Goal: Task Accomplishment & Management: Manage account settings

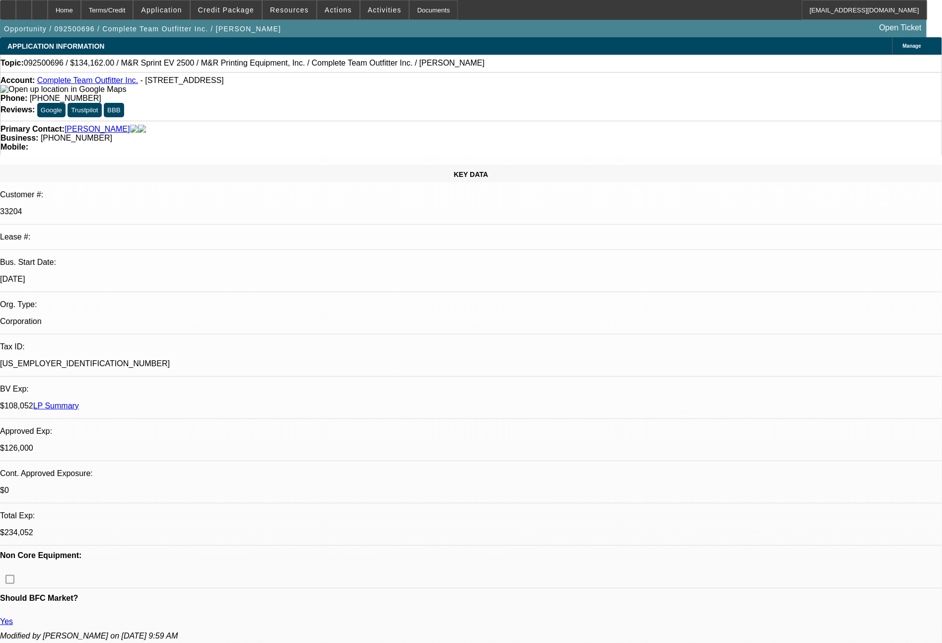
select select "0"
select select "2"
select select "0"
select select "6"
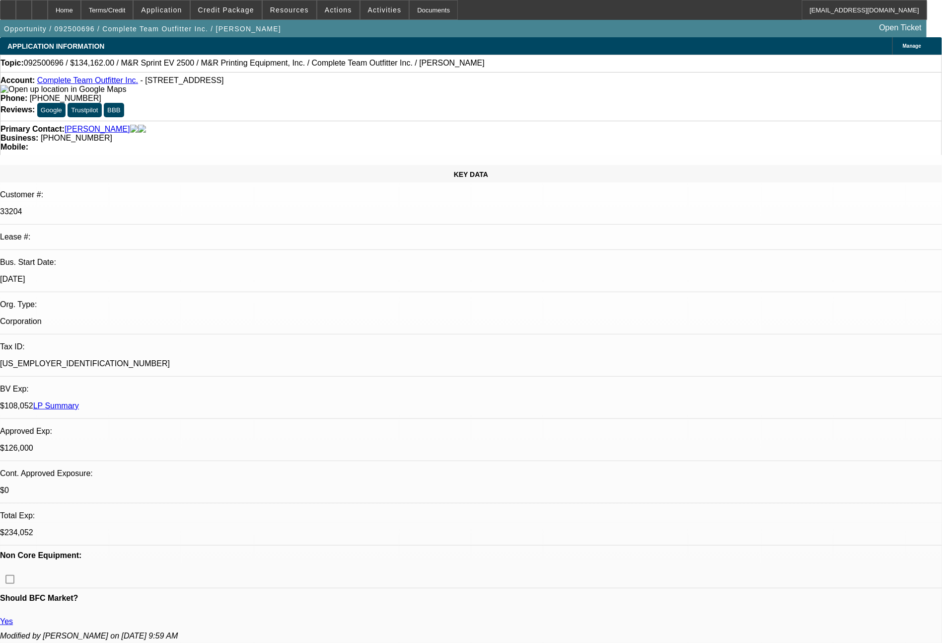
select select "0"
select select "2"
select select "0"
select select "6"
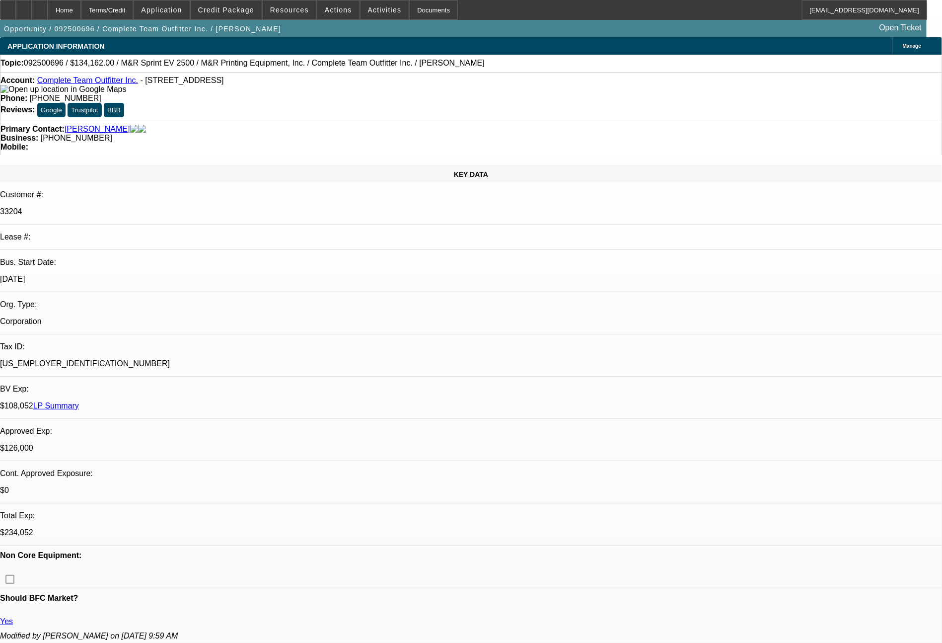
select select "0"
select select "2"
select select "0"
select select "6"
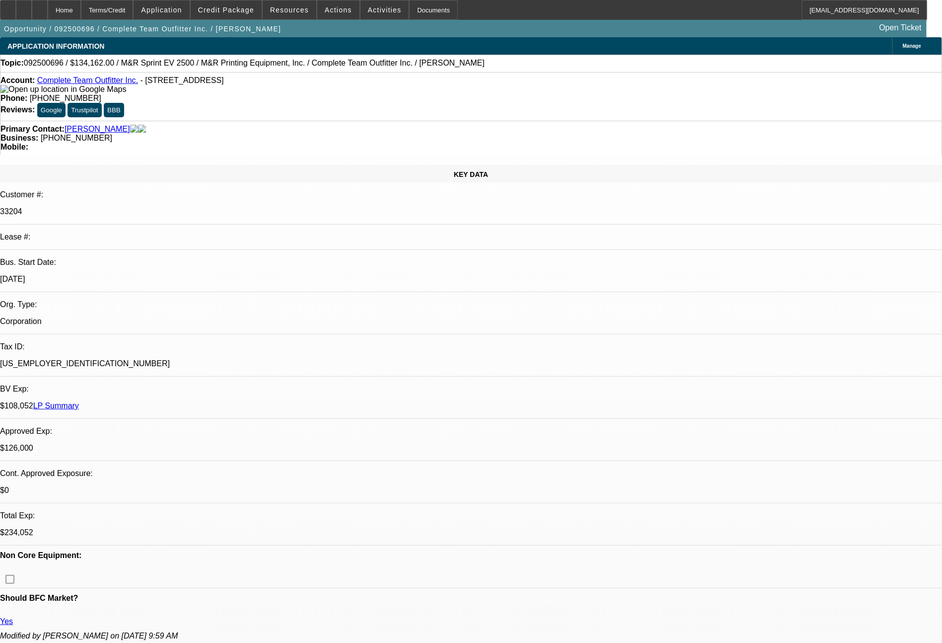
select select "0"
select select "2"
select select "0"
select select "6"
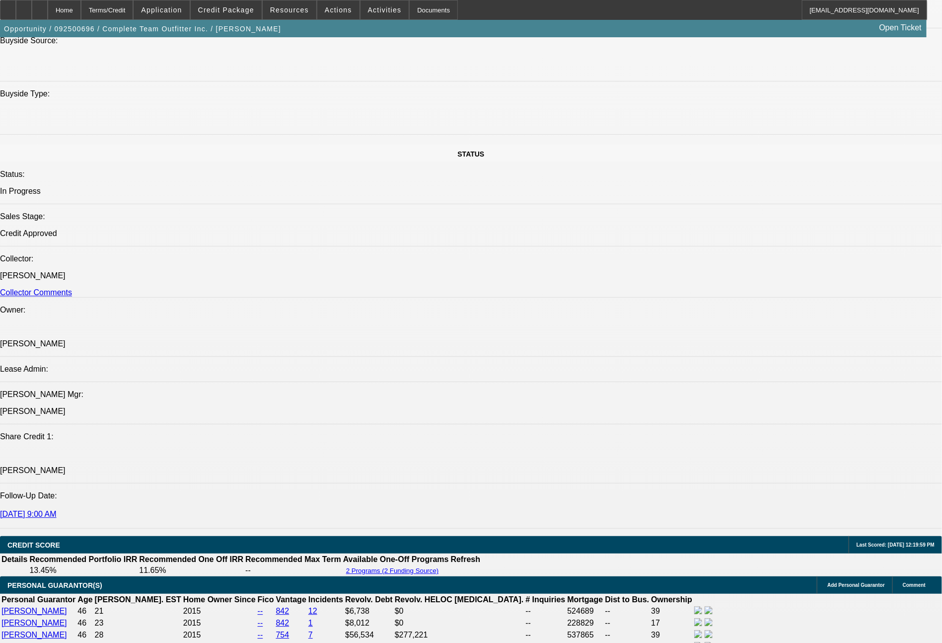
scroll to position [1125, 0]
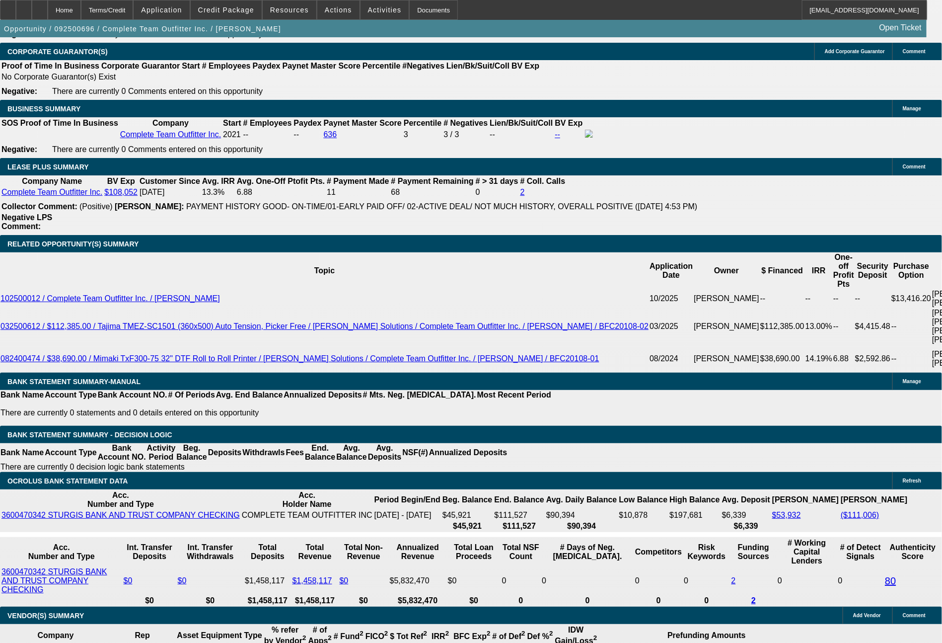
scroll to position [1698, 0]
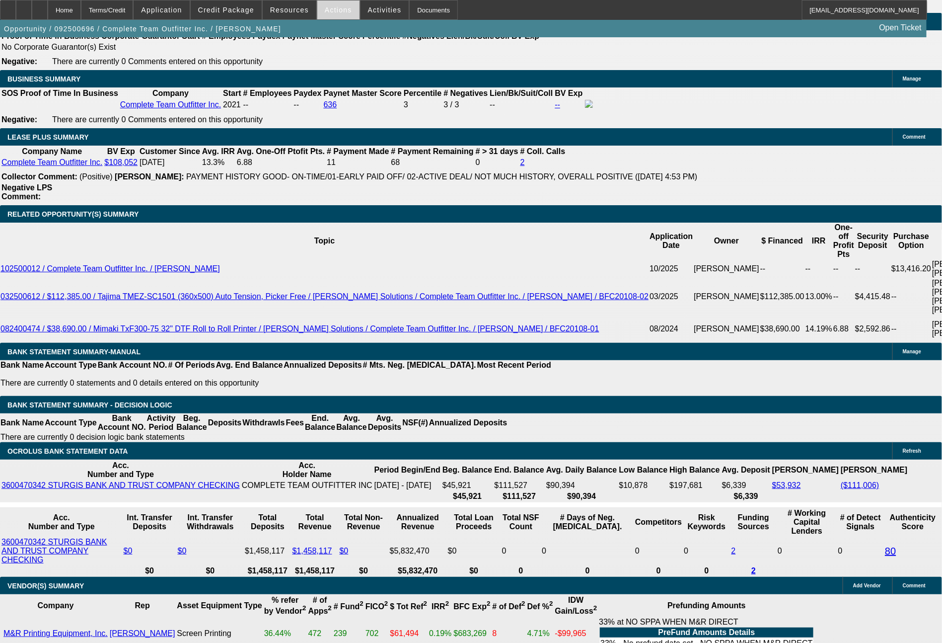
click at [326, 11] on span "Actions" at bounding box center [338, 10] width 27 height 8
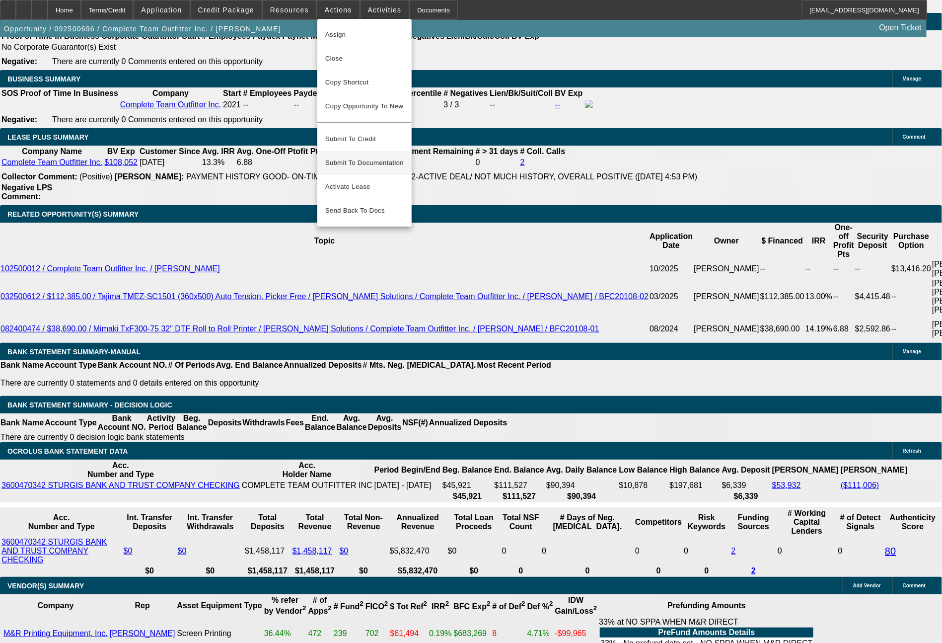
click at [362, 151] on button "Submit To Documentation" at bounding box center [364, 163] width 94 height 24
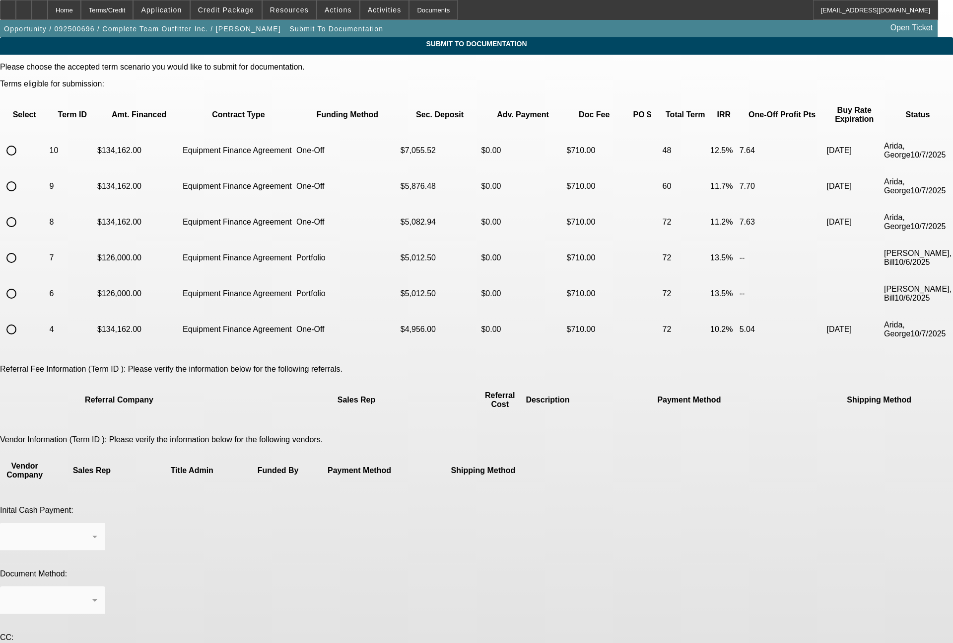
click at [21, 212] on input "radio" at bounding box center [11, 222] width 20 height 20
radio input "true"
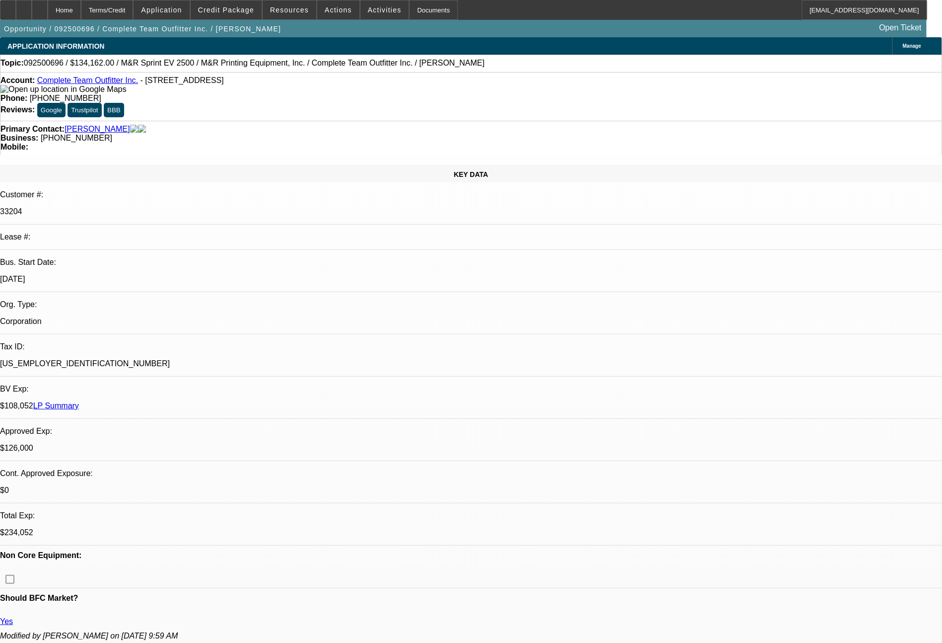
select select "0"
select select "2"
select select "0"
select select "6"
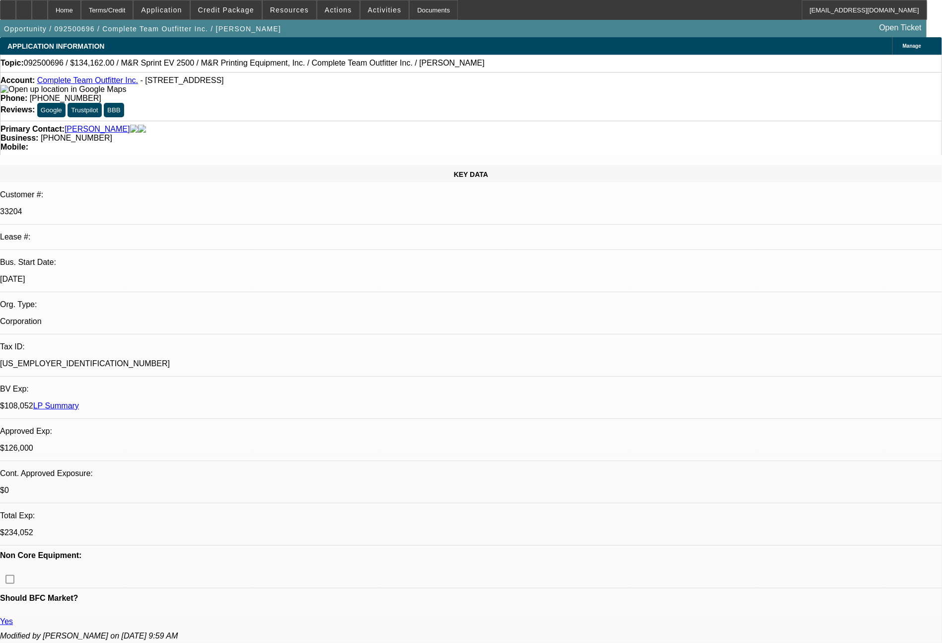
select select "0"
select select "2"
select select "0"
select select "6"
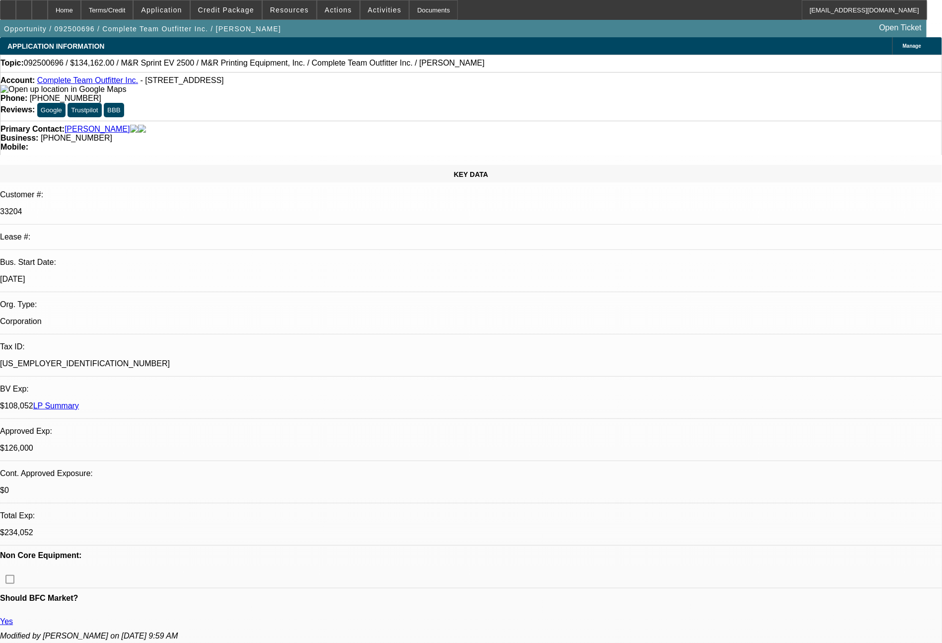
select select "0"
select select "2"
select select "0"
select select "6"
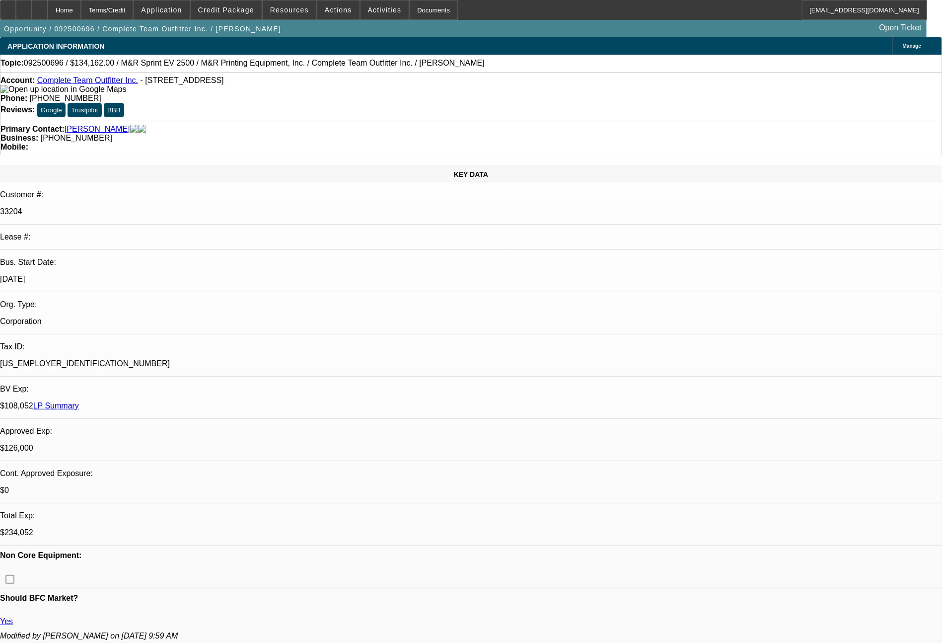
select select "0"
select select "2"
select select "0"
select select "6"
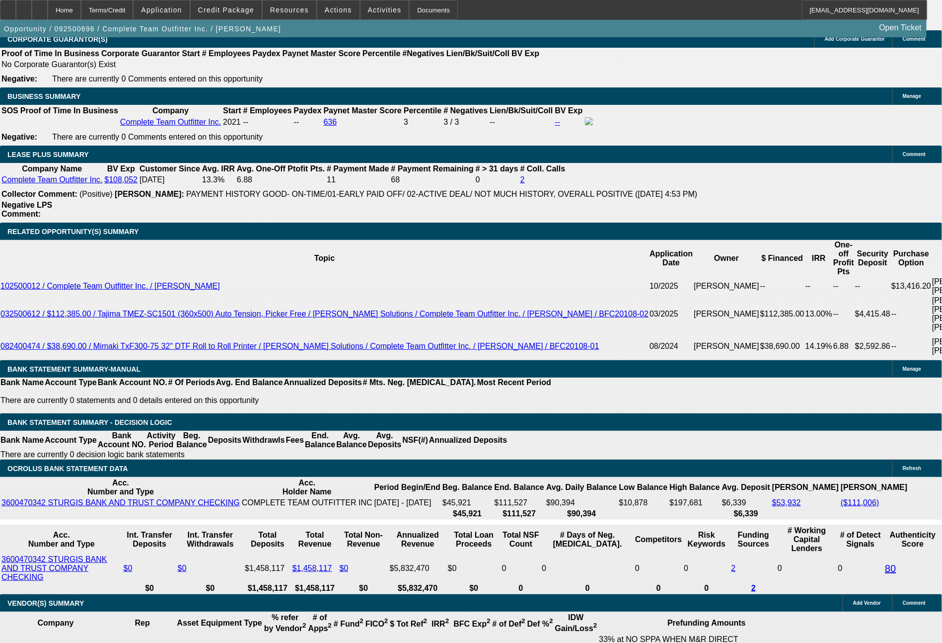
scroll to position [1738, 0]
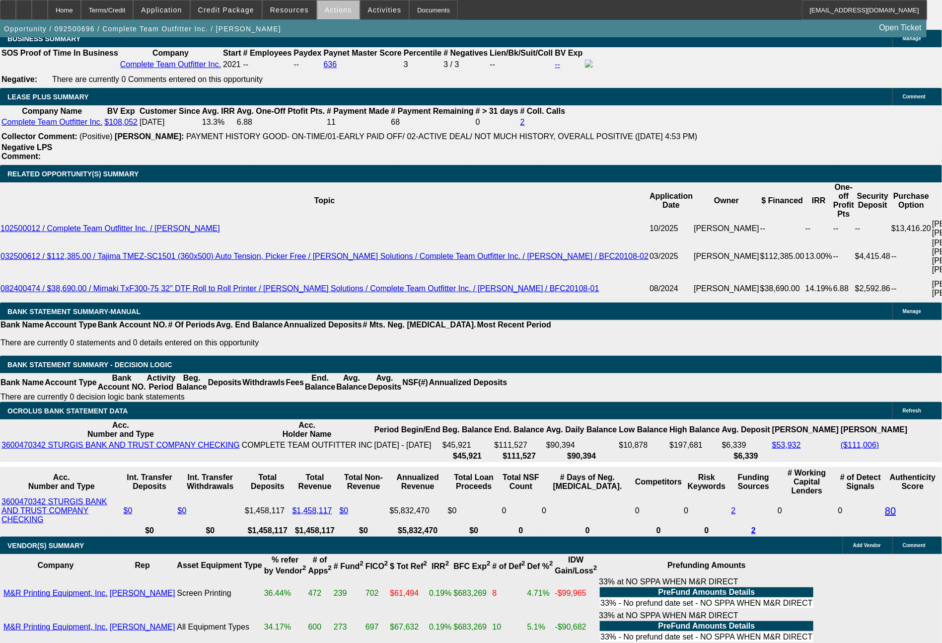
click at [339, 15] on span at bounding box center [338, 10] width 42 height 24
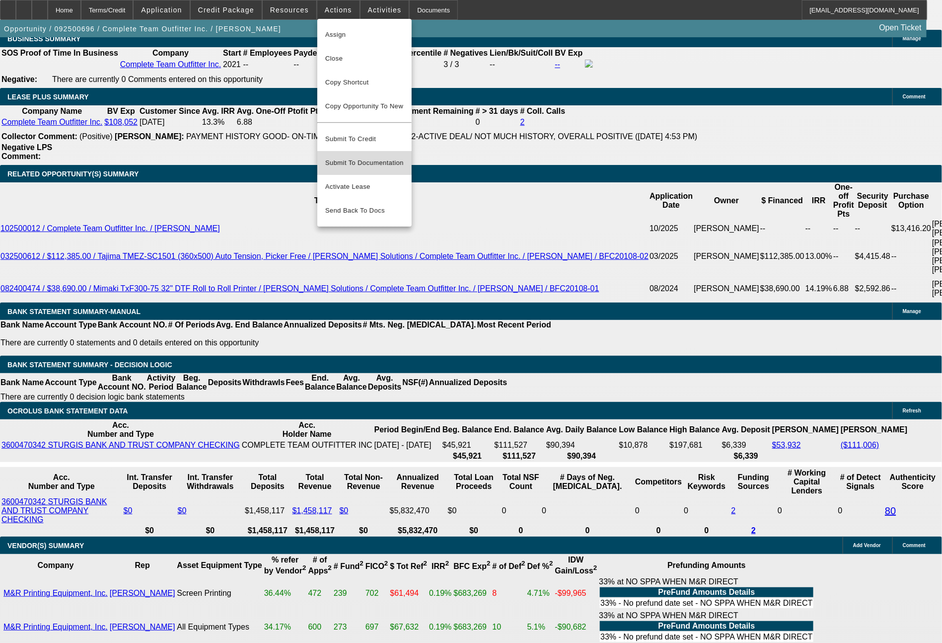
click at [364, 157] on span "Submit To Documentation" at bounding box center [364, 163] width 78 height 12
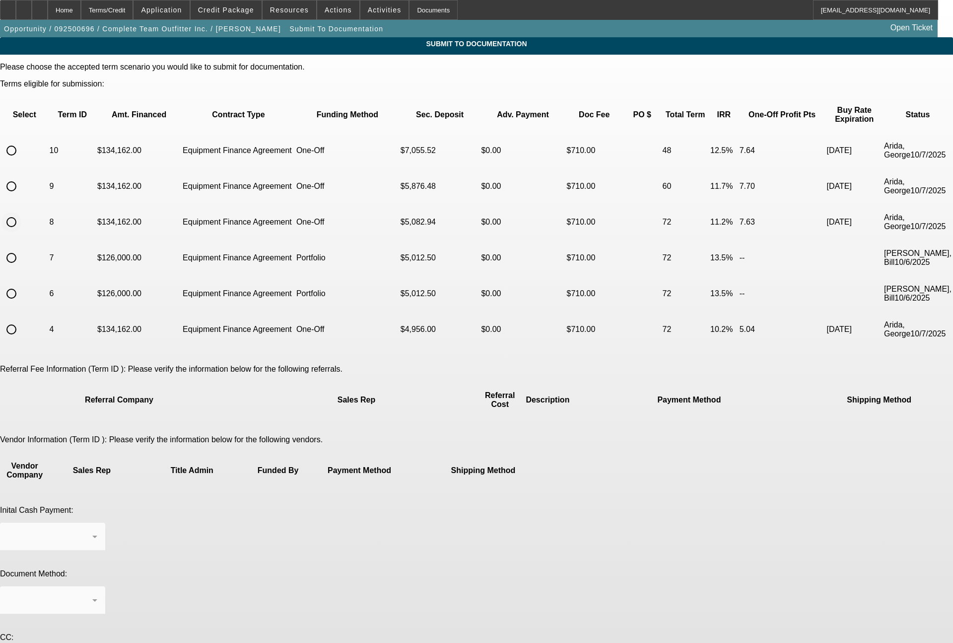
click at [21, 212] on input "radio" at bounding box center [11, 222] width 20 height 20
radio input "true"
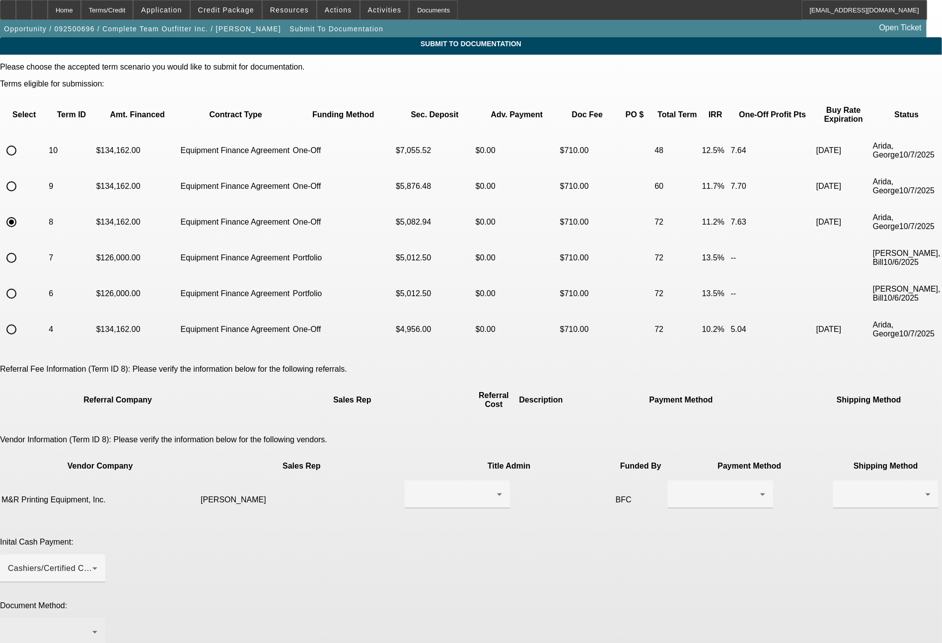
click at [92, 626] on div at bounding box center [50, 632] width 84 height 12
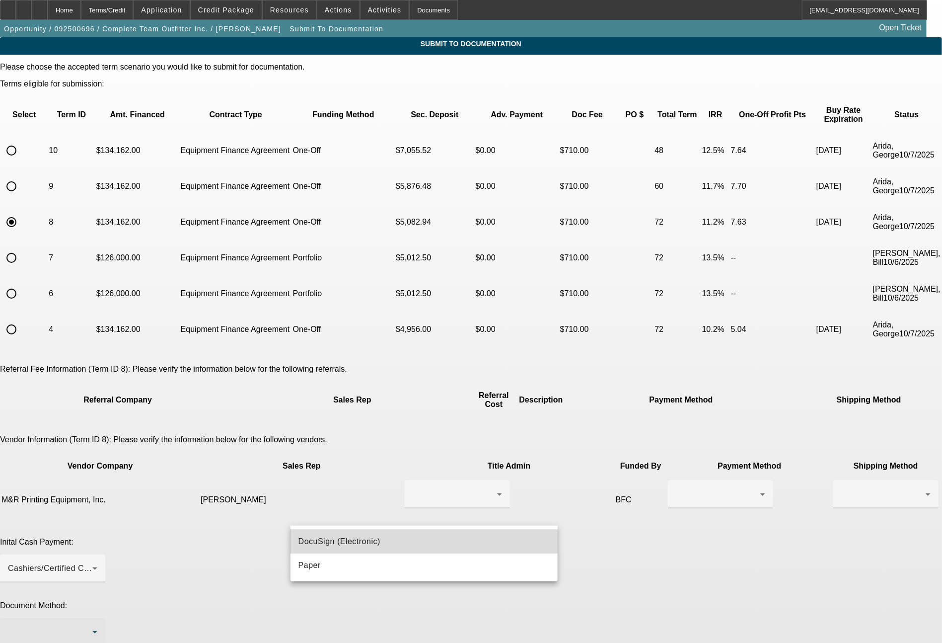
click at [325, 540] on span "DocuSign (Electronic)" at bounding box center [339, 541] width 82 height 12
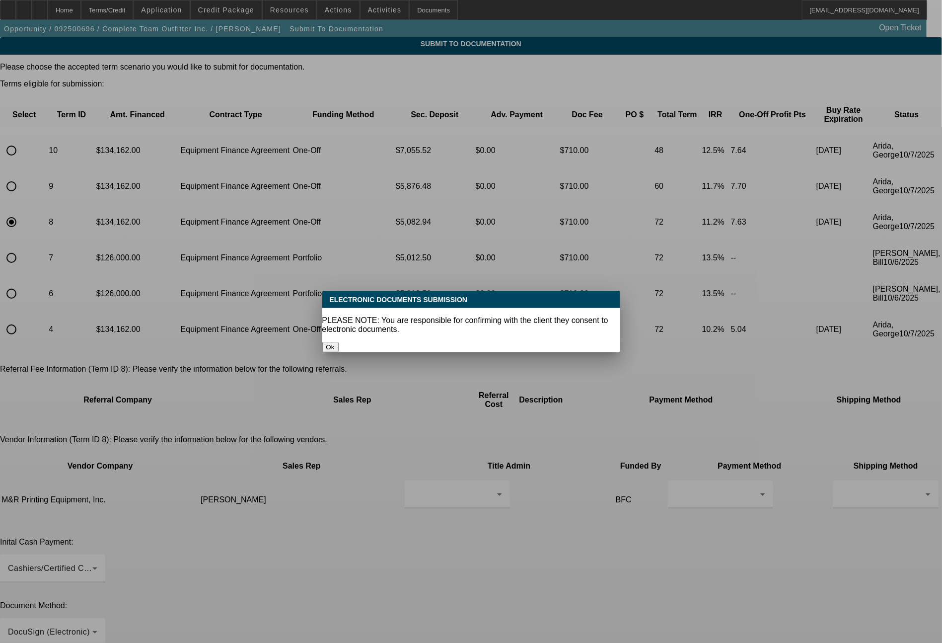
click at [339, 342] on button "Ok" at bounding box center [330, 347] width 16 height 10
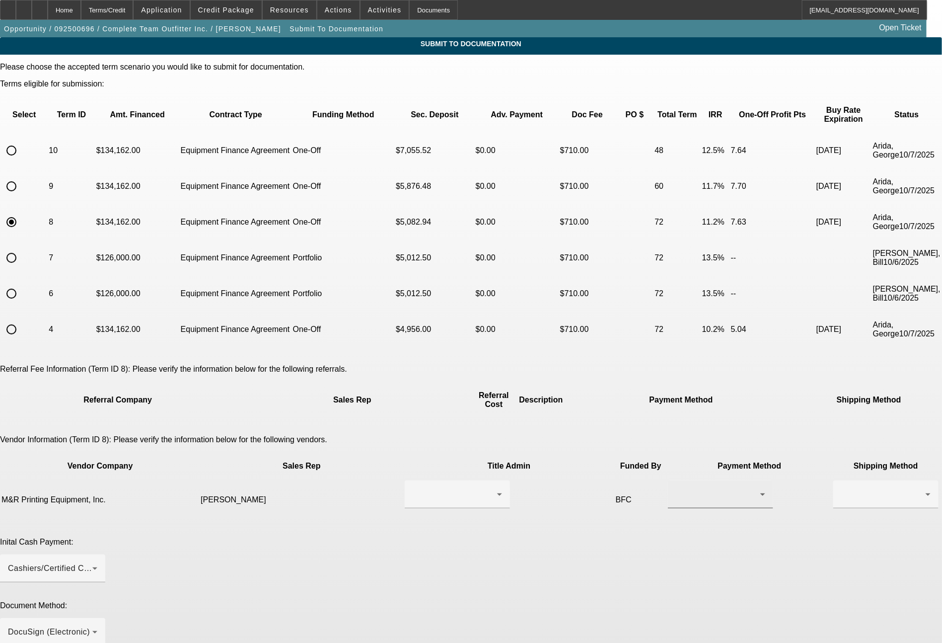
click at [676, 480] on div at bounding box center [720, 494] width 89 height 28
click at [535, 495] on span "ACH" at bounding box center [537, 498] width 17 height 12
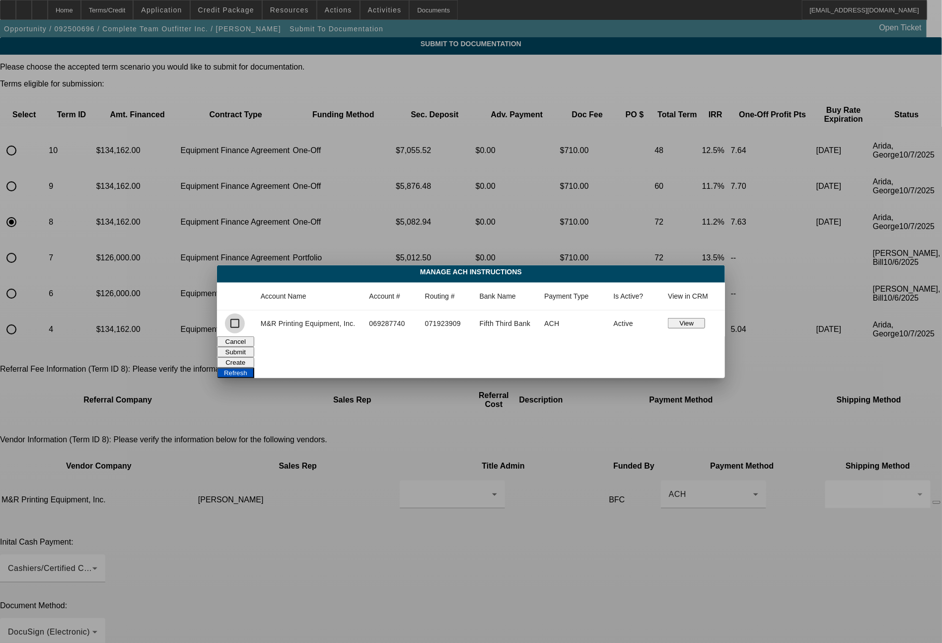
click at [235, 326] on input "checkbox" at bounding box center [235, 323] width 20 height 20
checkbox input "true"
click at [254, 347] on button "Submit" at bounding box center [235, 352] width 37 height 10
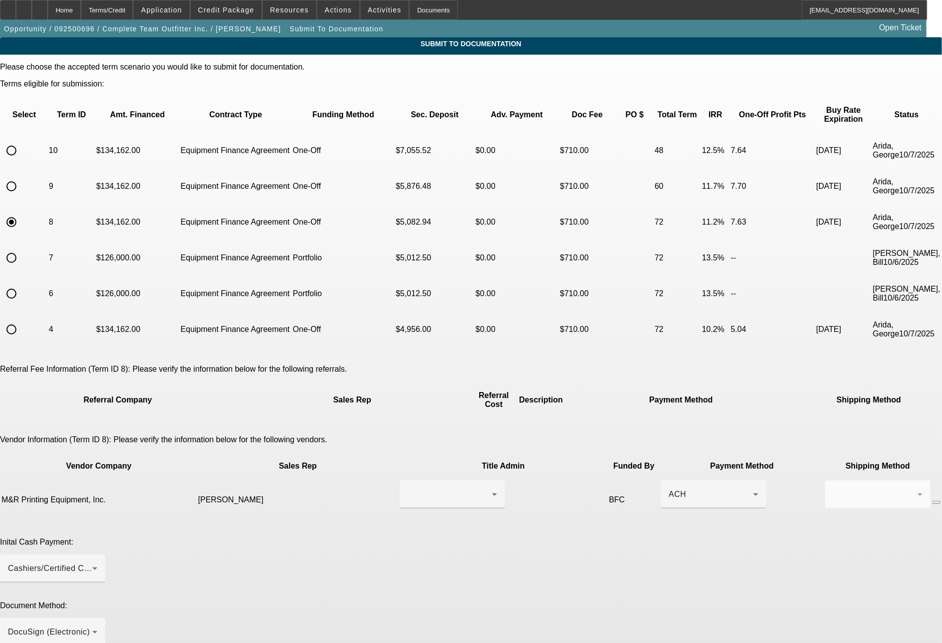
click at [941, 593] on app-submit-to-documentation "Submit To Documentation Please choose the accepted term scenario you would like…" at bounding box center [471, 489] width 942 height 905
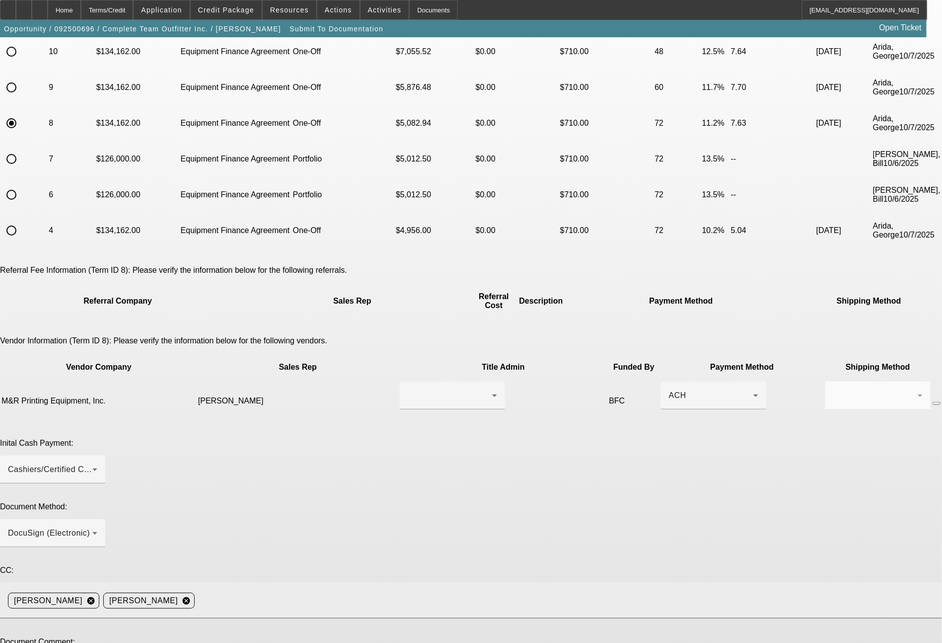
scroll to position [103, 0]
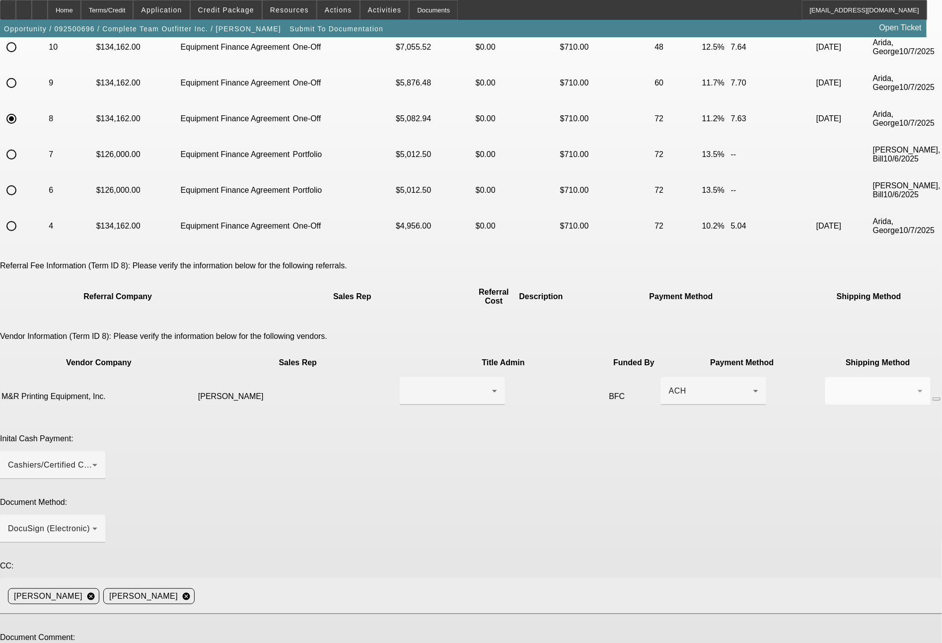
type textarea "current customer, all still the same. 4 owners / PG's. ready for docs"
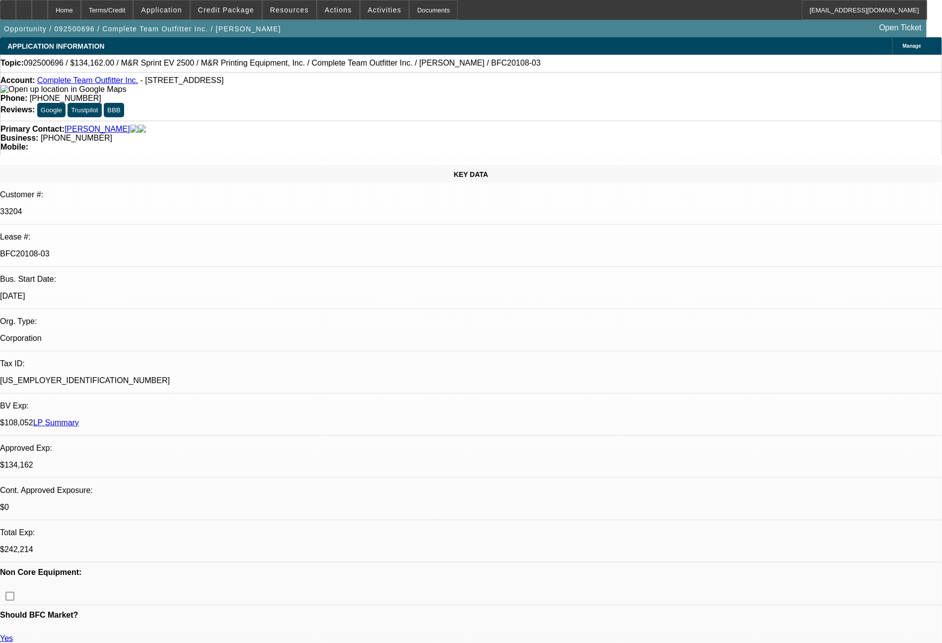
select select "0"
select select "2"
select select "0"
select select "6"
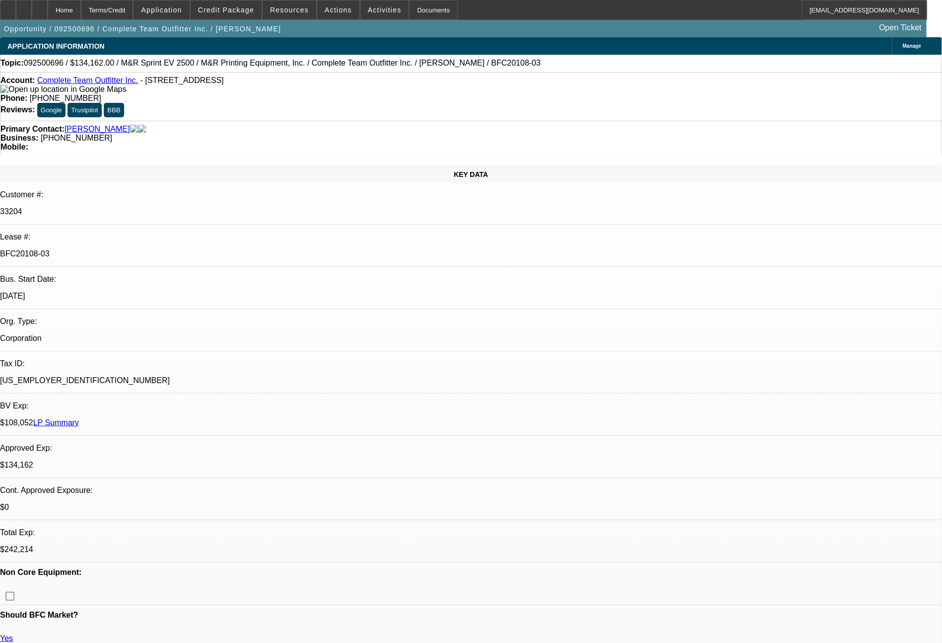
select select "0"
select select "2"
select select "0"
select select "6"
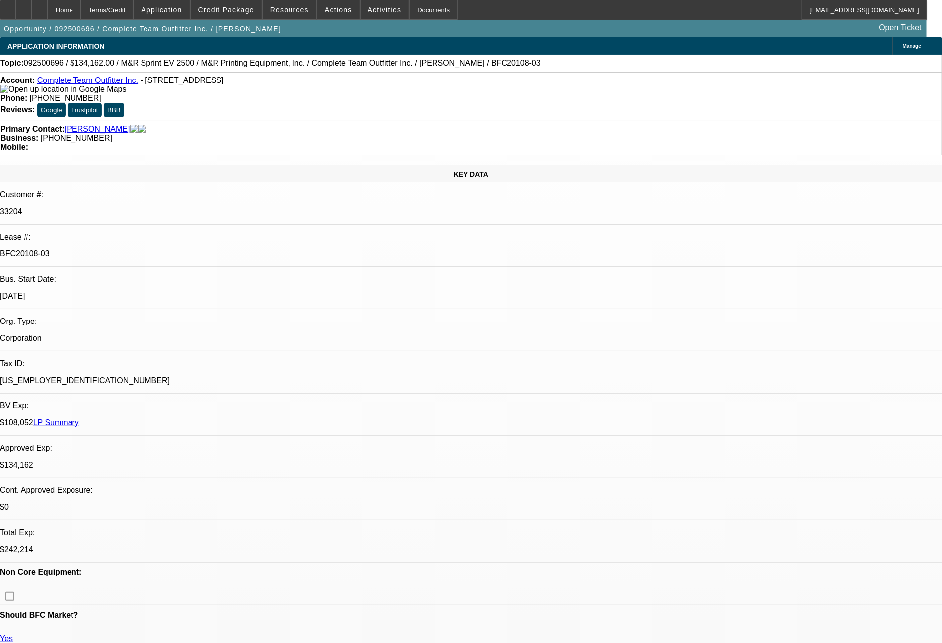
select select "0"
select select "2"
select select "0"
select select "6"
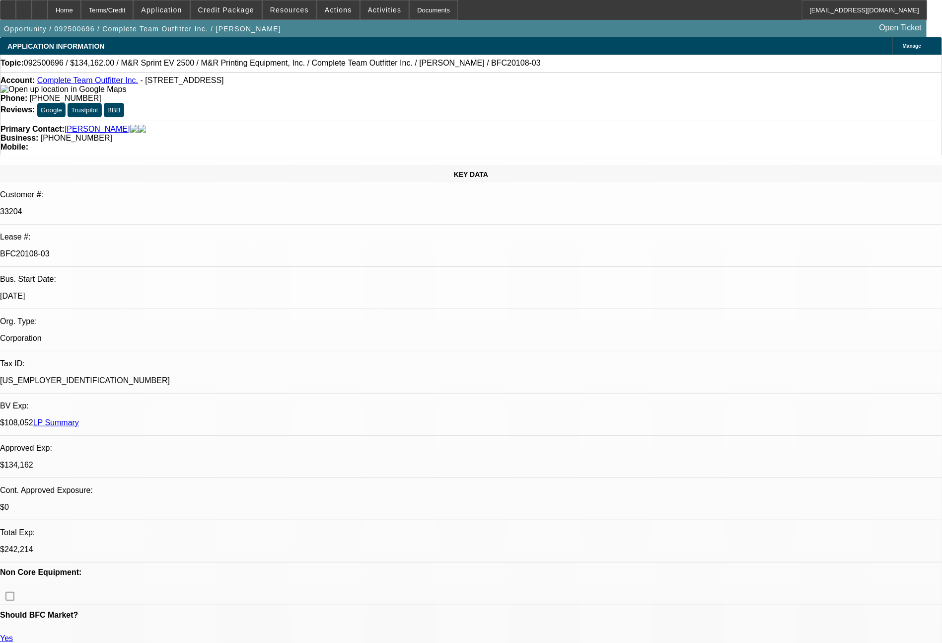
select select "0"
select select "2"
select select "0"
select select "6"
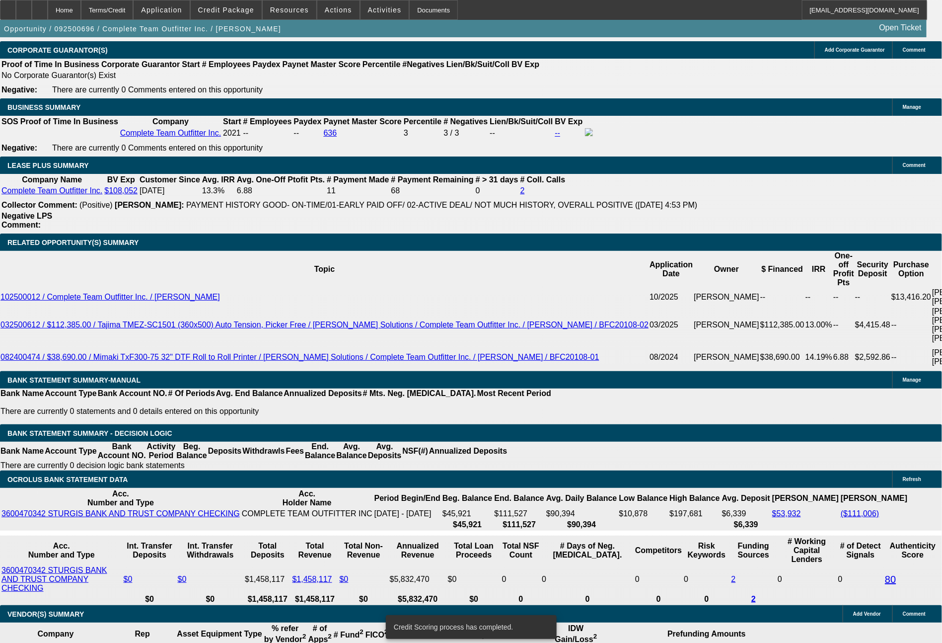
scroll to position [1682, 0]
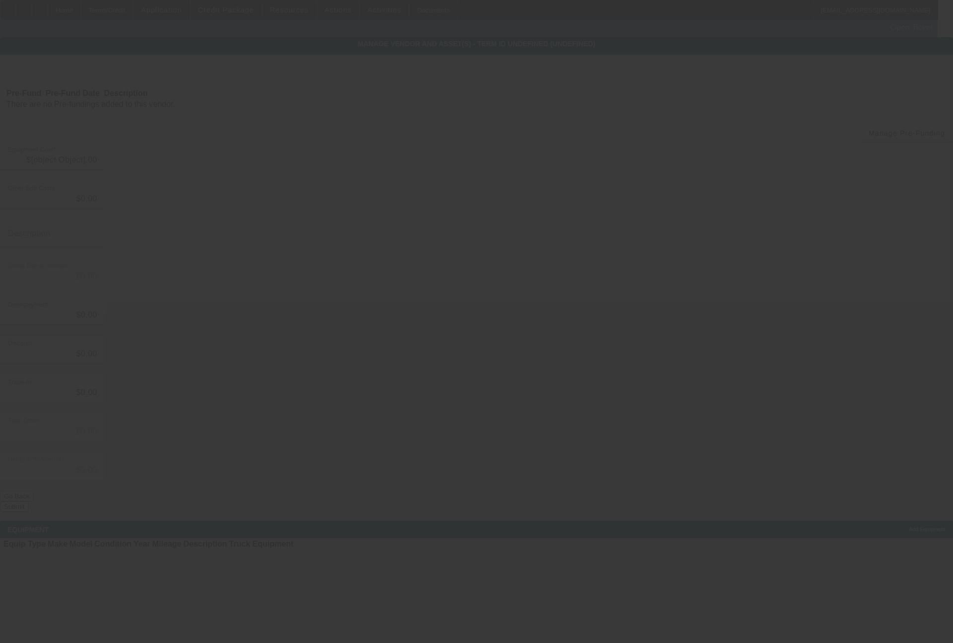
type input "$134,162.00"
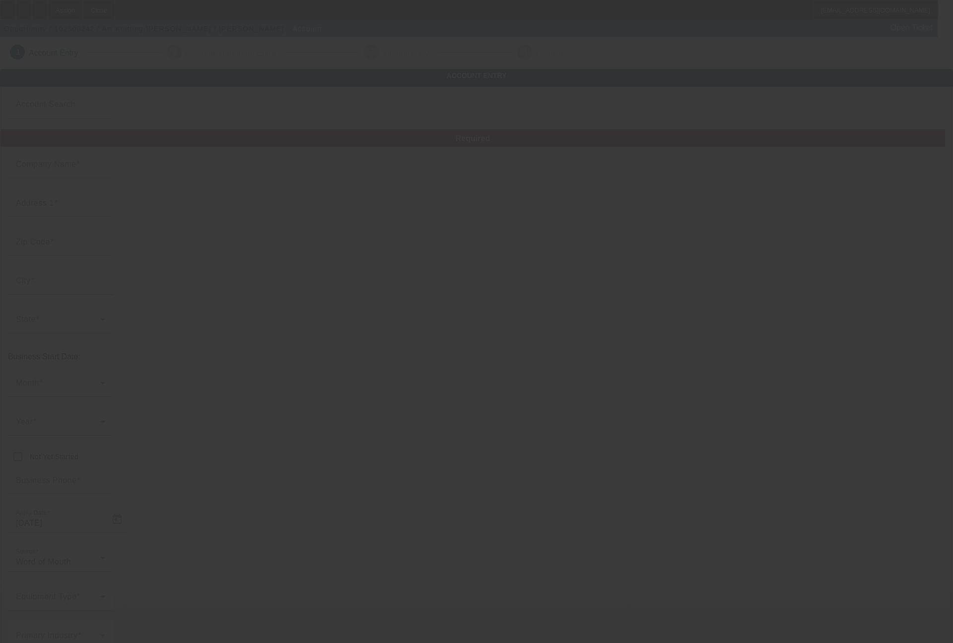
type input "Art Knitting [PERSON_NAME]"
type input "30004 West 12 Mile Road"
type input "48334"
type input "Farmington Hills"
type input "[PHONE_NUMBER]"
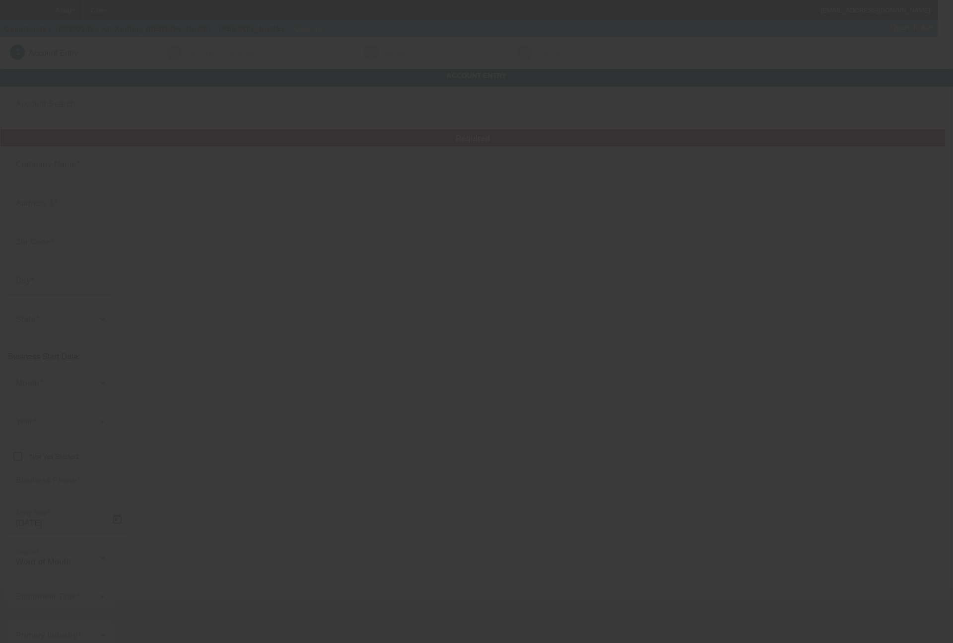
type input "sami@artknittingmills.com"
type input "[US_EMPLOYER_IDENTIFICATION_NUMBER]"
type input "https://ARTKNITTINGMILLSONLINE.COM"
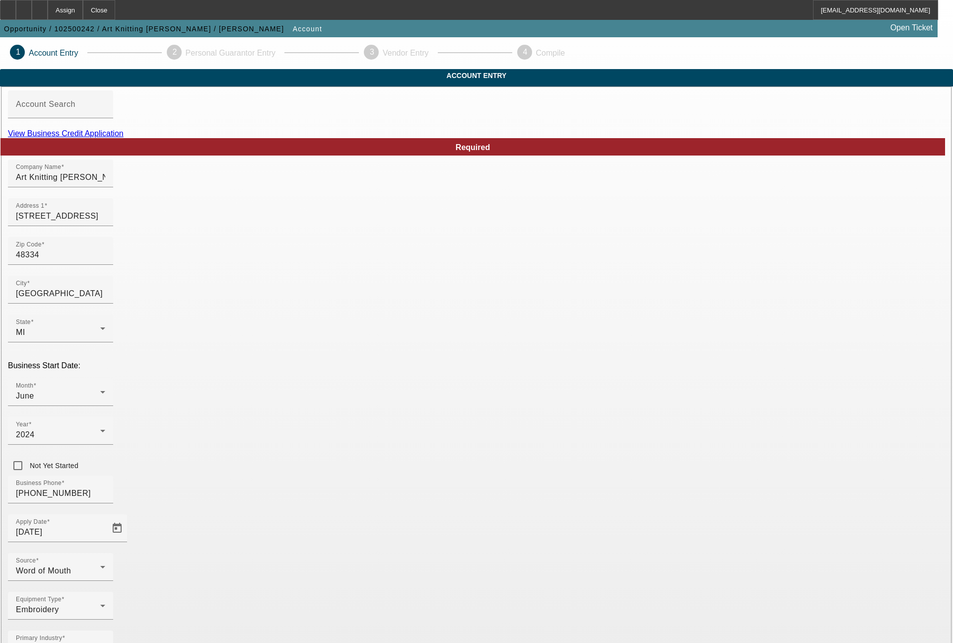
click at [124, 138] on link "View Business Credit Application" at bounding box center [66, 133] width 116 height 8
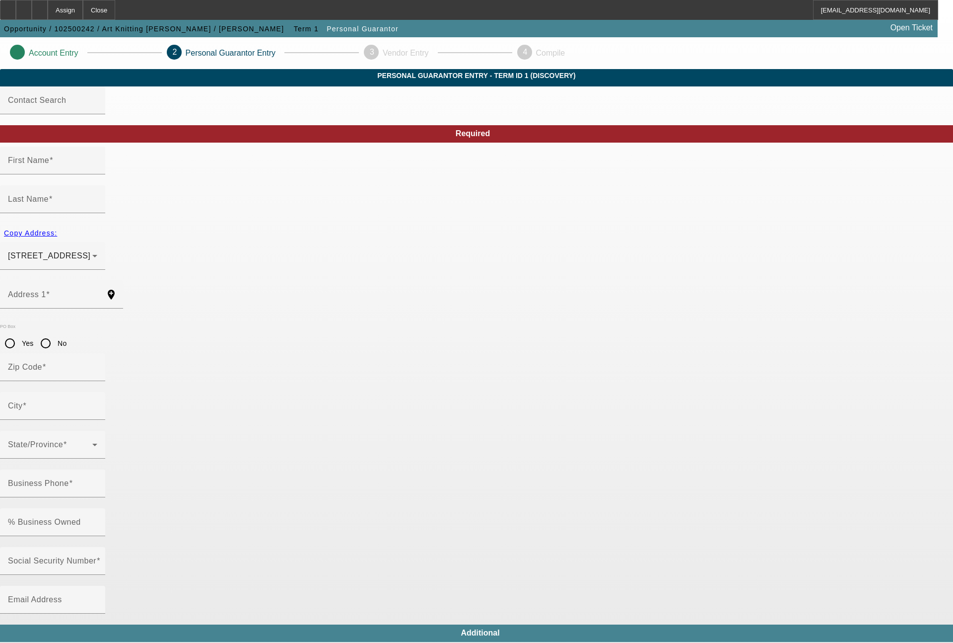
type input "Sami"
type input "Cekaj"
type input "29614 Eiffel Avenue"
radio input "true"
type input "48088"
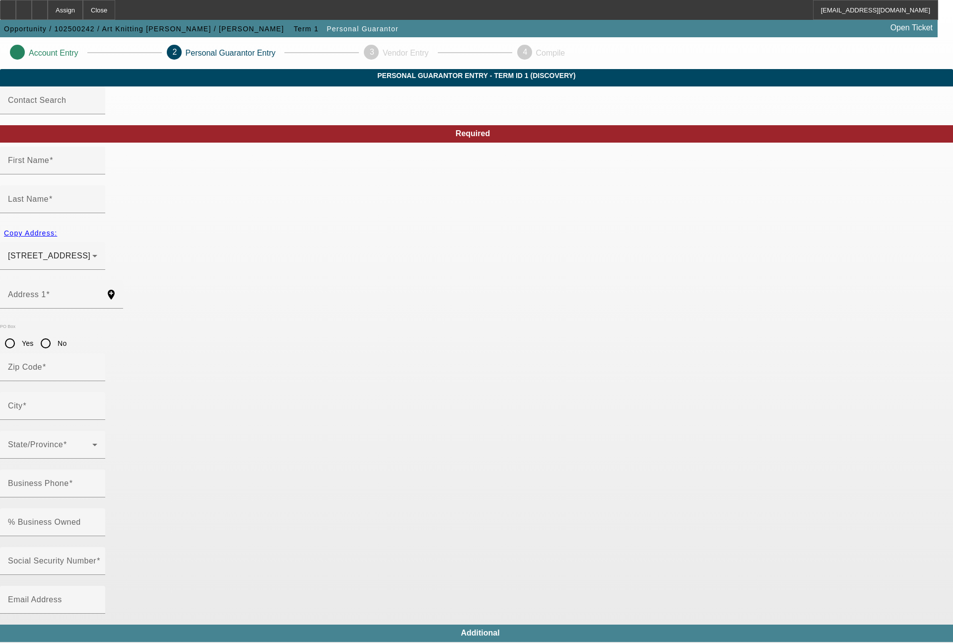
type input "Warren"
type input "[PHONE_NUMBER]"
type input "25"
type input "373-17-5104"
type input "sami@artknittingmills.com"
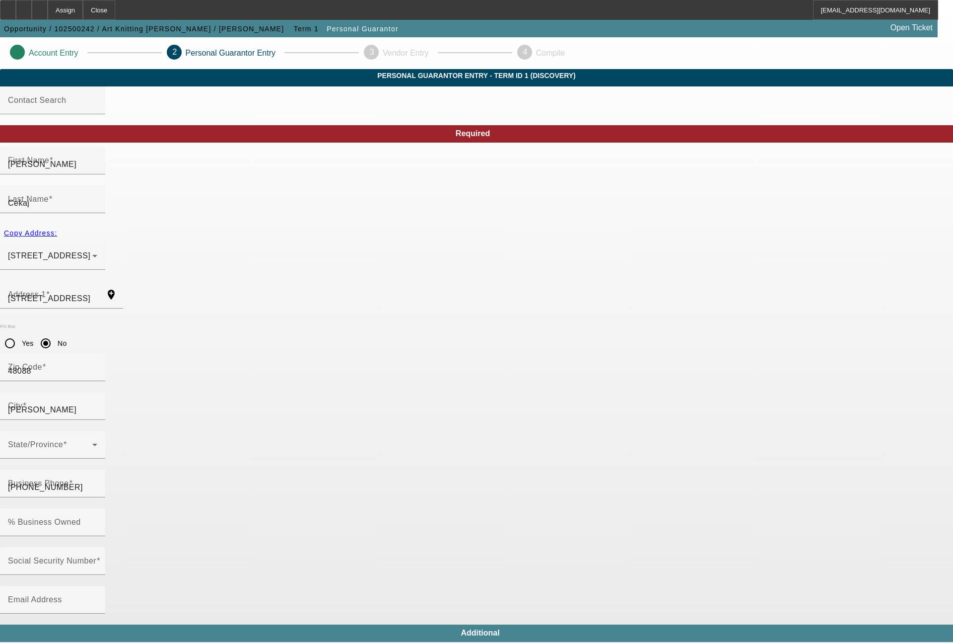
type input "(586) 945-4452"
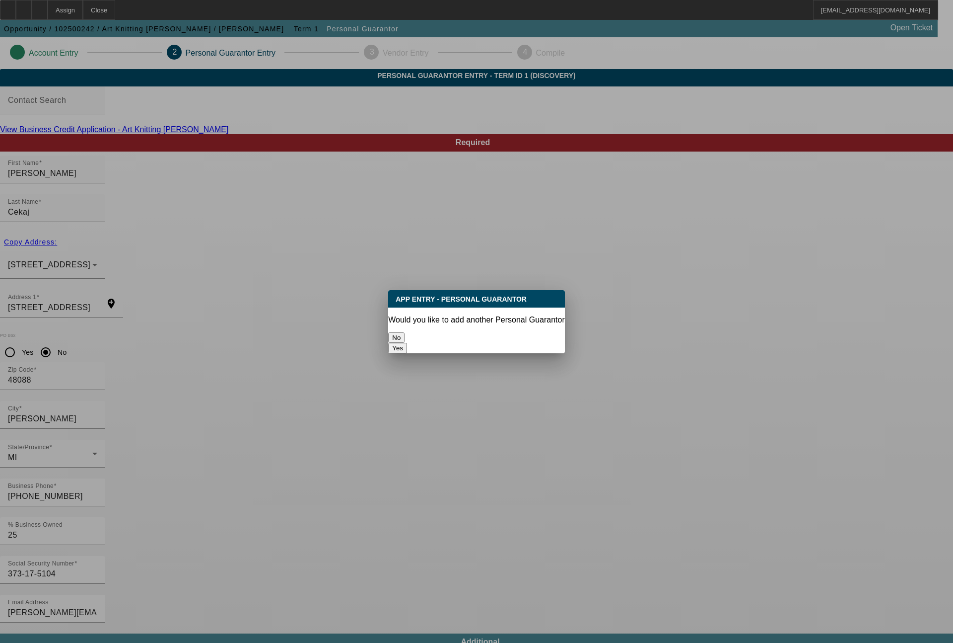
click at [405, 334] on button "No" at bounding box center [396, 337] width 16 height 10
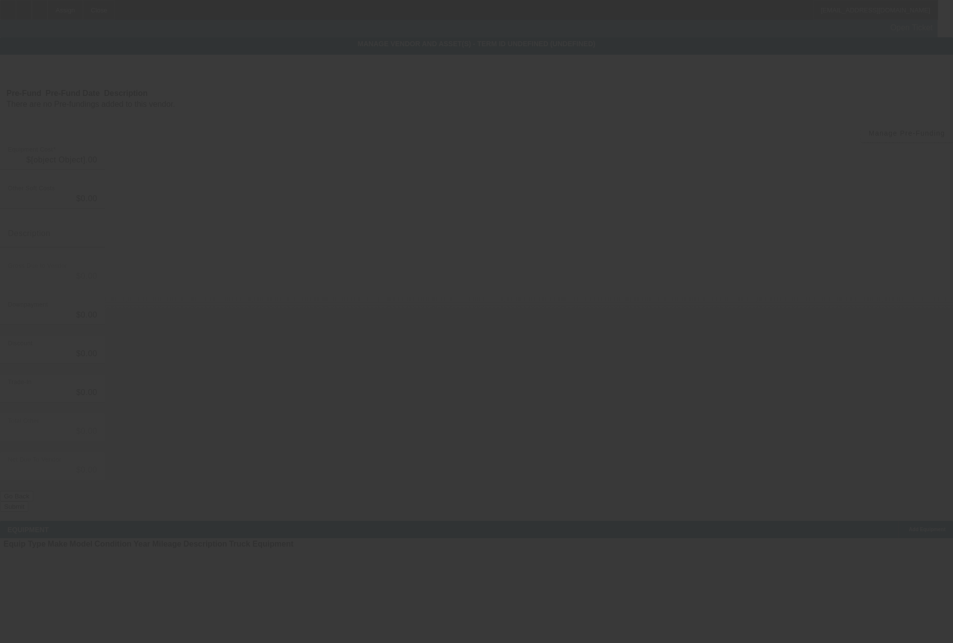
type input "$19,995.00"
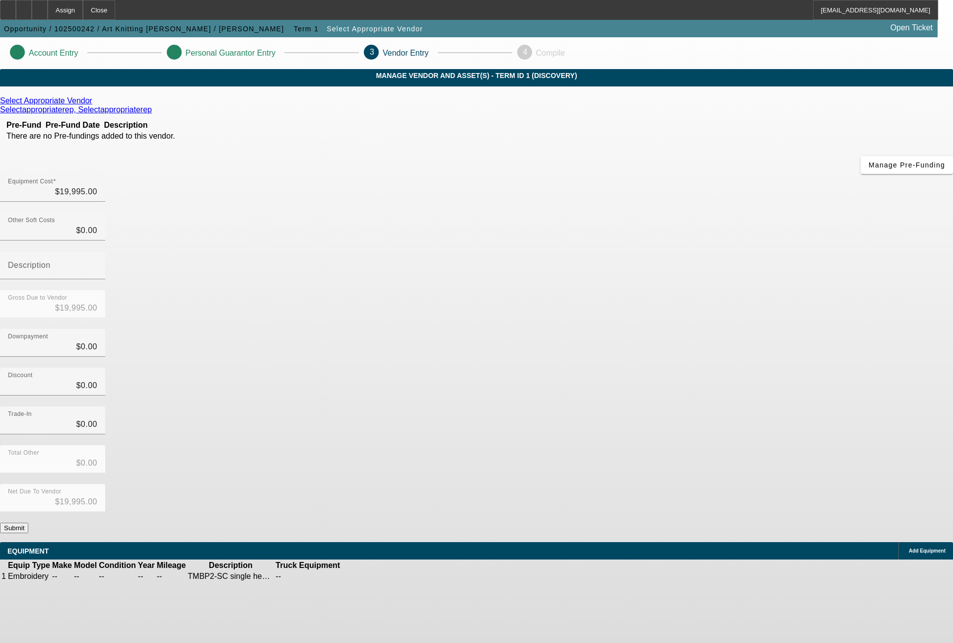
click at [28, 522] on button "Submit" at bounding box center [14, 527] width 28 height 10
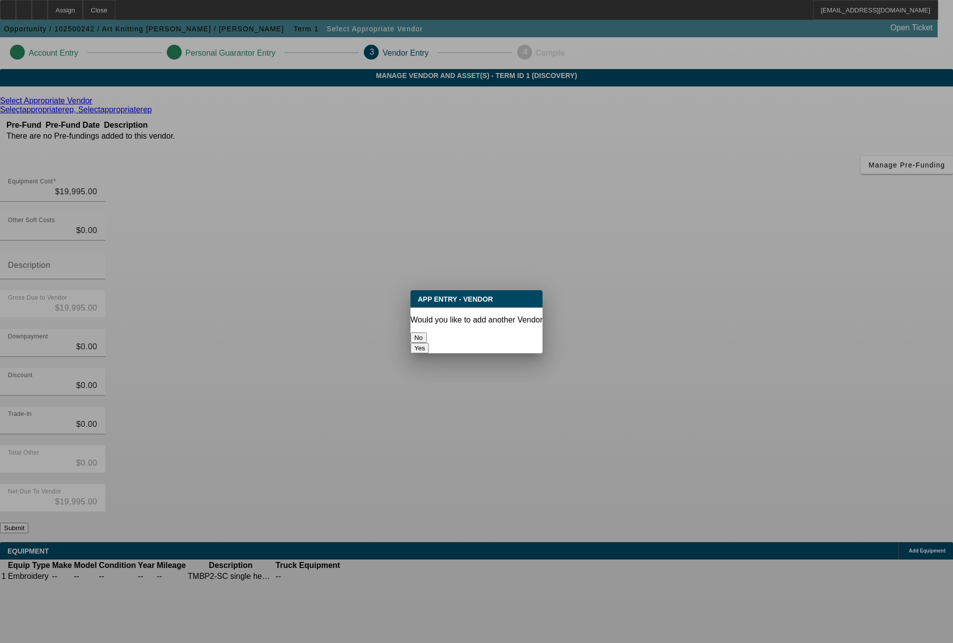
click at [430, 343] on button "Yes" at bounding box center [420, 348] width 19 height 10
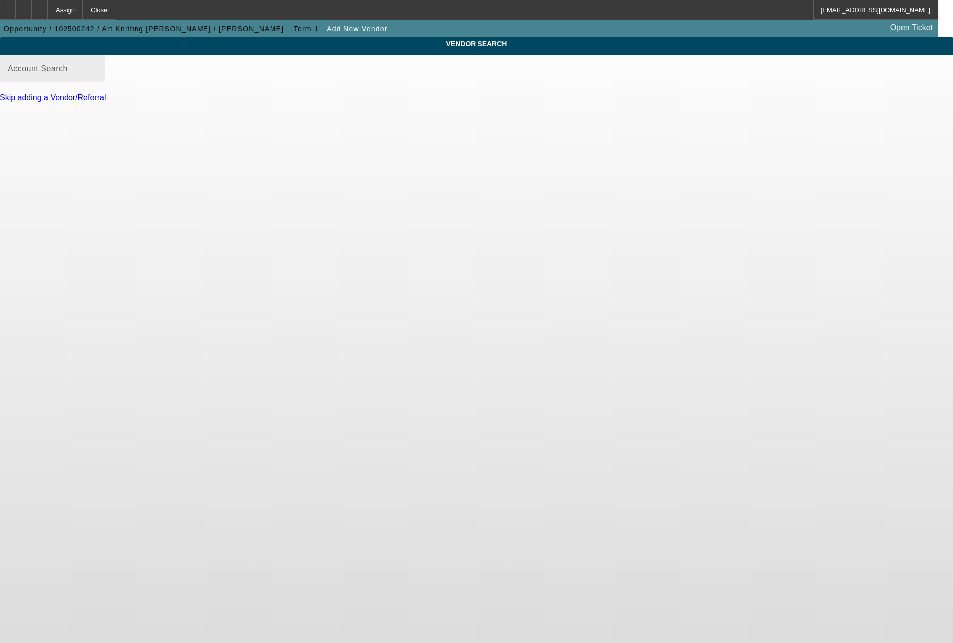
click at [97, 78] on input "Account Search" at bounding box center [52, 73] width 89 height 12
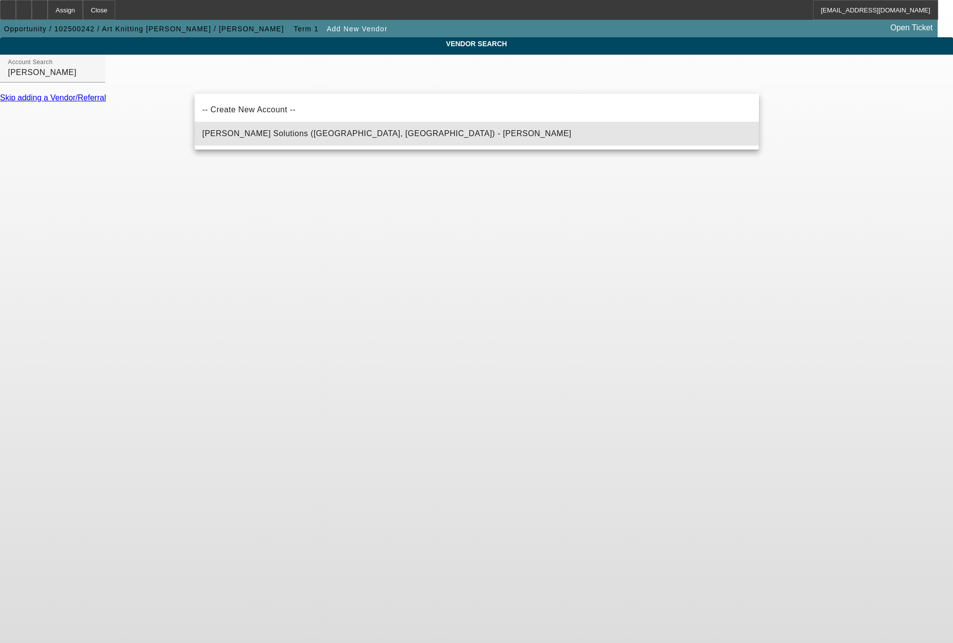
click at [324, 124] on mat-option "Hirsch Solutions (Huntersville, NC) - Janowski, Kristof" at bounding box center [477, 134] width 565 height 24
type input "Hirsch Solutions (Huntersville, NC) - Janowski, Kristof"
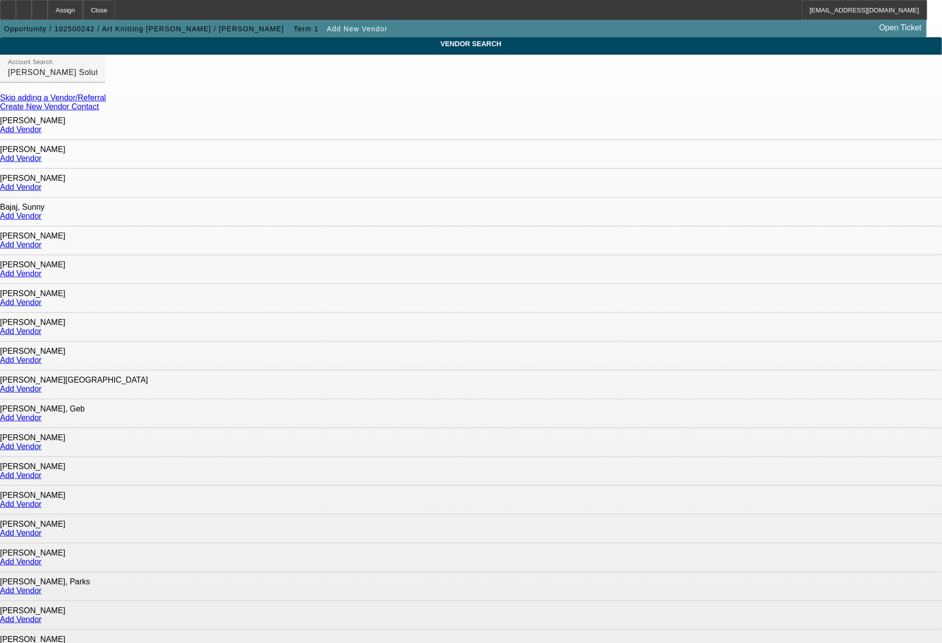
click at [42, 557] on link "Add Vendor" at bounding box center [21, 561] width 42 height 8
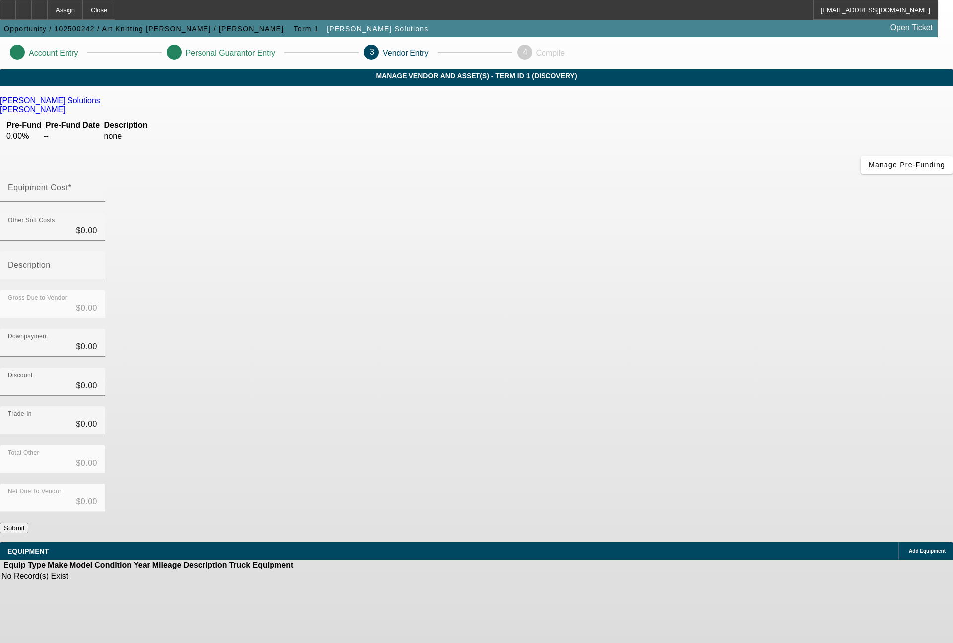
click at [899, 542] on div "Add Equipment" at bounding box center [926, 550] width 55 height 17
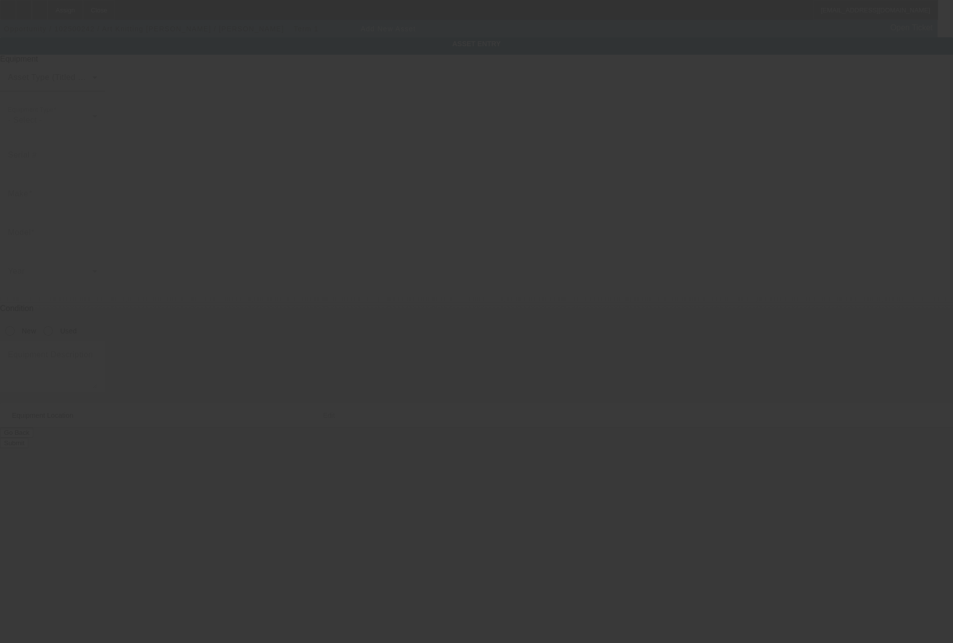
type input "30004 West 12 Mile Road"
type input "Farmington Hills"
type input "48334"
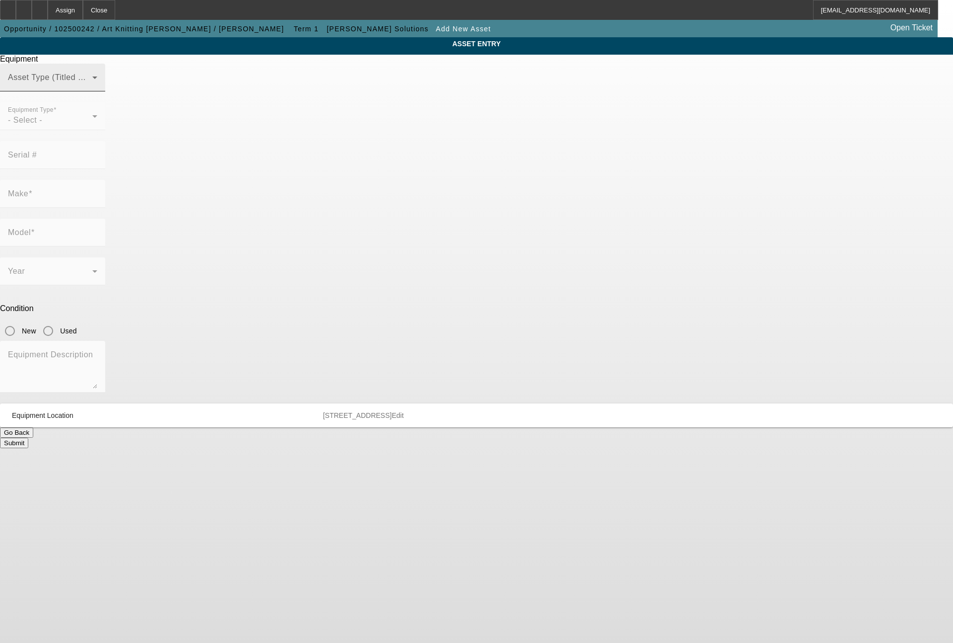
click at [92, 87] on span at bounding box center [50, 81] width 84 height 12
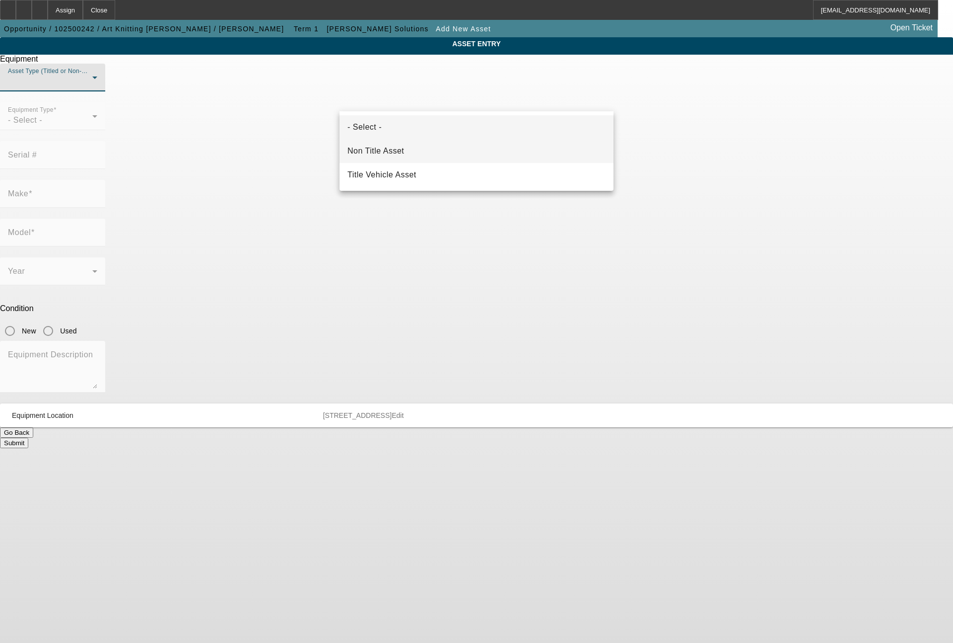
click at [438, 149] on mat-option "Non Title Asset" at bounding box center [477, 151] width 274 height 24
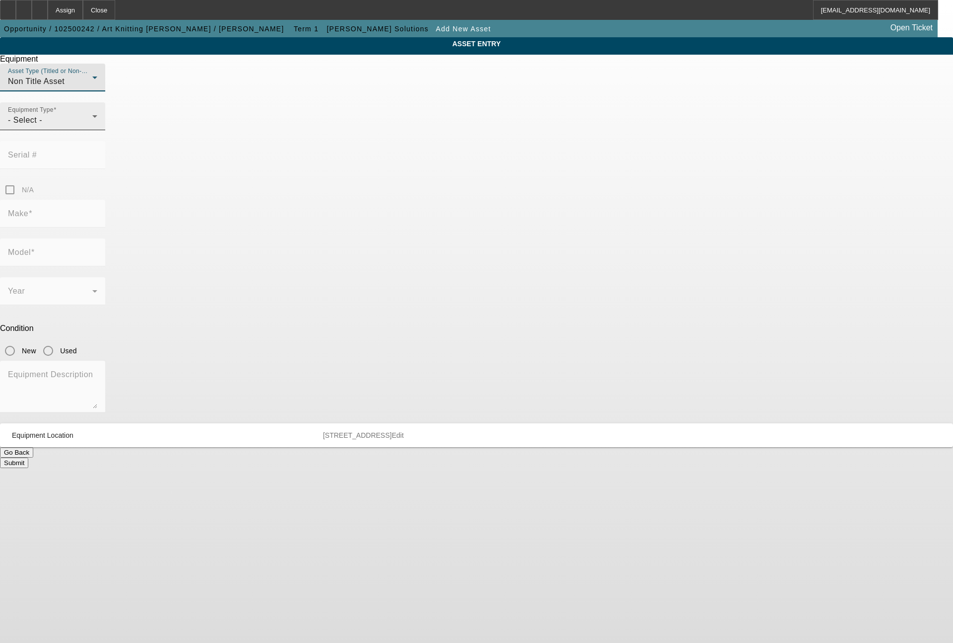
click at [92, 126] on div "- Select -" at bounding box center [50, 120] width 84 height 12
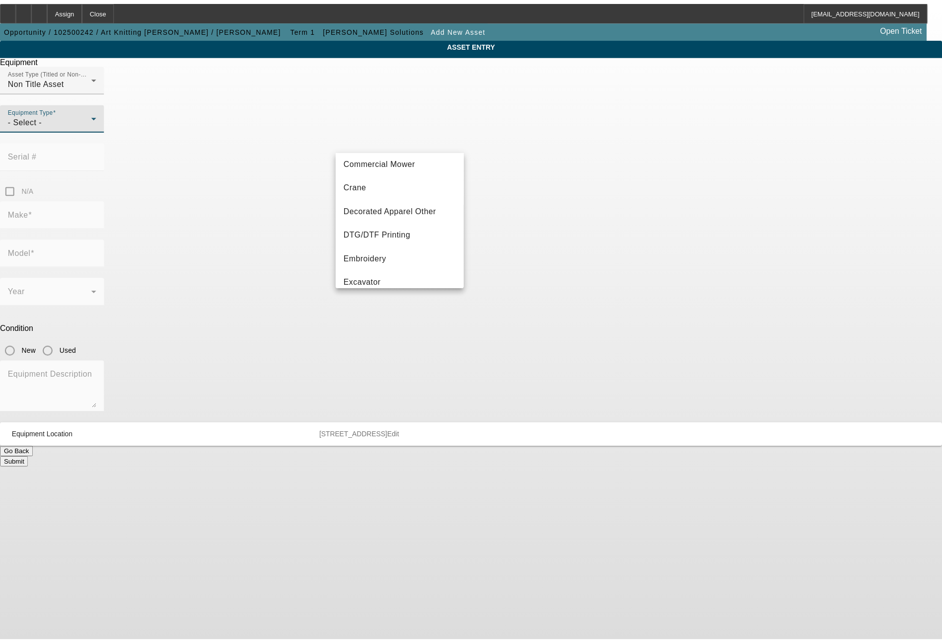
scroll to position [119, 0]
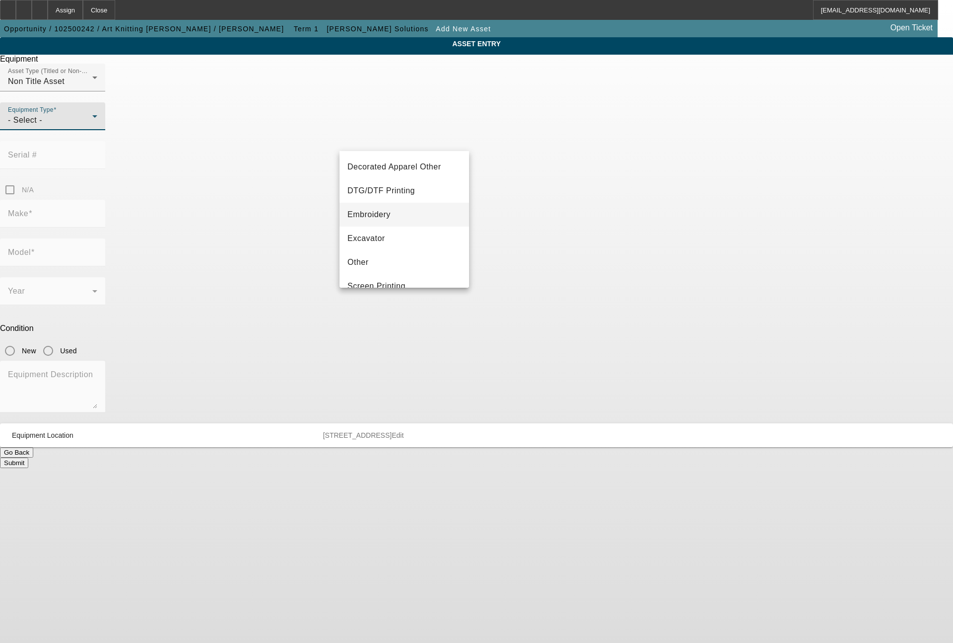
click at [406, 215] on mat-option "Embroidery" at bounding box center [405, 215] width 130 height 24
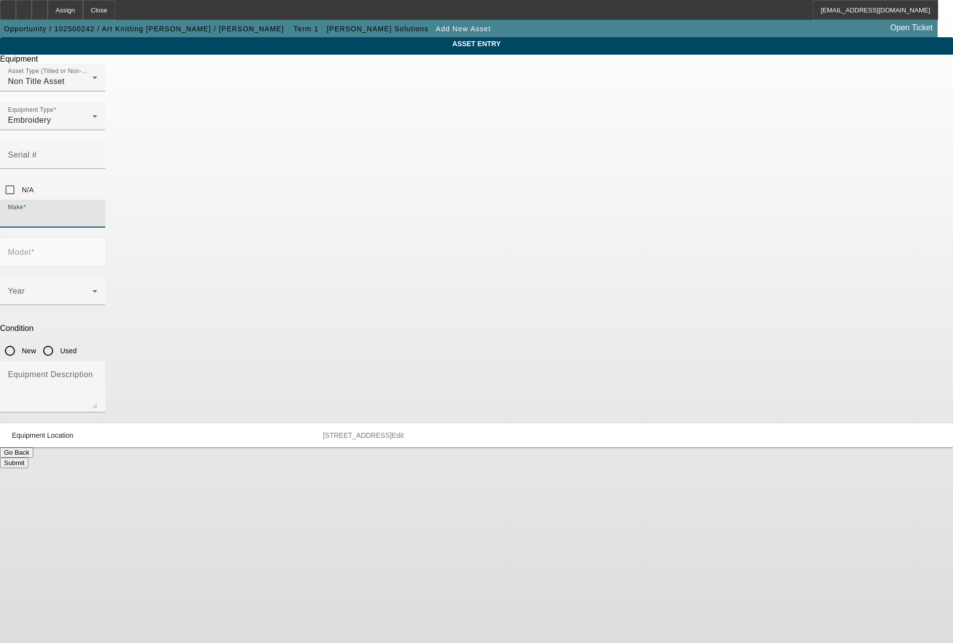
click at [97, 212] on input "Make" at bounding box center [52, 218] width 89 height 12
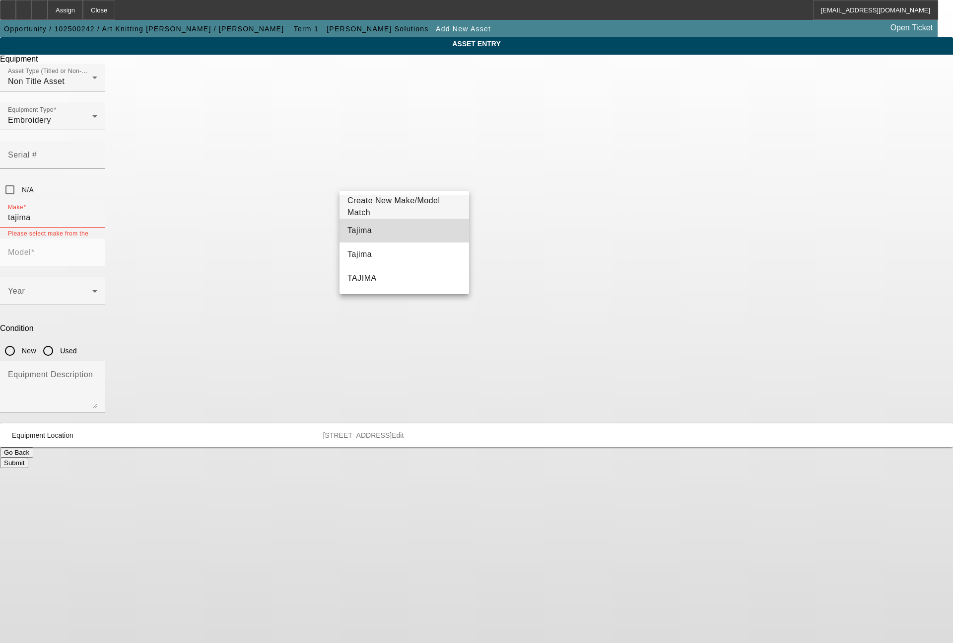
click at [360, 228] on span "Tajima" at bounding box center [360, 230] width 24 height 8
type input "Tajima"
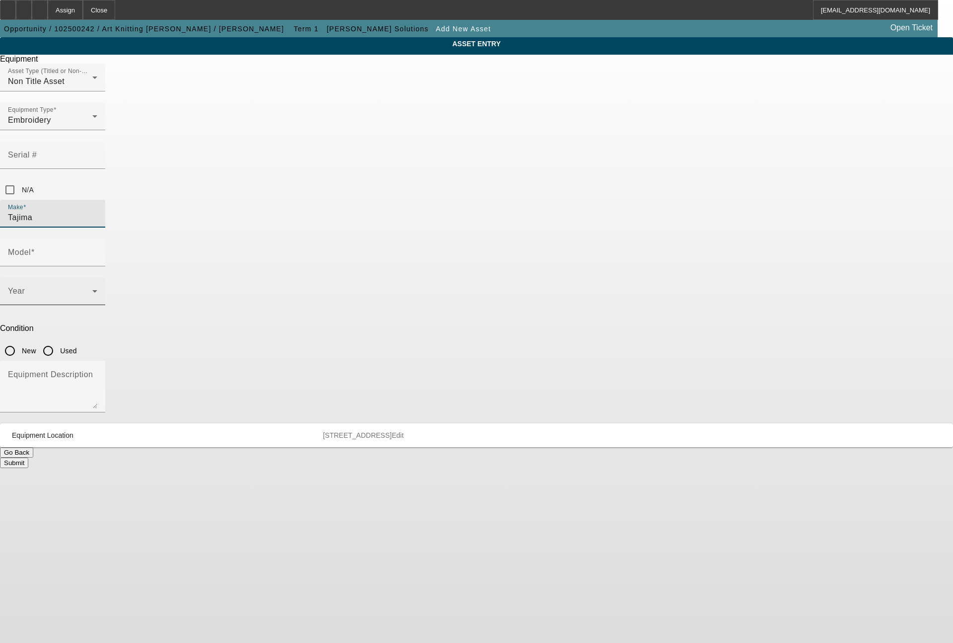
click at [92, 289] on span at bounding box center [50, 295] width 84 height 12
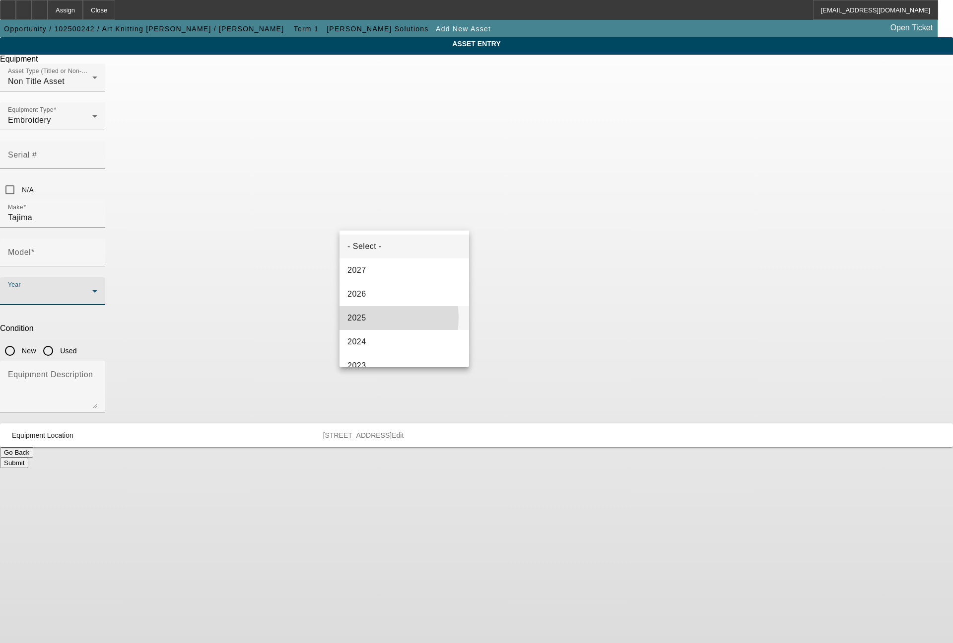
click at [372, 317] on mat-option "2025" at bounding box center [405, 318] width 130 height 24
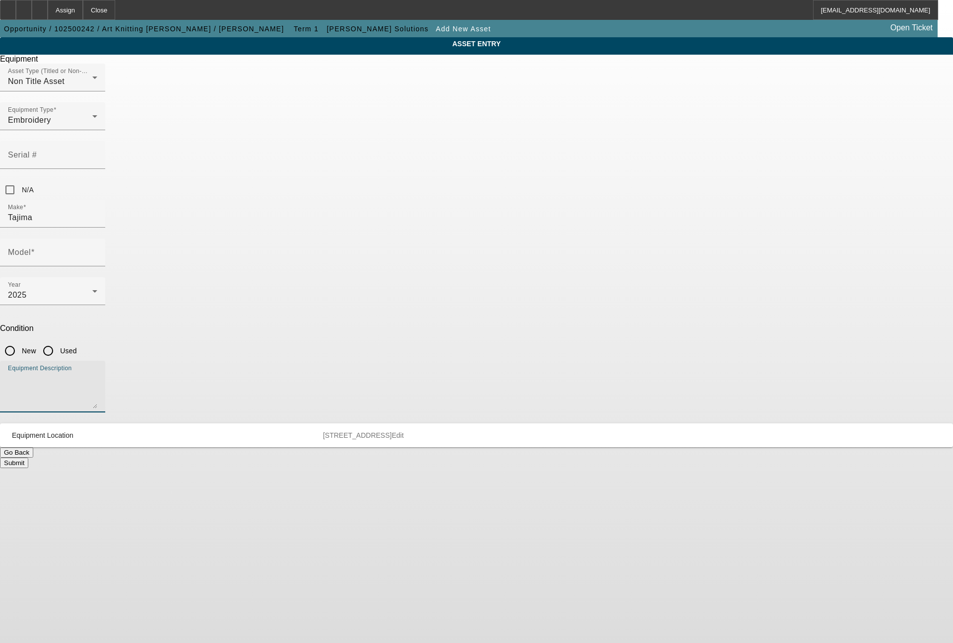
click at [97, 372] on textarea "Equipment Description" at bounding box center [52, 390] width 89 height 36
type textarea "single head machine"
click at [20, 341] on input "New" at bounding box center [10, 351] width 20 height 20
radio input "true"
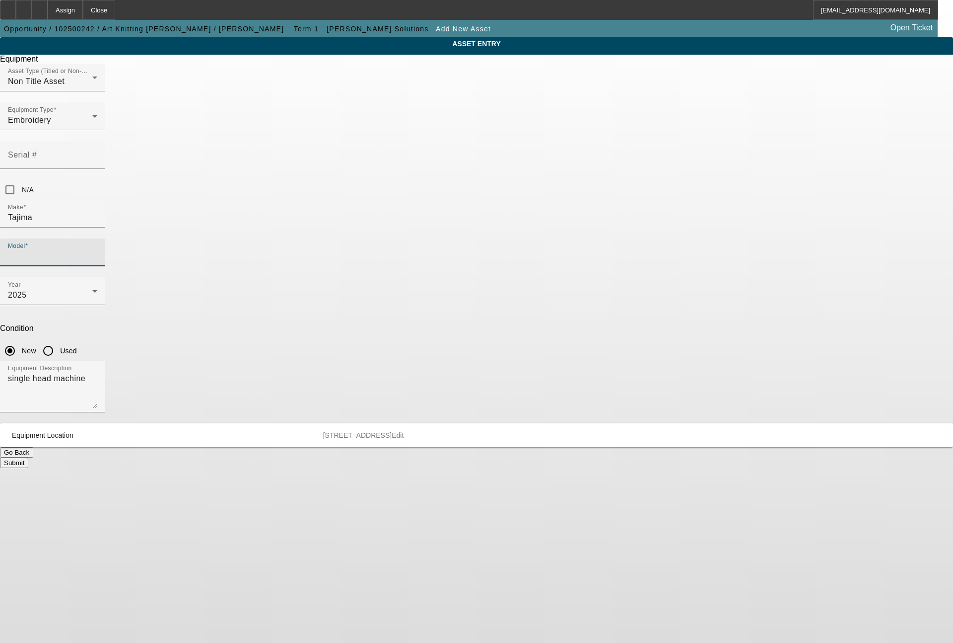
click at [97, 250] on input "Model" at bounding box center [52, 256] width 89 height 12
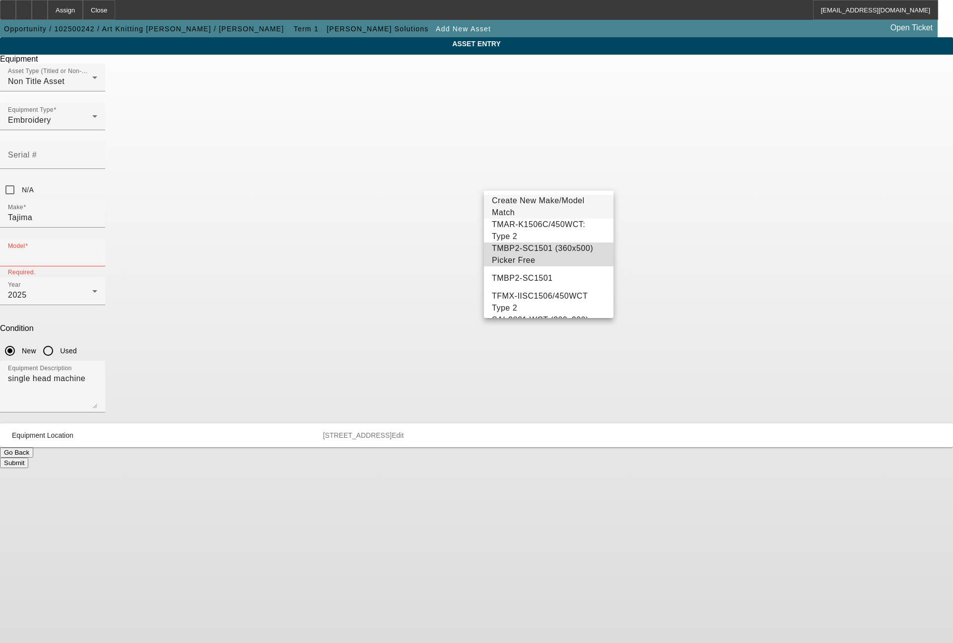
click at [588, 253] on span "TMBP2-SC1501 (360x500) Picker Free" at bounding box center [542, 254] width 101 height 20
type input "TMBP2-SC1501 (360x500) Picker Free"
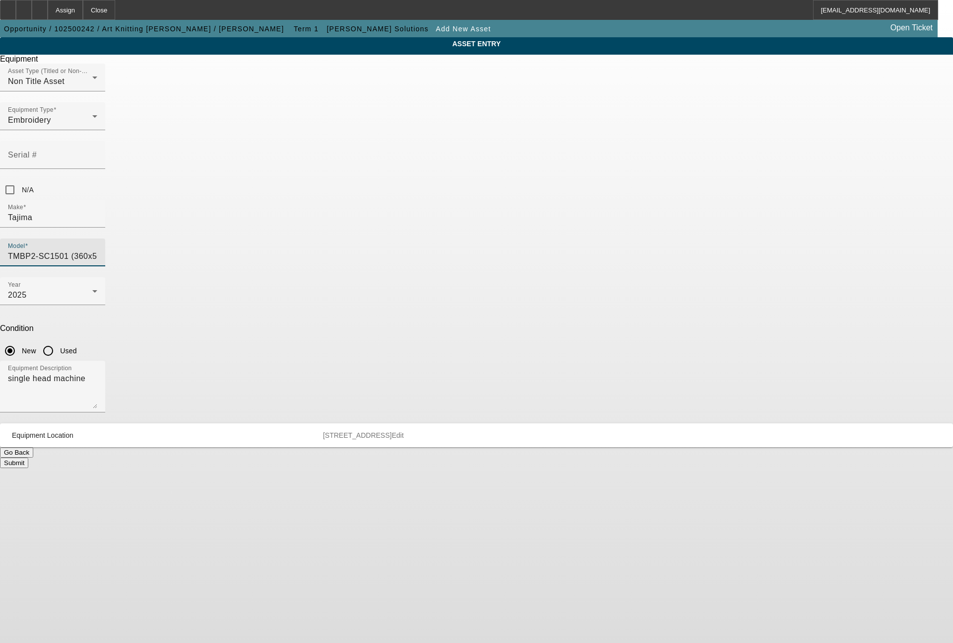
click at [28, 457] on button "Submit" at bounding box center [14, 462] width 28 height 10
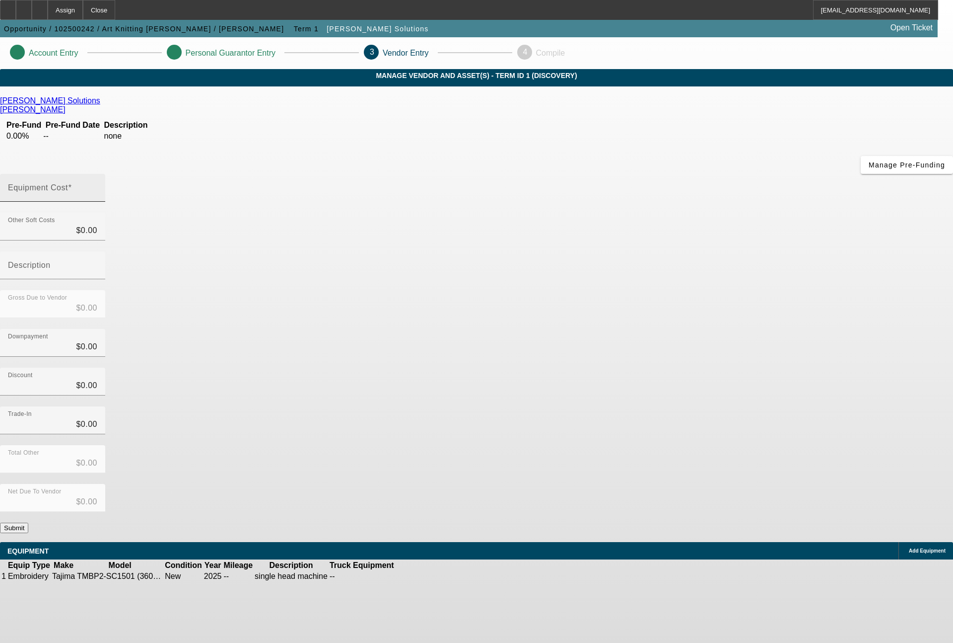
click at [68, 183] on mat-label "Equipment Cost" at bounding box center [38, 187] width 60 height 8
click at [97, 186] on input "Equipment Cost" at bounding box center [52, 192] width 89 height 12
type input "1"
type input "$1.00"
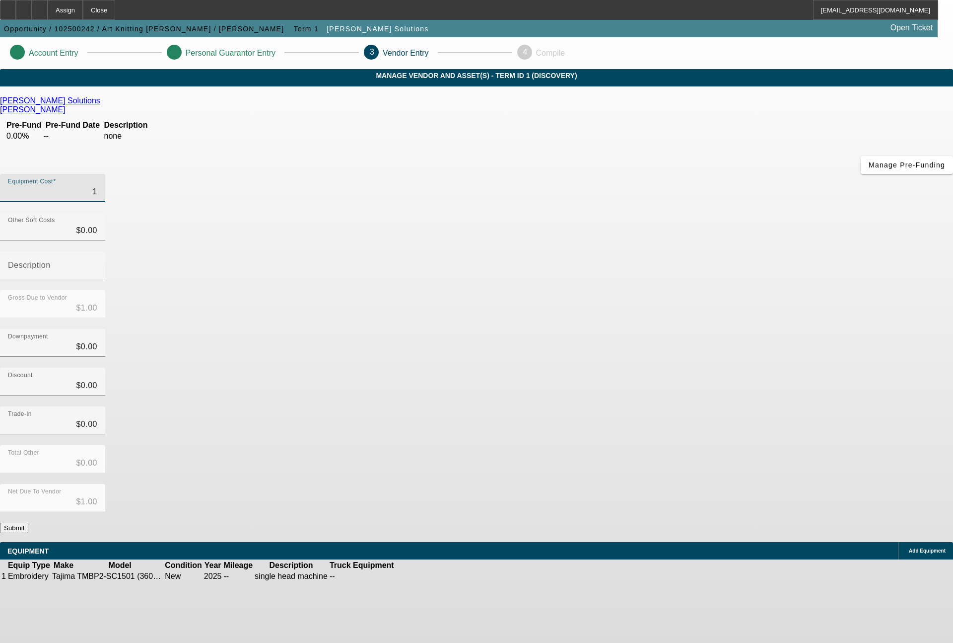
type input "19"
type input "$19.00"
type input "199"
type input "$199.00"
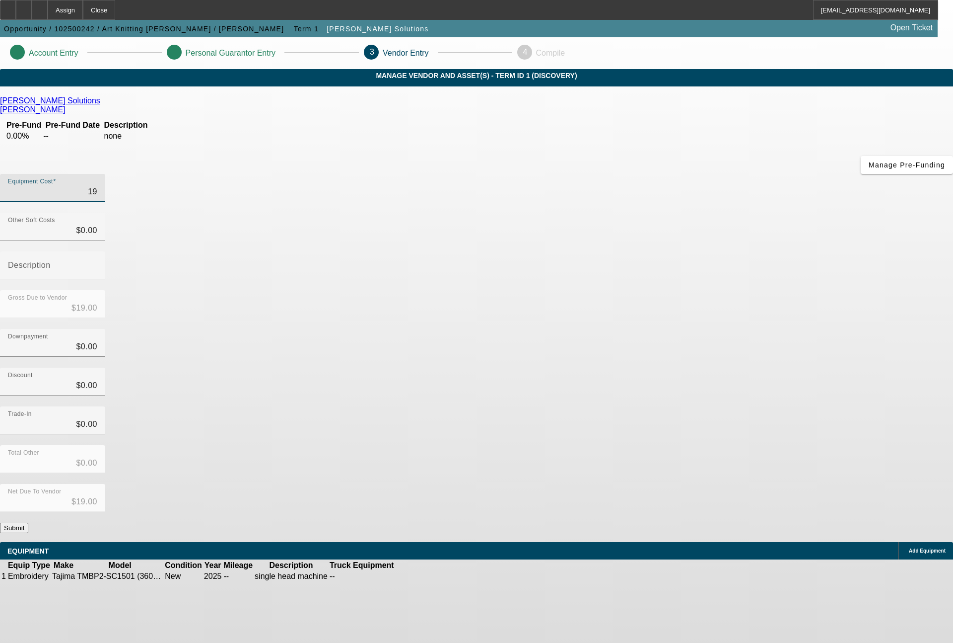
type input "$199.00"
type input "1999"
type input "$1,999.00"
type input "19995"
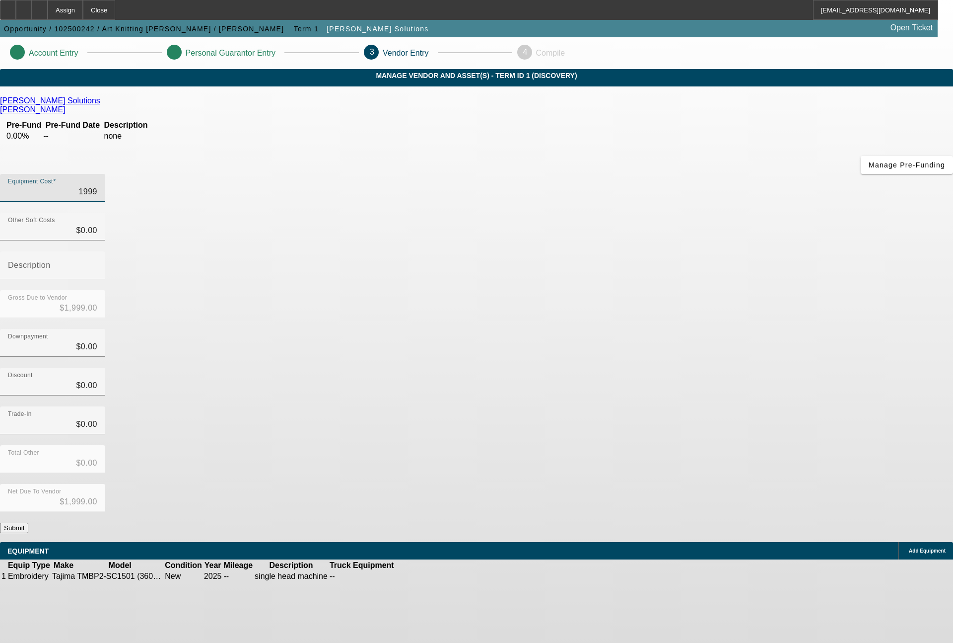
type input "$19,995.00"
click at [28, 522] on button "Submit" at bounding box center [14, 527] width 28 height 10
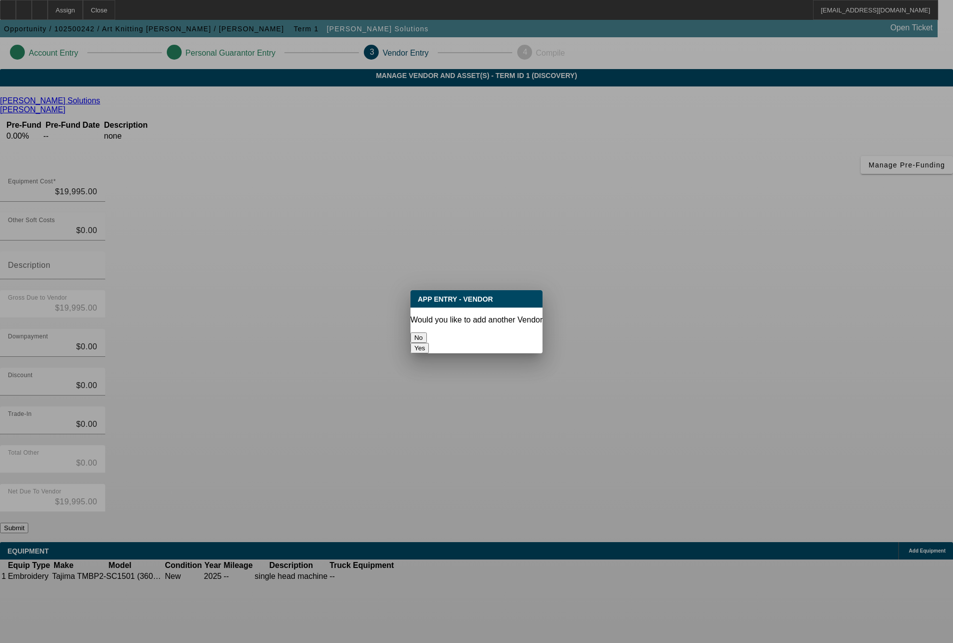
click at [427, 332] on button "No" at bounding box center [419, 337] width 16 height 10
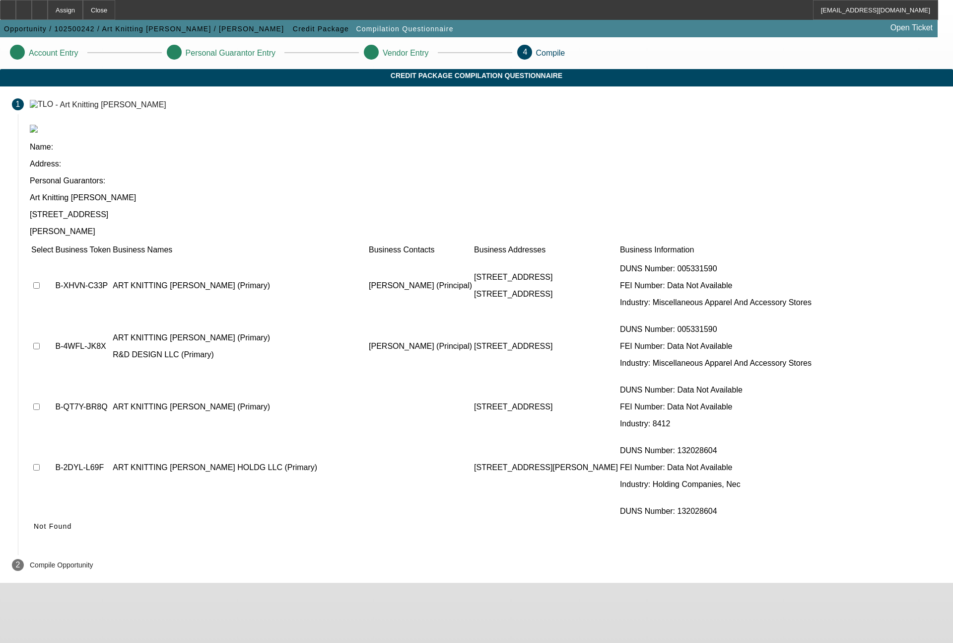
click at [40, 282] on input "checkbox" at bounding box center [36, 285] width 6 height 6
checkbox input "true"
click at [40, 343] on input "checkbox" at bounding box center [36, 346] width 6 height 6
checkbox input "true"
click at [40, 464] on input "checkbox" at bounding box center [36, 467] width 6 height 6
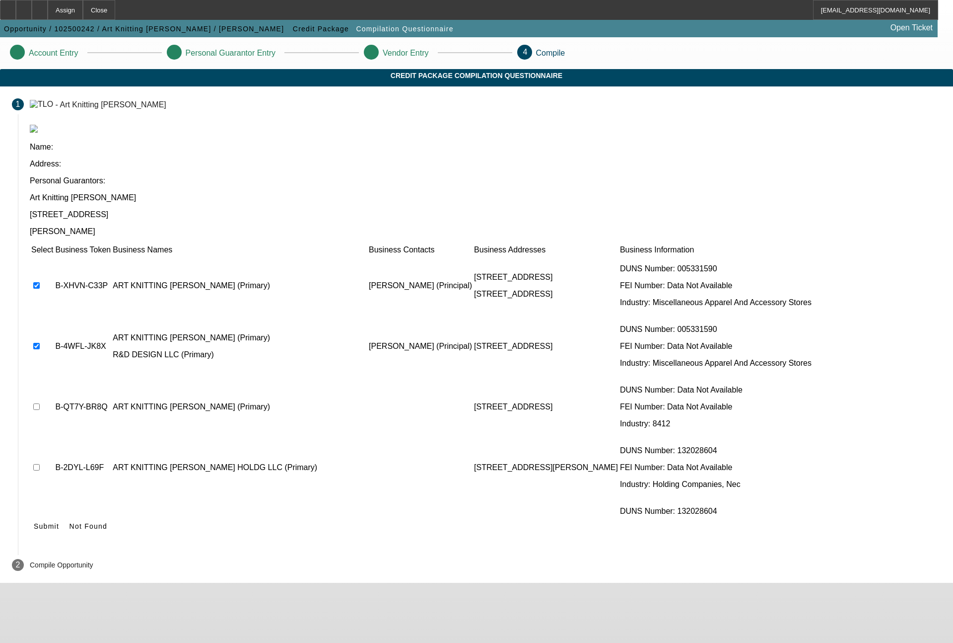
checkbox input "true"
click at [54, 498] on td at bounding box center [42, 528] width 23 height 60
click at [40, 524] on input "checkbox" at bounding box center [36, 527] width 6 height 6
checkbox input "true"
click at [59, 522] on span "Submit" at bounding box center [46, 526] width 25 height 8
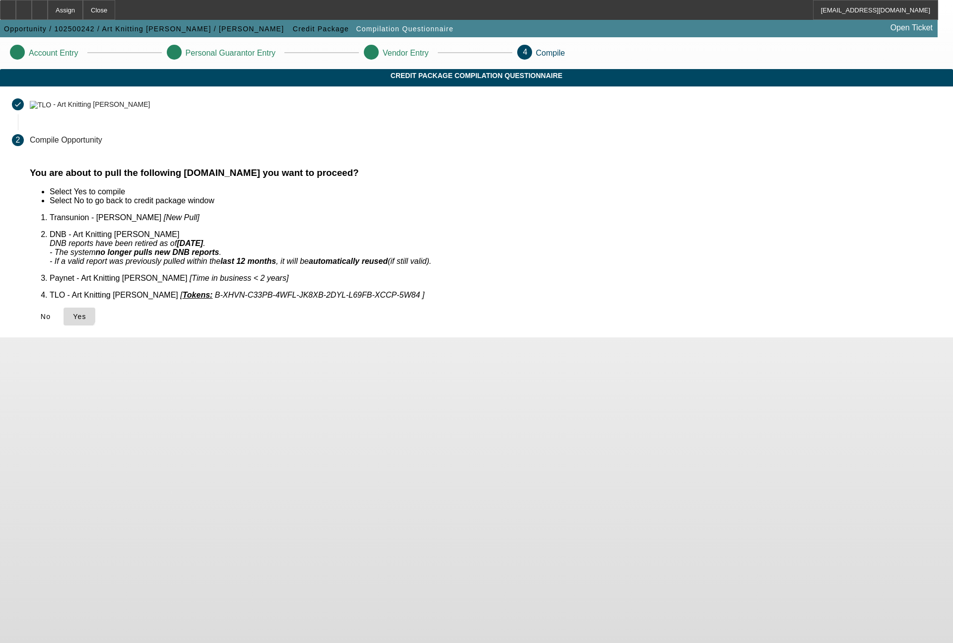
click at [73, 312] on icon at bounding box center [73, 316] width 0 height 8
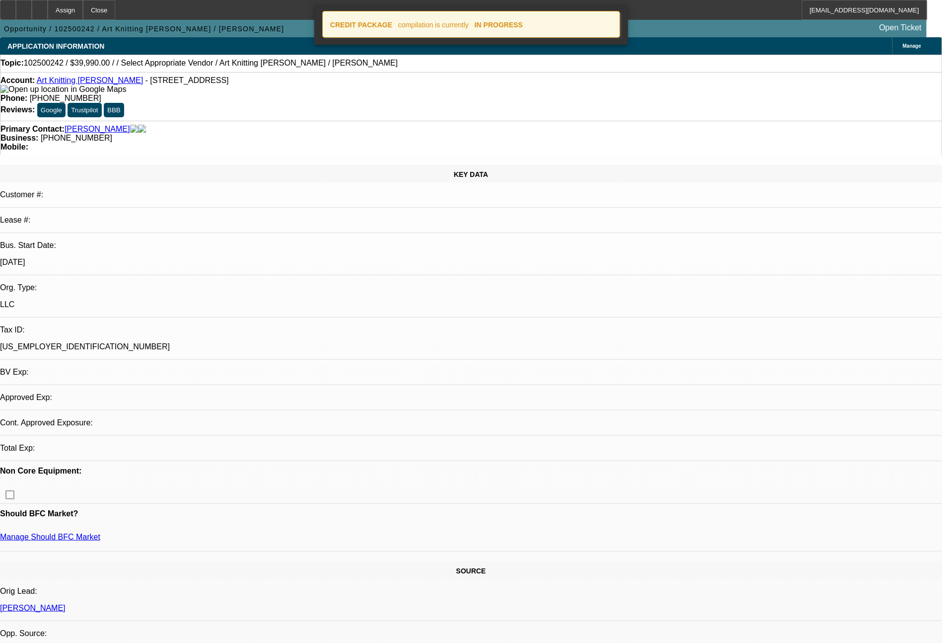
select select "0"
select select "2"
select select "0.1"
select select "4"
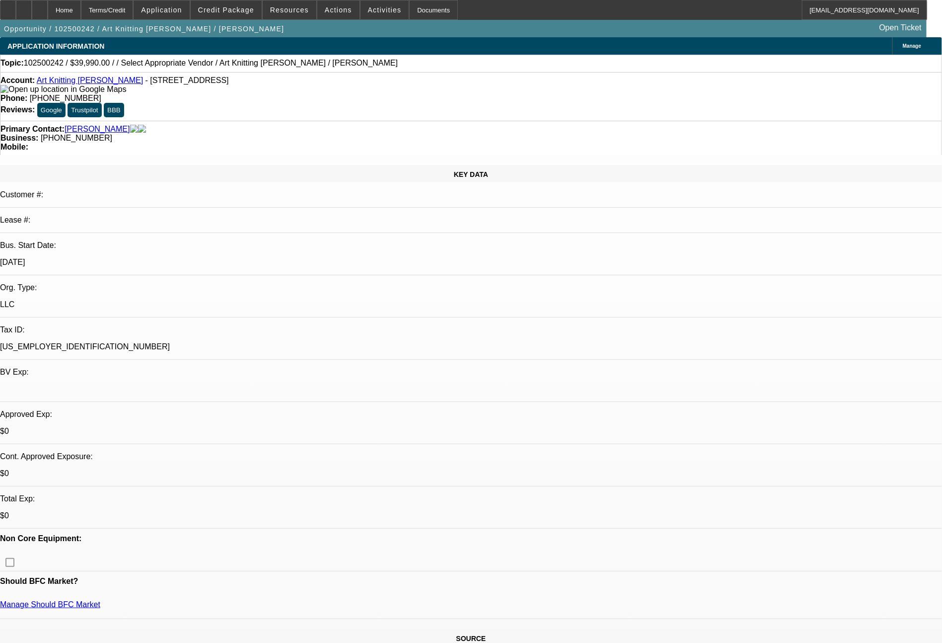
select select "0"
select select "2"
select select "0.1"
select select "4"
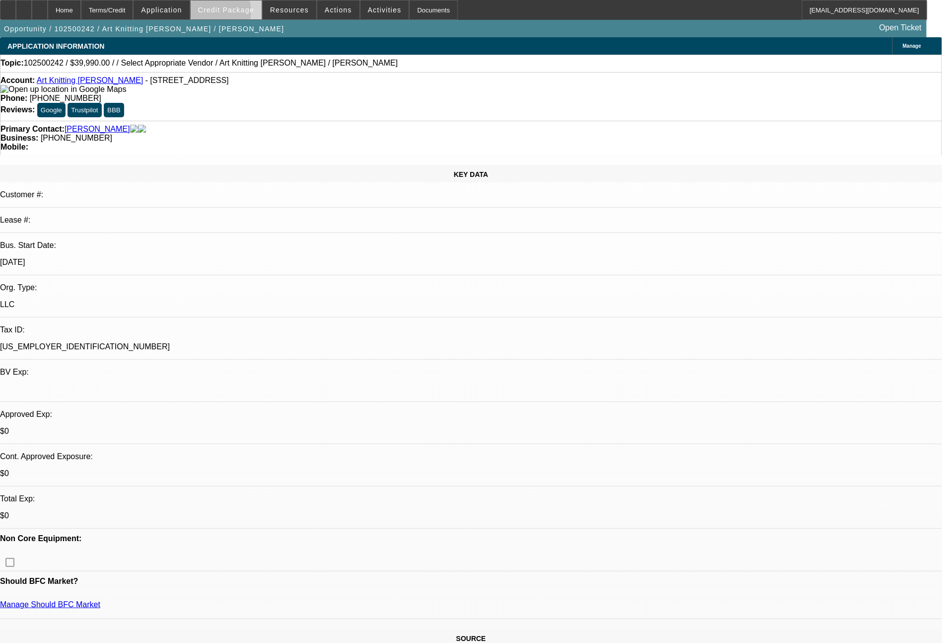
click at [237, 14] on span at bounding box center [226, 10] width 71 height 24
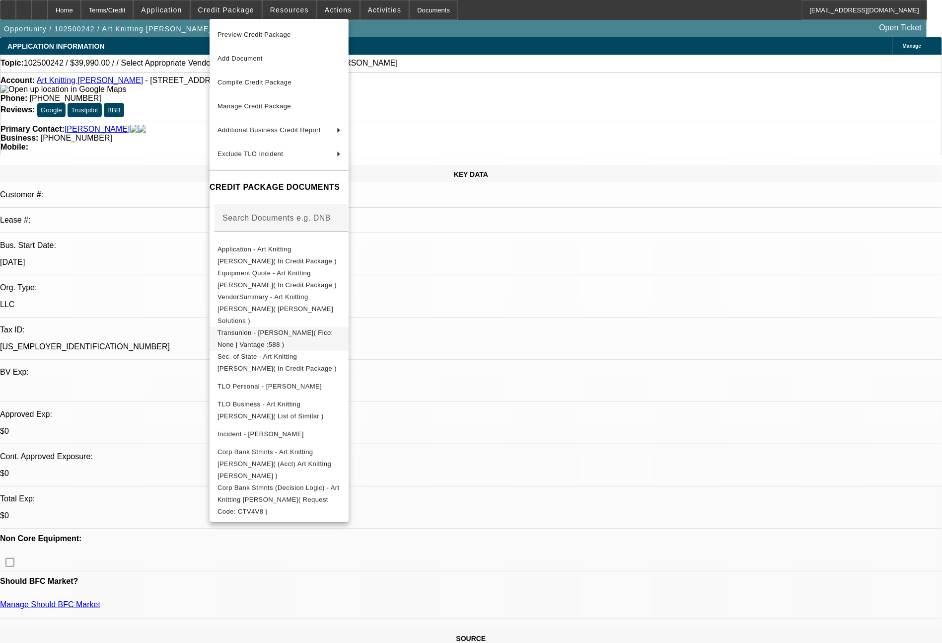
click at [286, 329] on span "Transunion - [PERSON_NAME]( Fico: None | Vantage :588 )" at bounding box center [275, 338] width 116 height 19
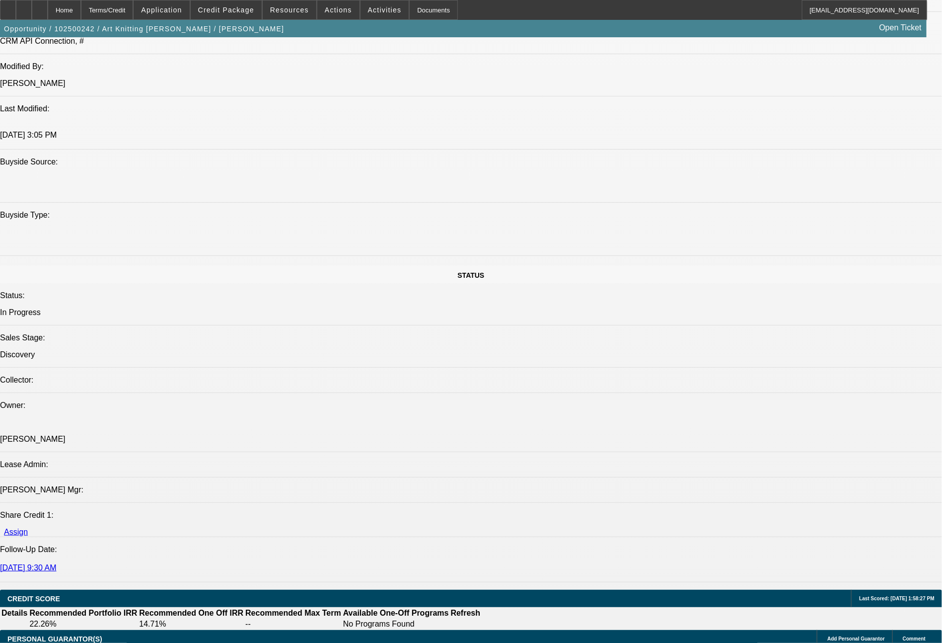
scroll to position [817, 0]
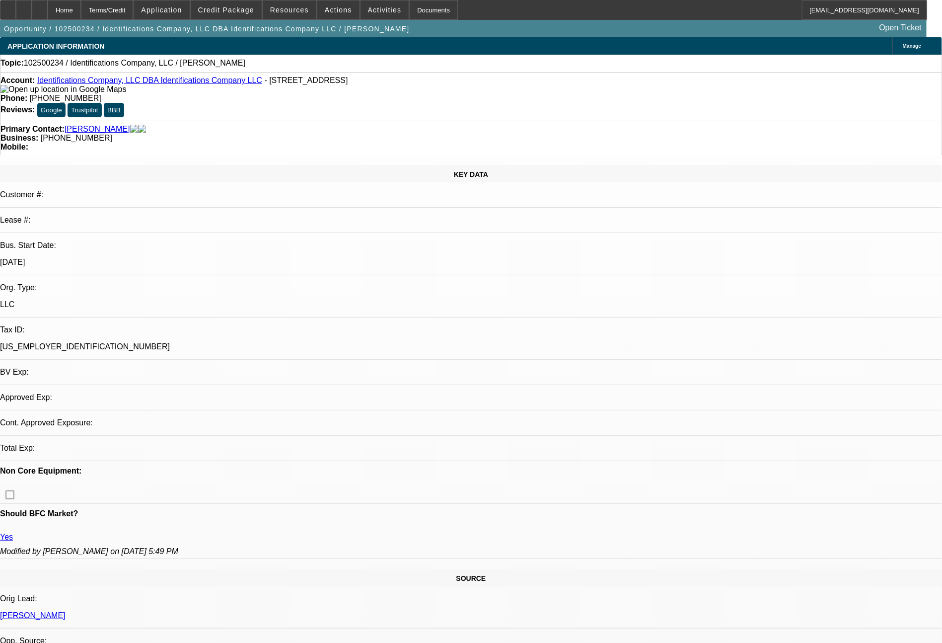
select select "0"
select select "2"
select select "0.1"
select select "4"
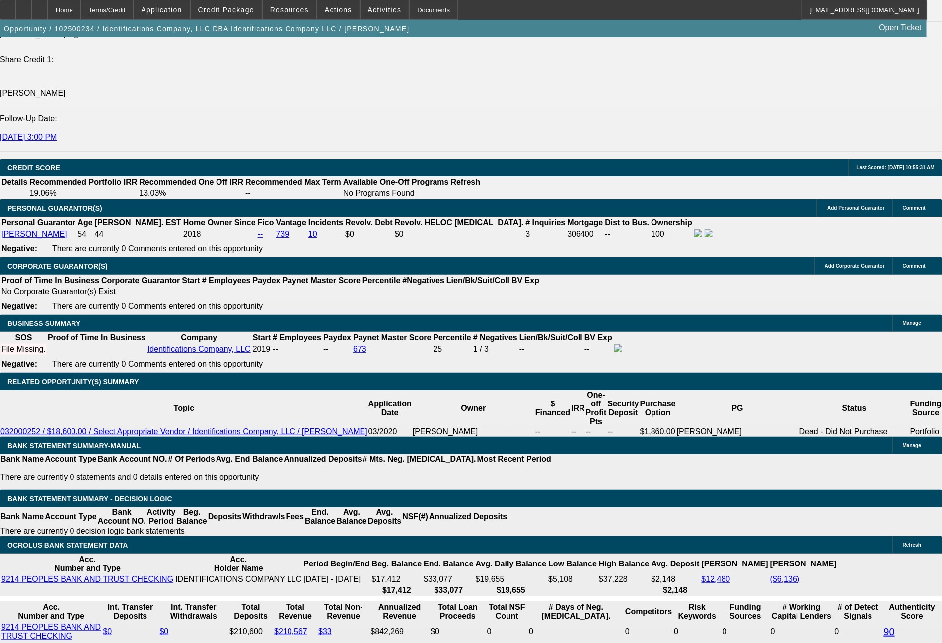
scroll to position [1363, 0]
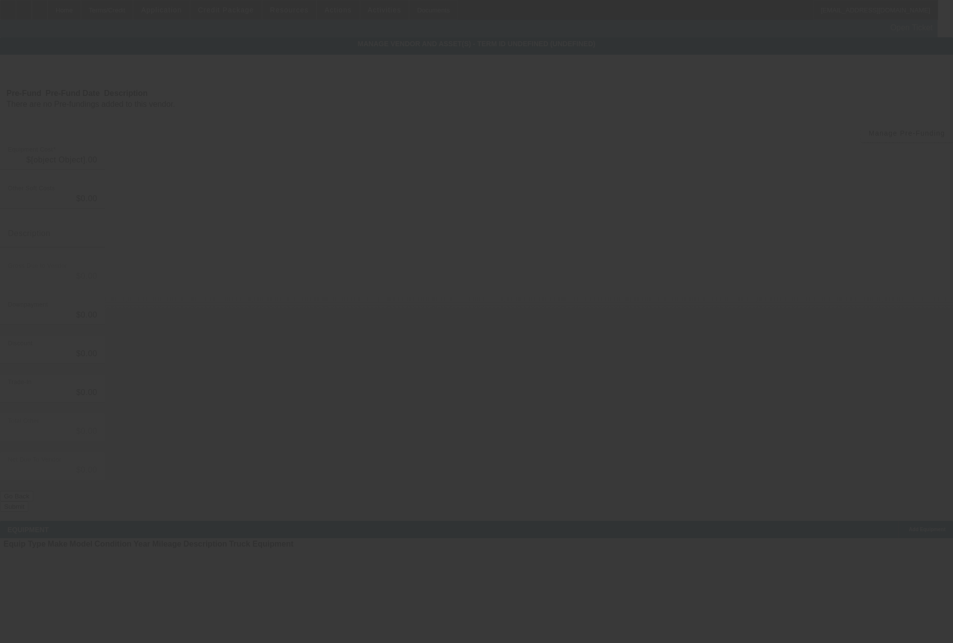
type input "$79,000.00"
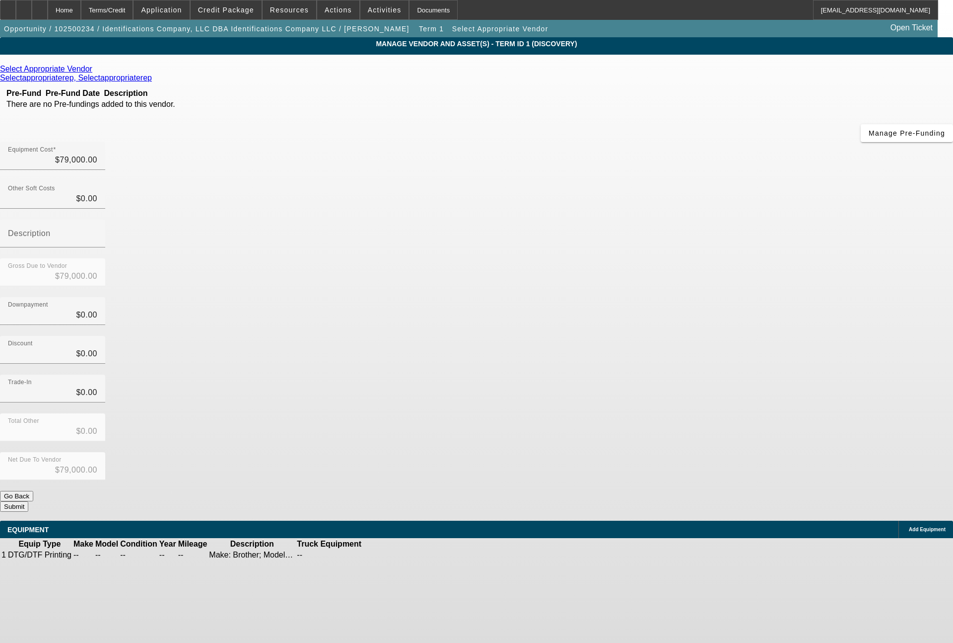
click at [95, 69] on link at bounding box center [93, 69] width 2 height 9
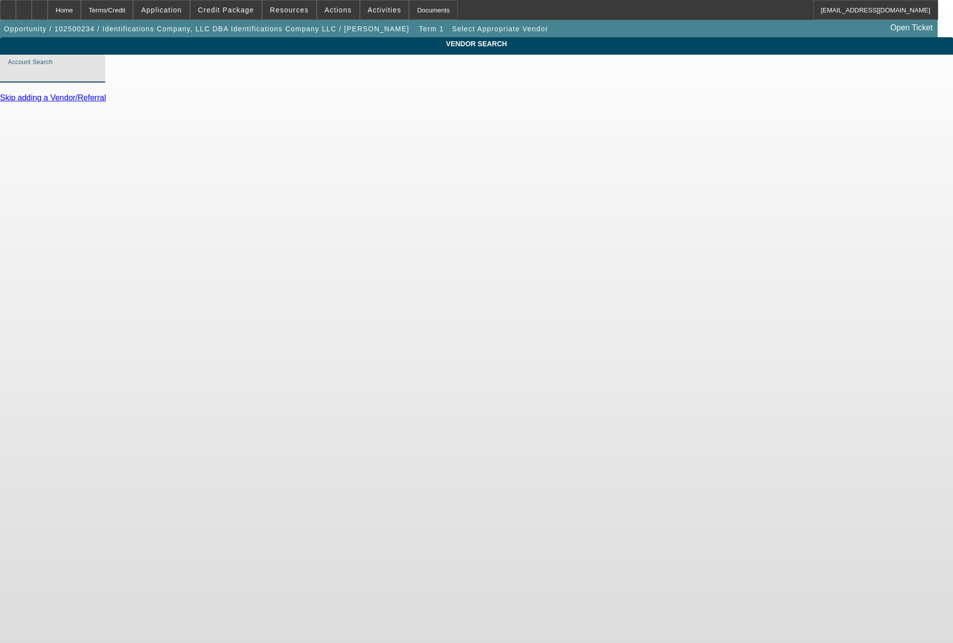
click at [97, 78] on input "Account Search" at bounding box center [52, 73] width 89 height 12
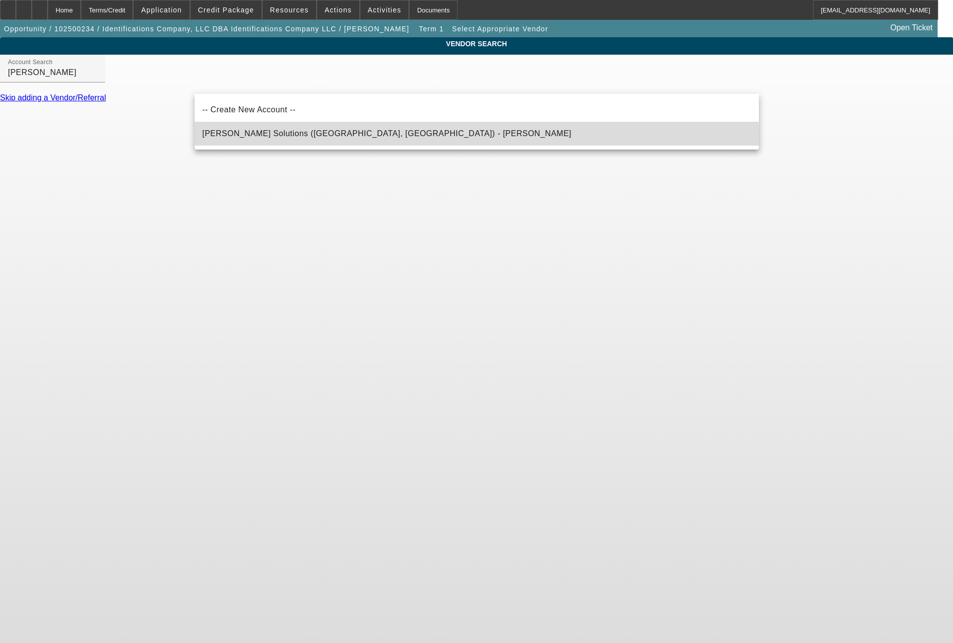
click at [334, 137] on span "Hirsch Solutions (Huntersville, NC) - Janowski, Kristof" at bounding box center [387, 133] width 369 height 8
type input "Hirsch Solutions (Huntersville, NC) - Janowski, Kristof"
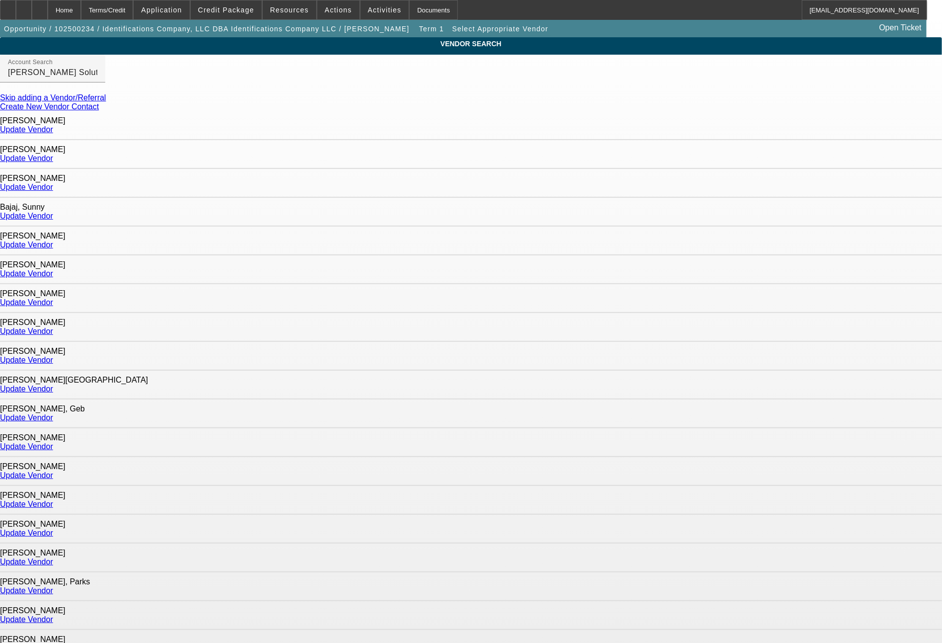
click at [53, 154] on link "Update Vendor" at bounding box center [26, 158] width 53 height 8
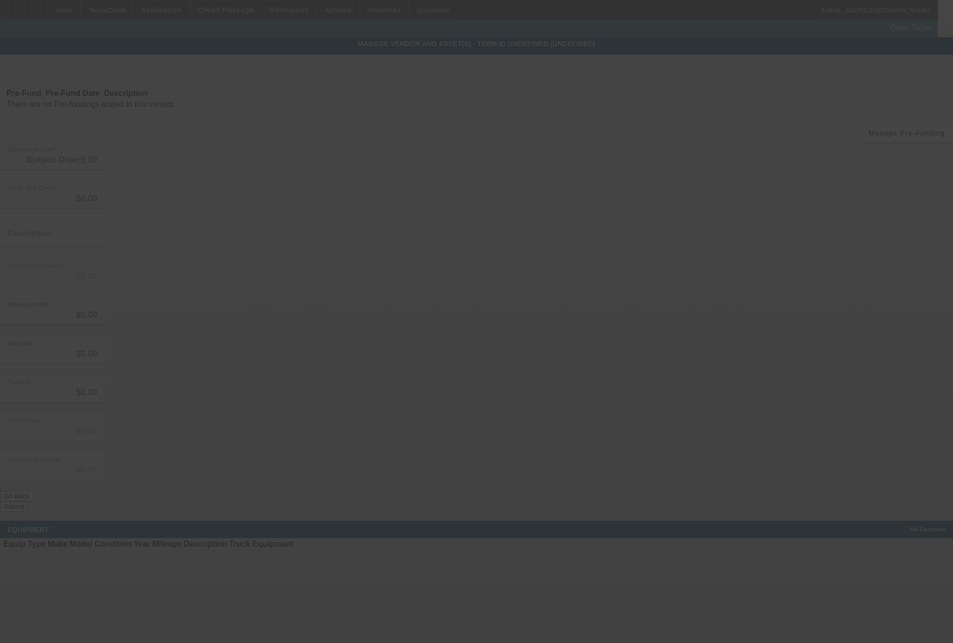
type input "$79,000.00"
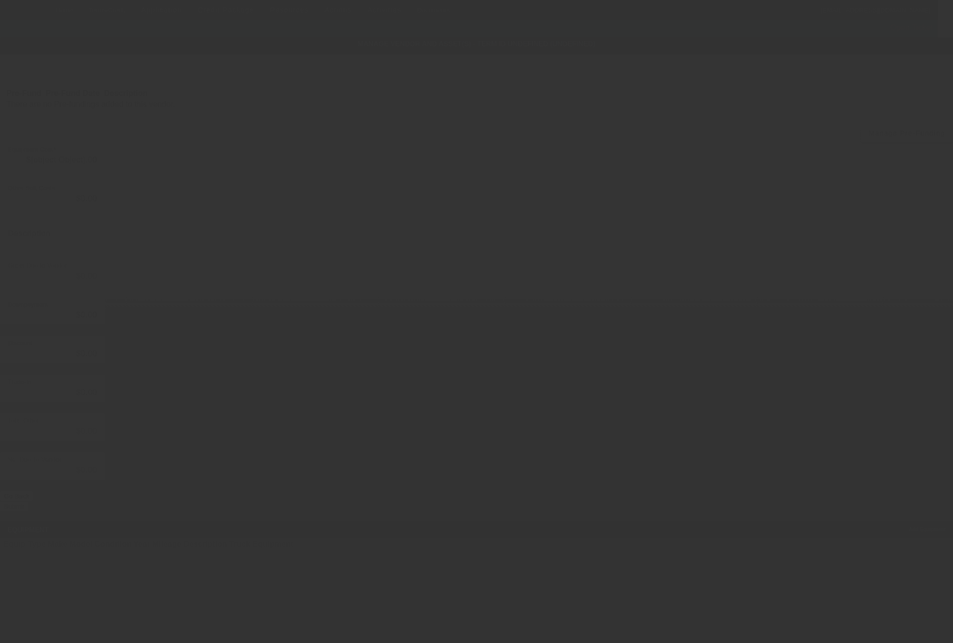
type input "$79,000.00"
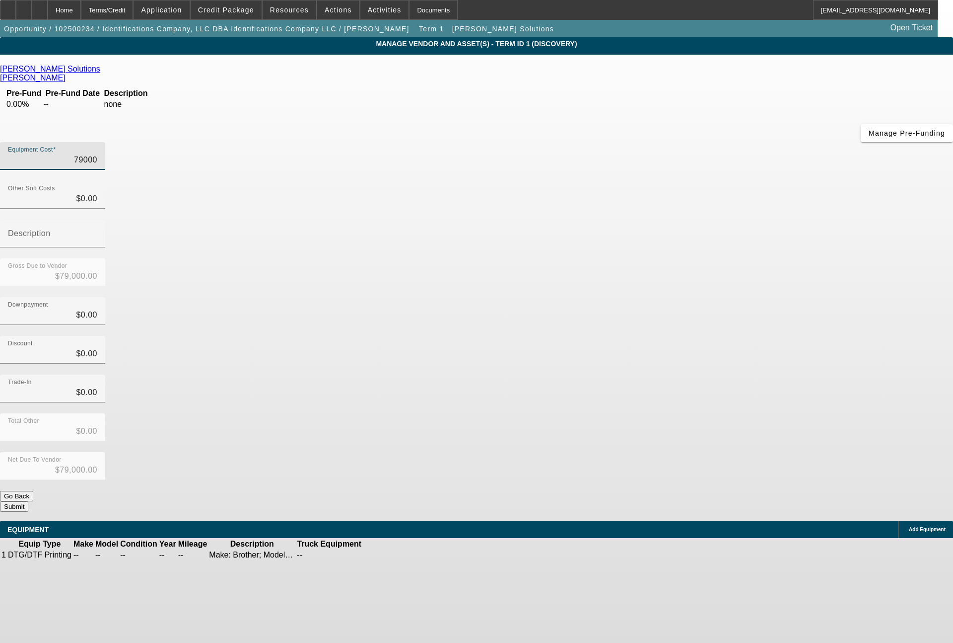
drag, startPoint x: 559, startPoint y: 85, endPoint x: 598, endPoint y: 85, distance: 38.7
click at [97, 154] on input "79000" at bounding box center [52, 160] width 89 height 12
drag, startPoint x: 622, startPoint y: 85, endPoint x: 649, endPoint y: 88, distance: 27.0
click at [649, 142] on div "Equipment Cost $79,000.00" at bounding box center [476, 161] width 953 height 39
drag, startPoint x: 566, startPoint y: 82, endPoint x: 638, endPoint y: 87, distance: 71.6
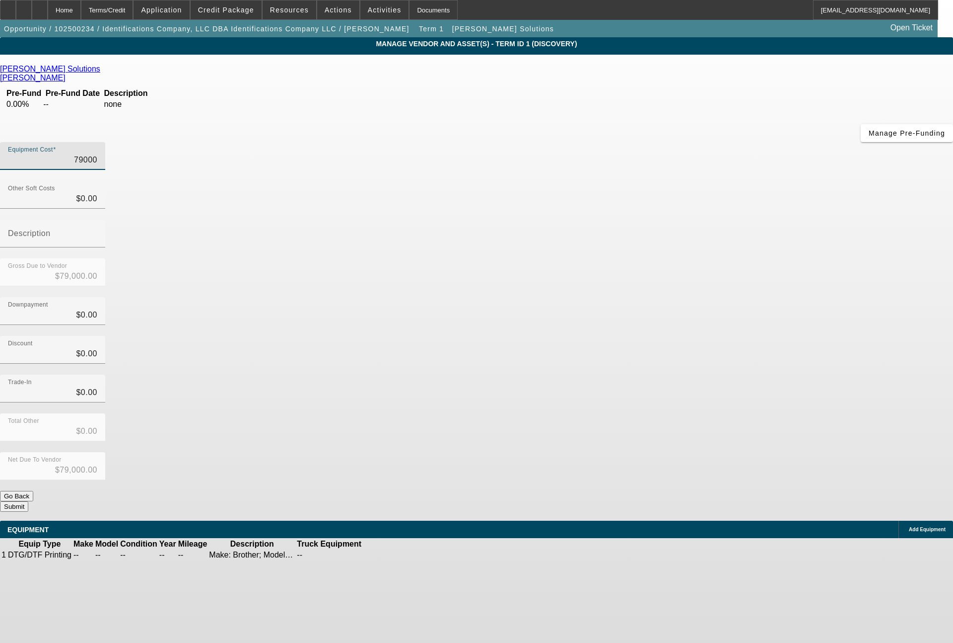
click at [638, 142] on div "Equipment Cost 79000" at bounding box center [476, 161] width 953 height 39
type input "7"
type input "$7.00"
type input "78"
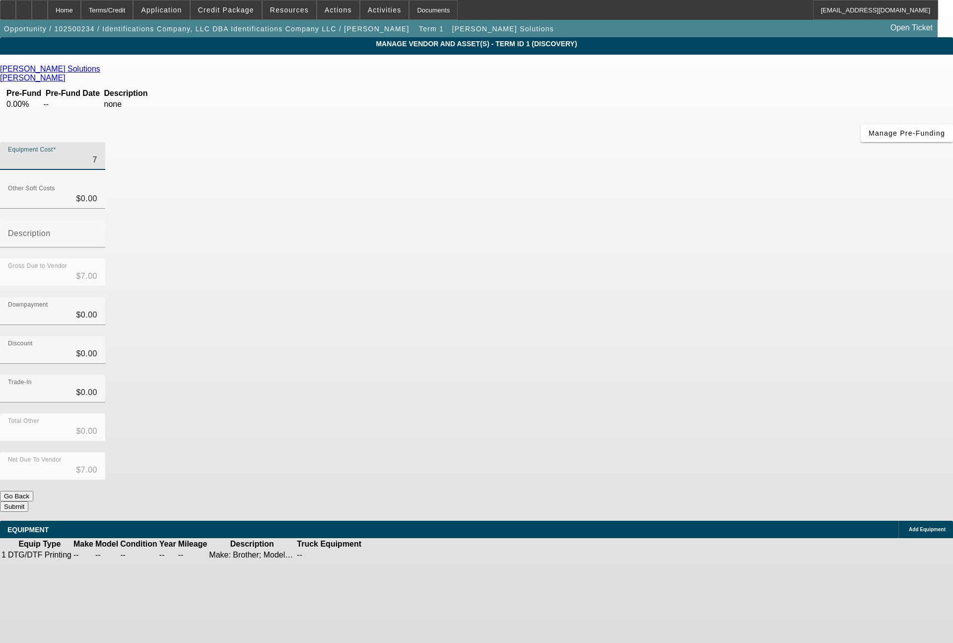
type input "$78.00"
type input "788"
type input "$788.00"
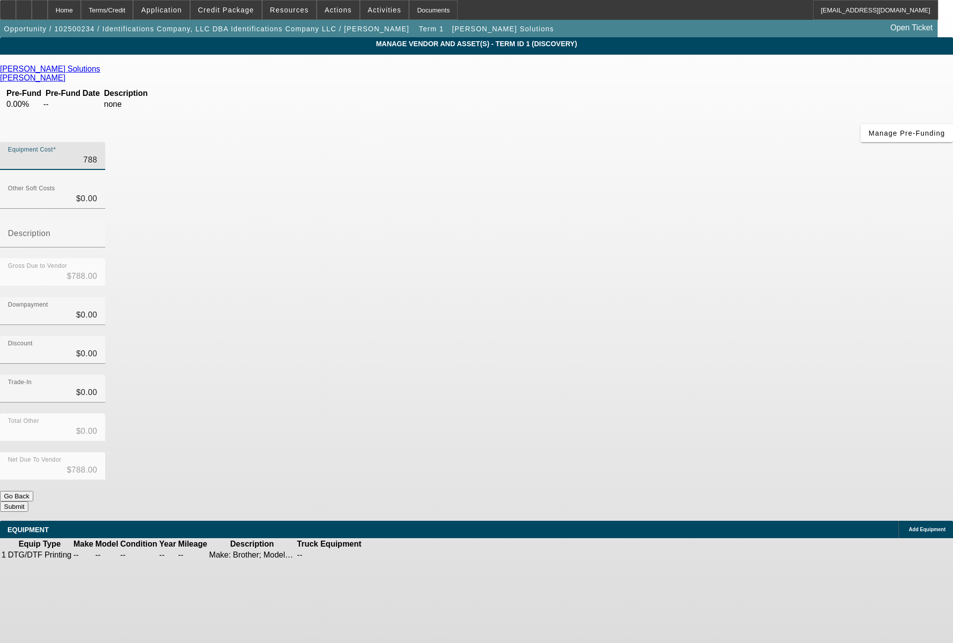
type input "7886"
type input "$7,886.00"
type input "78862"
type input "$78,862.00"
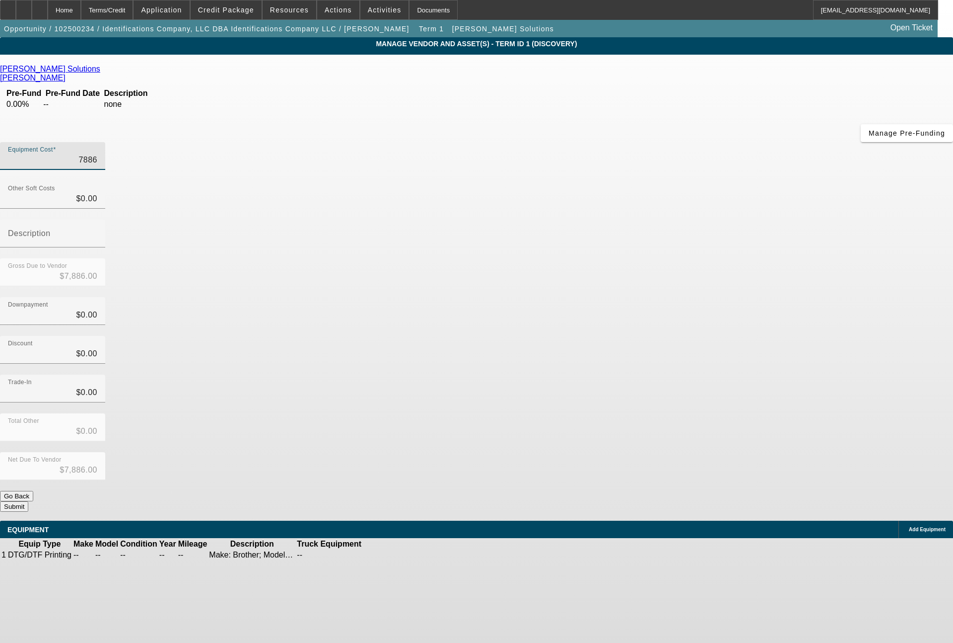
type input "$78,862.00"
click at [393, 555] on icon at bounding box center [393, 555] width 0 height 0
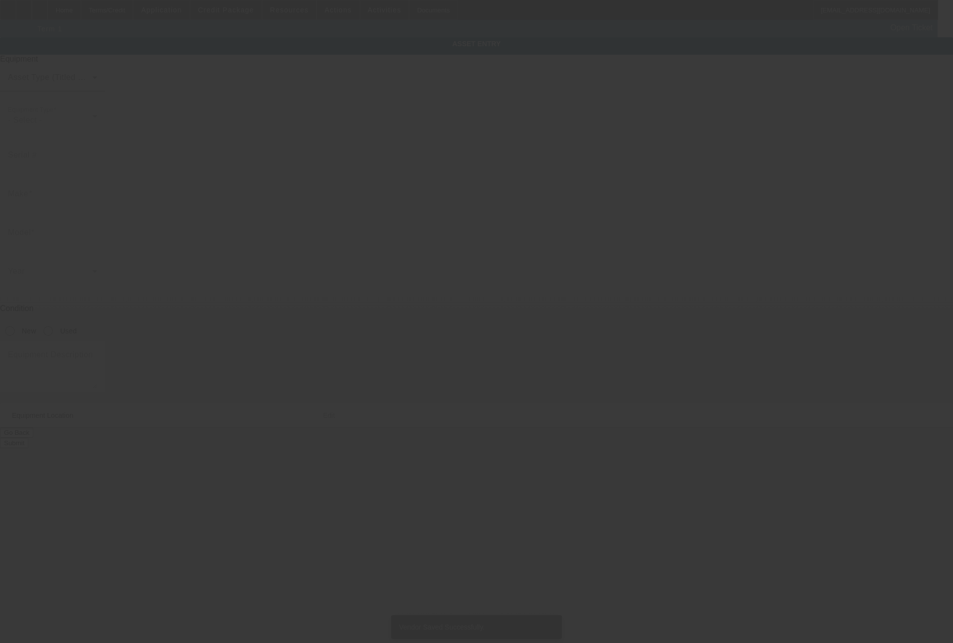
type textarea "Make: Brother; Model: gtx600"
type input "1413 MAIN ST"
type input "GREAT BEND"
type input "67530"
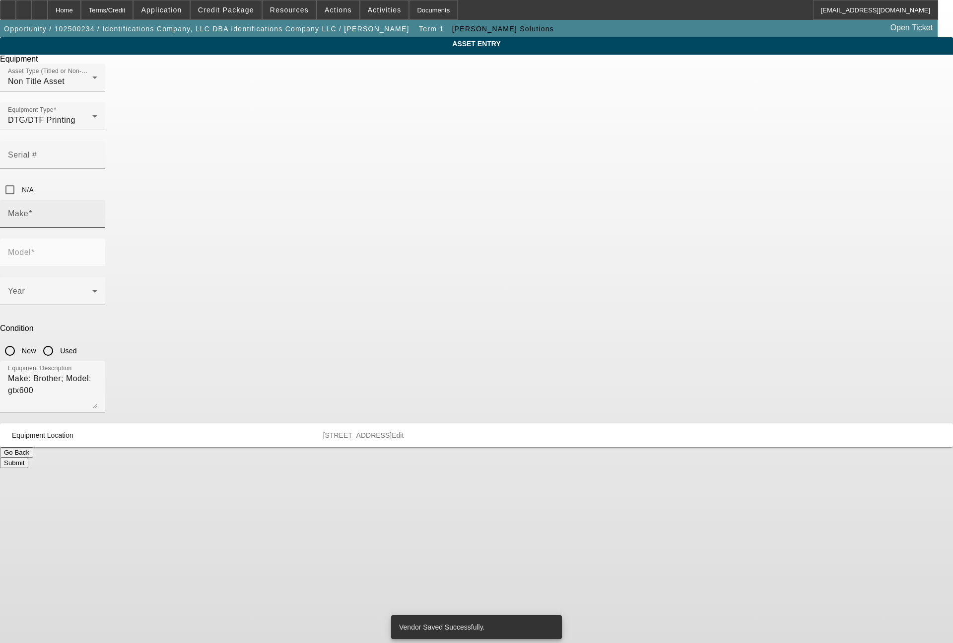
click at [97, 212] on input "Make" at bounding box center [52, 218] width 89 height 12
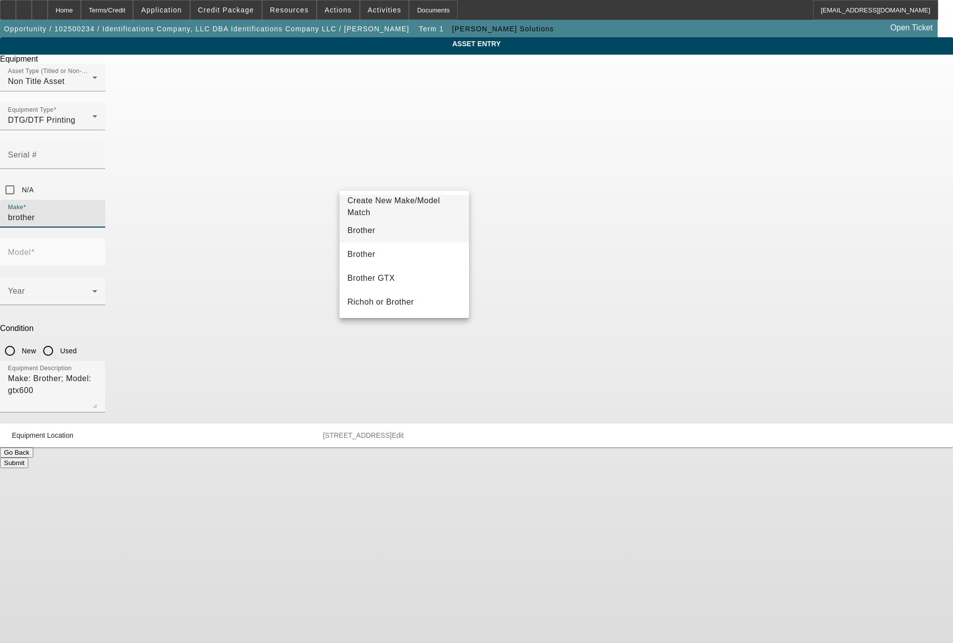
click at [386, 234] on mat-option "Brother" at bounding box center [405, 230] width 130 height 24
type input "Brother"
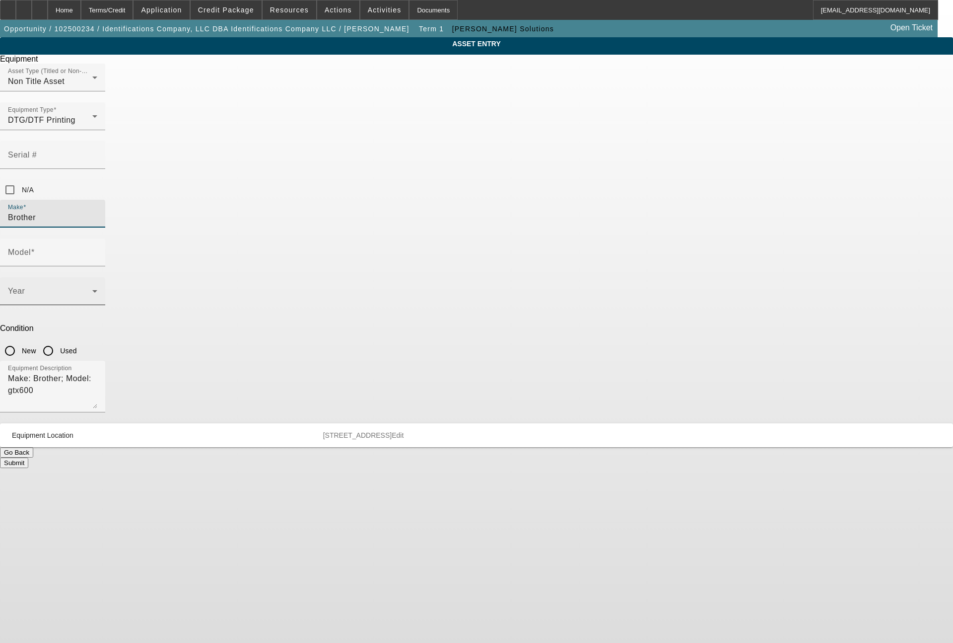
click at [92, 289] on span at bounding box center [50, 295] width 84 height 12
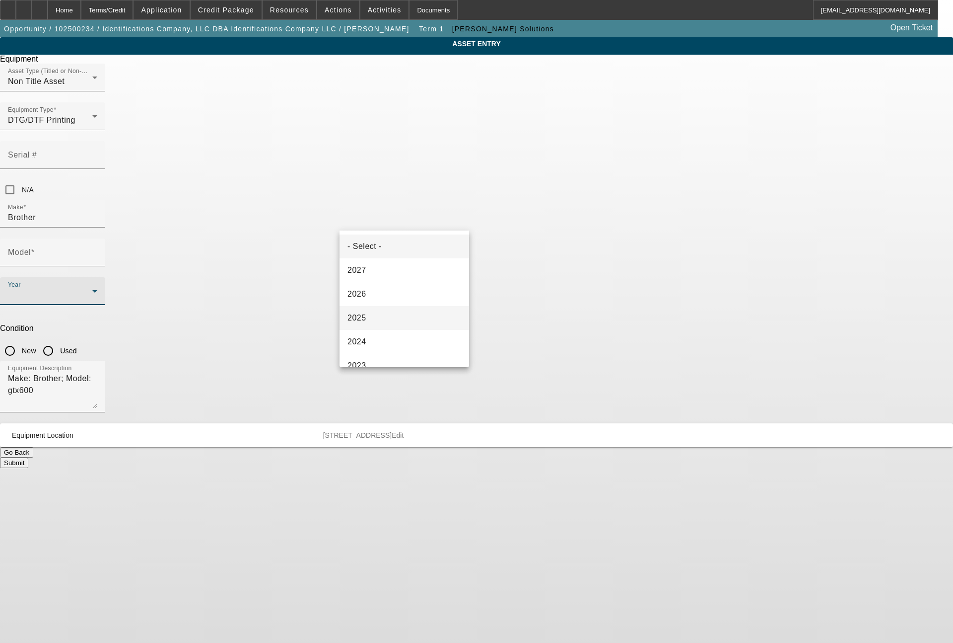
click at [362, 322] on span "2025" at bounding box center [357, 318] width 19 height 12
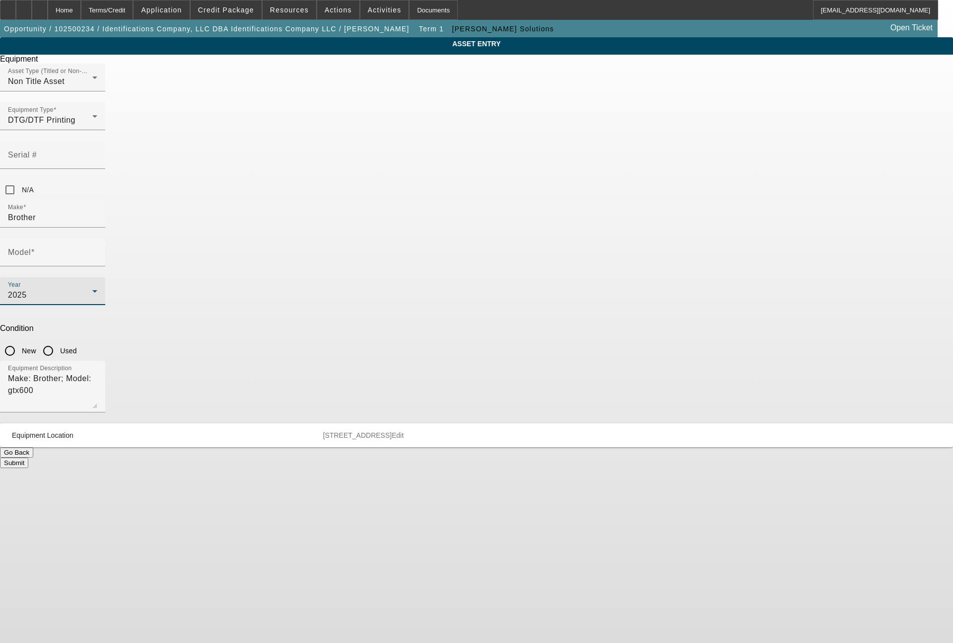
click at [20, 341] on input "New" at bounding box center [10, 351] width 20 height 20
radio input "true"
click at [97, 238] on div "Model" at bounding box center [52, 252] width 89 height 28
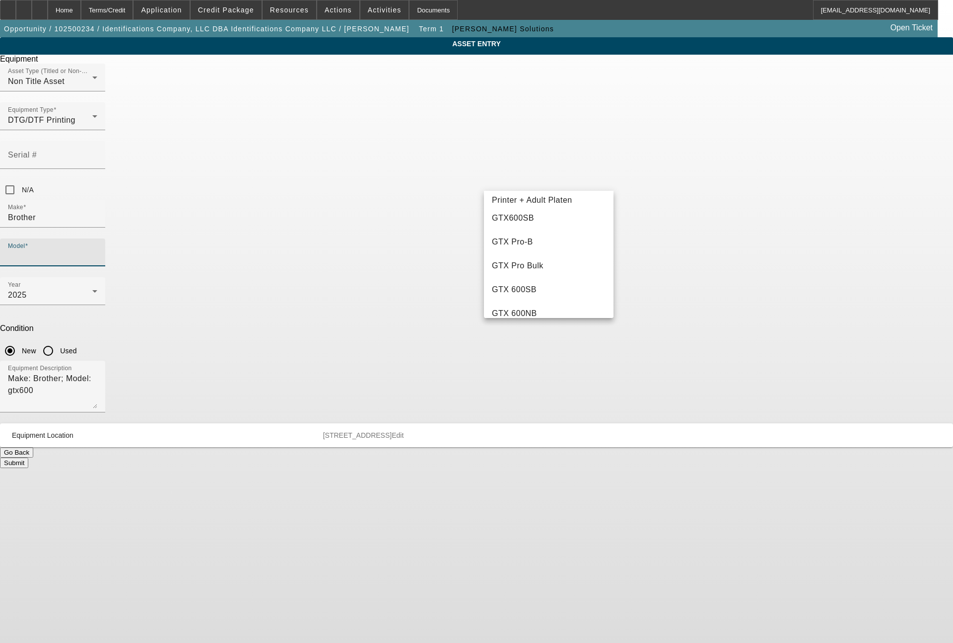
scroll to position [111, 0]
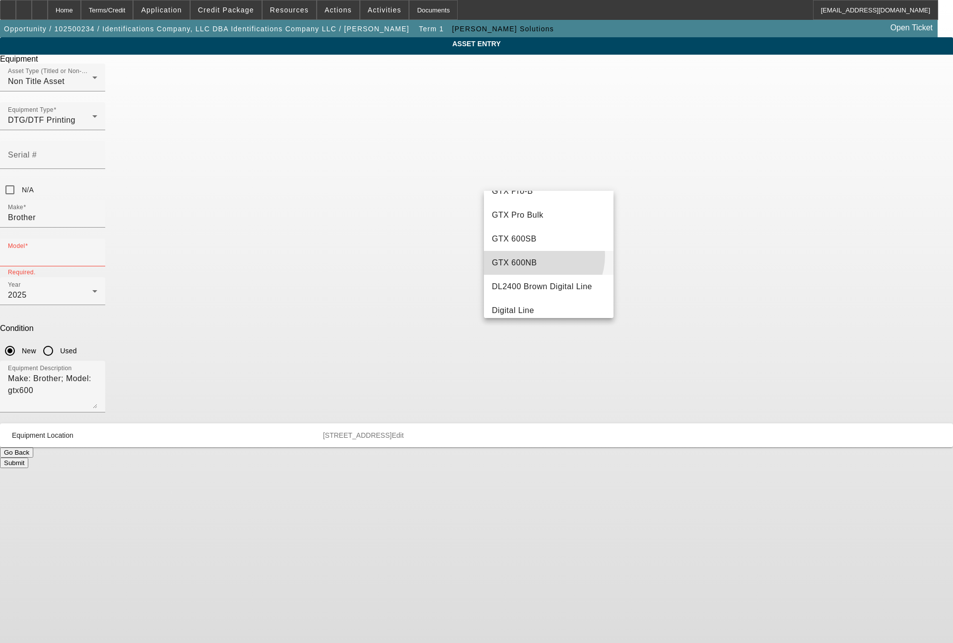
click at [533, 261] on mat-option "GTX 600NB" at bounding box center [549, 263] width 130 height 24
type input "GTX 600NB"
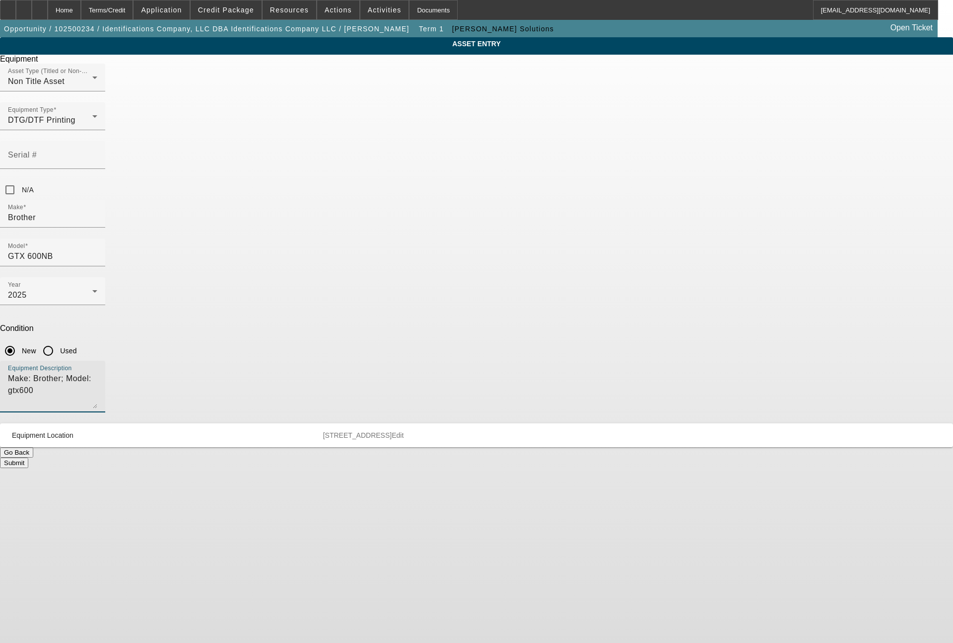
drag, startPoint x: 452, startPoint y: 254, endPoint x: 267, endPoint y: 258, distance: 185.3
click at [267, 258] on div "ASSET ENTRY Delete asset Equipment Asset Type (Titled or Non-Titled) Non Title …" at bounding box center [476, 252] width 953 height 431
type textarea "digital printer"
click at [28, 457] on button "Submit" at bounding box center [14, 462] width 28 height 10
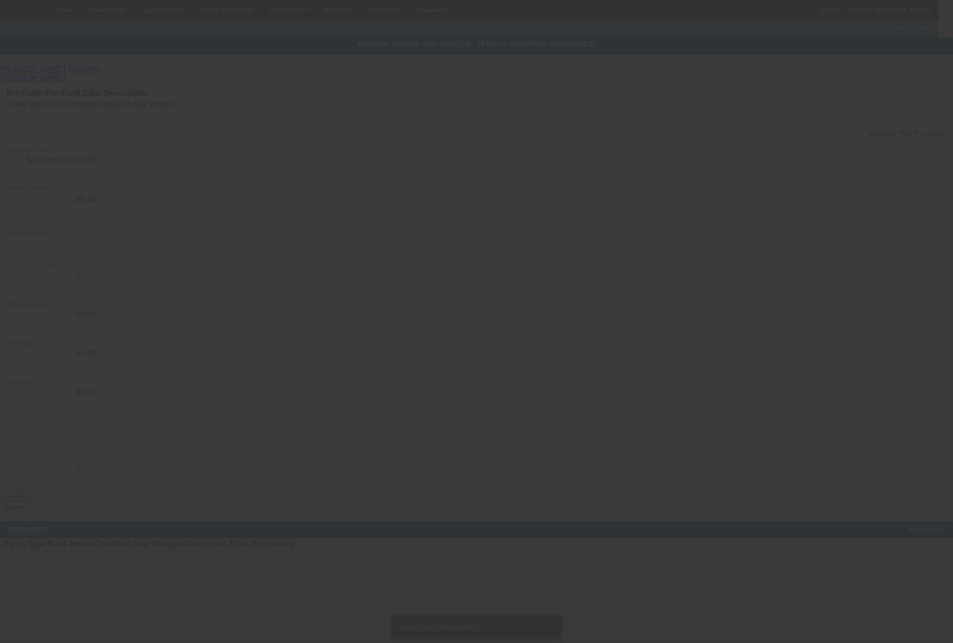
type input "$78,862.00"
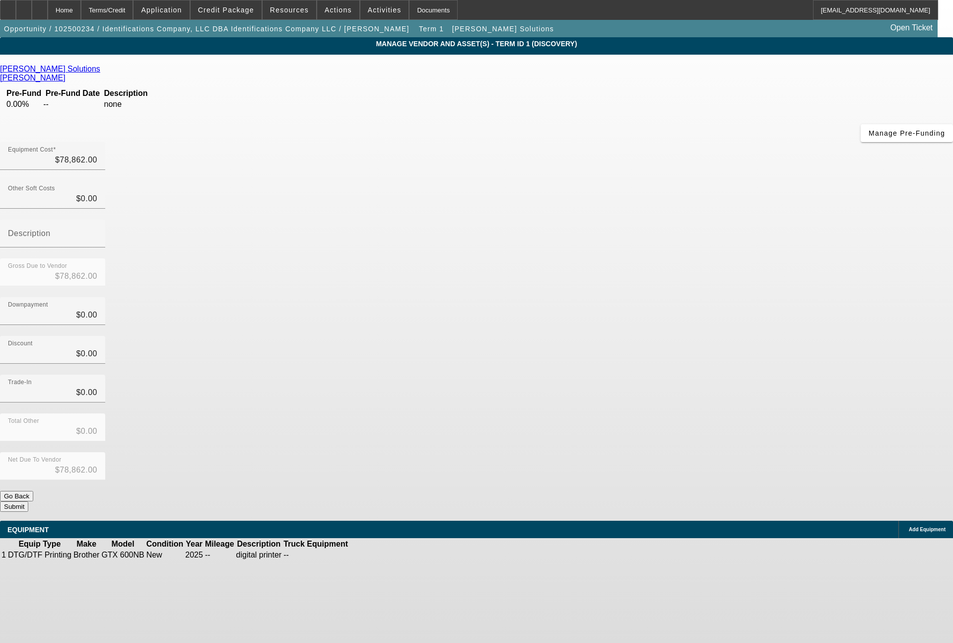
click at [909, 526] on span "Add Equipment" at bounding box center [927, 528] width 37 height 5
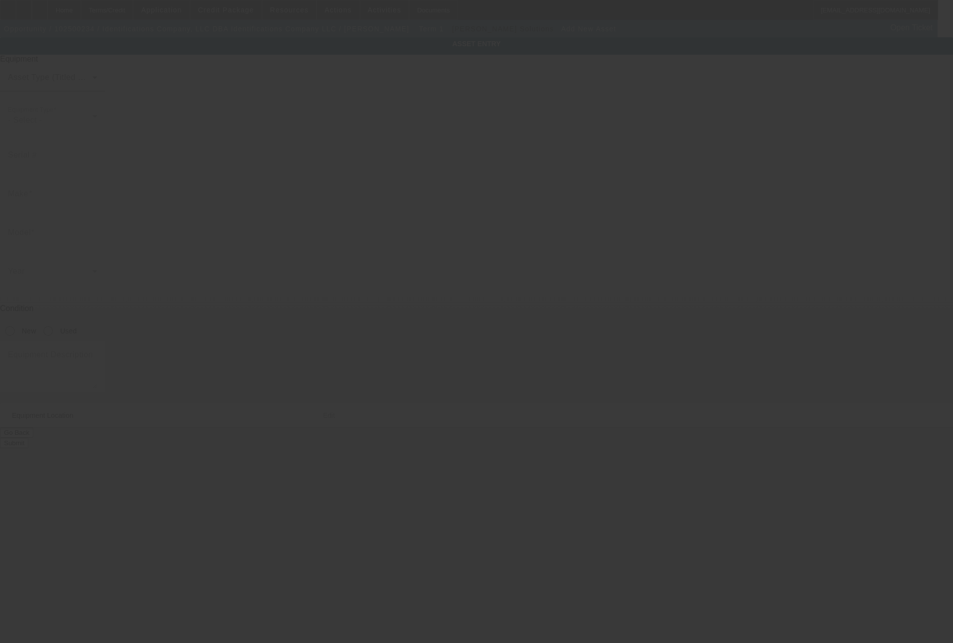
type input "1413 MAIN ST"
type input "GREAT BEND"
type input "67530"
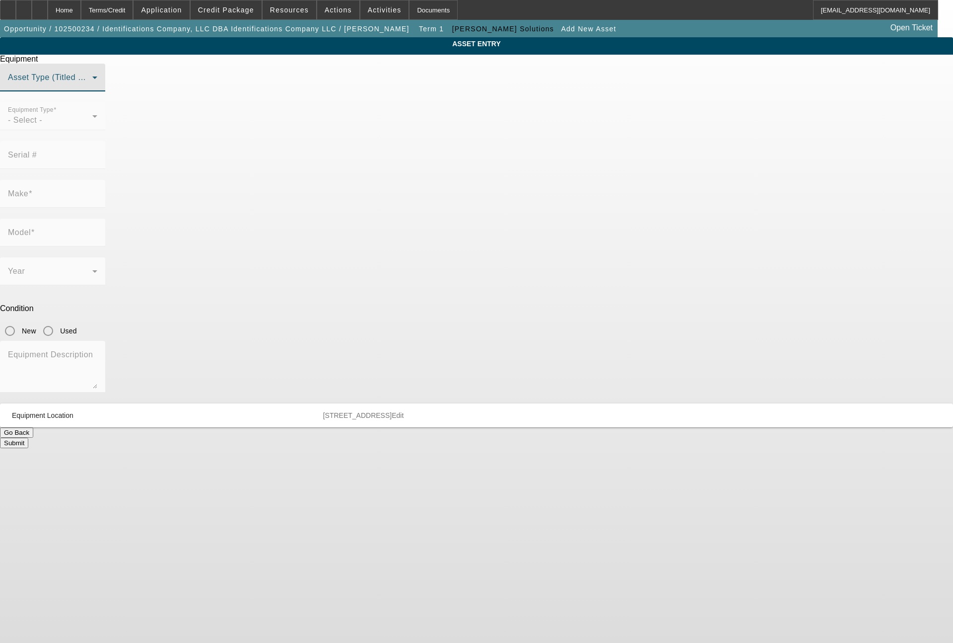
click at [92, 87] on span at bounding box center [50, 81] width 84 height 12
click at [411, 152] on mat-option "Non Title Asset" at bounding box center [477, 151] width 274 height 24
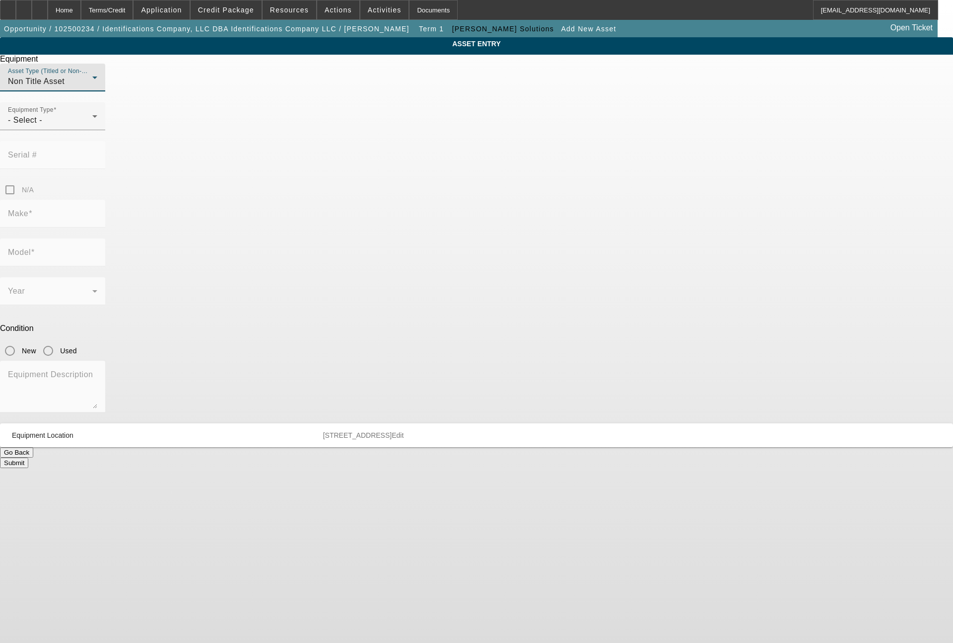
click at [92, 126] on div "- Select -" at bounding box center [50, 120] width 84 height 12
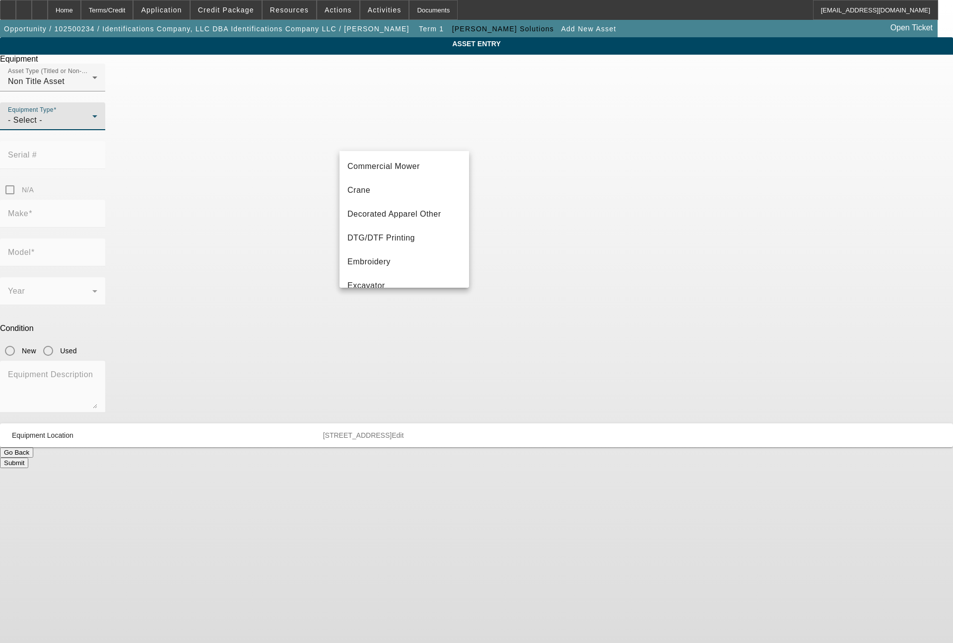
scroll to position [119, 0]
click at [411, 181] on mat-option "DTG/DTF Printing" at bounding box center [405, 191] width 130 height 24
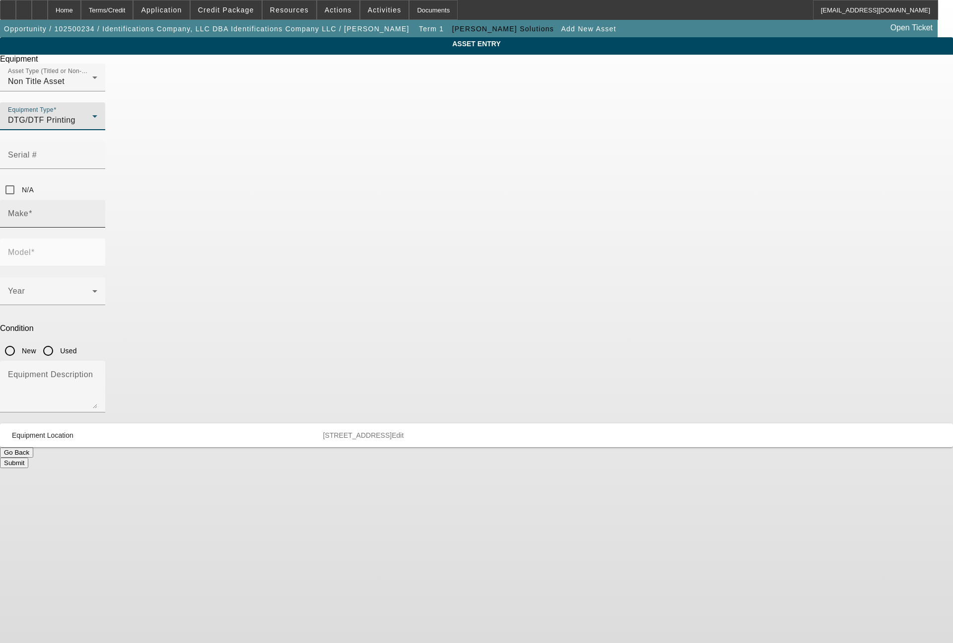
click at [97, 212] on input "Make" at bounding box center [52, 218] width 89 height 12
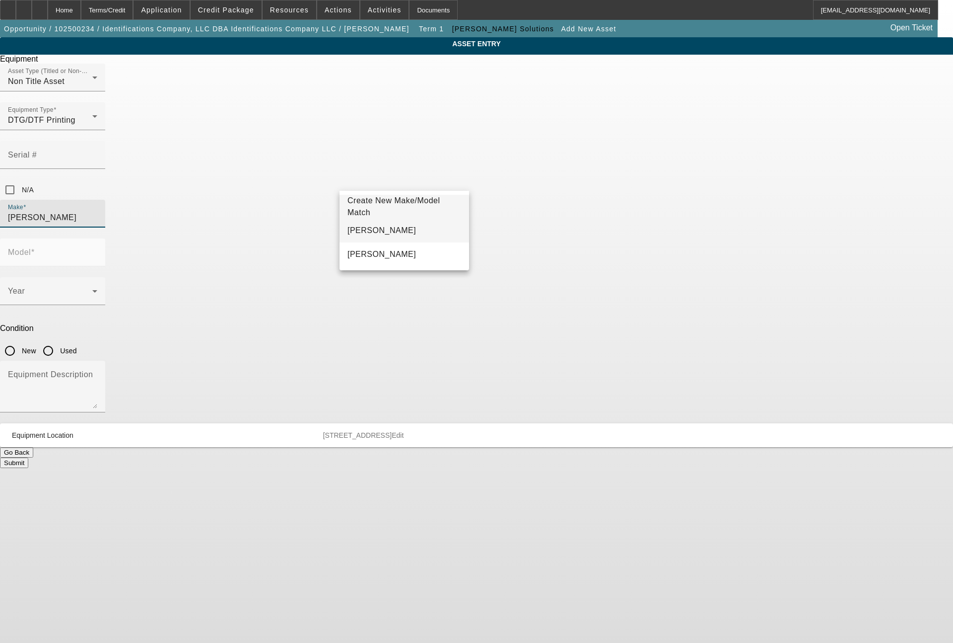
type input "Schulze"
click at [368, 228] on span "Schulze" at bounding box center [382, 230] width 69 height 8
click at [92, 289] on span at bounding box center [50, 295] width 84 height 12
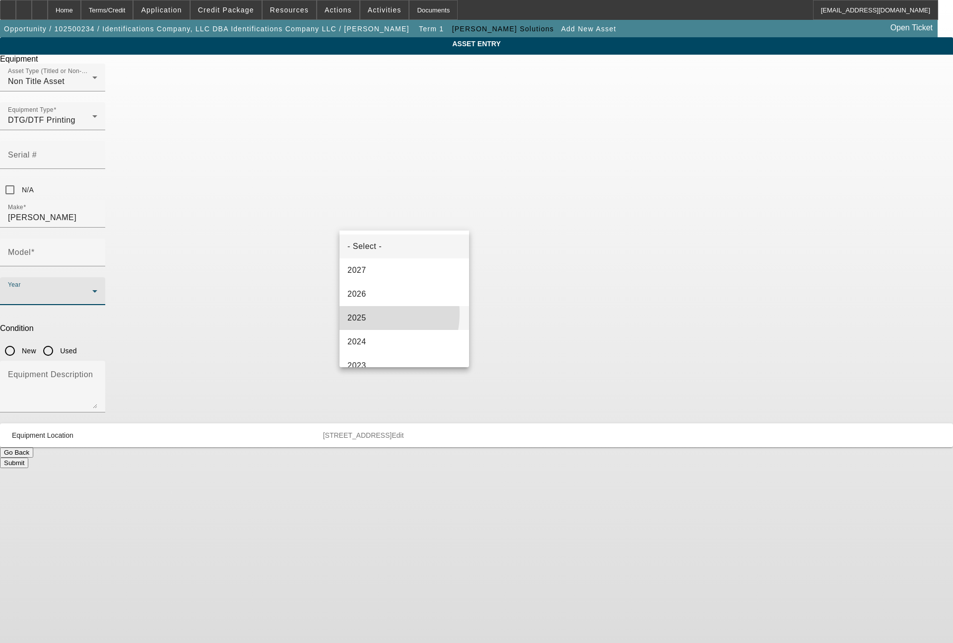
click at [364, 313] on span "2025" at bounding box center [357, 318] width 19 height 12
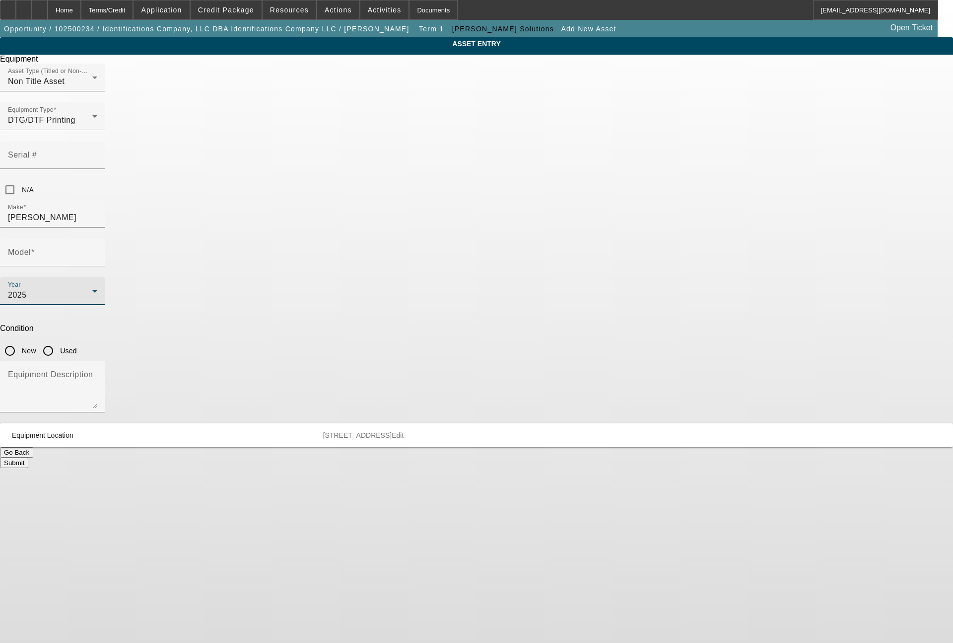
click at [20, 341] on input "New" at bounding box center [10, 351] width 20 height 20
radio input "true"
click at [97, 250] on input "Model" at bounding box center [52, 256] width 89 height 12
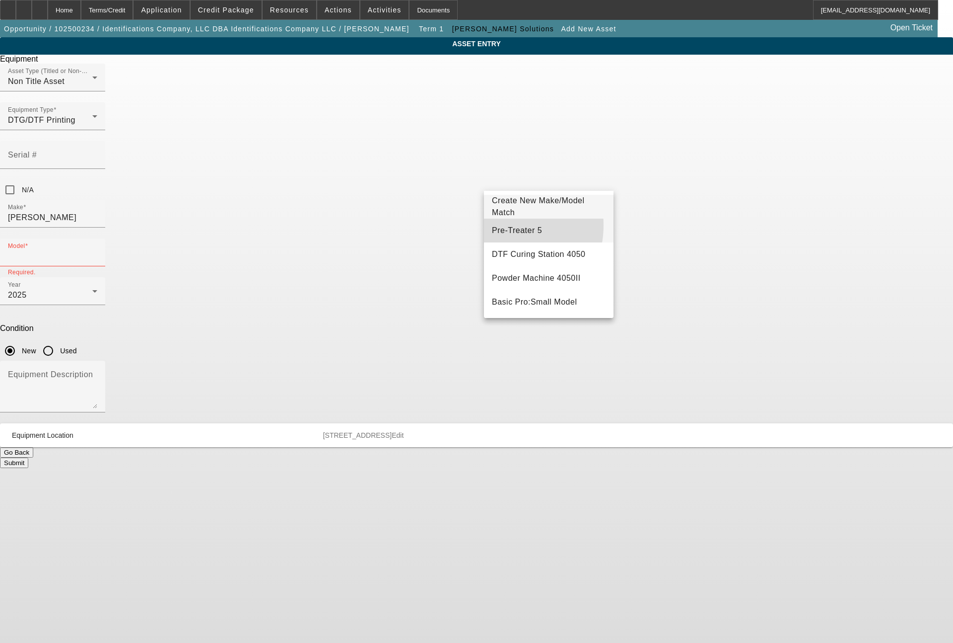
click at [497, 225] on span "Pre-Treater 5" at bounding box center [517, 230] width 50 height 12
type input "Pre-Treater 5"
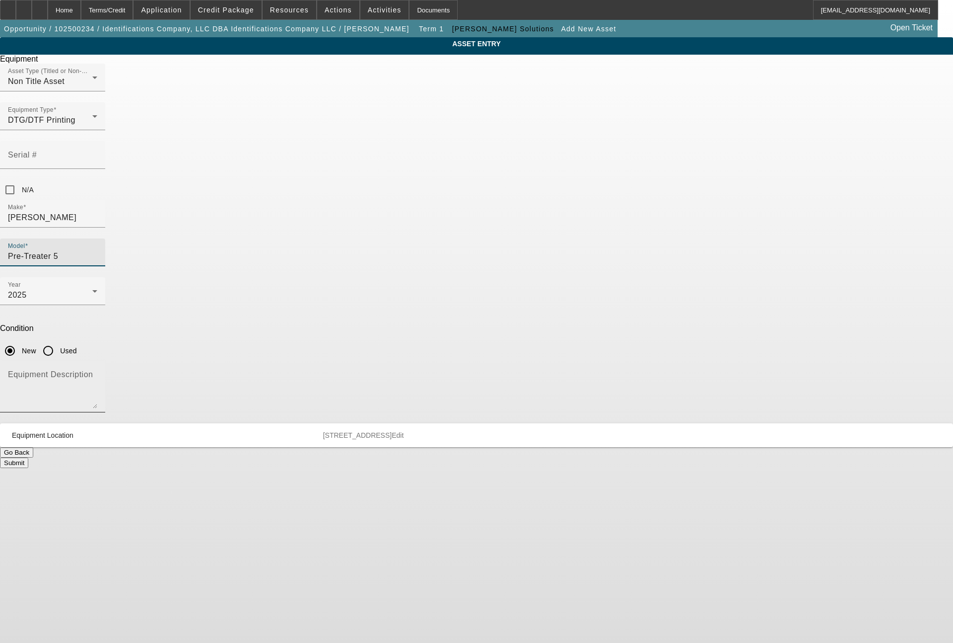
click at [97, 372] on textarea "Equipment Description" at bounding box center [52, 390] width 89 height 36
type textarea "pretreating machine"
click at [28, 457] on button "Submit" at bounding box center [14, 462] width 28 height 10
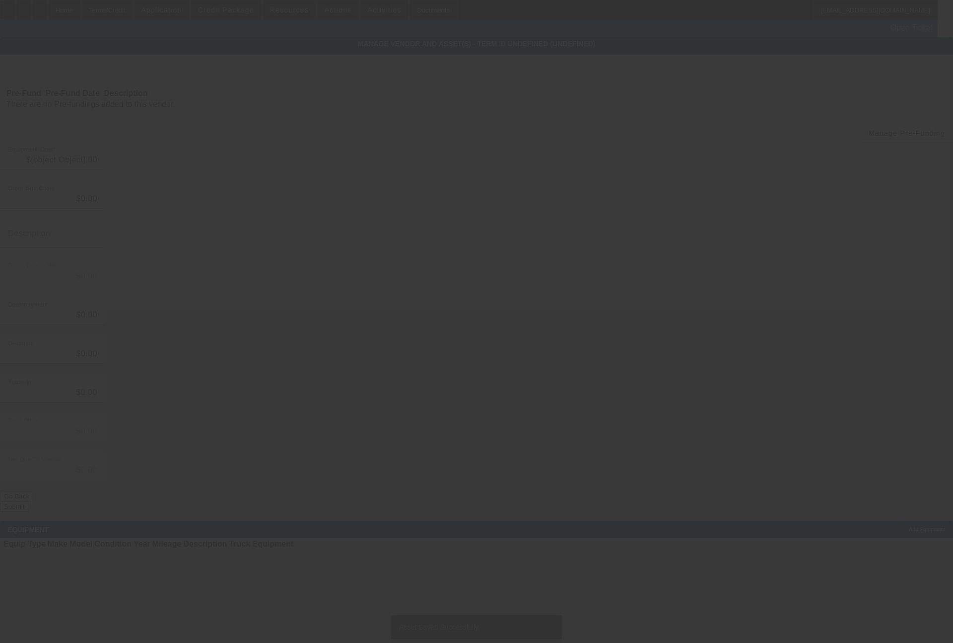
type input "$78,862.00"
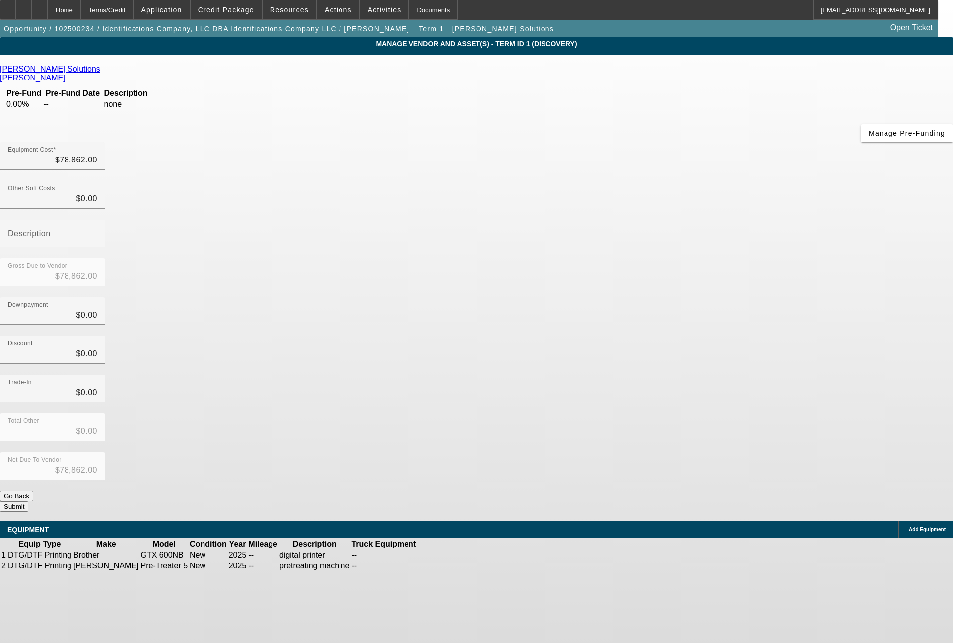
click at [907, 529] on icon at bounding box center [907, 529] width 0 height 0
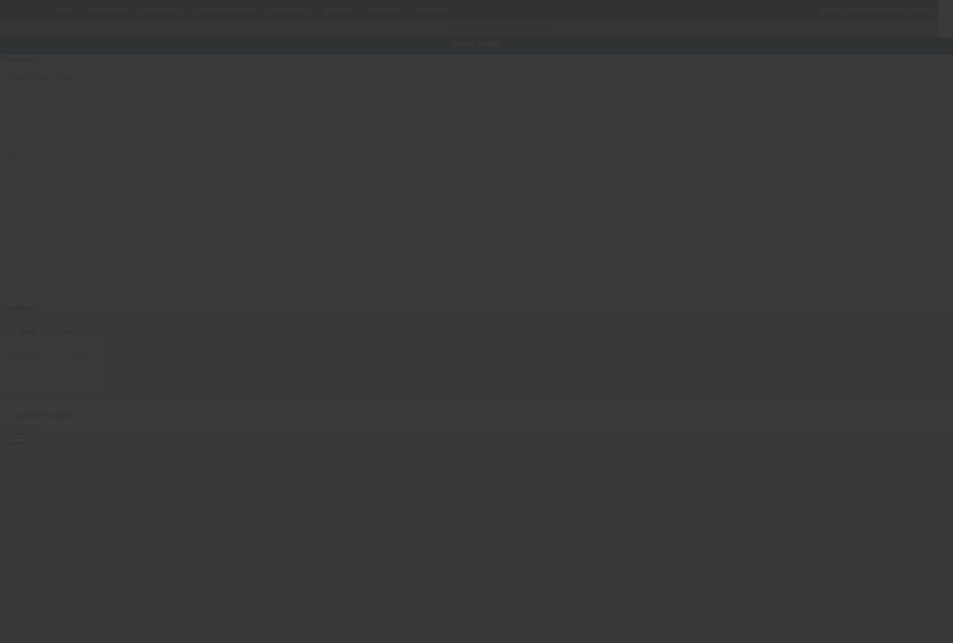
type input "1413 MAIN ST"
type input "GREAT BEND"
type input "67530"
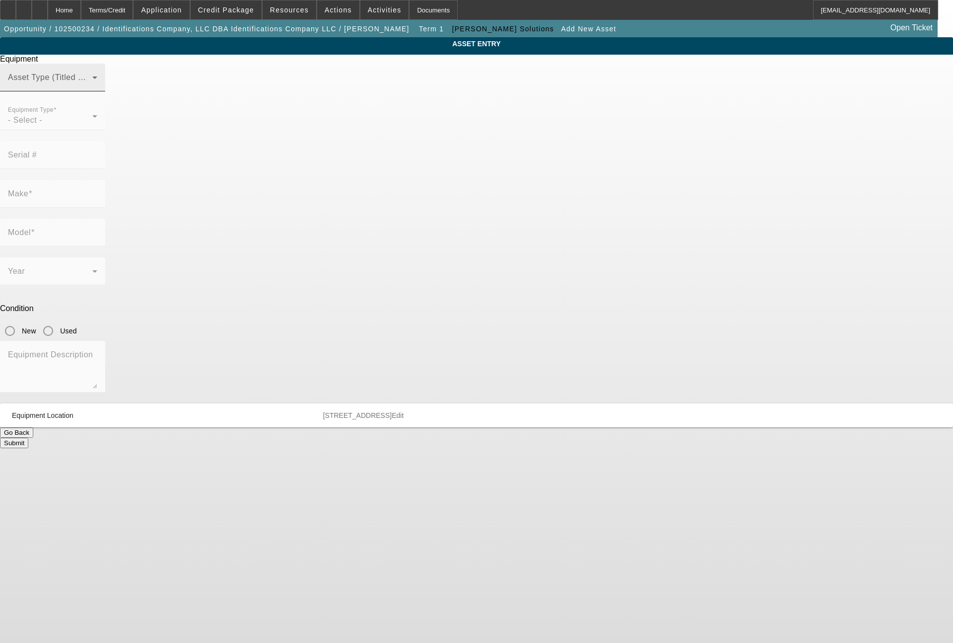
click at [92, 87] on span at bounding box center [50, 81] width 84 height 12
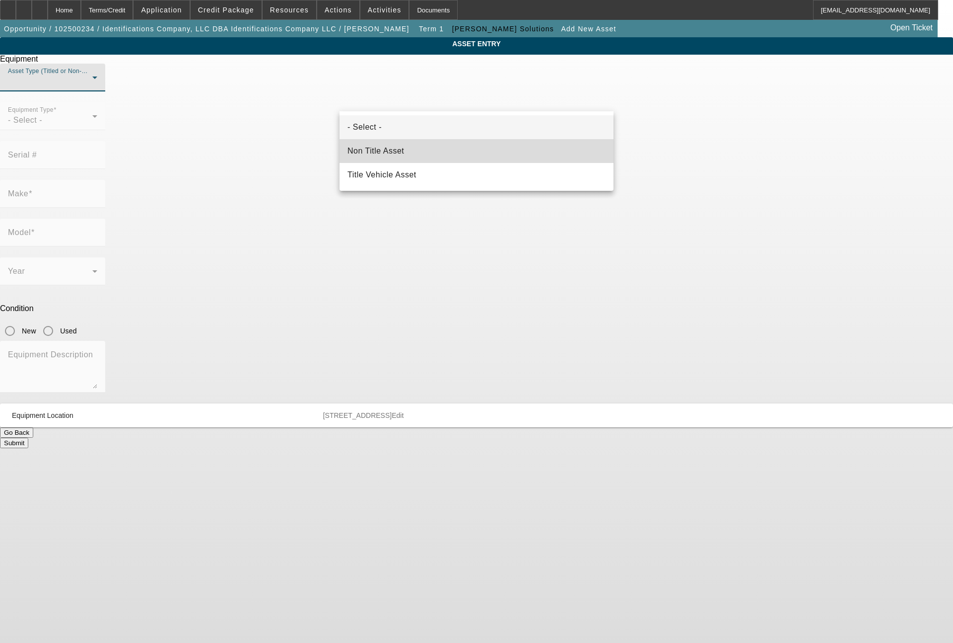
click at [388, 152] on span "Non Title Asset" at bounding box center [376, 151] width 57 height 12
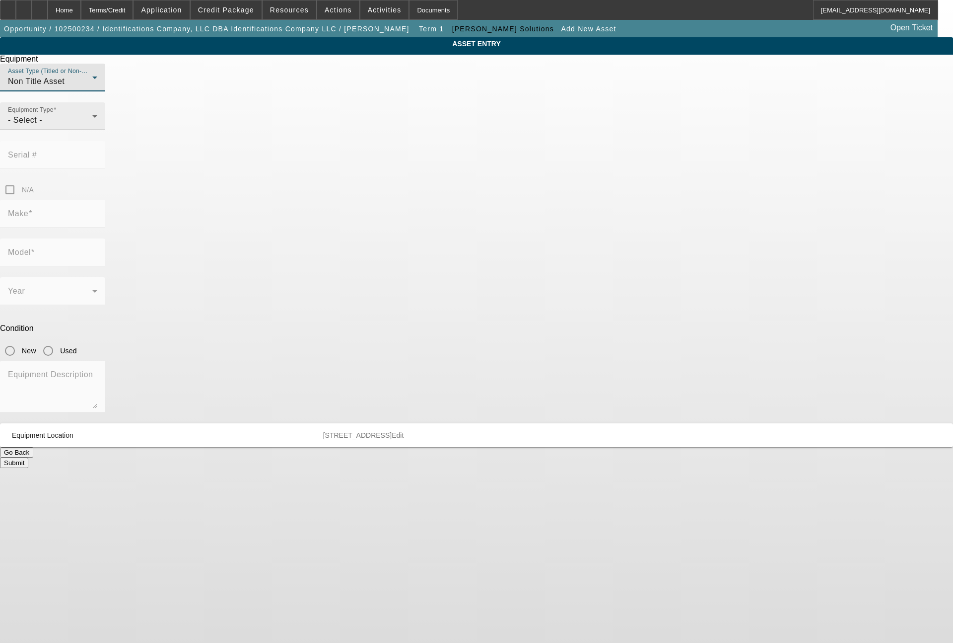
click at [97, 130] on div "Equipment Type - Select -" at bounding box center [52, 116] width 89 height 28
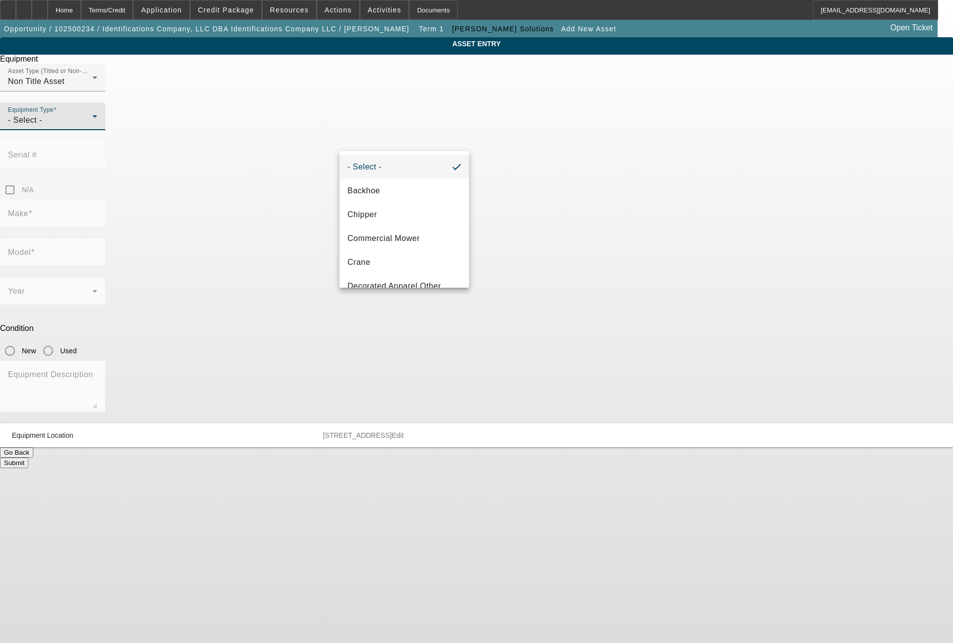
scroll to position [119, 0]
click at [415, 168] on span "Decorated Apparel Other" at bounding box center [395, 167] width 94 height 12
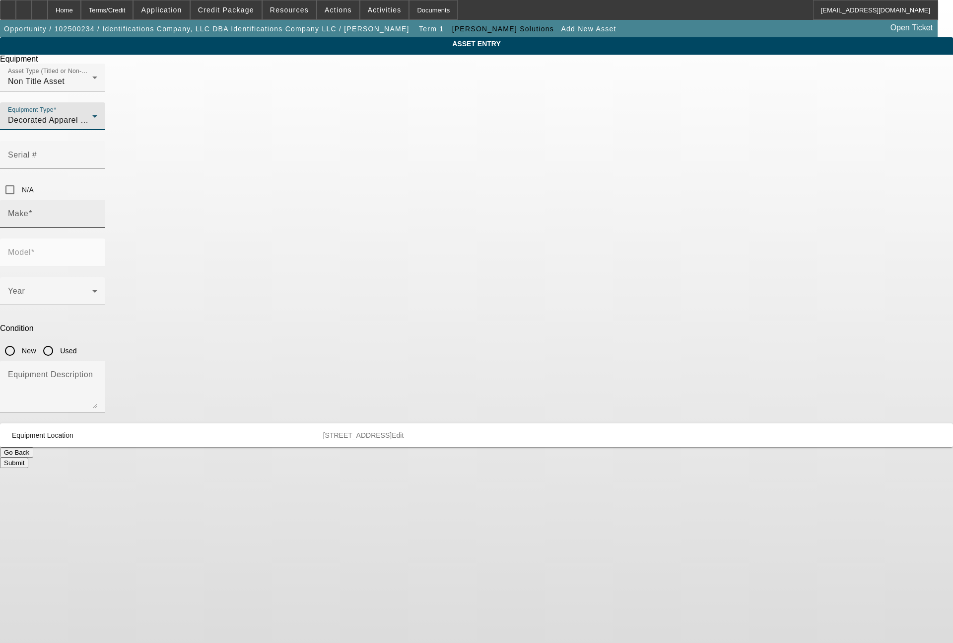
click at [97, 212] on input "Make" at bounding box center [52, 218] width 89 height 12
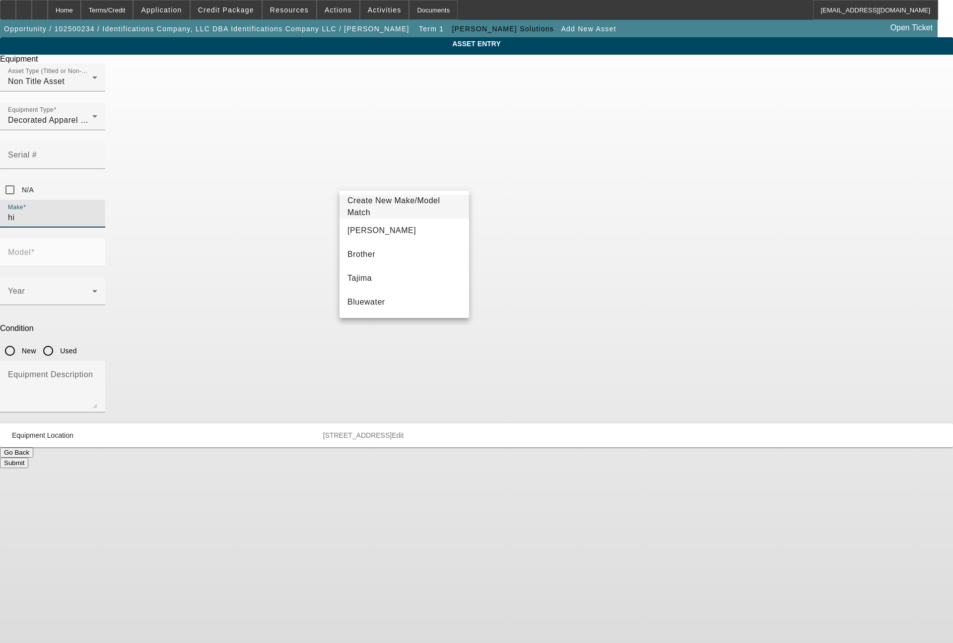
type input "h"
click at [360, 222] on mat-option "Hotronix" at bounding box center [405, 230] width 130 height 24
type input "Hotronix"
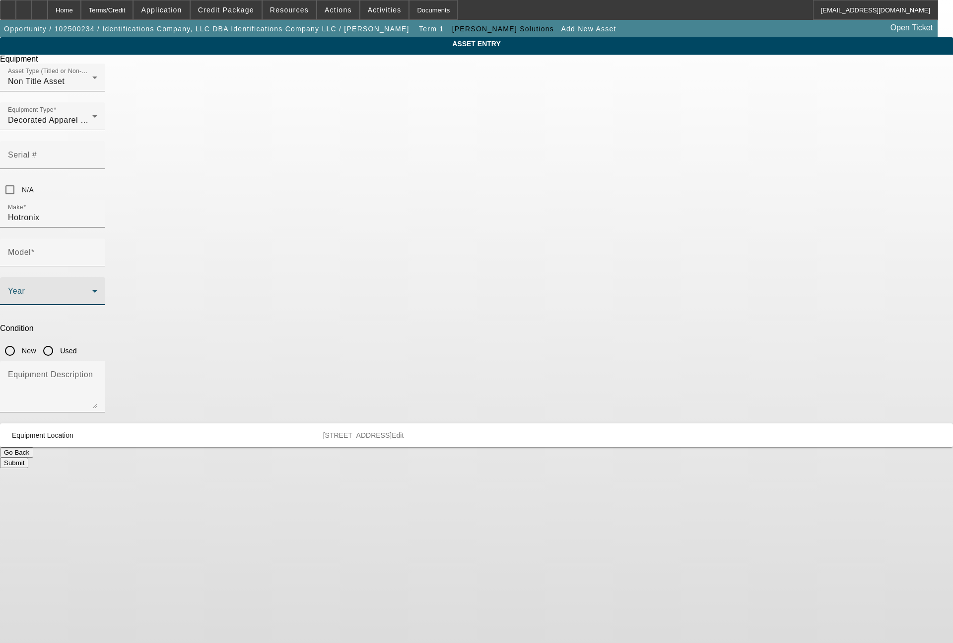
click at [92, 289] on span at bounding box center [50, 295] width 84 height 12
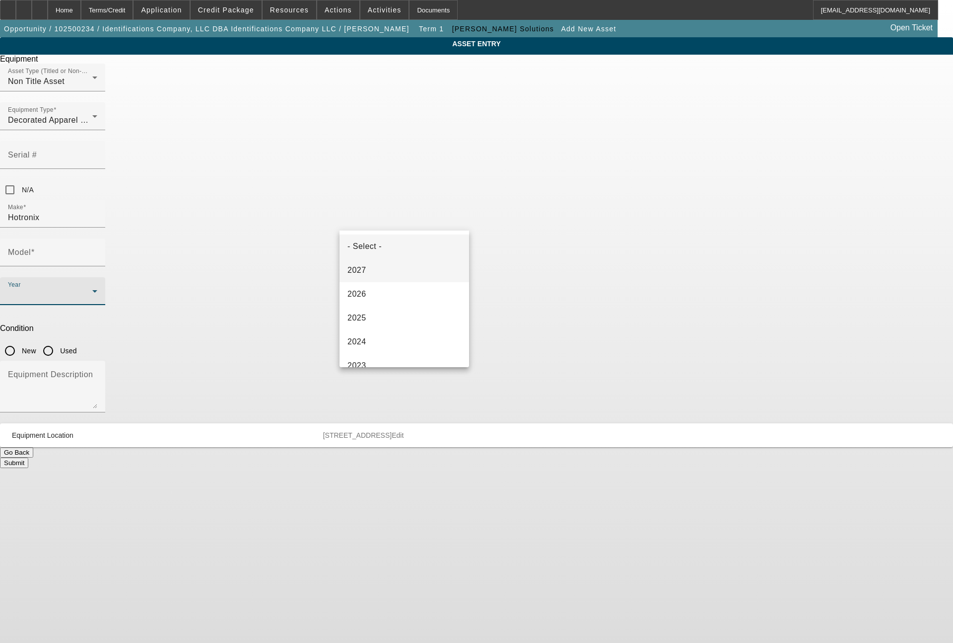
drag, startPoint x: 367, startPoint y: 316, endPoint x: 420, endPoint y: 281, distance: 64.0
click at [382, 307] on mat-option "2025" at bounding box center [405, 318] width 130 height 24
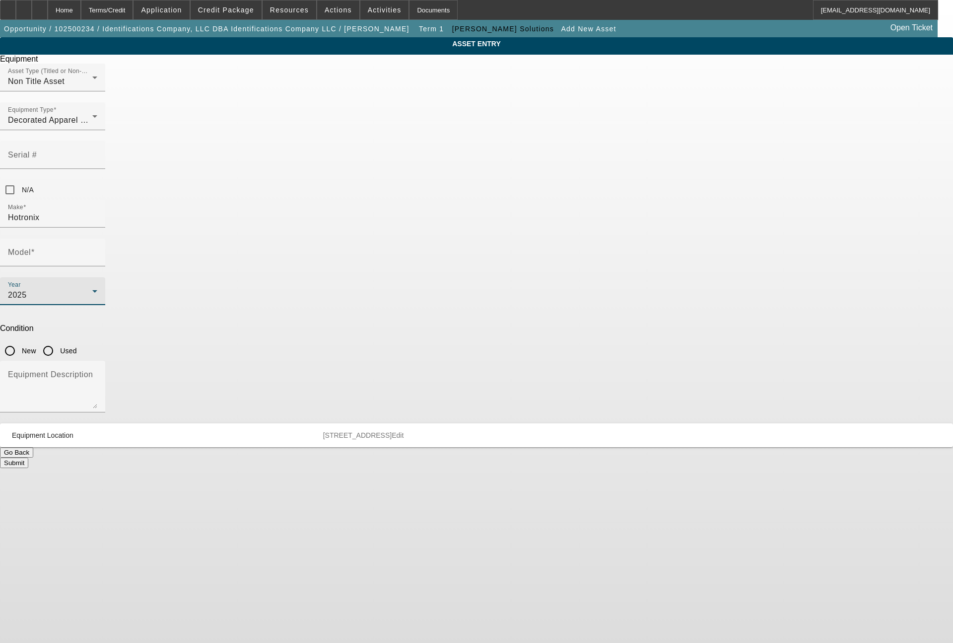
click at [20, 341] on input "New" at bounding box center [10, 351] width 20 height 20
radio input "true"
click at [97, 372] on textarea "Equipment Description" at bounding box center [52, 390] width 89 height 36
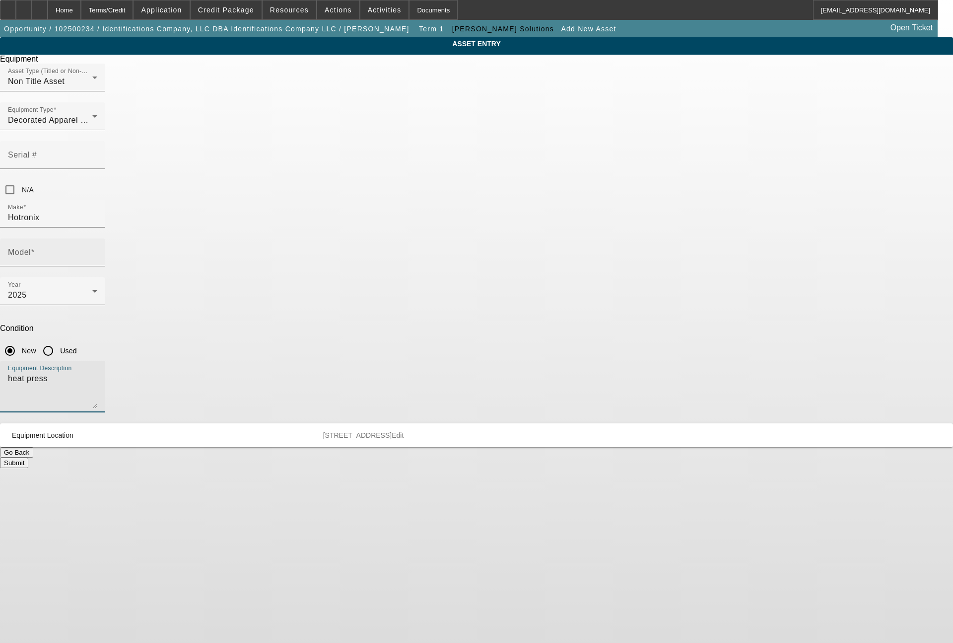
type textarea "heat press"
click at [97, 250] on input "Model" at bounding box center [52, 256] width 89 height 12
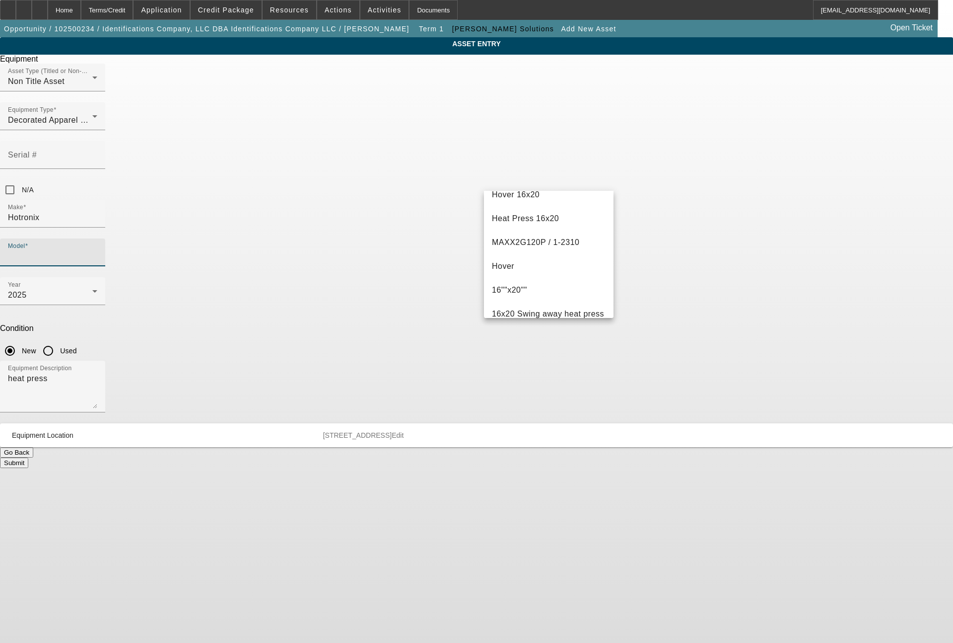
scroll to position [0, 0]
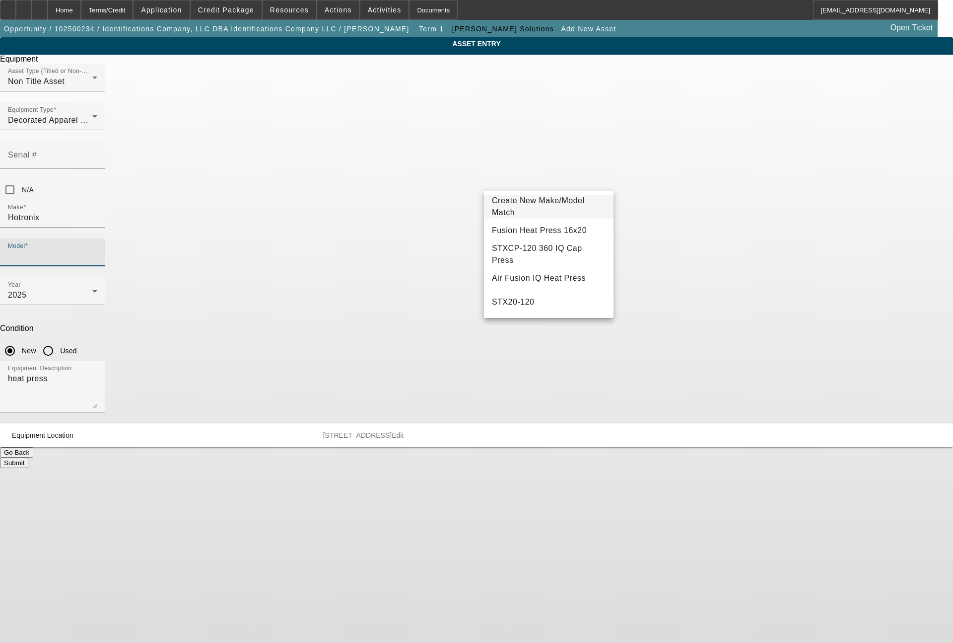
click at [517, 207] on span "Create New Make/Model Match" at bounding box center [538, 206] width 93 height 20
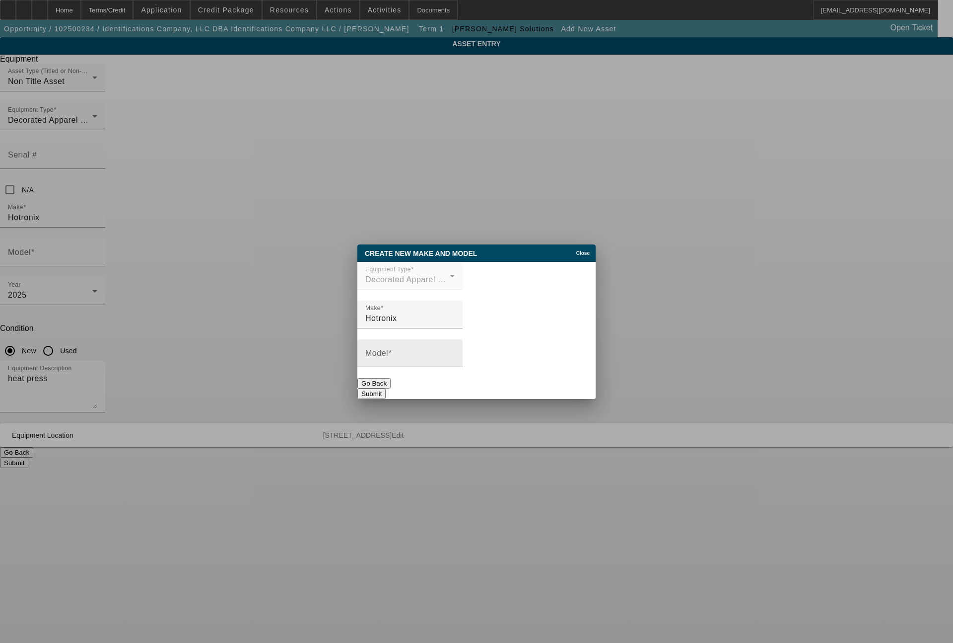
click at [417, 366] on div "Model" at bounding box center [409, 353] width 89 height 28
type input "M"
type input "Maxx 2G120"
click at [386, 388] on button "Submit" at bounding box center [372, 393] width 28 height 10
type input "Maxx 2G120"
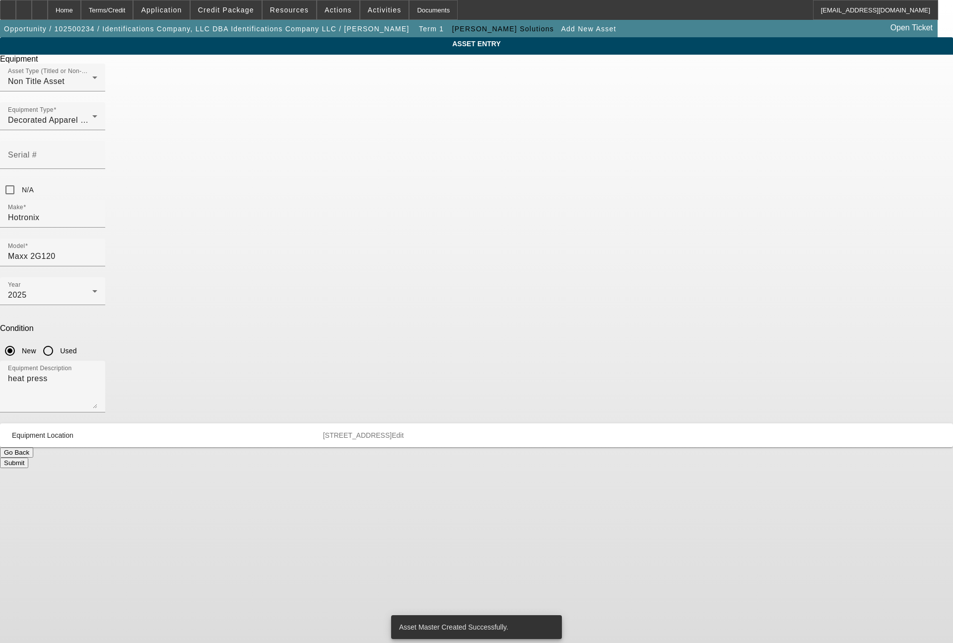
click at [28, 457] on button "Submit" at bounding box center [14, 462] width 28 height 10
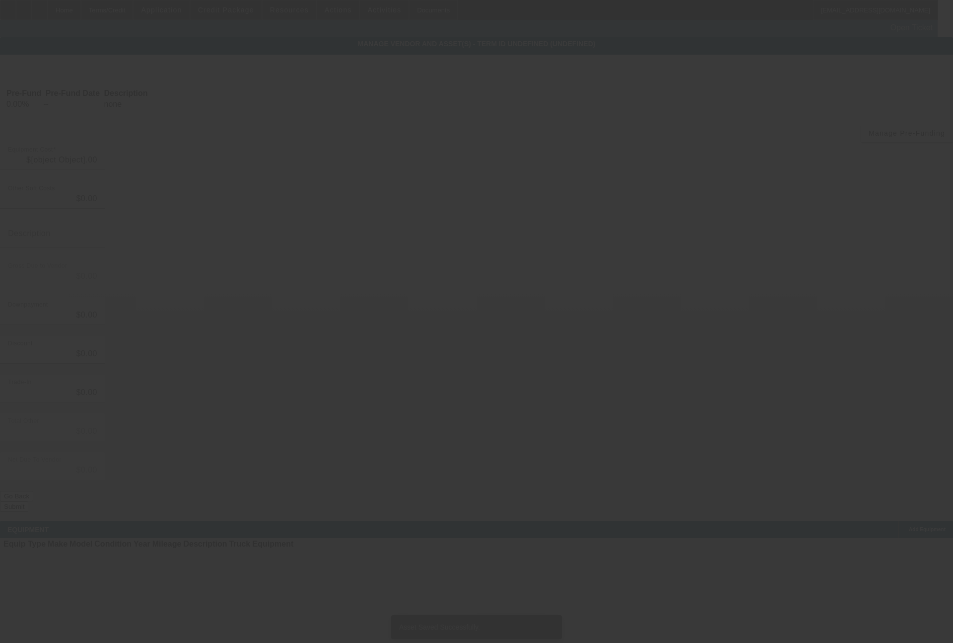
type input "$78,862.00"
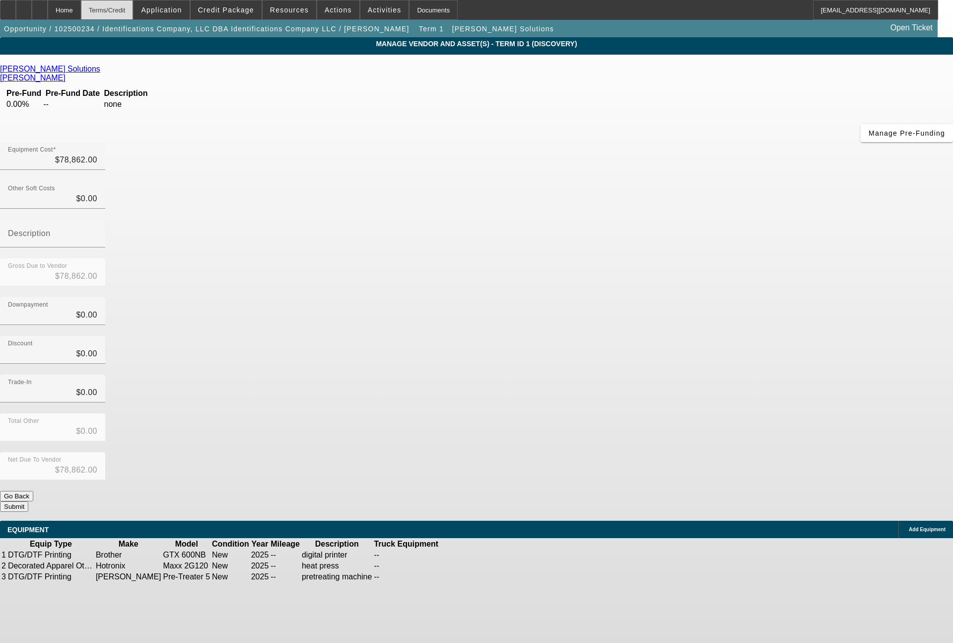
click at [134, 5] on div "Terms/Credit" at bounding box center [107, 10] width 53 height 20
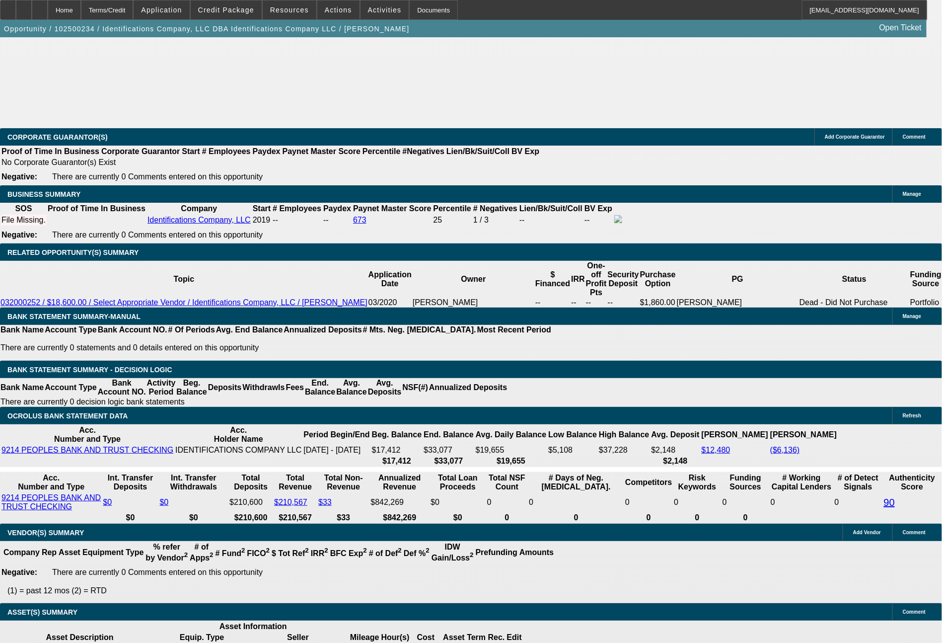
select select "0"
select select "2"
select select "0.1"
select select "4"
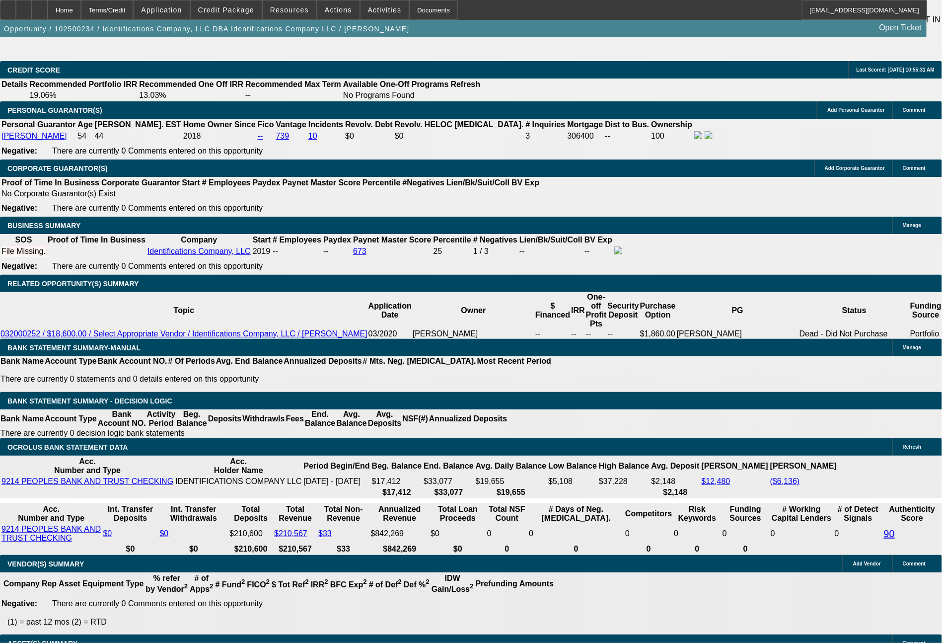
scroll to position [1611, 0]
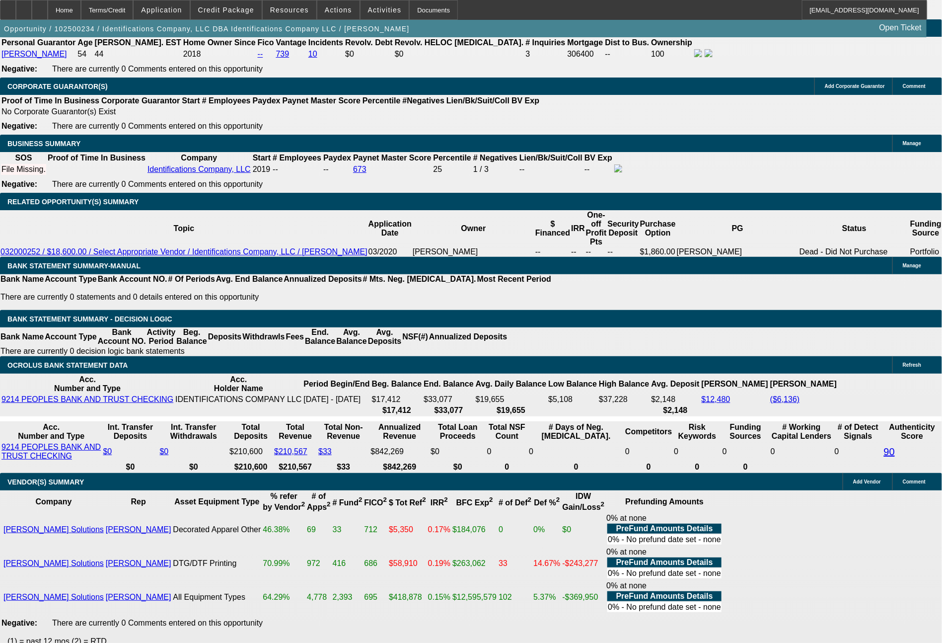
type input "$0.00"
type input "UNKNOWN"
type input "48"
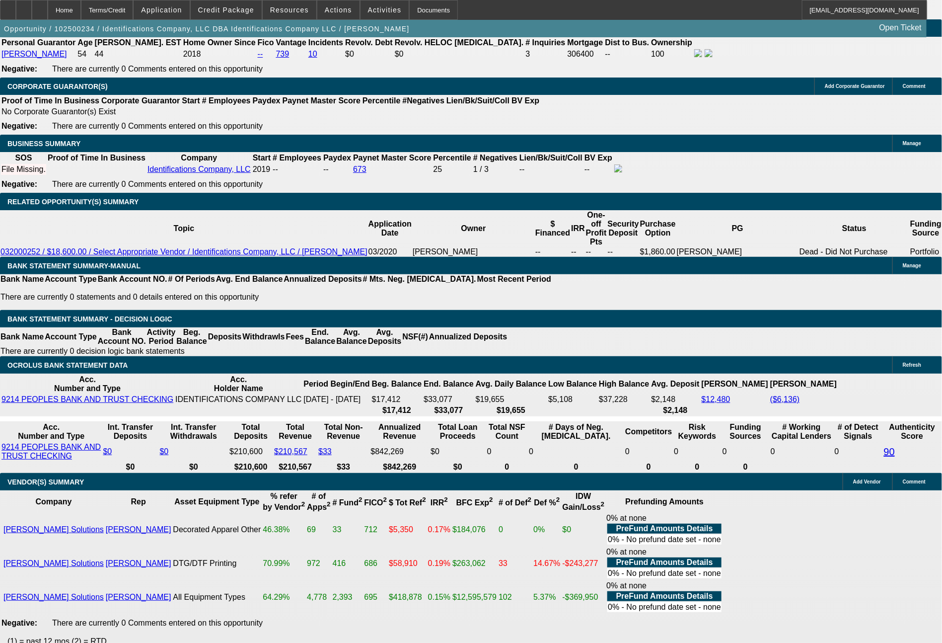
type input "1780"
type input "4"
type input "$3,560.00"
type input "1780.2"
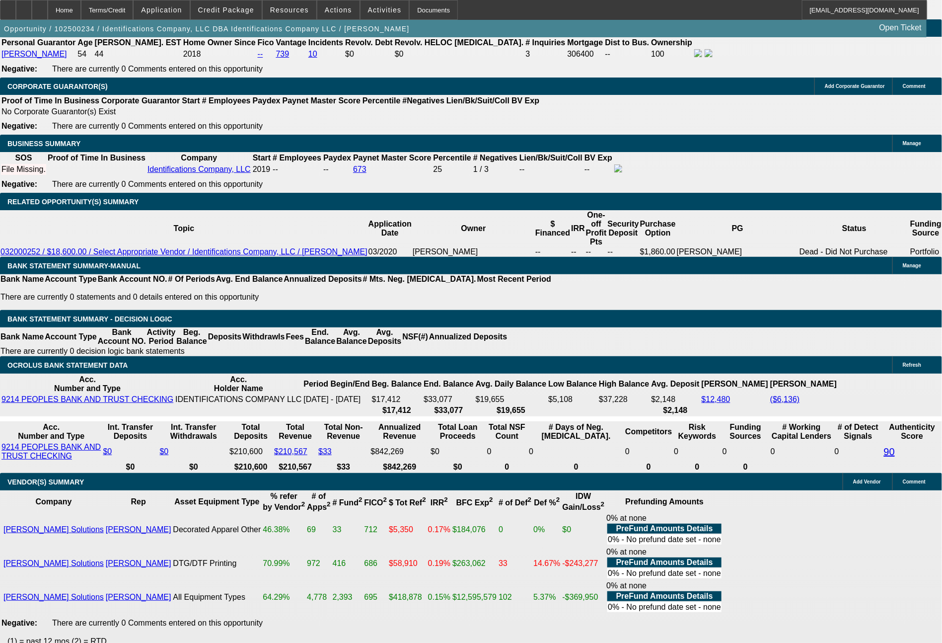
type input "$3,560.40"
type input "1780.29"
type input "$3,560.58"
type input "$1,780.29"
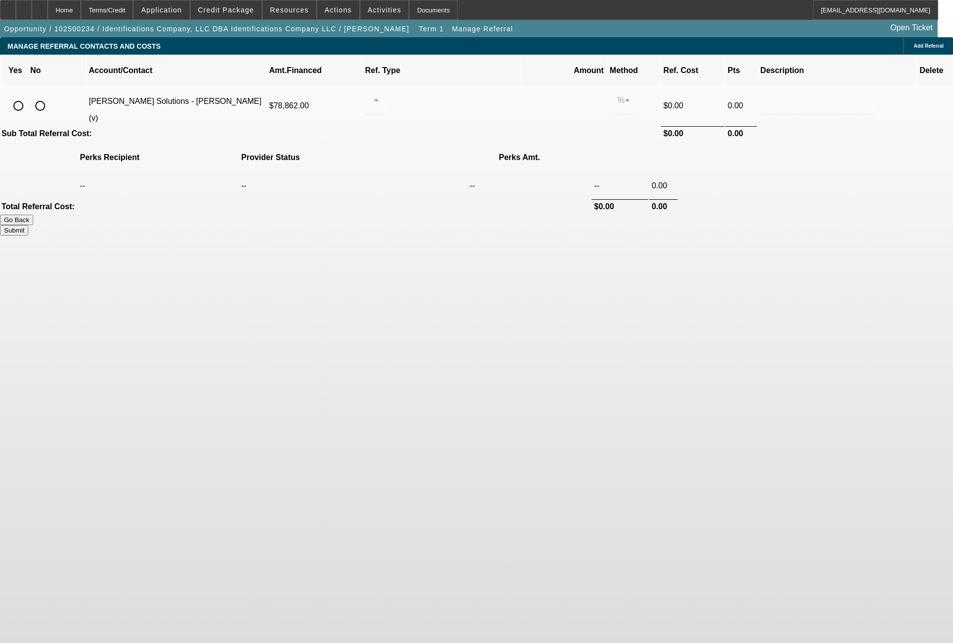
click at [28, 96] on input "radio" at bounding box center [18, 106] width 20 height 20
radio input "true"
click at [374, 94] on div at bounding box center [373, 100] width 0 height 12
click at [437, 120] on span "Pay vendor SALES PERSON" at bounding box center [453, 117] width 81 height 24
click at [533, 94] on input "0.000" at bounding box center [564, 100] width 64 height 12
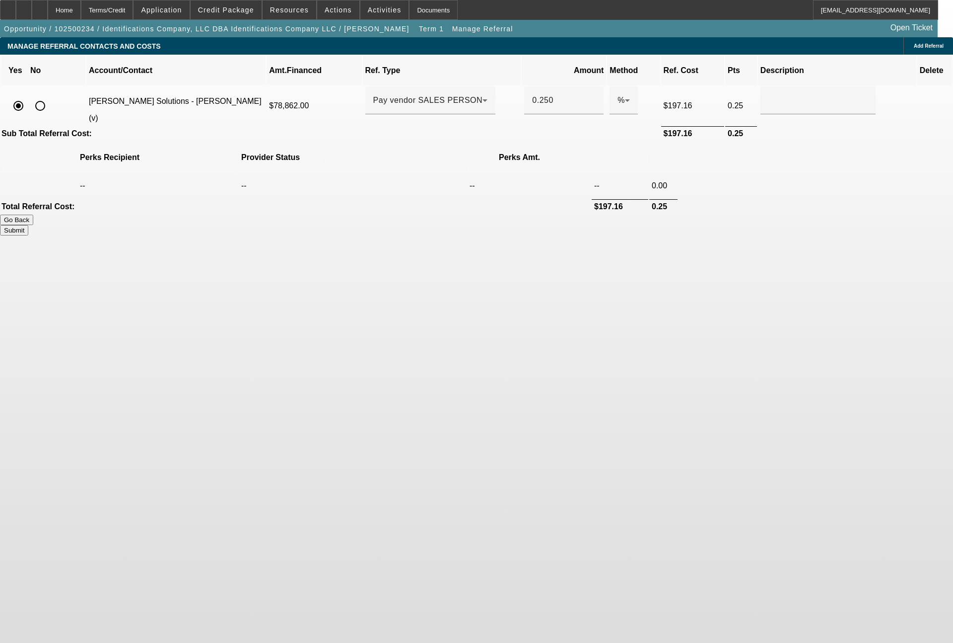
click at [681, 225] on div "Submit" at bounding box center [476, 230] width 953 height 10
click at [28, 225] on button "Submit" at bounding box center [14, 230] width 28 height 10
type input "0.250"
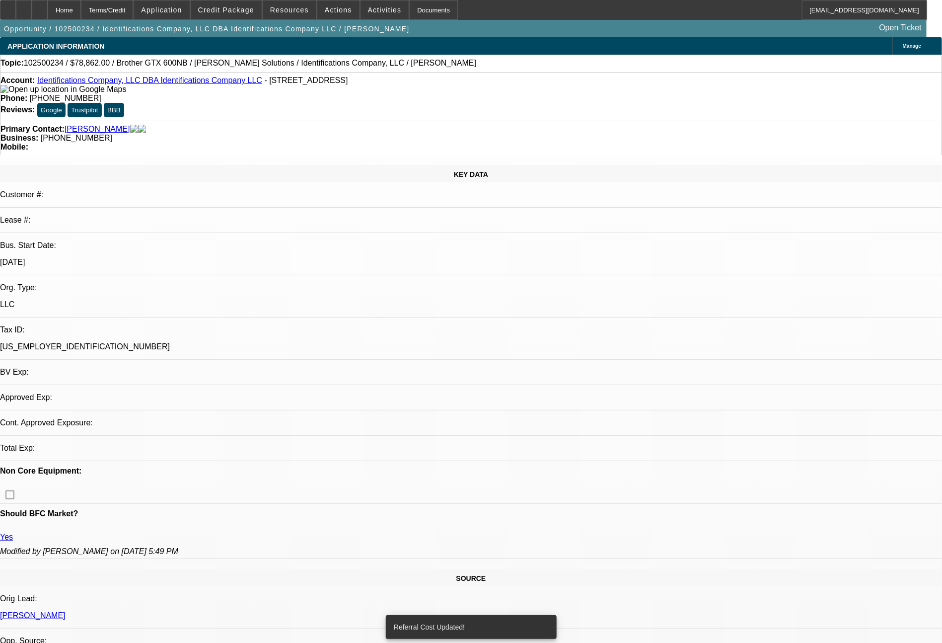
select select "0"
select select "2"
select select "0.1"
select select "4"
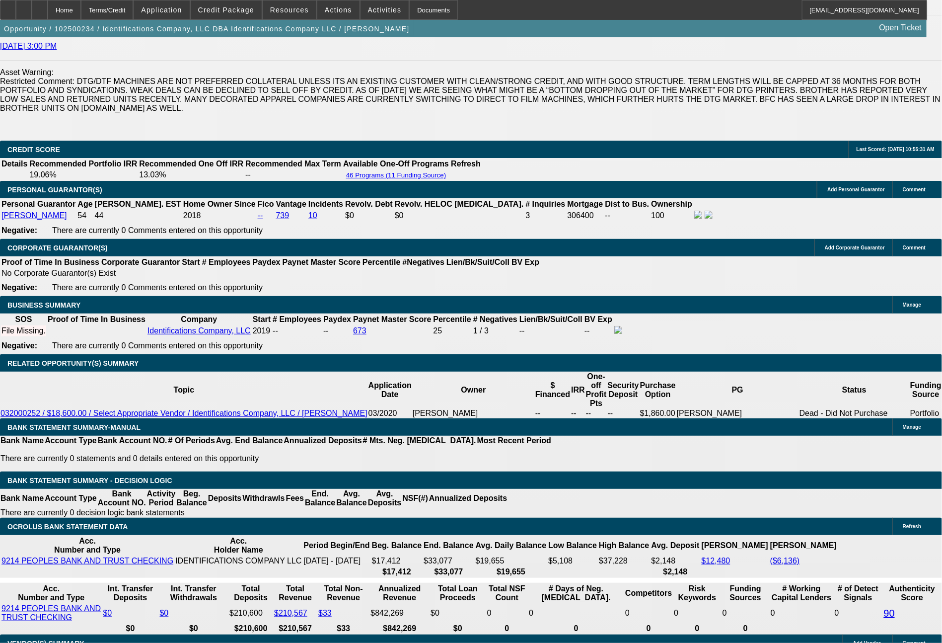
scroll to position [1530, 0]
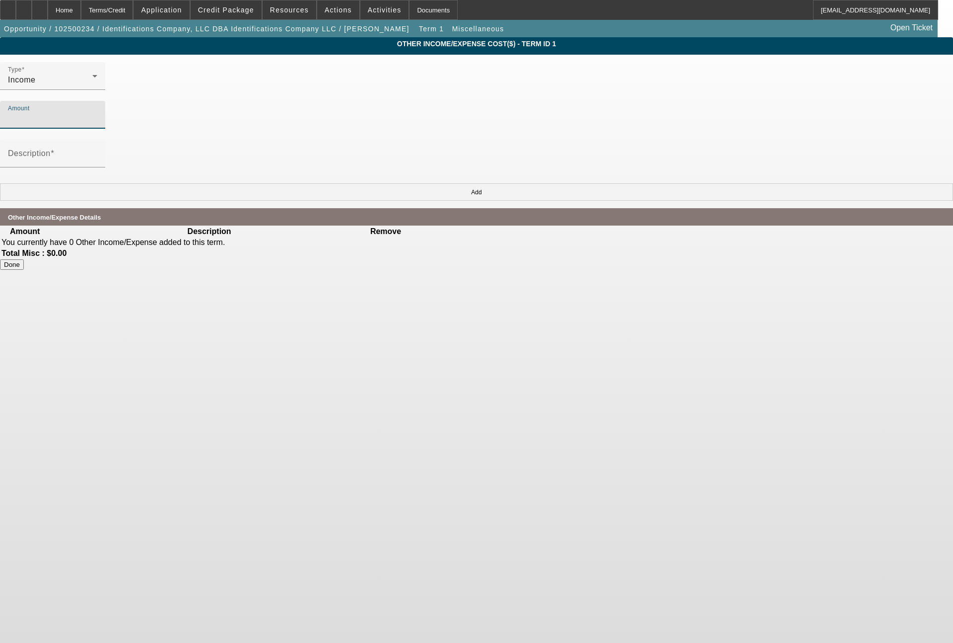
click at [97, 113] on input "Amount" at bounding box center [52, 119] width 89 height 12
type input "$1,946.55"
click at [97, 140] on div "Description" at bounding box center [52, 154] width 89 height 28
type input "blind discount to be paid back to us once deal funds"
click at [659, 183] on button "Add" at bounding box center [476, 191] width 953 height 17
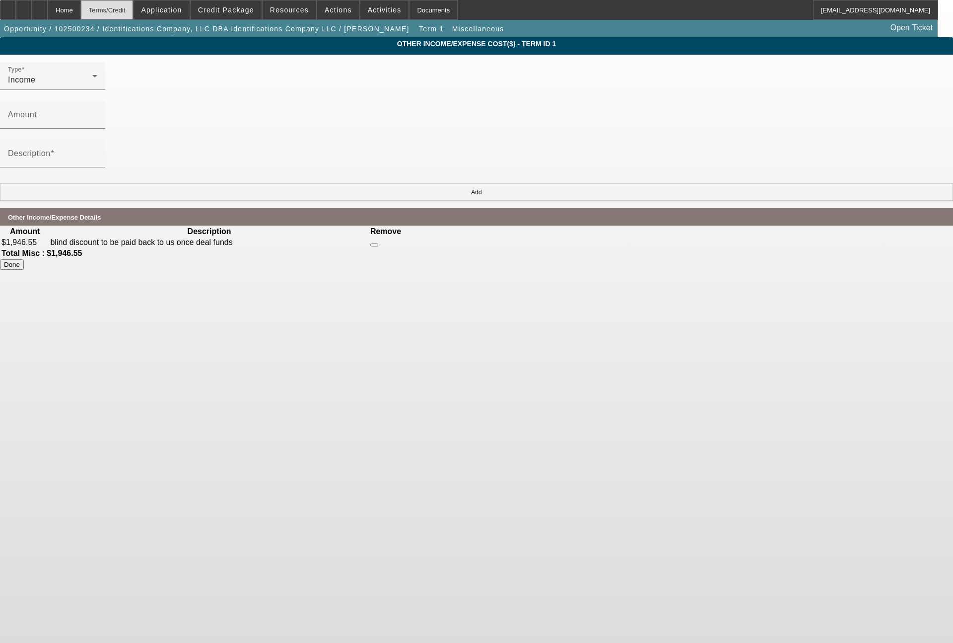
click at [134, 11] on div "Terms/Credit" at bounding box center [107, 10] width 53 height 20
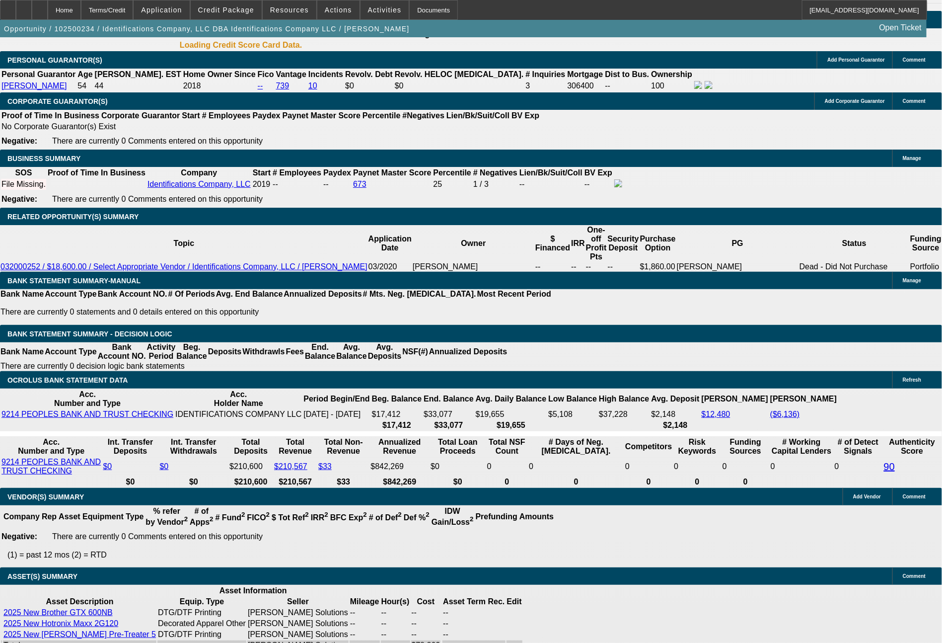
select select "0"
select select "2"
select select "0.1"
select select "4"
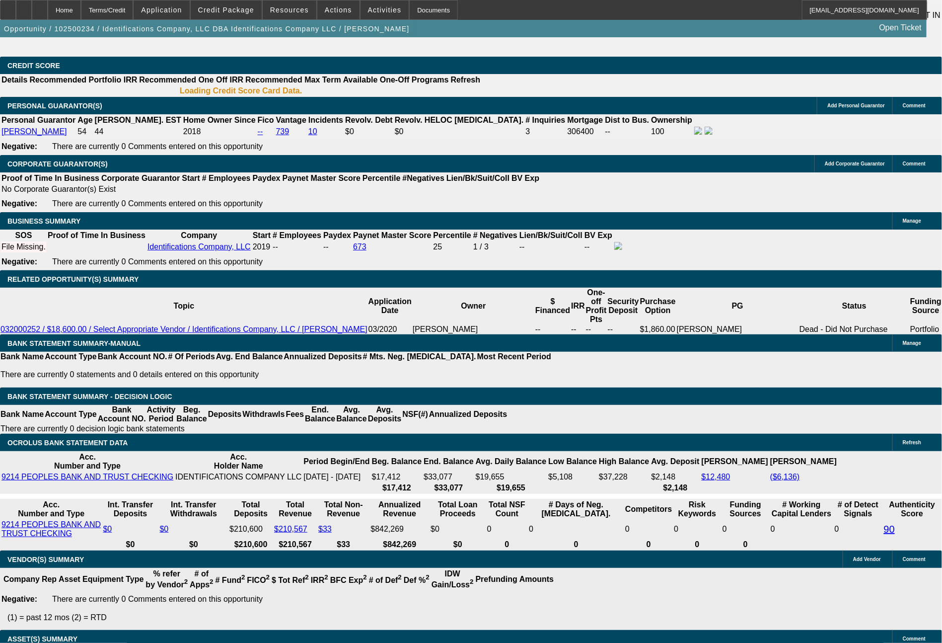
scroll to position [1530, 0]
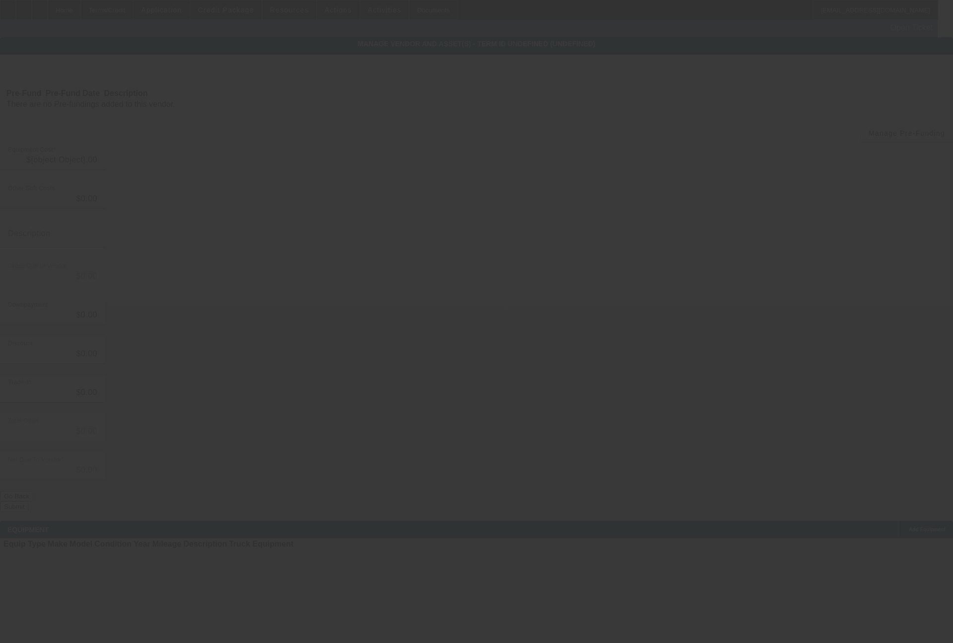
type input "$78,862.00"
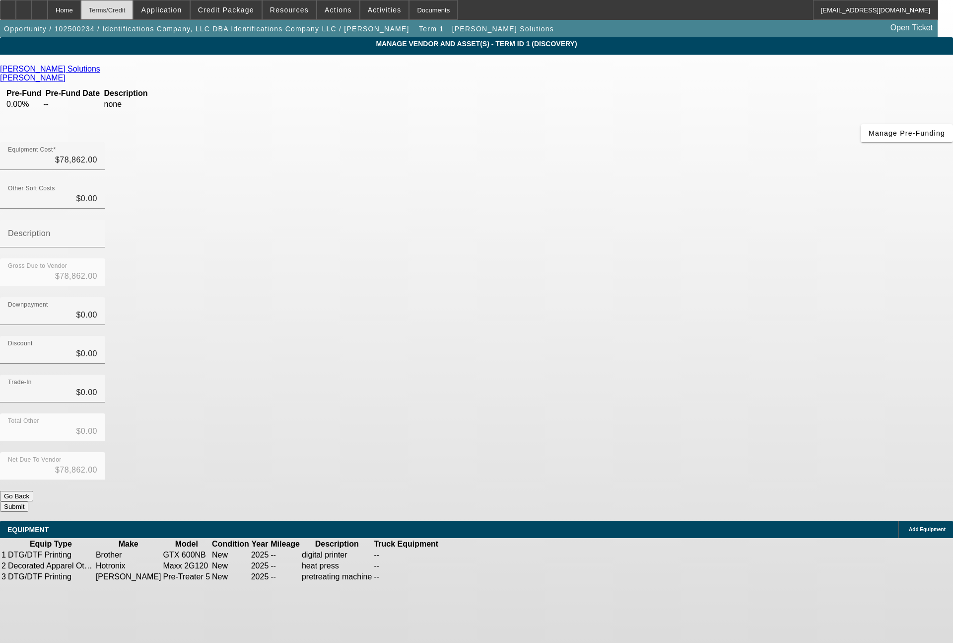
click at [126, 11] on div "Terms/Credit" at bounding box center [107, 10] width 53 height 20
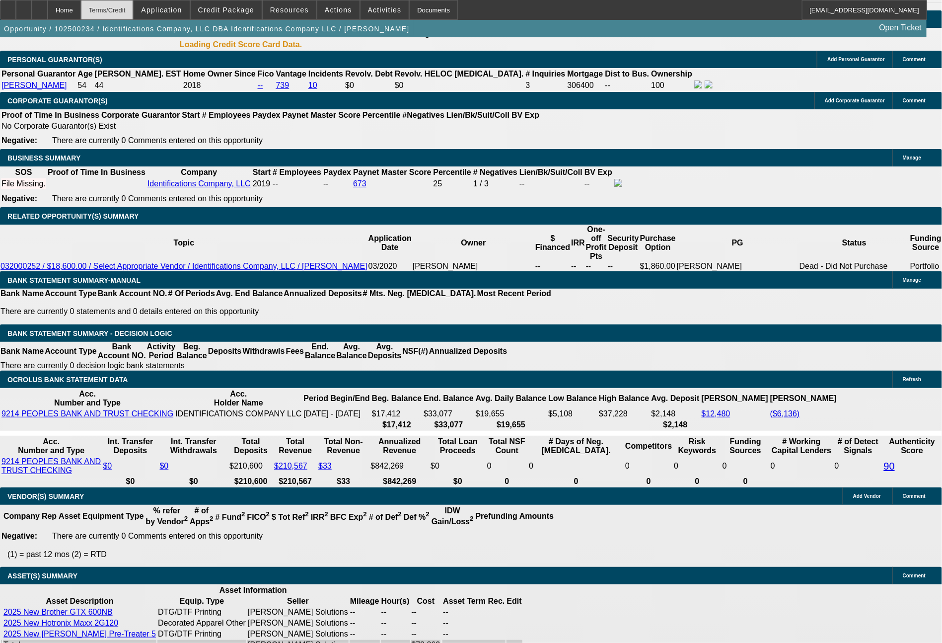
select select "0"
select select "2"
select select "0.1"
select select "4"
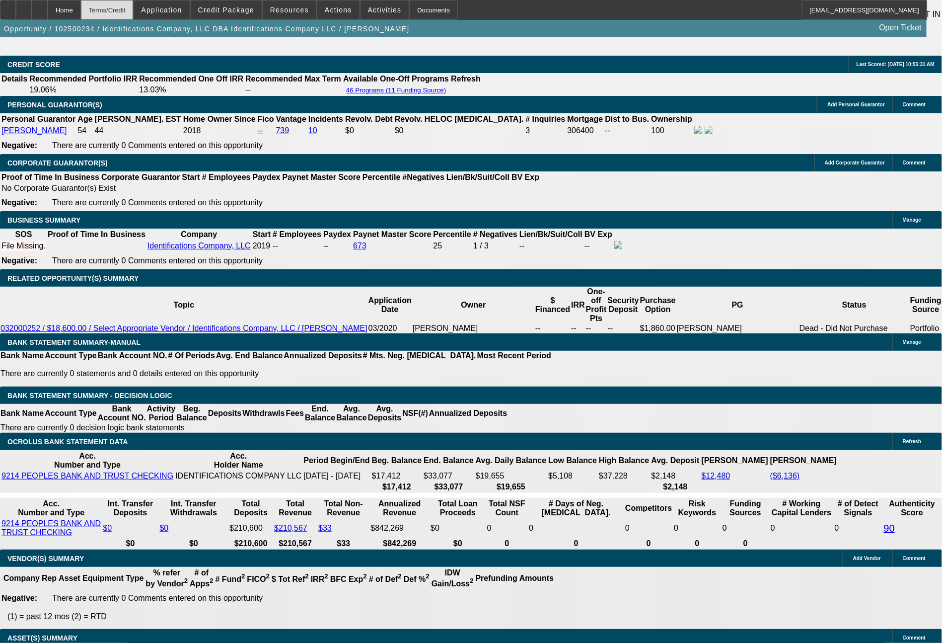
scroll to position [1530, 0]
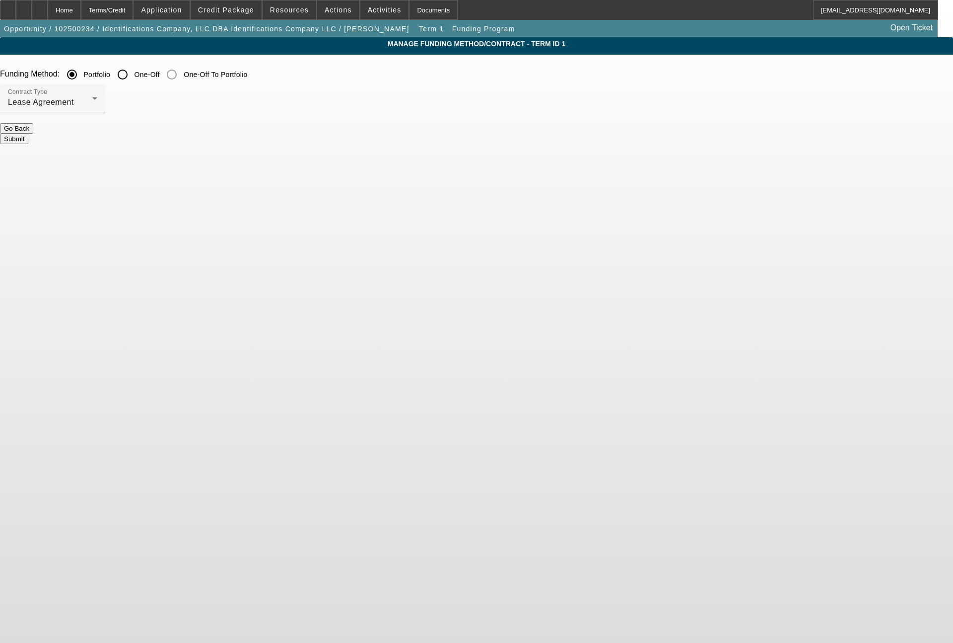
click at [133, 75] on input "One-Off" at bounding box center [123, 75] width 20 height 20
radio input "true"
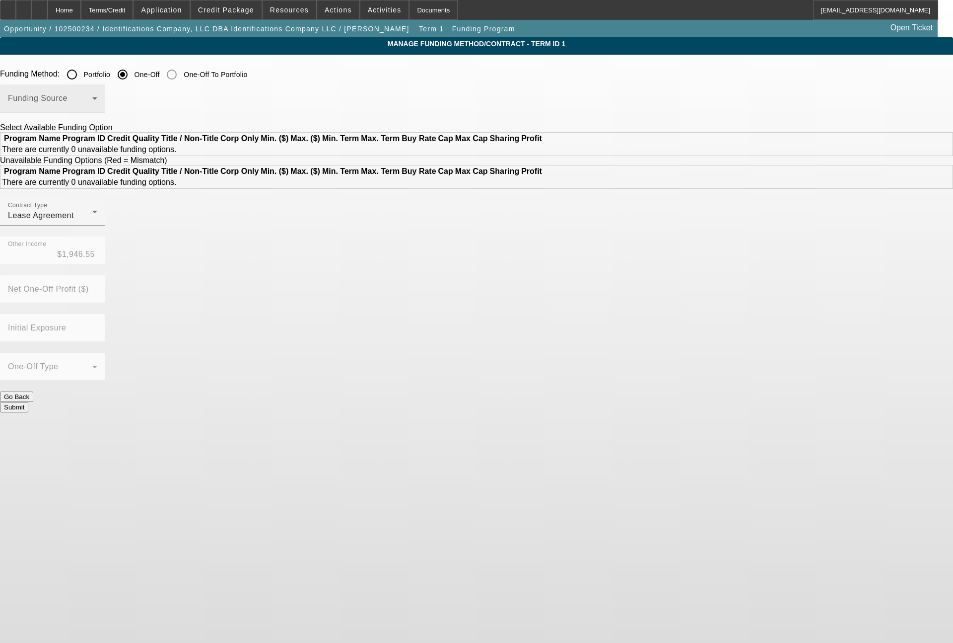
click at [97, 95] on div "Funding Source" at bounding box center [52, 98] width 89 height 28
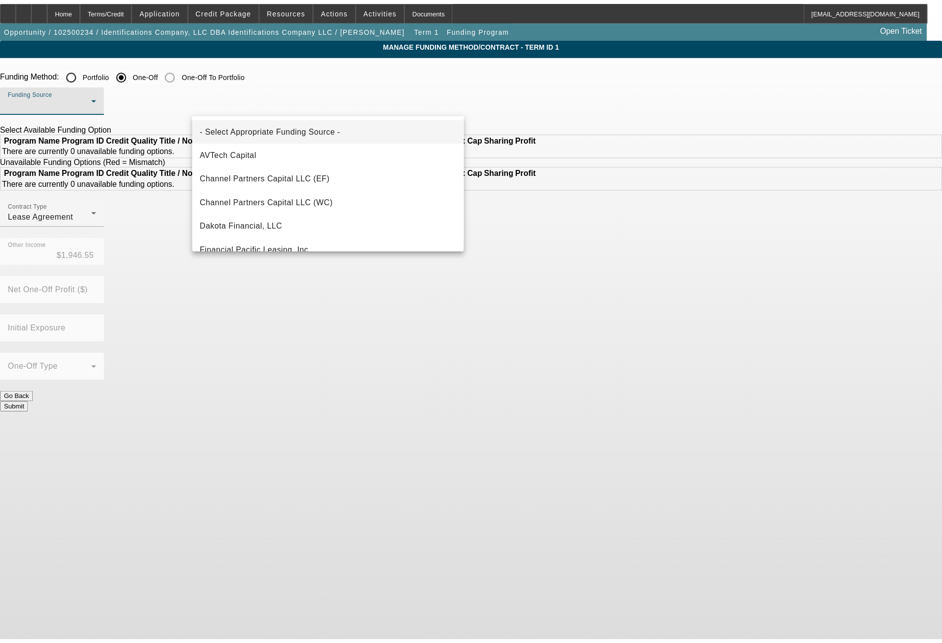
scroll to position [119, 0]
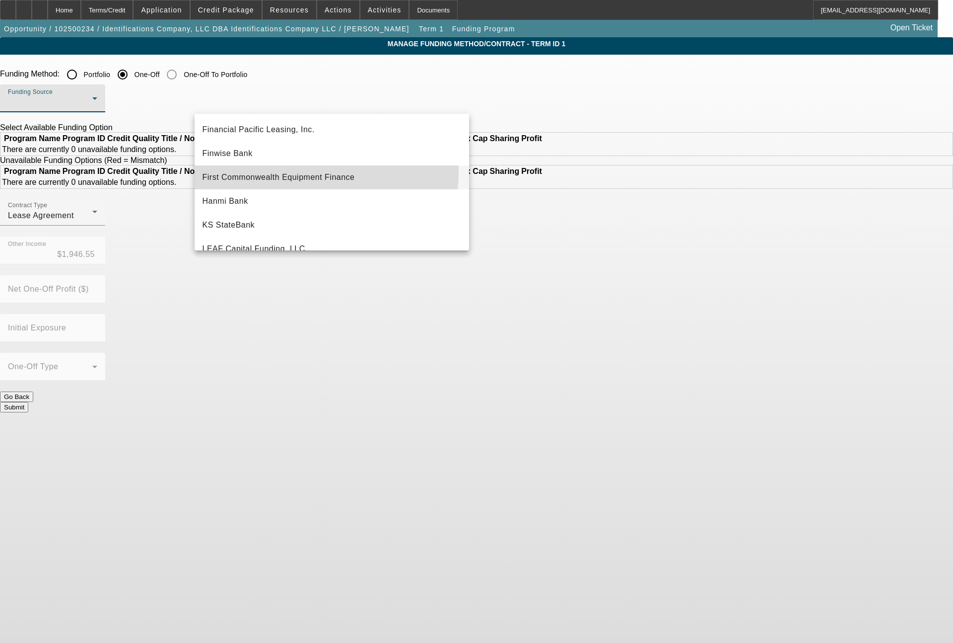
click at [273, 172] on span "First Commonwealth Equipment Finance" at bounding box center [279, 177] width 152 height 12
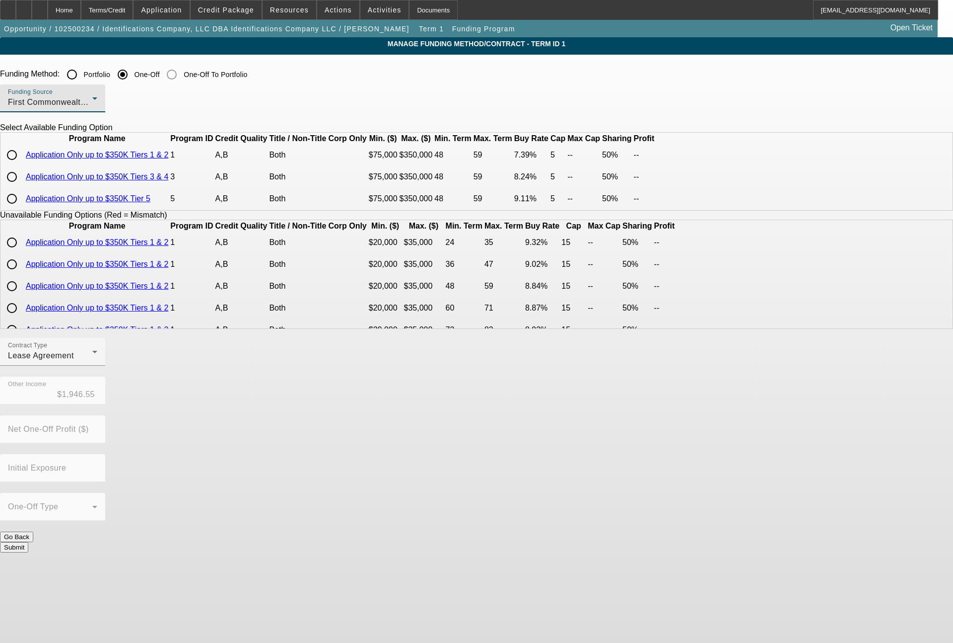
click at [22, 165] on input "radio" at bounding box center [12, 155] width 20 height 20
radio input "true"
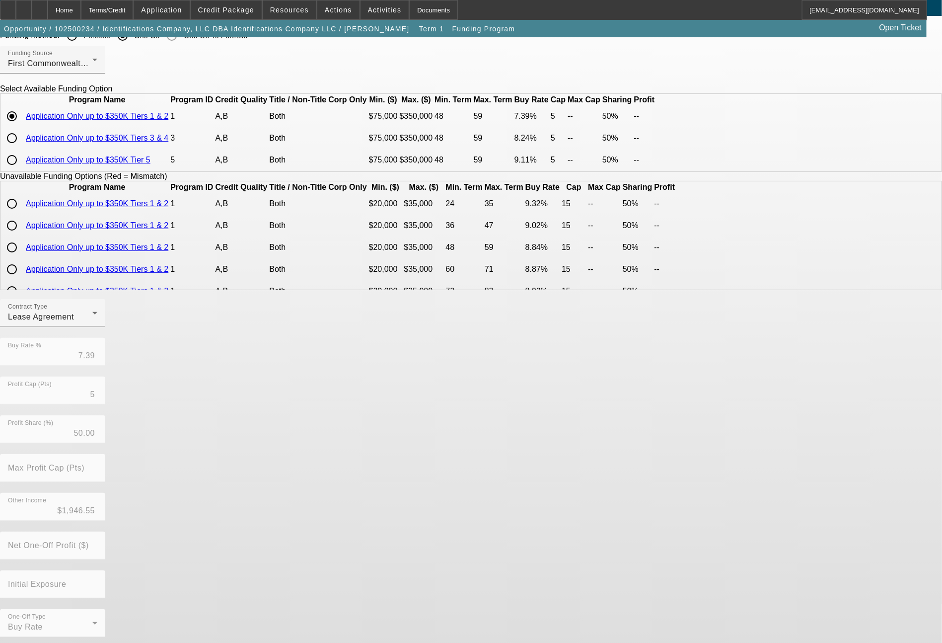
scroll to position [73, 0]
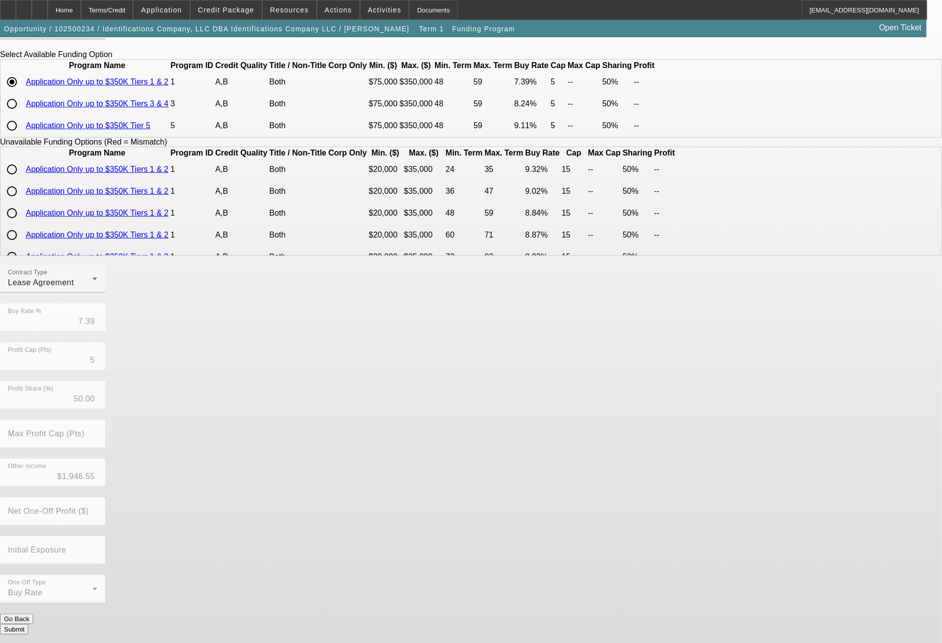
click at [28, 624] on button "Submit" at bounding box center [14, 629] width 28 height 10
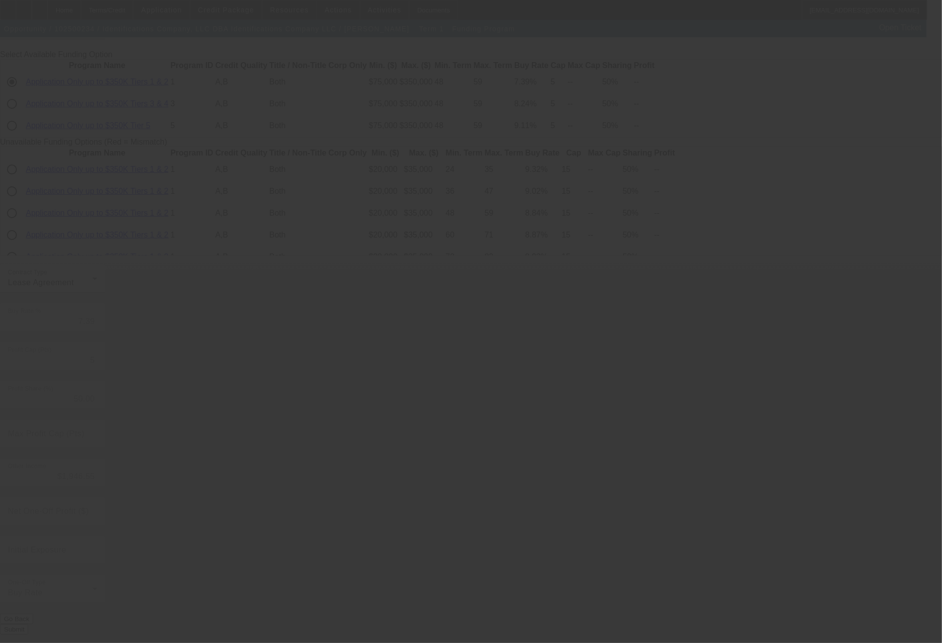
radio input "true"
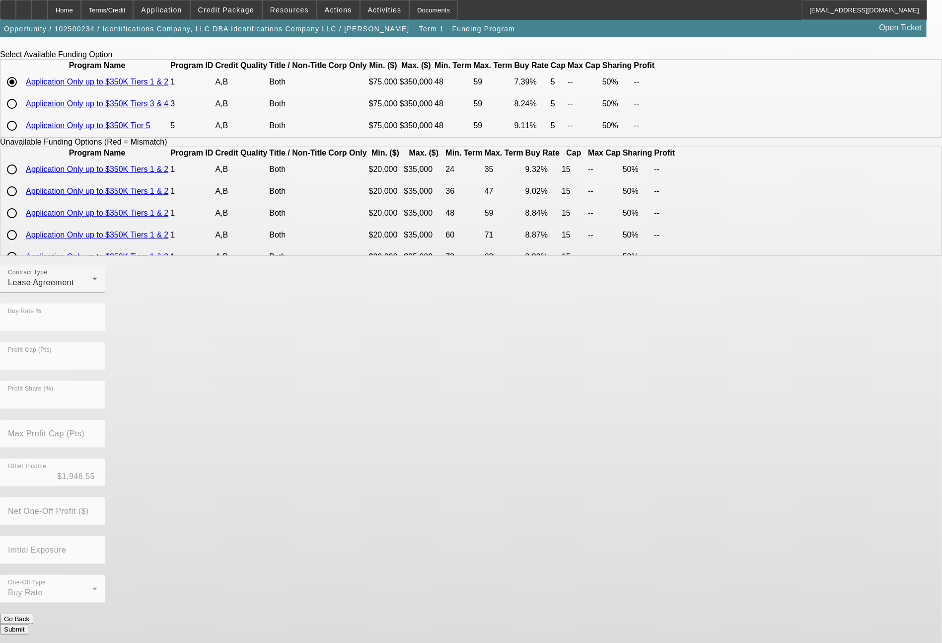
scroll to position [0, 0]
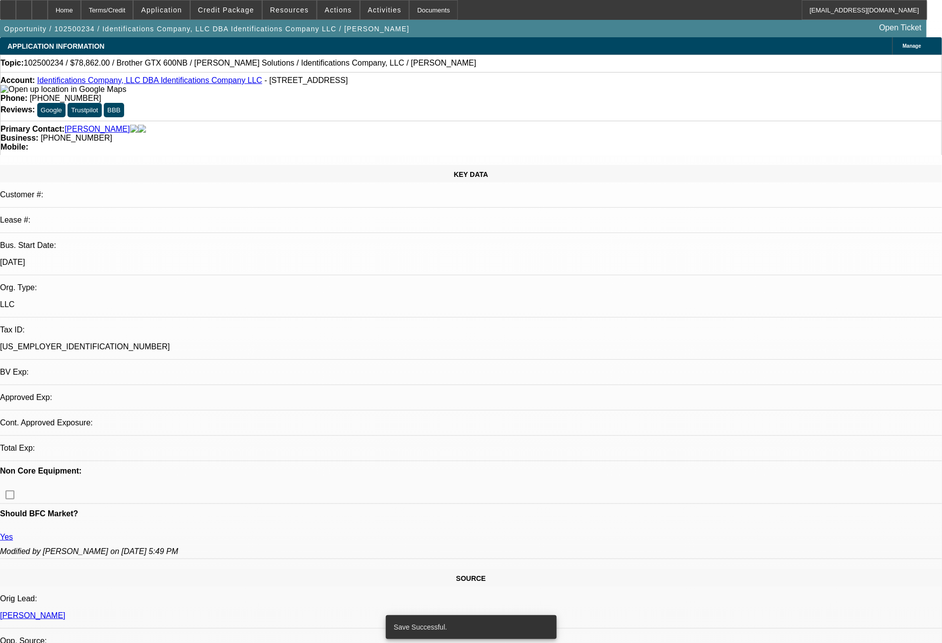
select select "0"
select select "2"
select select "0.1"
select select "4"
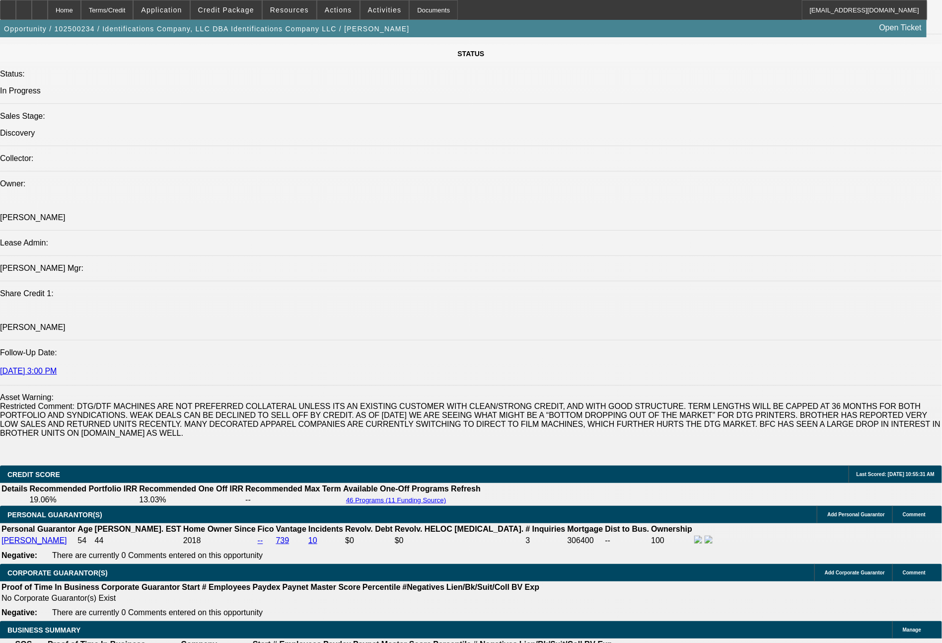
scroll to position [1687, 0]
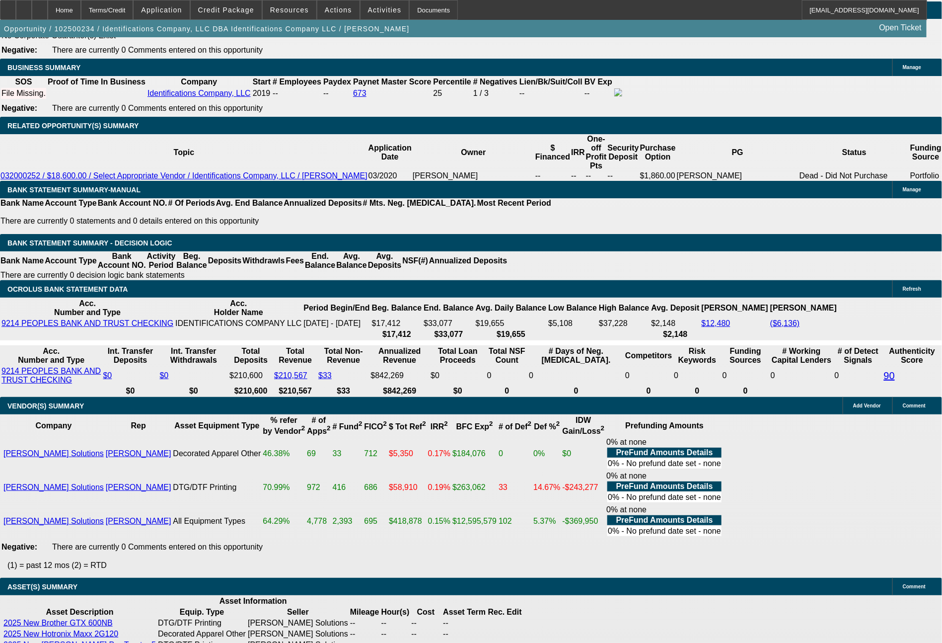
drag, startPoint x: 151, startPoint y: 234, endPoint x: 200, endPoint y: 237, distance: 48.7
type input "1"
type input "$2.00"
type input "UNKNOWN"
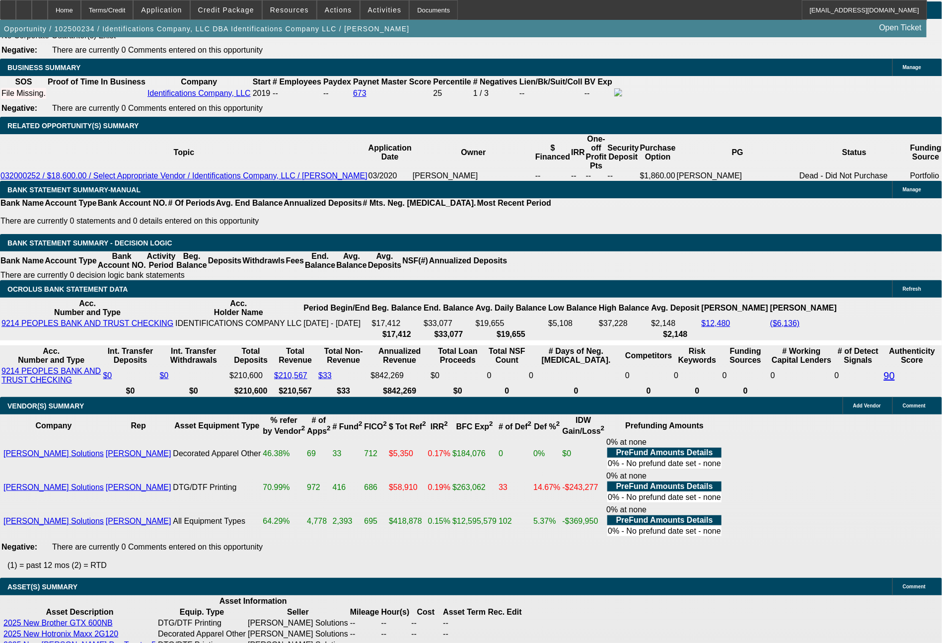
type input "1813"
type input "$3,626.00"
type input "4.9"
type input "1813.5"
type input "$3,627.00"
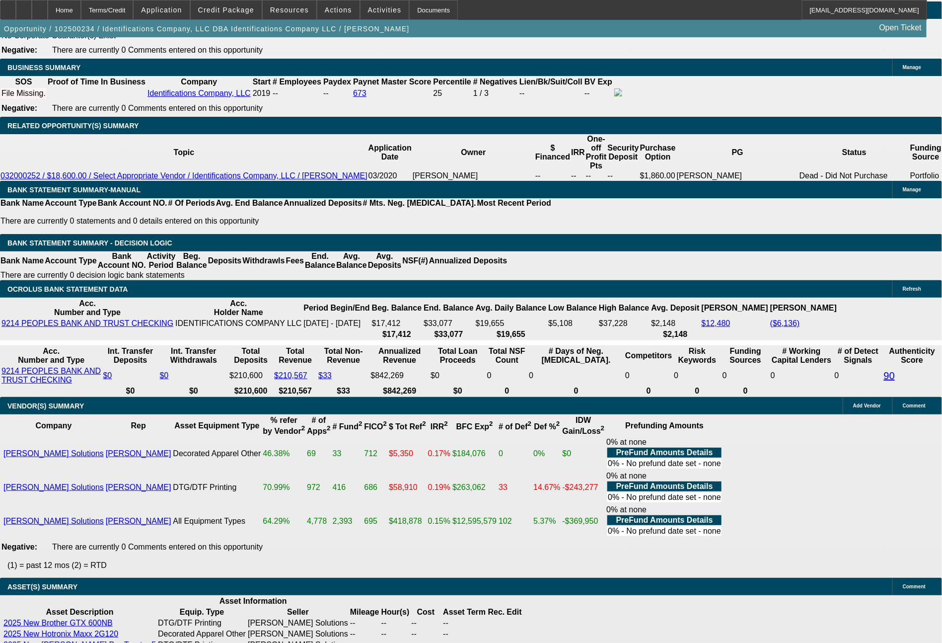
type input "1813.57"
type input "$3,627.14"
type input "$1,813.57"
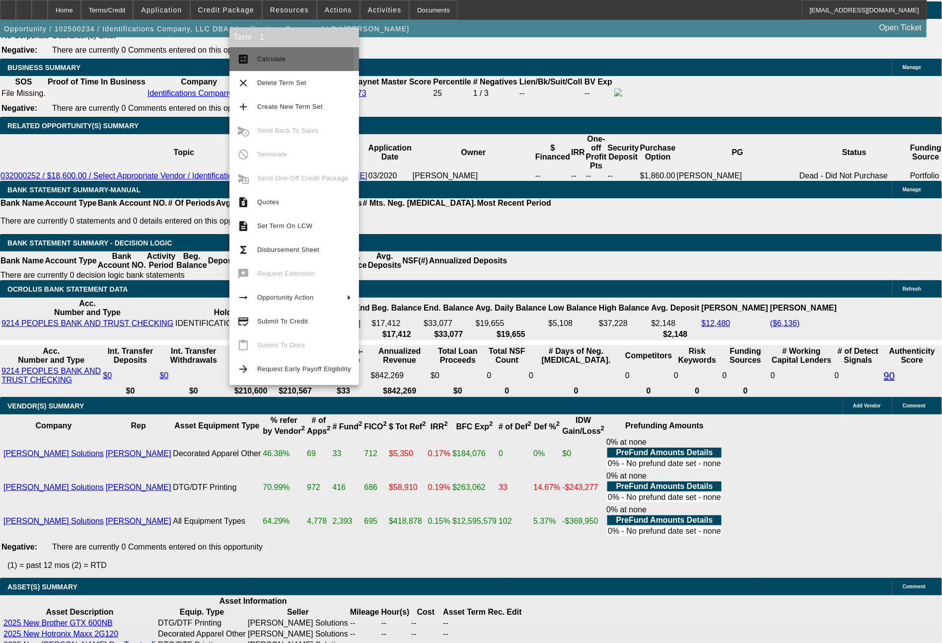
click at [275, 63] on span "Calculate" at bounding box center [304, 59] width 94 height 12
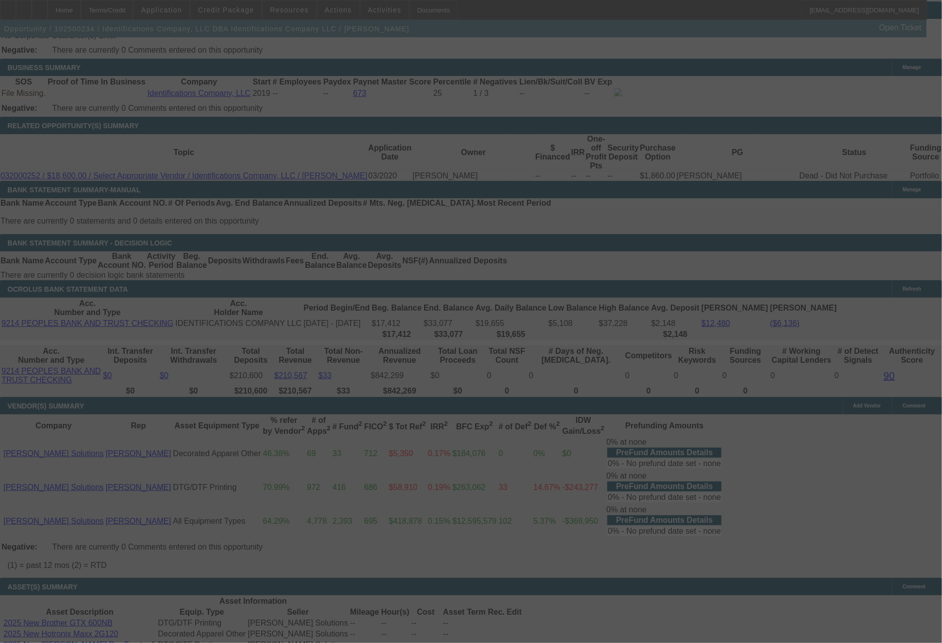
select select "0"
select select "2"
select select "0.1"
select select "4"
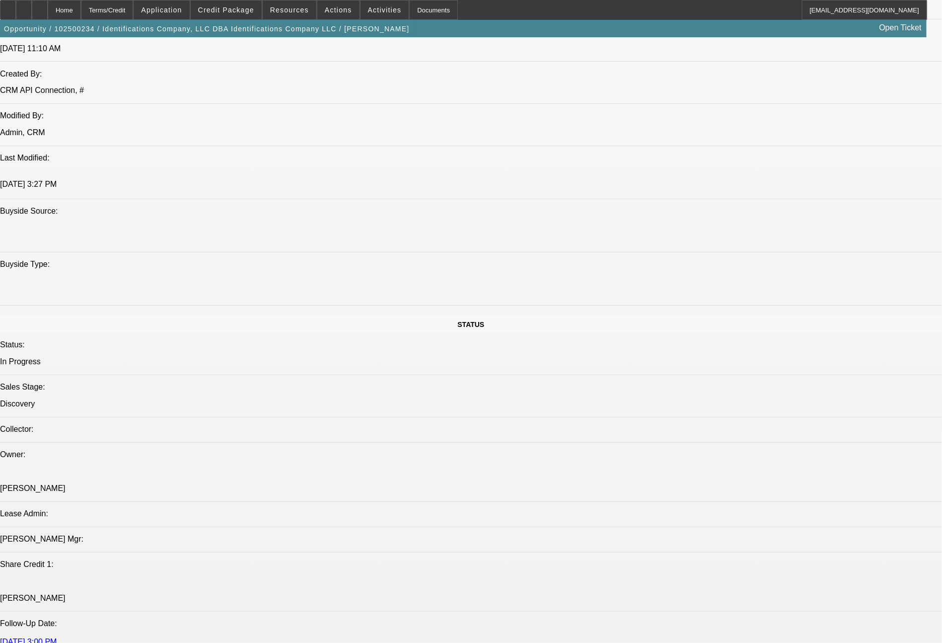
scroll to position [883, 0]
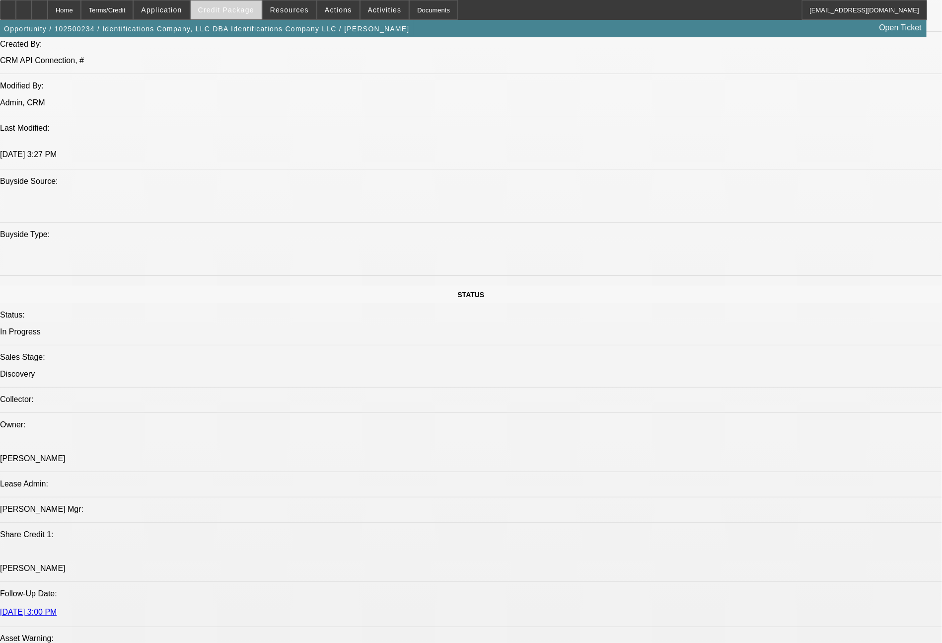
click at [254, 9] on span "Credit Package" at bounding box center [226, 10] width 56 height 8
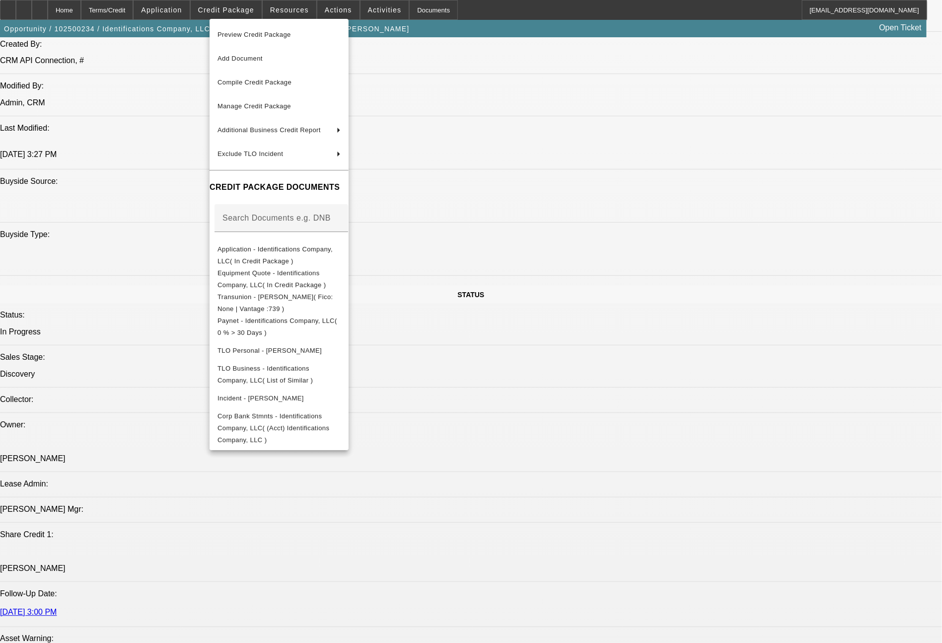
click at [277, 30] on span "Preview Credit Package" at bounding box center [278, 35] width 123 height 12
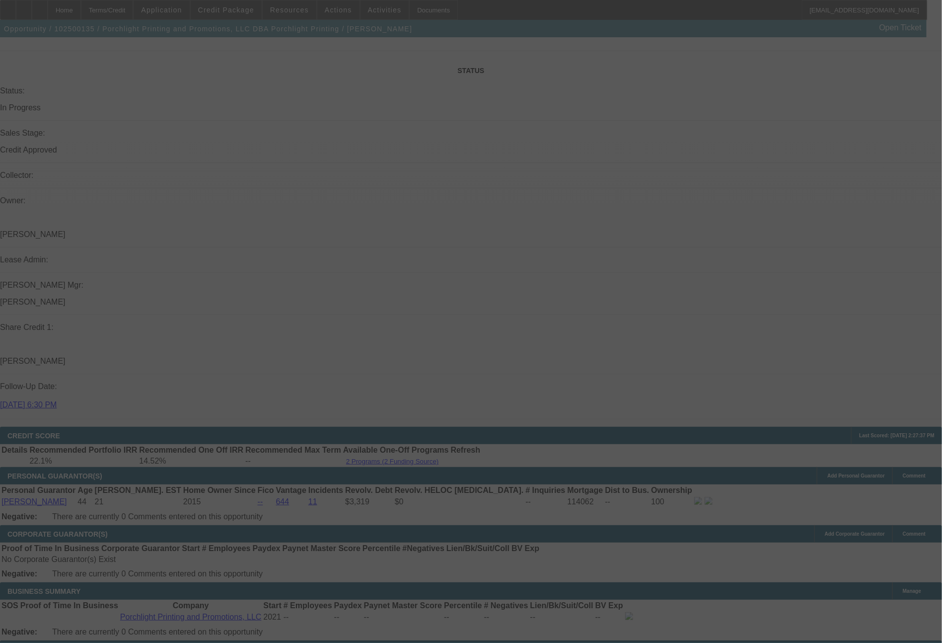
select select "0"
select select "2"
select select "0.1"
select select "4"
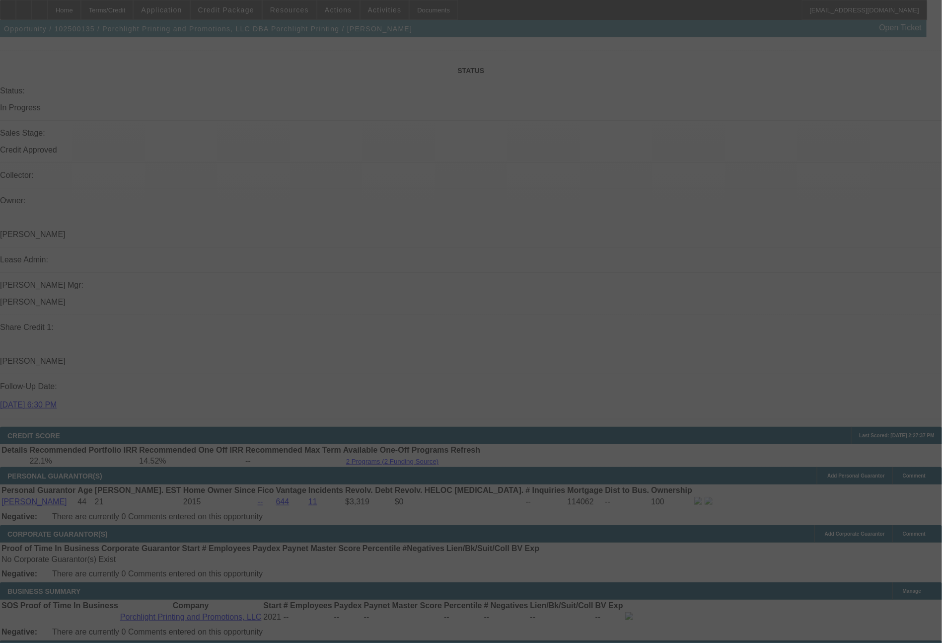
select select "0"
select select "2"
select select "0"
select select "6"
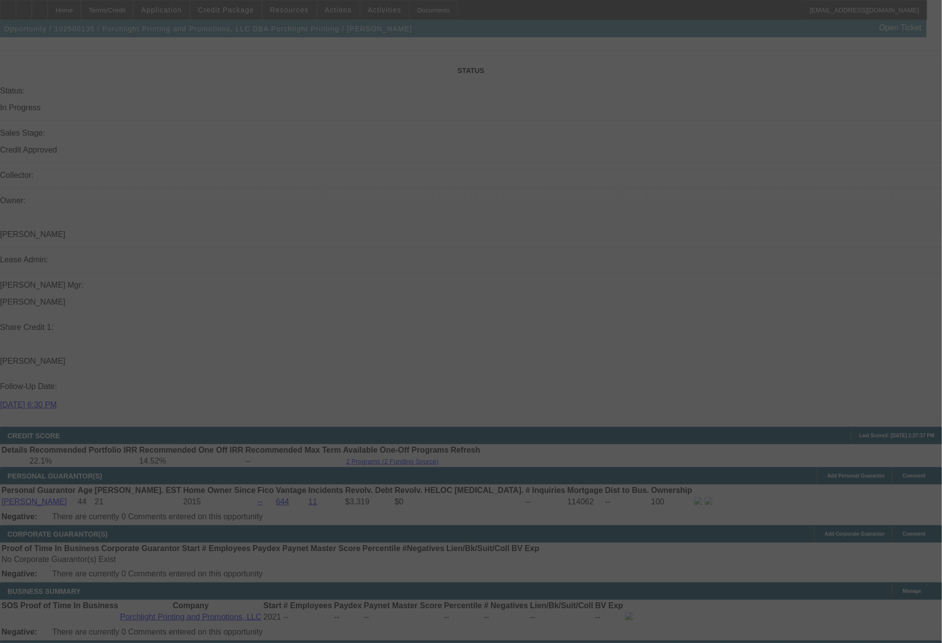
select select "0"
select select "2"
select select "0.1"
select select "4"
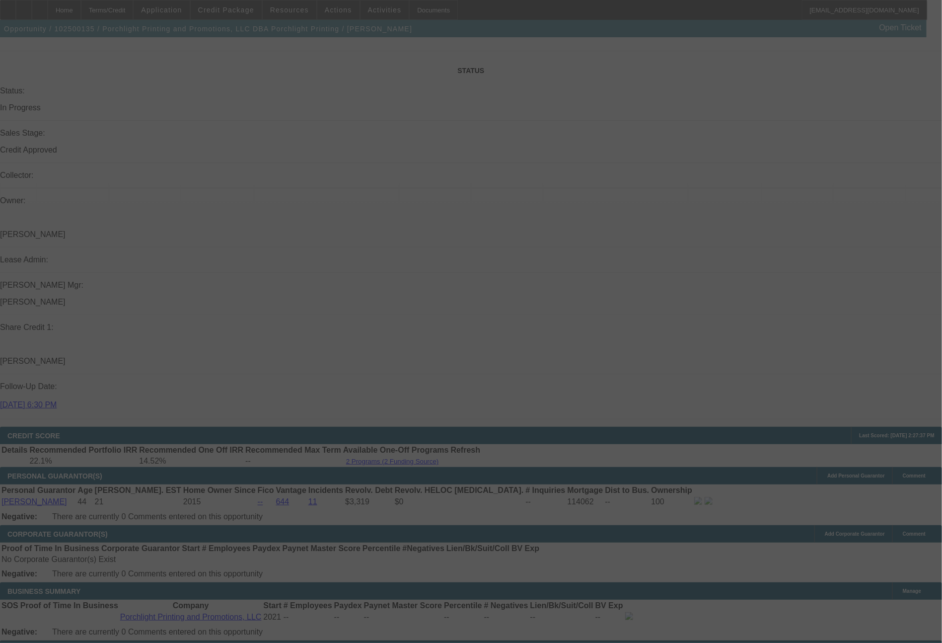
select select "0"
select select "2"
select select "0"
select select "6"
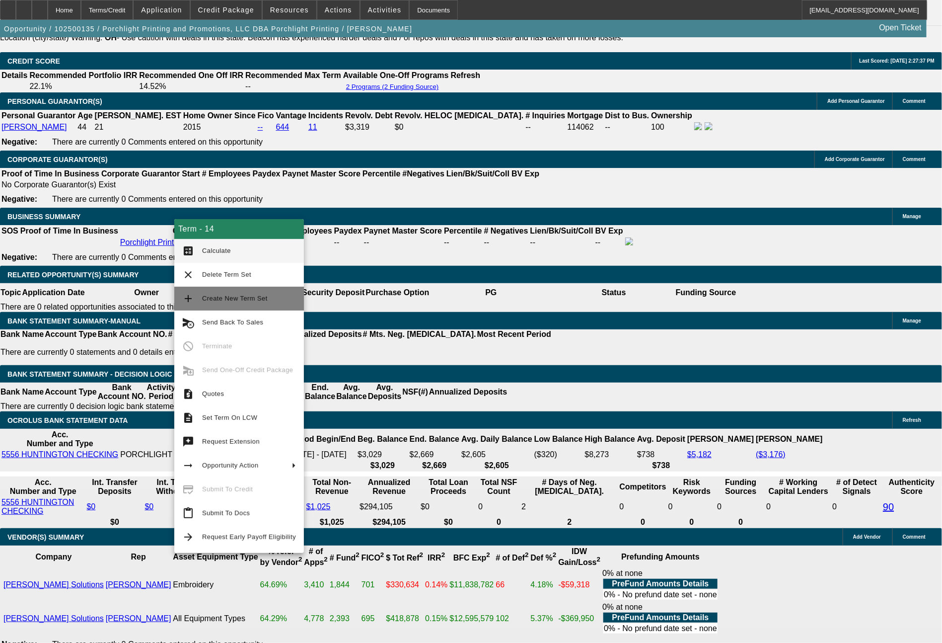
scroll to position [1500, 0]
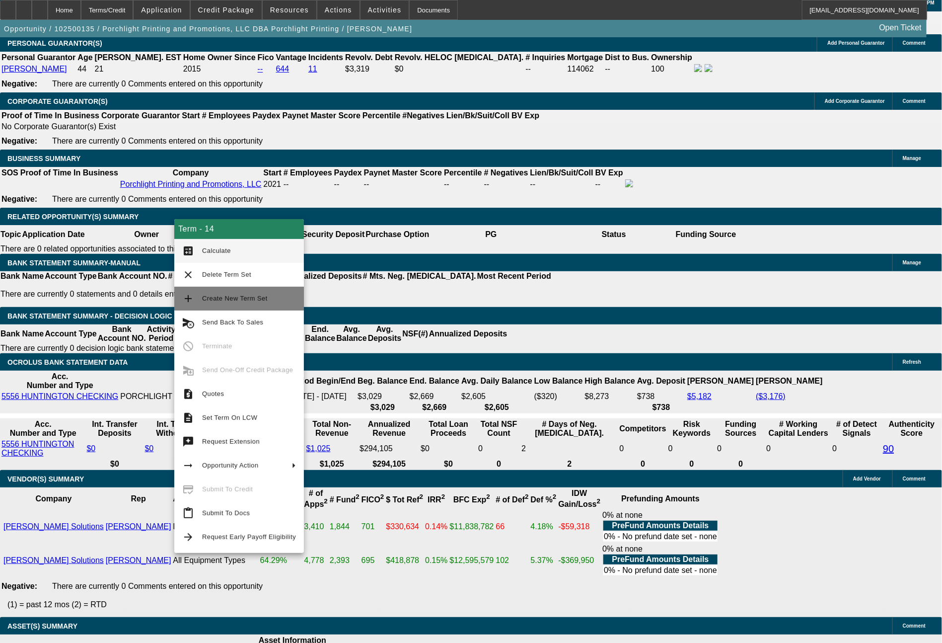
click at [231, 291] on button "add Create New Term Set" at bounding box center [239, 299] width 130 height 24
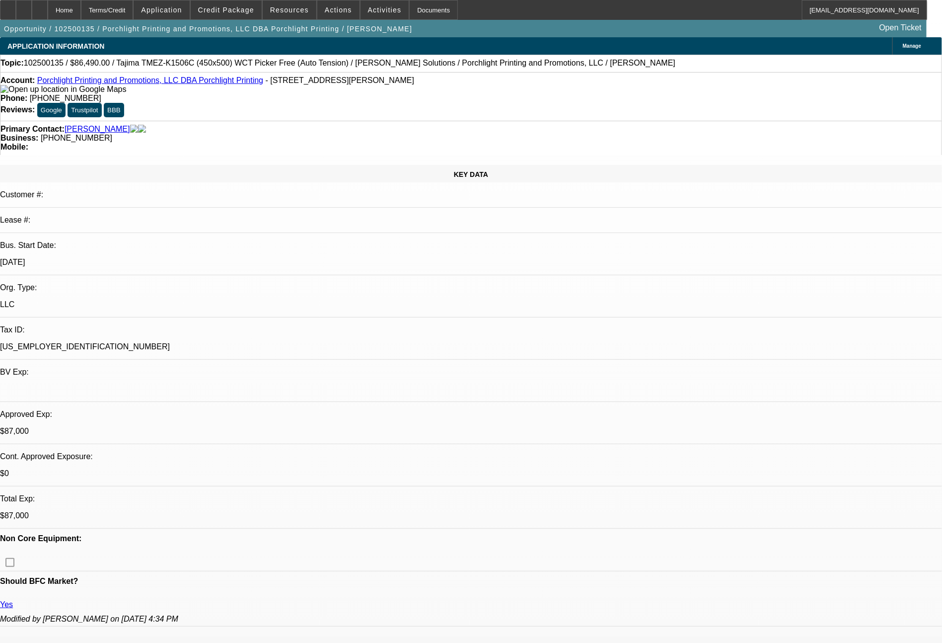
select select "0"
select select "2"
select select "0.1"
select select "4"
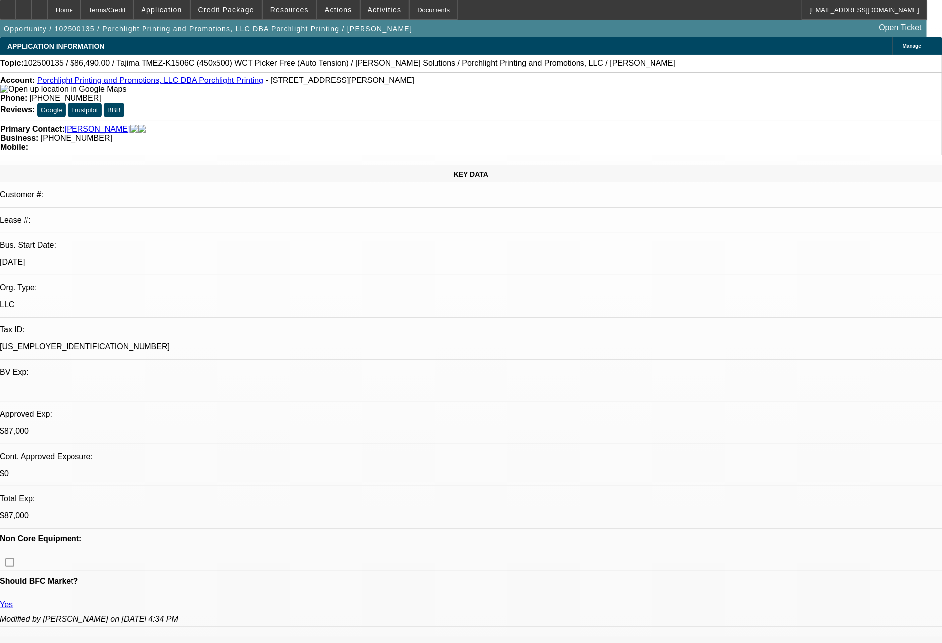
select select "0"
select select "2"
select select "0.1"
select select "4"
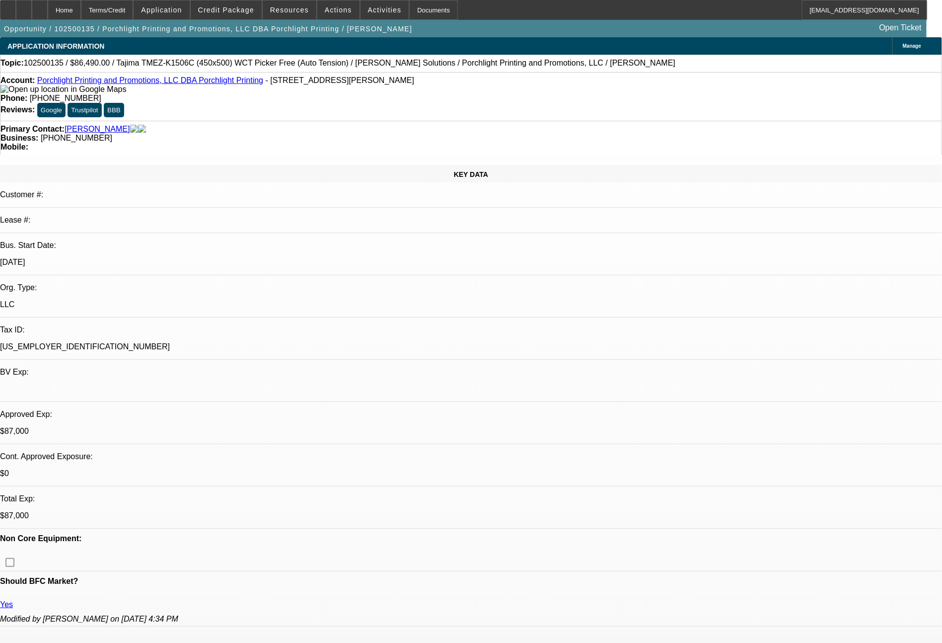
select select "0"
select select "2"
select select "0"
select select "6"
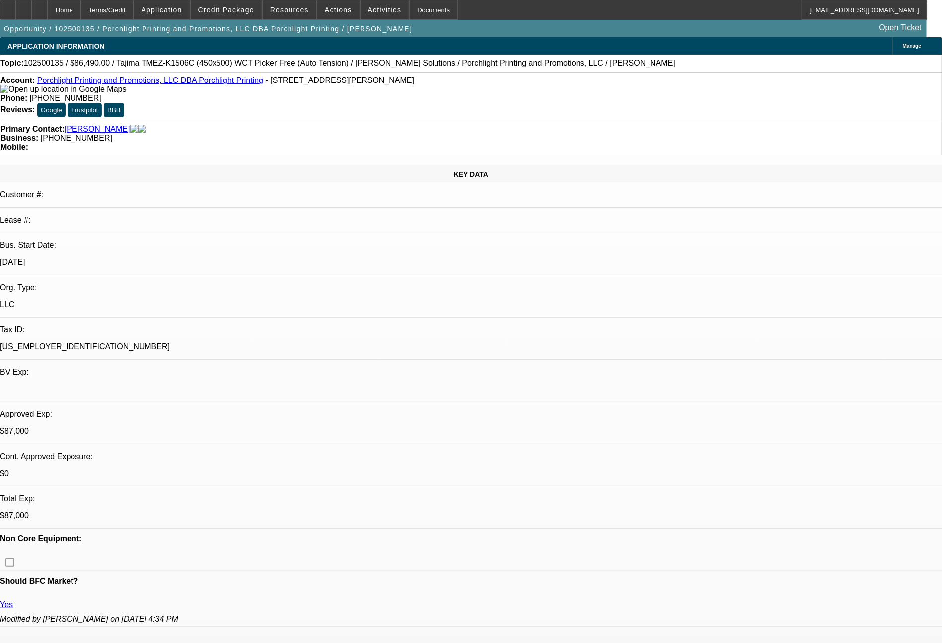
select select "0"
select select "2"
select select "0.1"
select select "4"
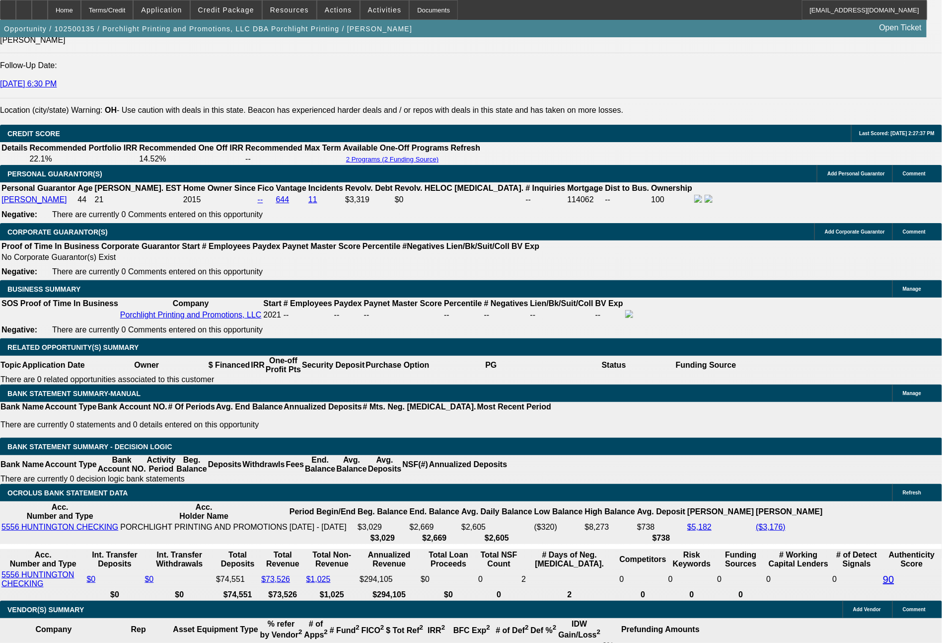
scroll to position [1428, 0]
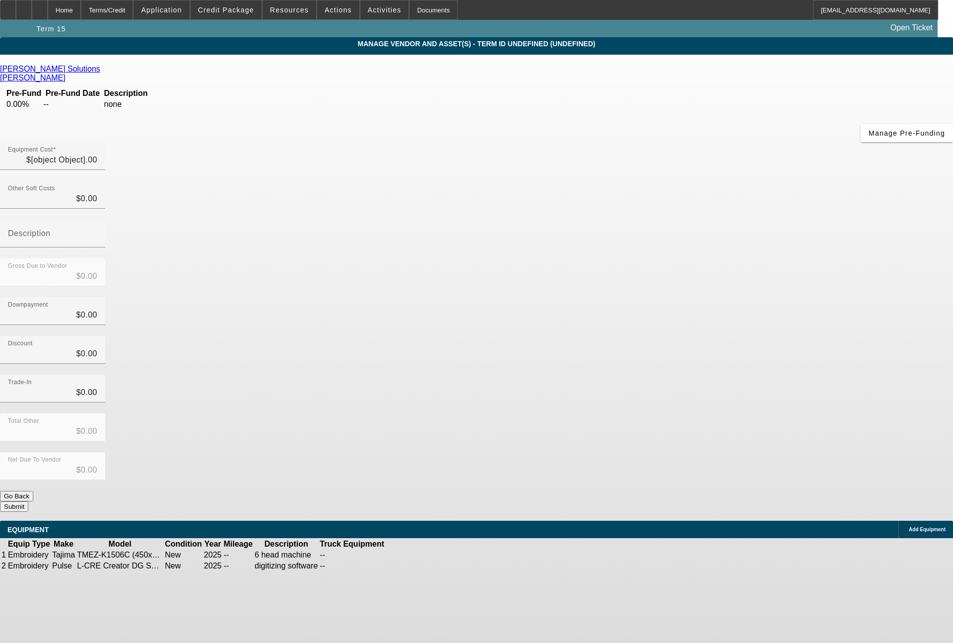
type input "$103,390.00"
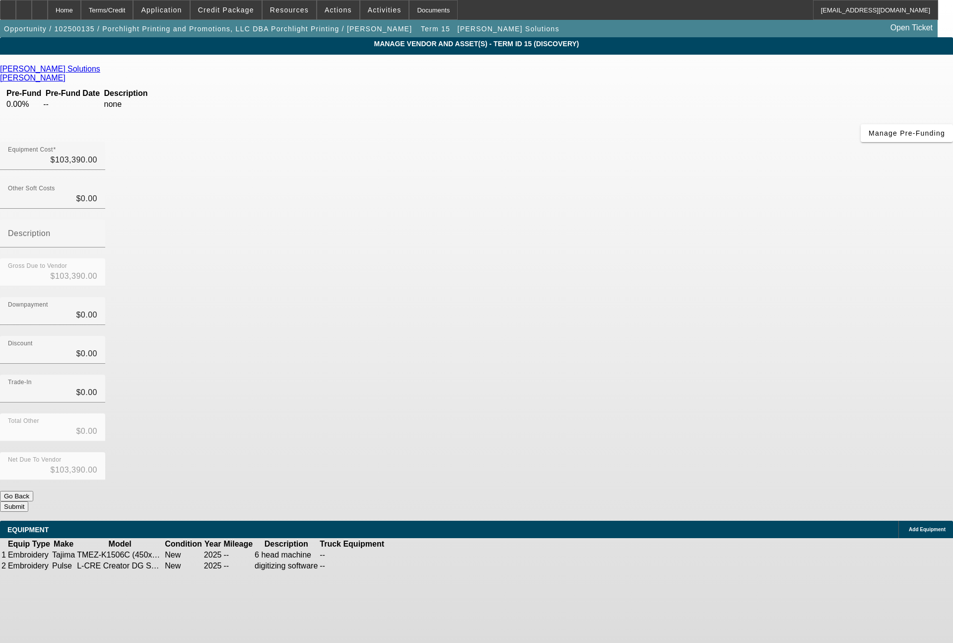
click at [436, 555] on icon at bounding box center [436, 555] width 0 height 0
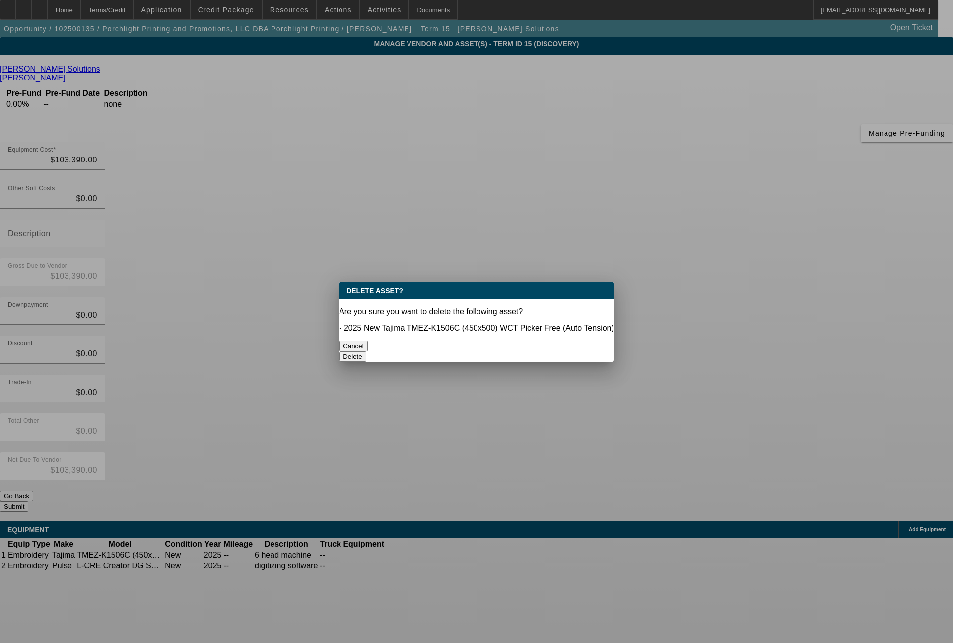
click at [366, 351] on button "Delete" at bounding box center [352, 356] width 27 height 10
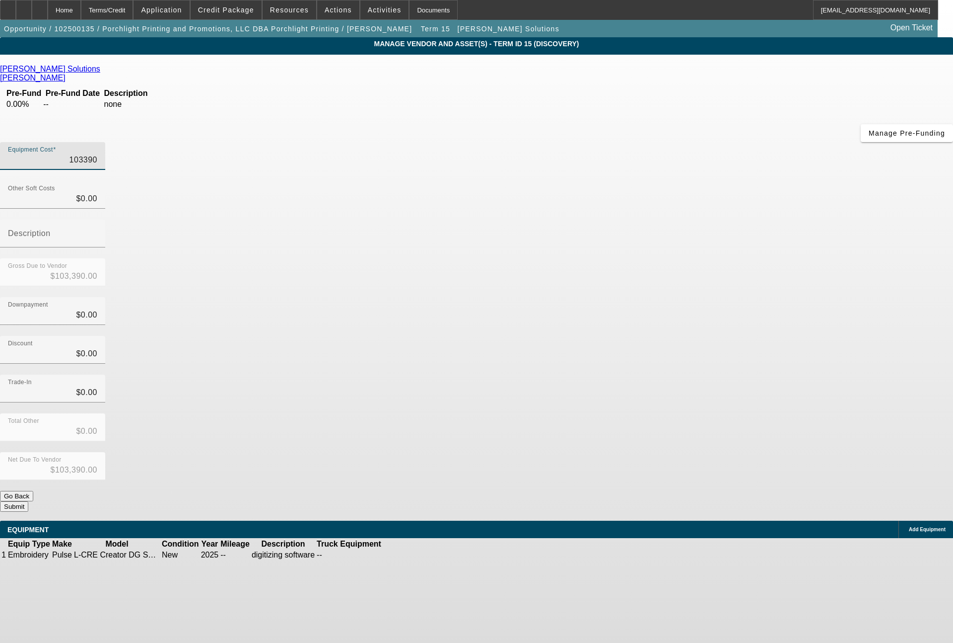
drag, startPoint x: 554, startPoint y: 85, endPoint x: 620, endPoint y: 88, distance: 66.1
click at [620, 142] on div "Equipment Cost 103390" at bounding box center [476, 161] width 953 height 39
type input "2"
type input "$2.00"
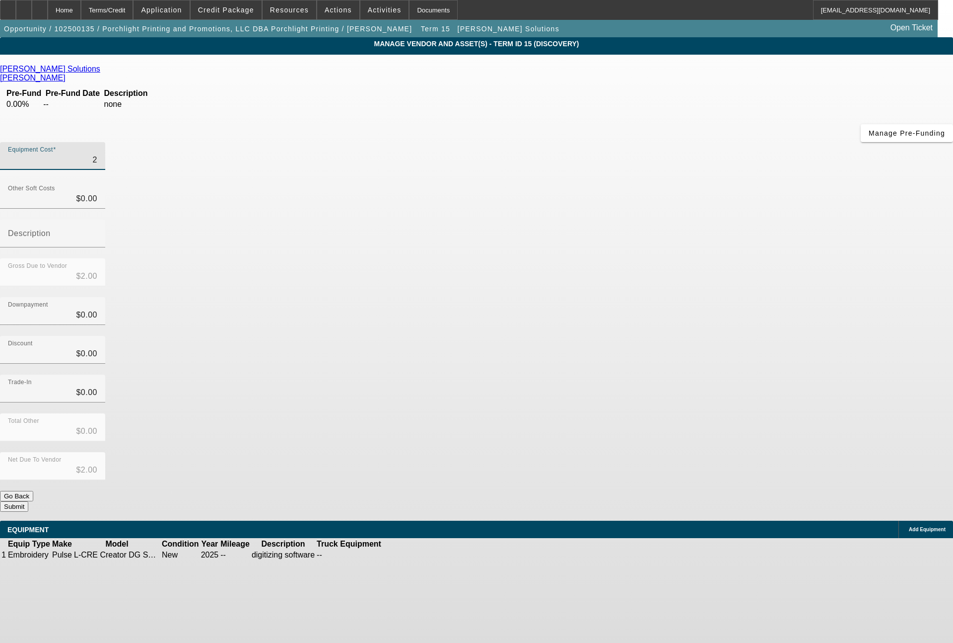
type input "25"
type input "$25.00"
type input "252"
type input "$252.00"
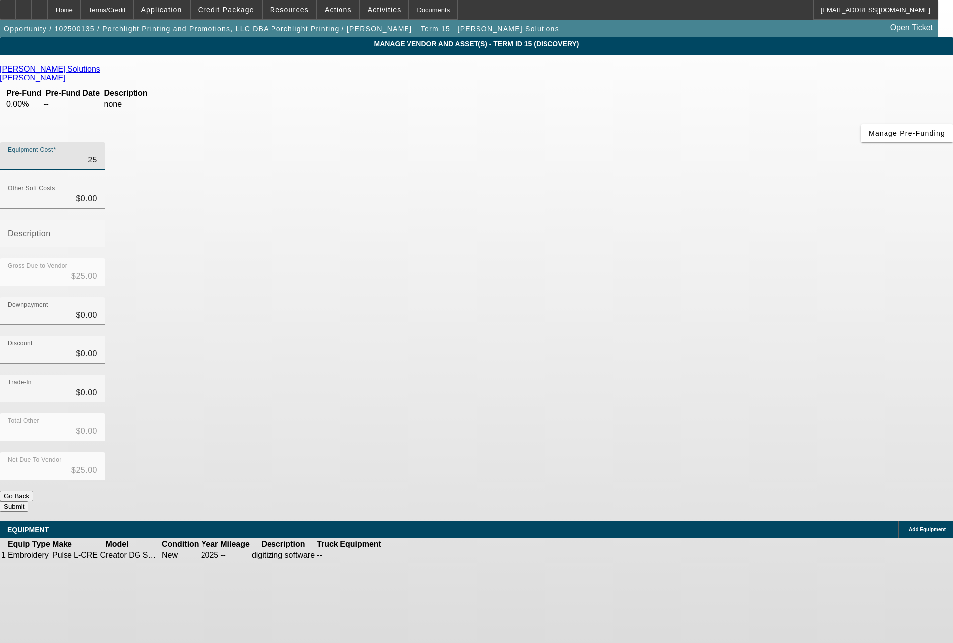
type input "$252.00"
type input "2525"
type input "$2,525.00"
type input "25250"
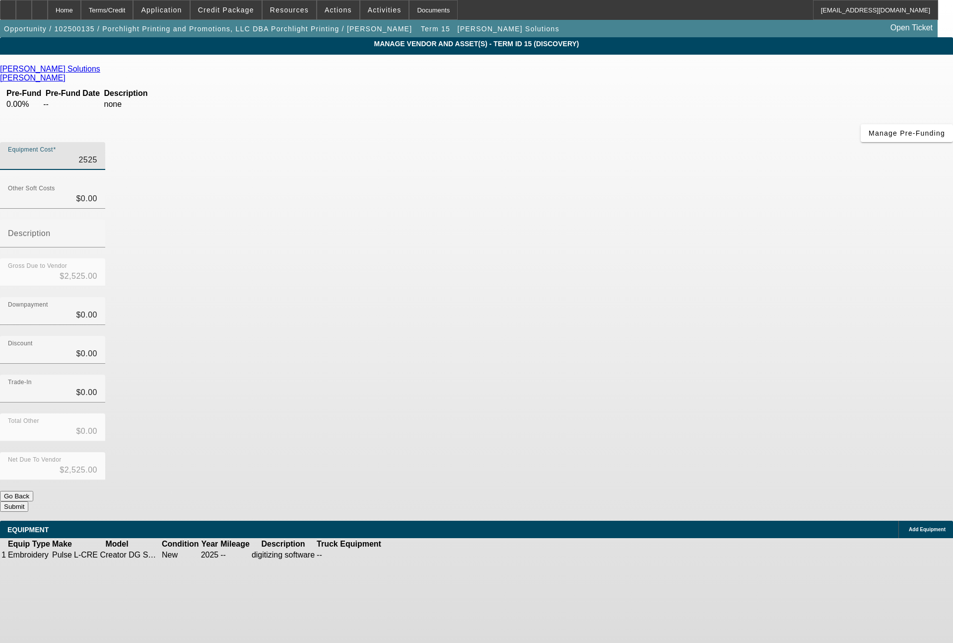
type input "$25,250.00"
type input "2525"
type input "$2,525.00"
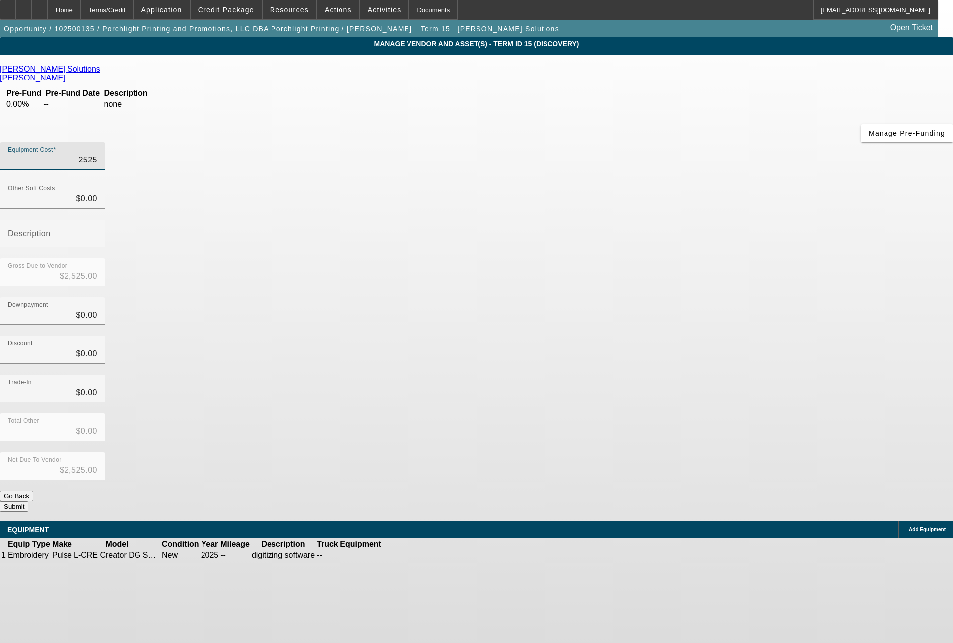
type input "252"
type input "$252.00"
type input "25"
type input "$25.00"
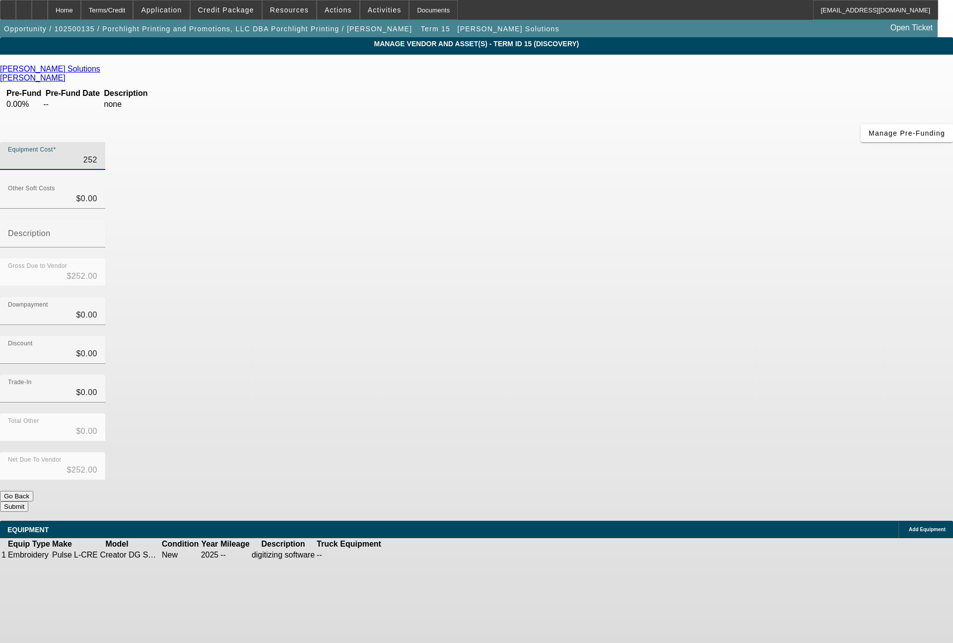
type input "$25.00"
type input "253"
type input "$253.00"
type input "2530"
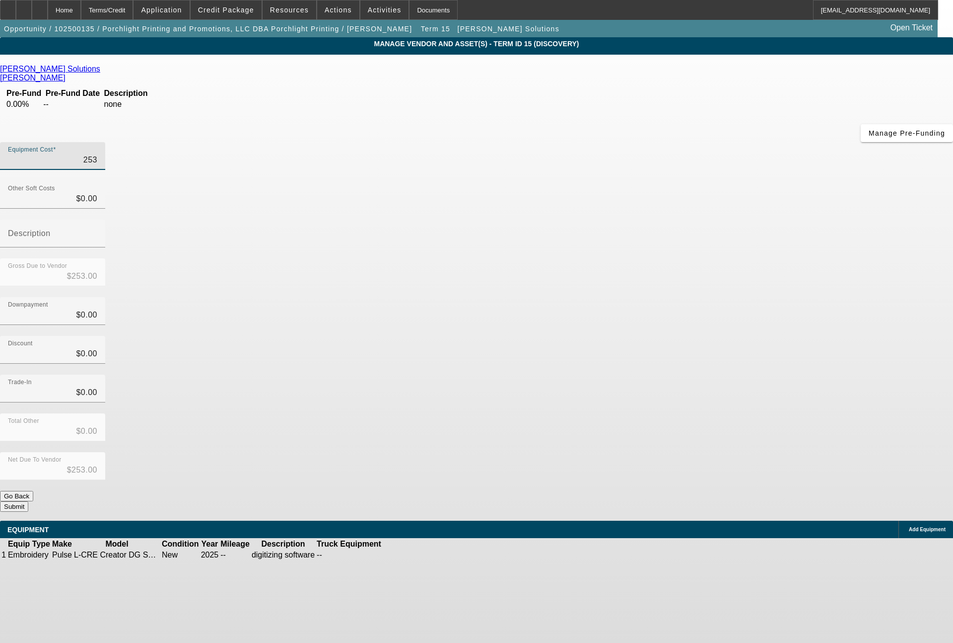
type input "$2,530.00"
type input "25300"
type input "$25,300.00"
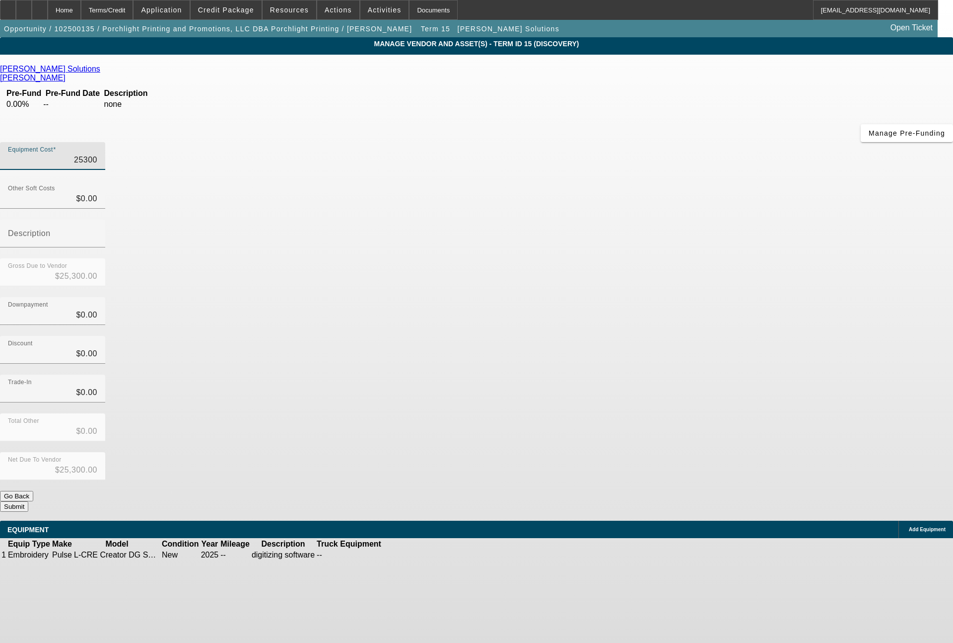
type input "$25,300.00"
click at [413, 555] on icon at bounding box center [413, 555] width 0 height 0
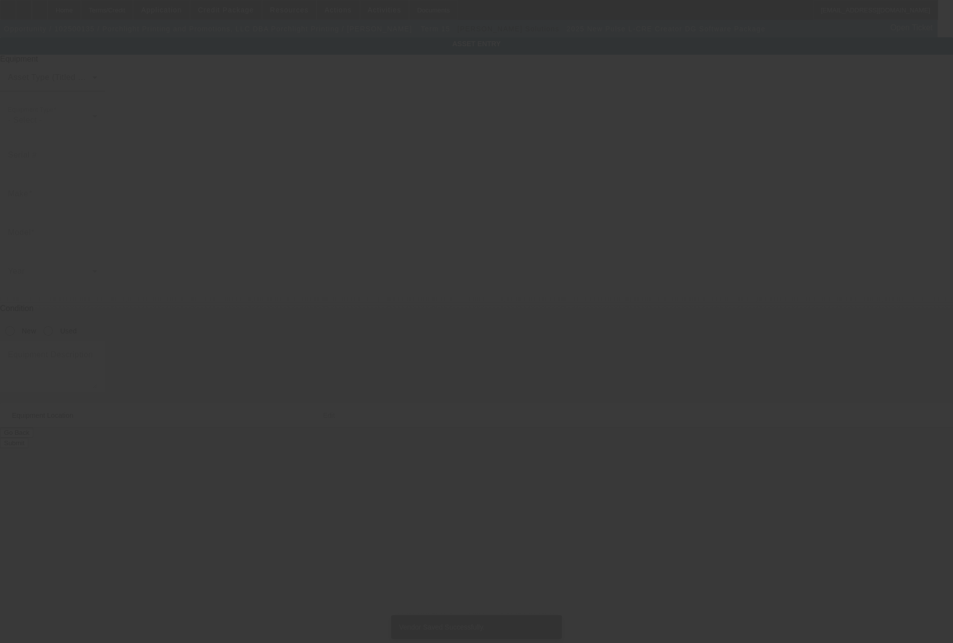
type input "Pulse"
type input "L-CRE Creator DG Software Package"
radio input "true"
type textarea "digitizing software"
type input "9454 Knowlton Rd"
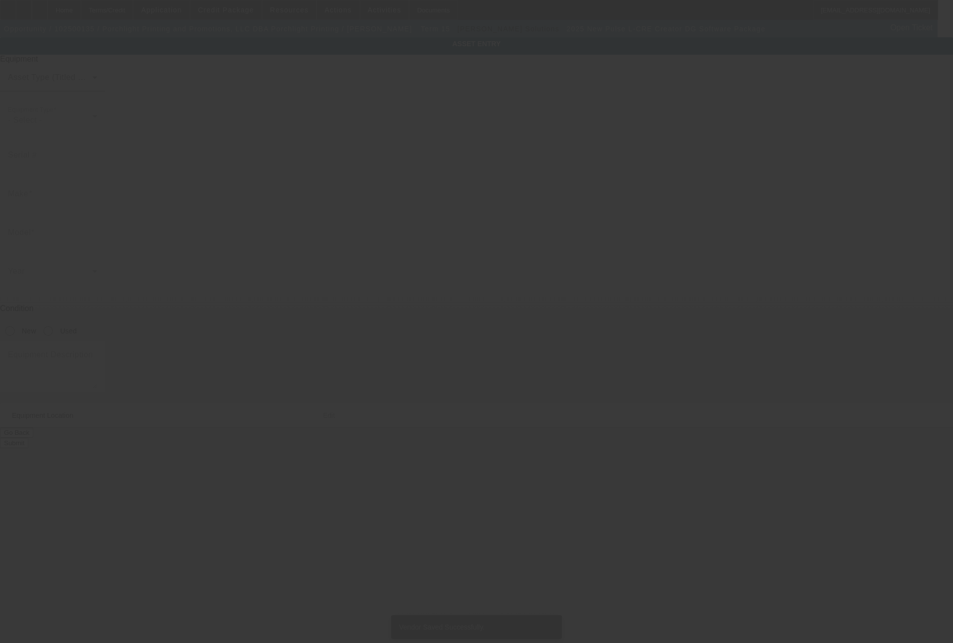
type input "Garrettsville"
type input "44231"
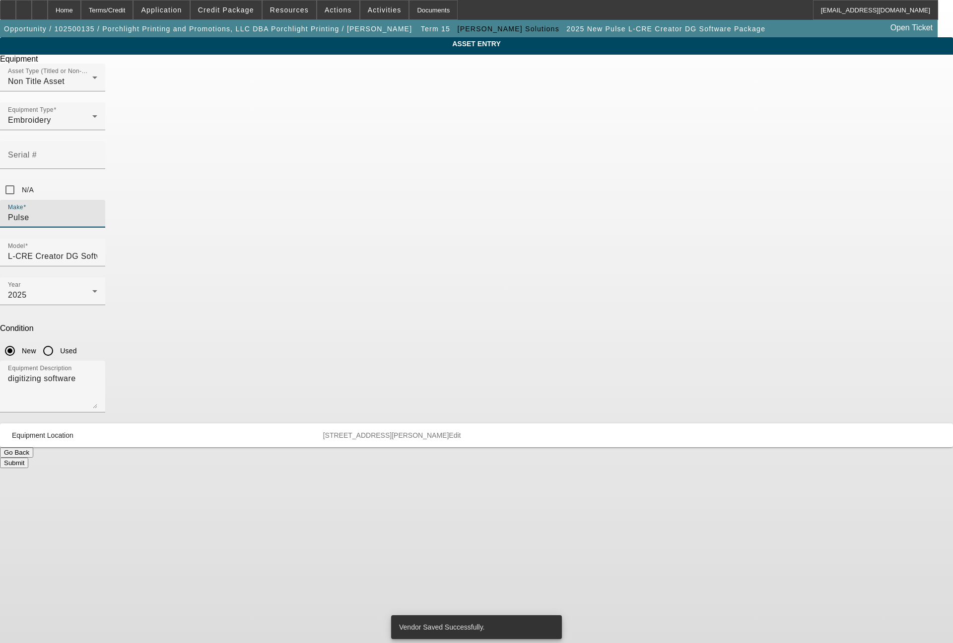
drag, startPoint x: 418, startPoint y: 177, endPoint x: 362, endPoint y: 185, distance: 56.2
click at [97, 212] on input "Pulse" at bounding box center [52, 218] width 89 height 12
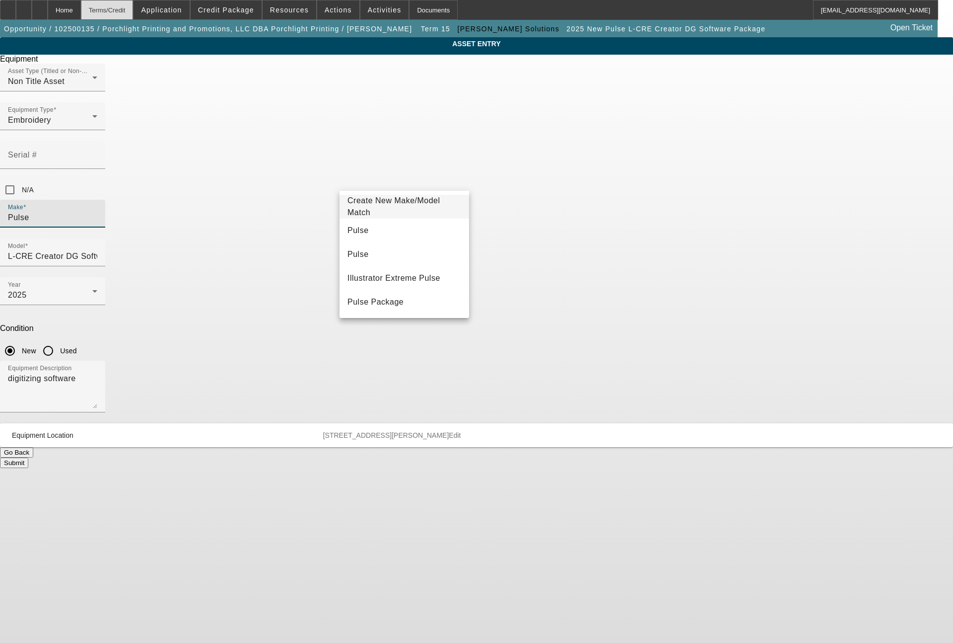
click at [130, 6] on div "Terms/Credit" at bounding box center [107, 10] width 53 height 20
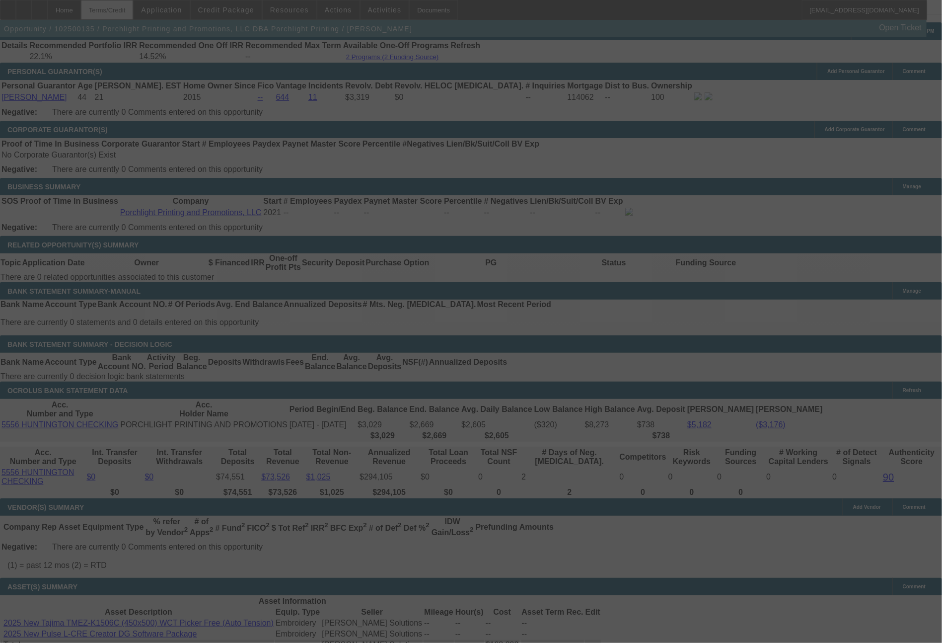
scroll to position [1488, 0]
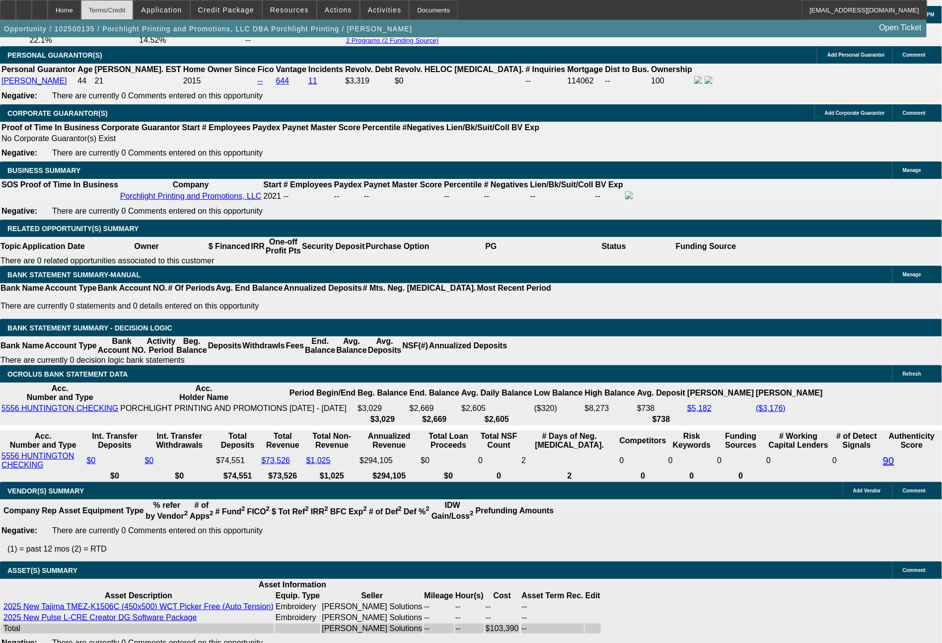
select select "0"
select select "2"
select select "0.1"
select select "4"
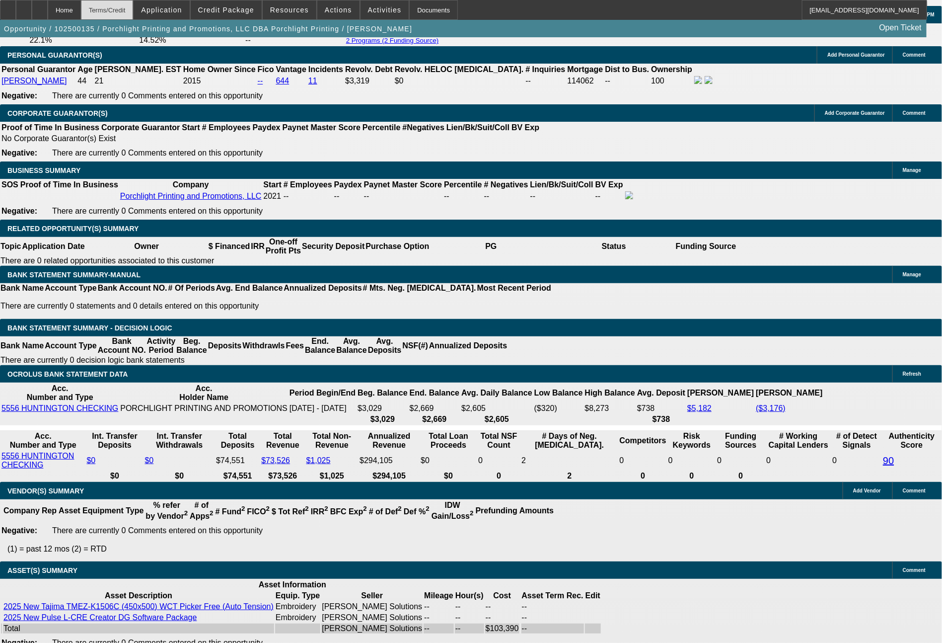
select select "0"
select select "2"
select select "0.1"
select select "4"
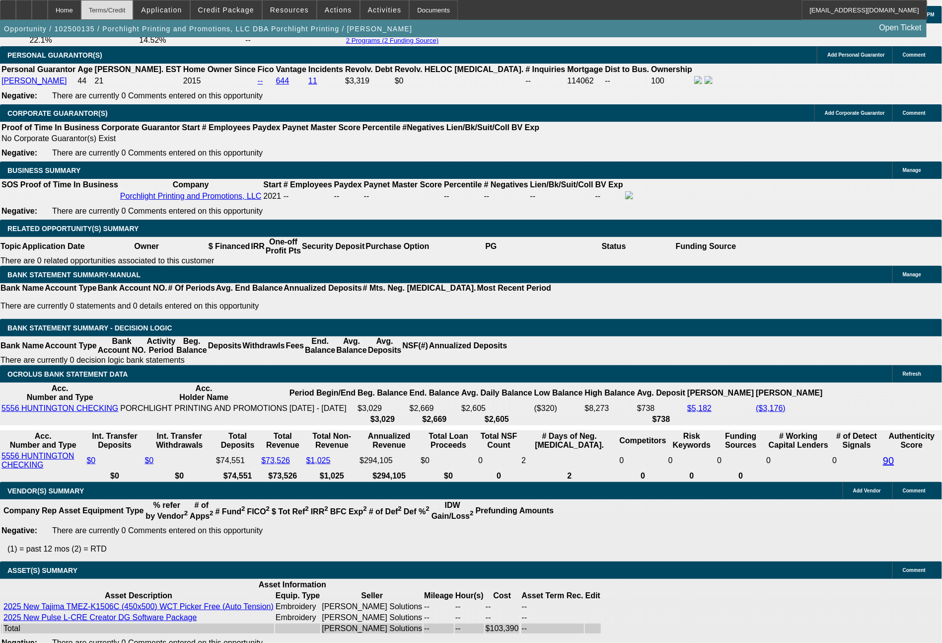
select select "0"
select select "2"
select select "0"
select select "6"
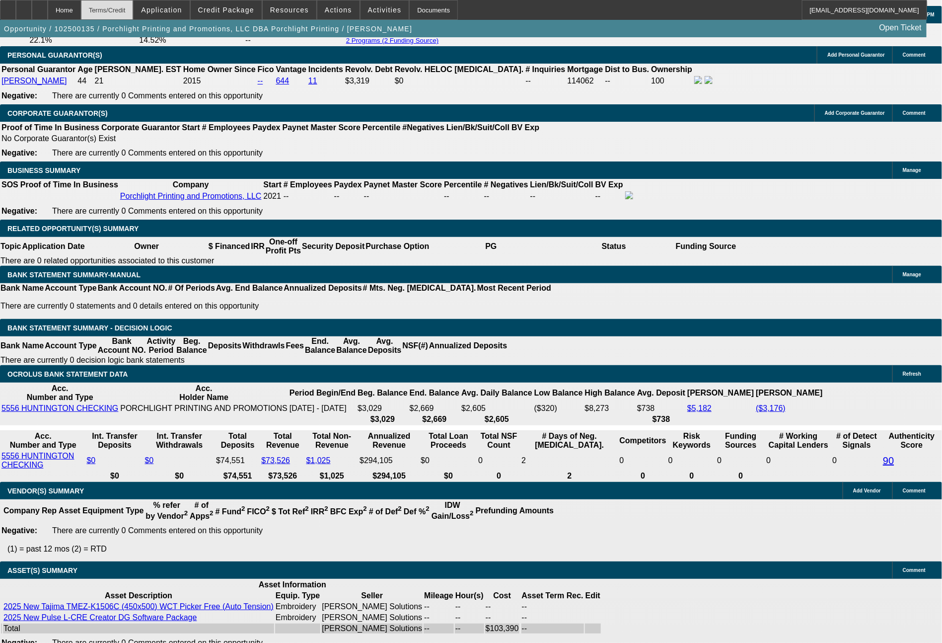
select select "0"
select select "2"
select select "0.1"
select select "4"
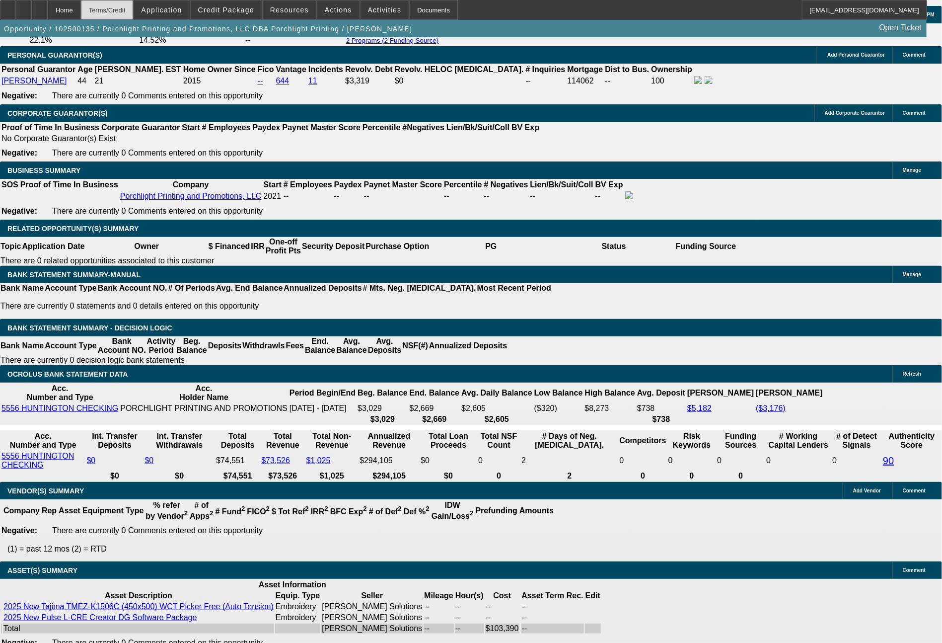
scroll to position [1546, 0]
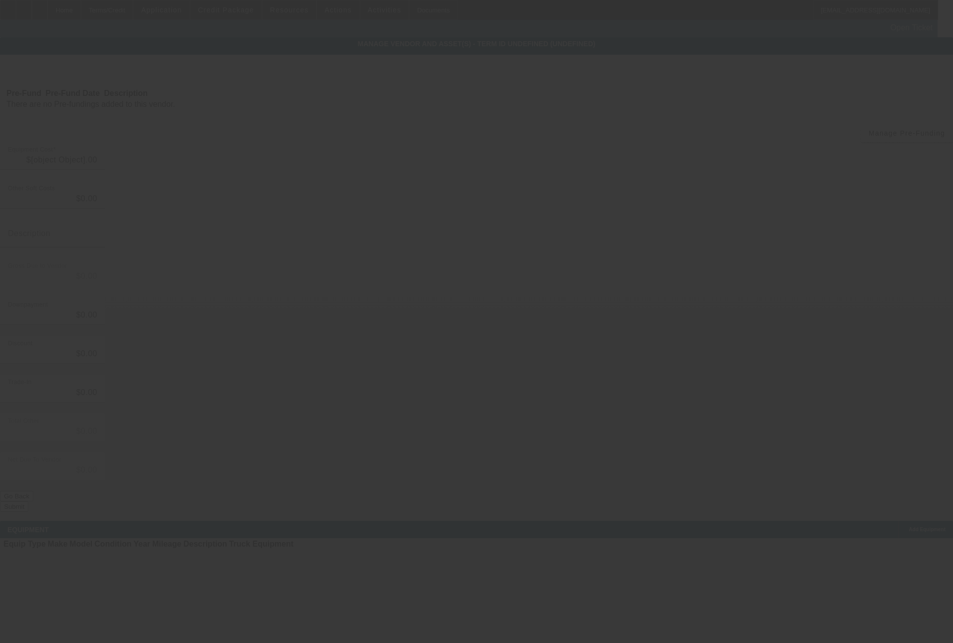
type input "$25,300.00"
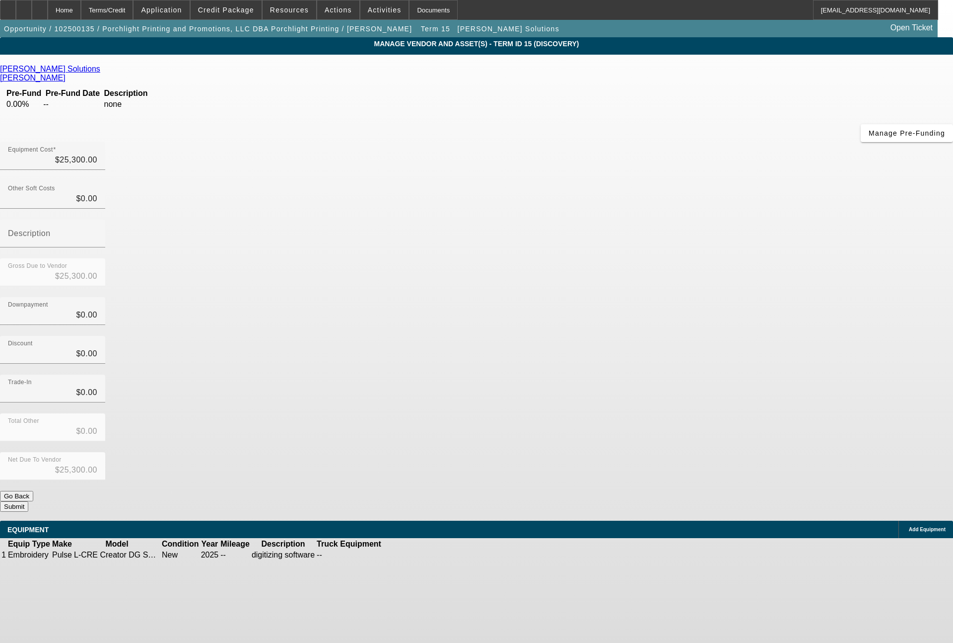
click at [909, 526] on span "Add Equipment" at bounding box center [927, 528] width 37 height 5
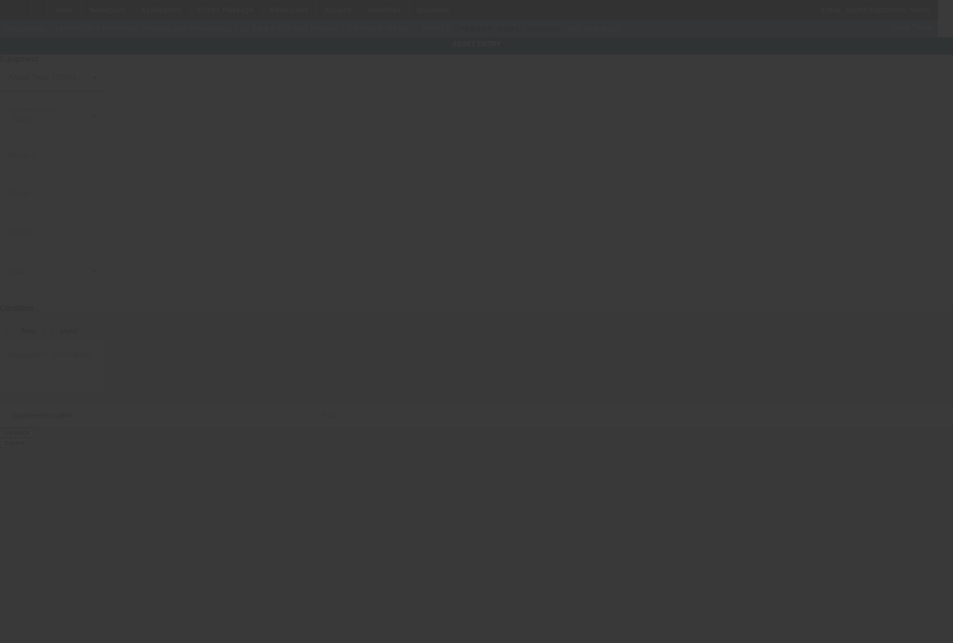
type input "9454 Knowlton Rd"
type input "Garrettsville"
type input "44231"
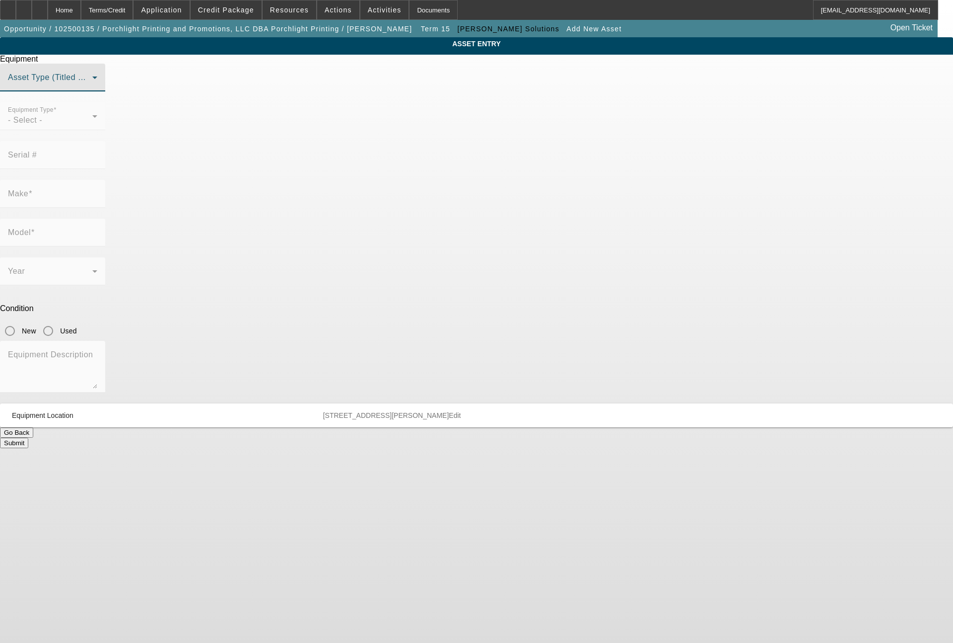
click at [92, 87] on span at bounding box center [50, 81] width 84 height 12
click at [390, 152] on span "Non Title Asset" at bounding box center [376, 151] width 57 height 12
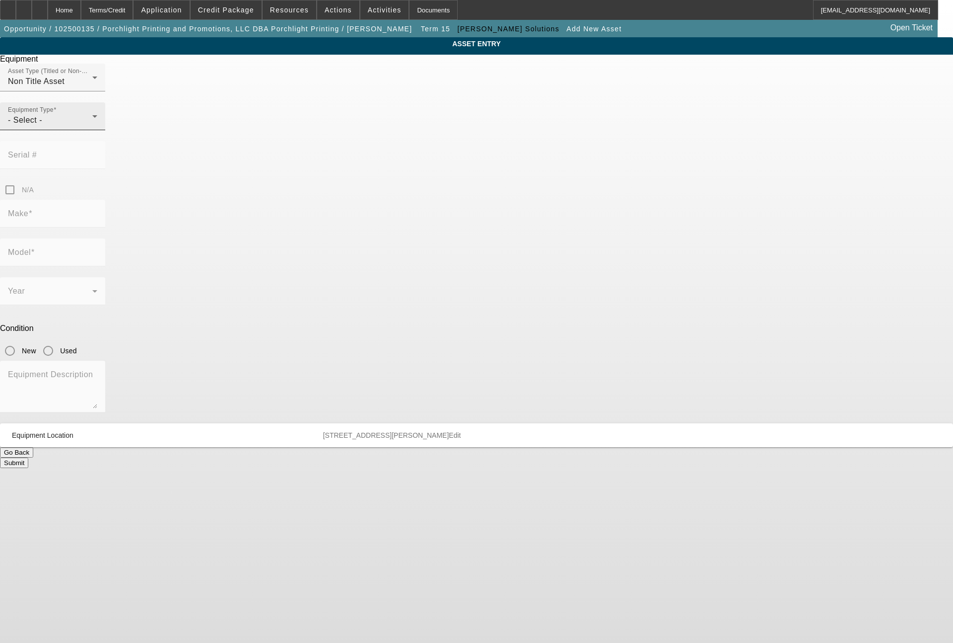
click at [97, 130] on div "Equipment Type - Select -" at bounding box center [52, 116] width 89 height 28
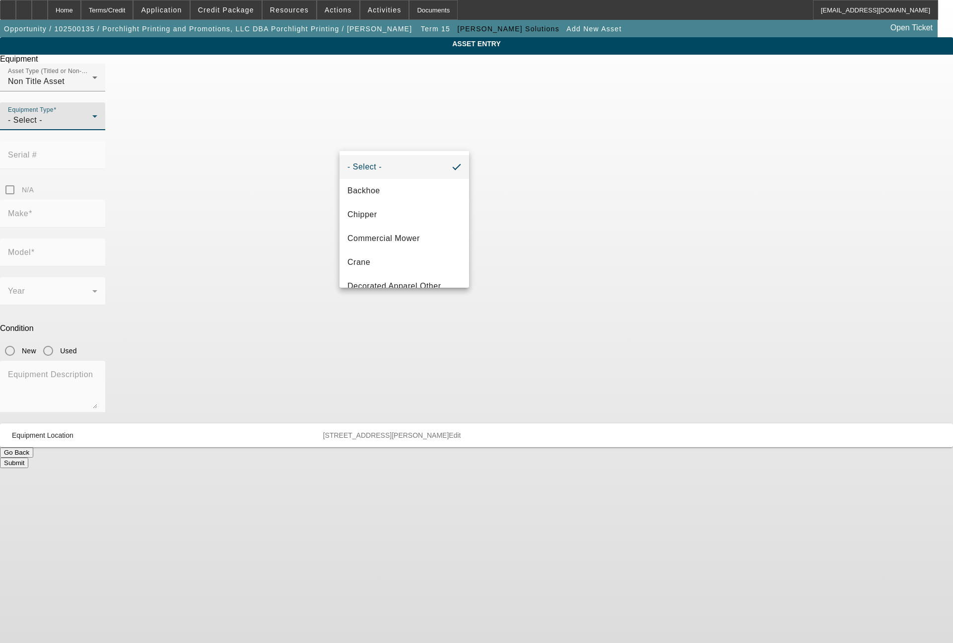
scroll to position [119, 0]
click at [391, 203] on mat-option "Embroidery" at bounding box center [405, 215] width 130 height 24
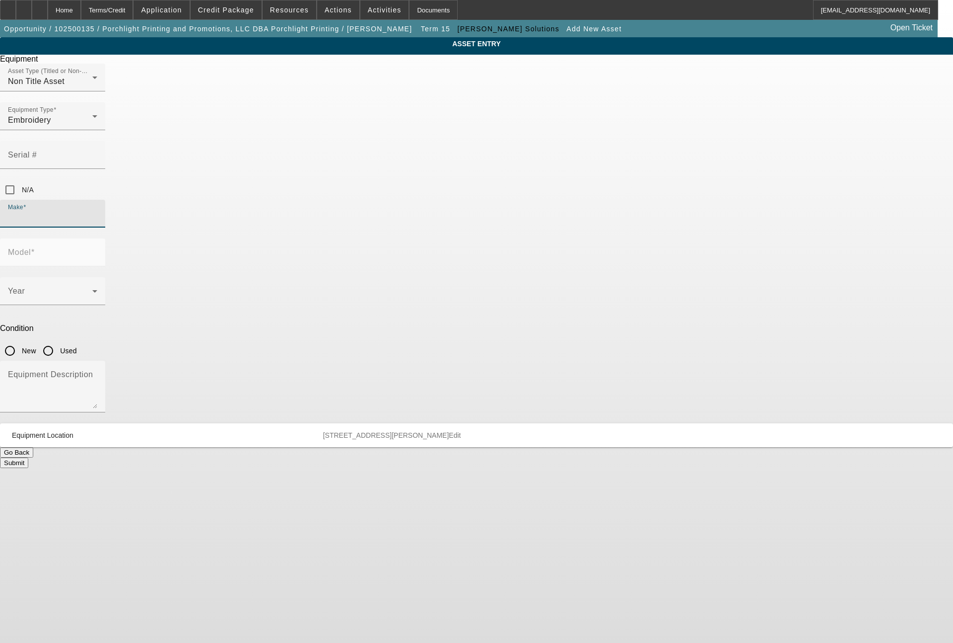
click at [97, 212] on input "Make" at bounding box center [52, 218] width 89 height 12
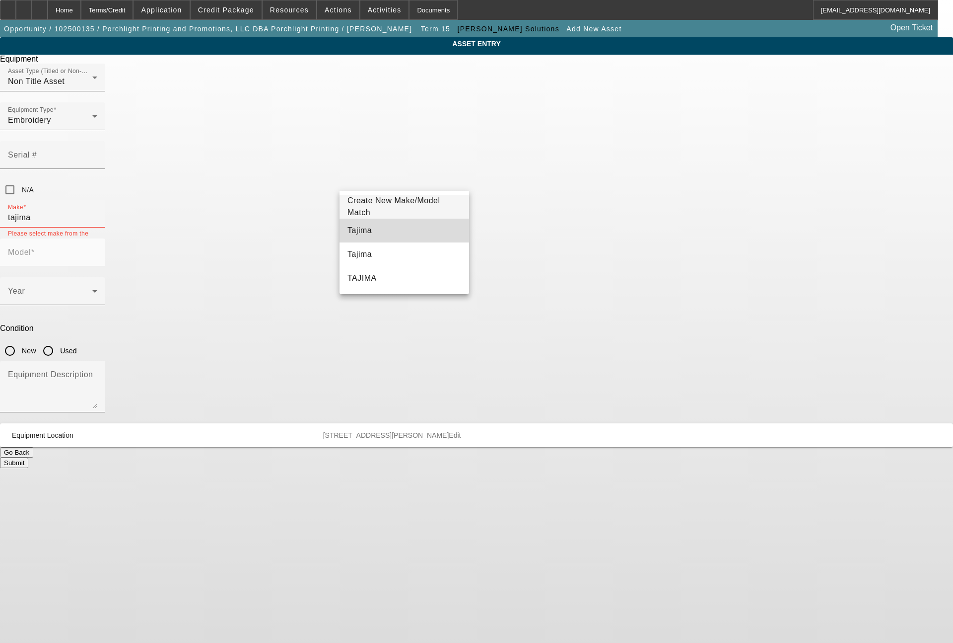
click at [353, 239] on mat-option "Tajima" at bounding box center [405, 230] width 130 height 24
type input "Tajima"
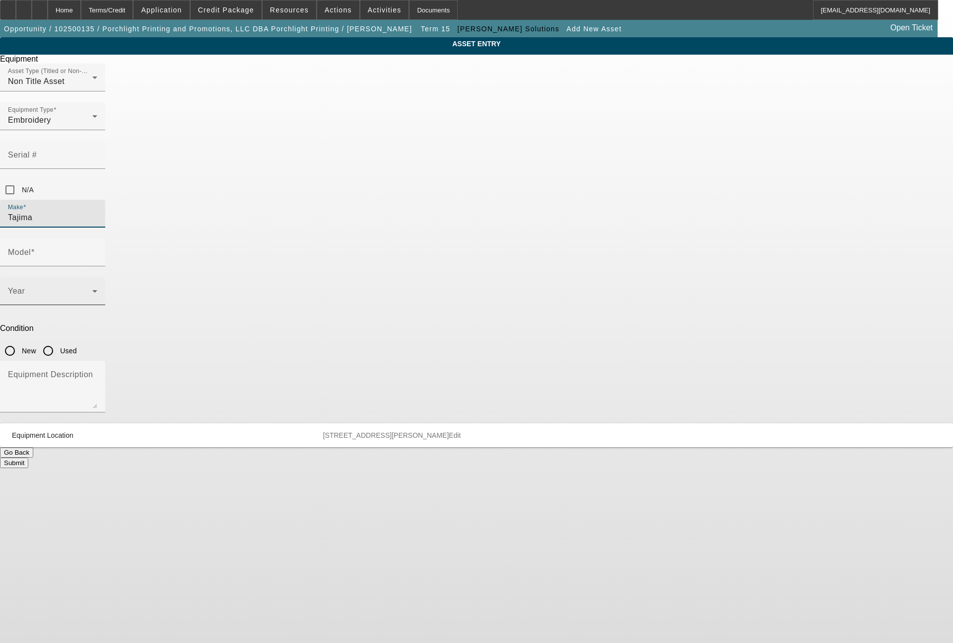
click at [92, 289] on span at bounding box center [50, 295] width 84 height 12
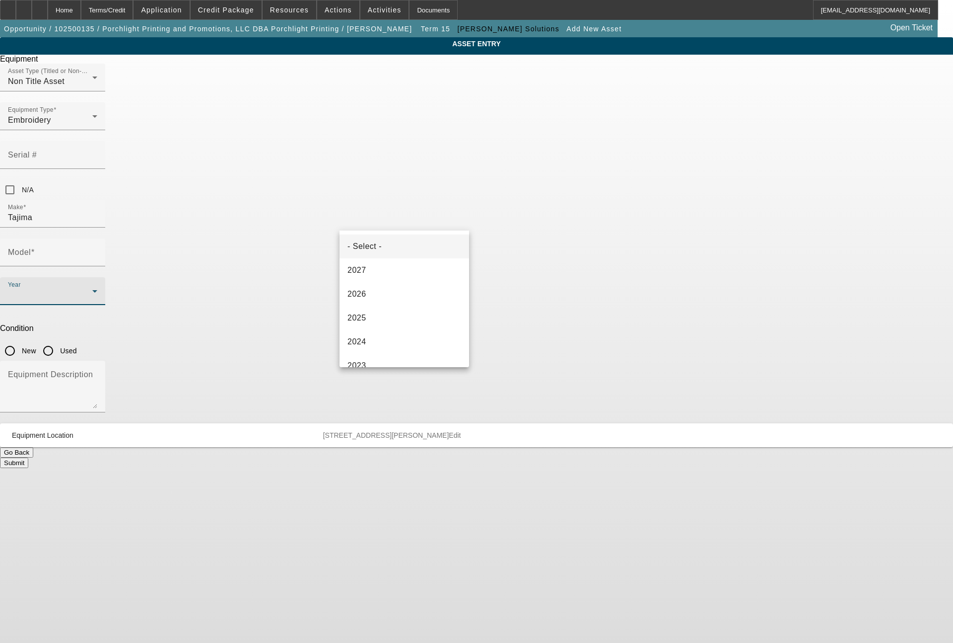
scroll to position [120, 0]
click at [374, 266] on mat-option "2022" at bounding box center [405, 270] width 130 height 24
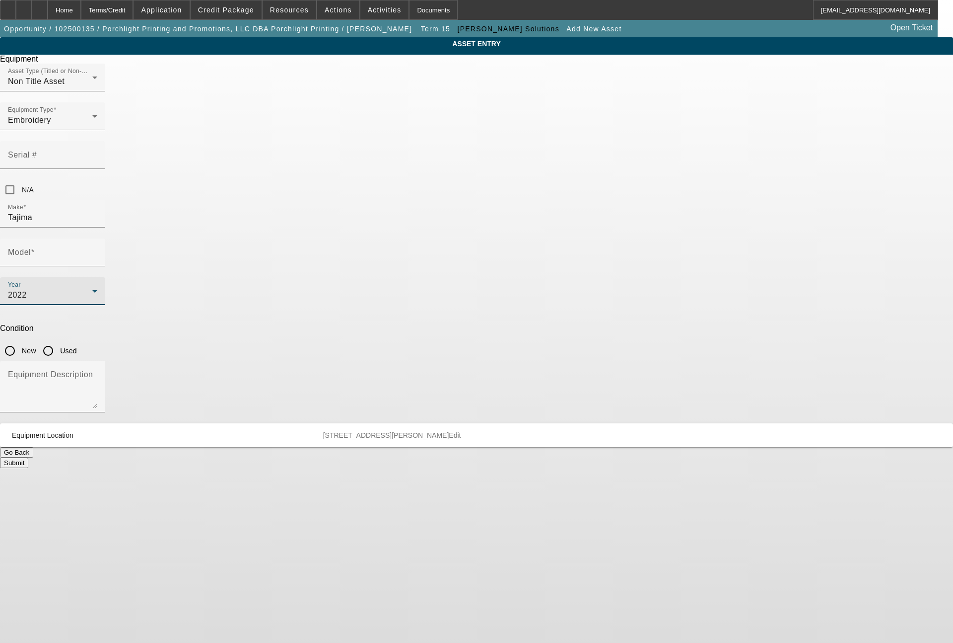
click at [58, 341] on input "Used" at bounding box center [48, 351] width 20 height 20
radio input "true"
click at [97, 250] on input "Model" at bounding box center [52, 256] width 89 height 12
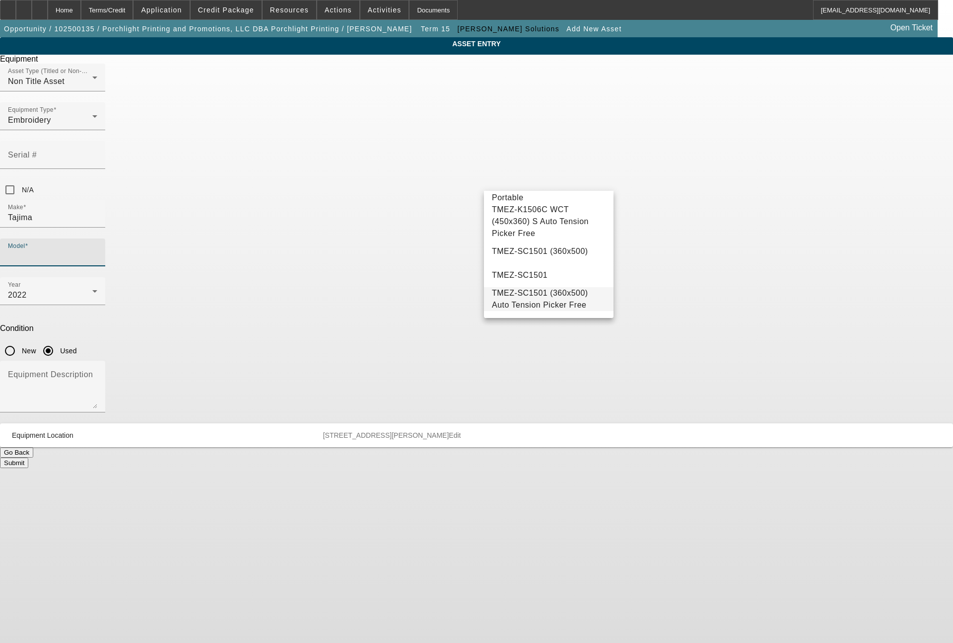
scroll to position [170, 0]
click at [563, 298] on span "TMEZ-SC1501 (360x500) Auto Tension Picker Free" at bounding box center [549, 299] width 114 height 24
type input "TMEZ-SC1501 (360x500) Auto Tension Picker Free"
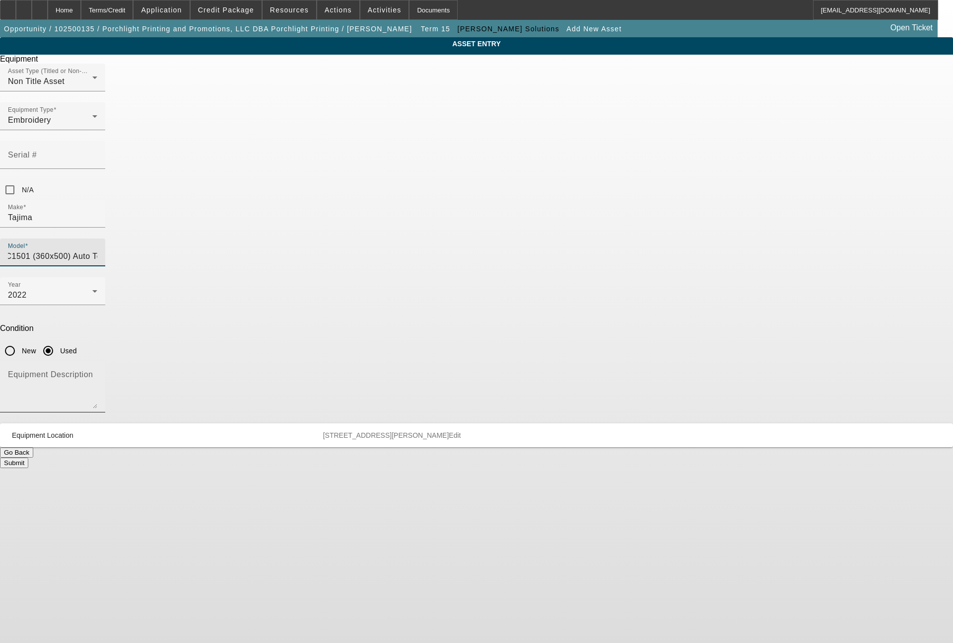
click at [97, 372] on textarea "Equipment Description" at bounding box center [52, 390] width 89 height 36
type textarea "single head machine"
click at [28, 457] on button "Submit" at bounding box center [14, 462] width 28 height 10
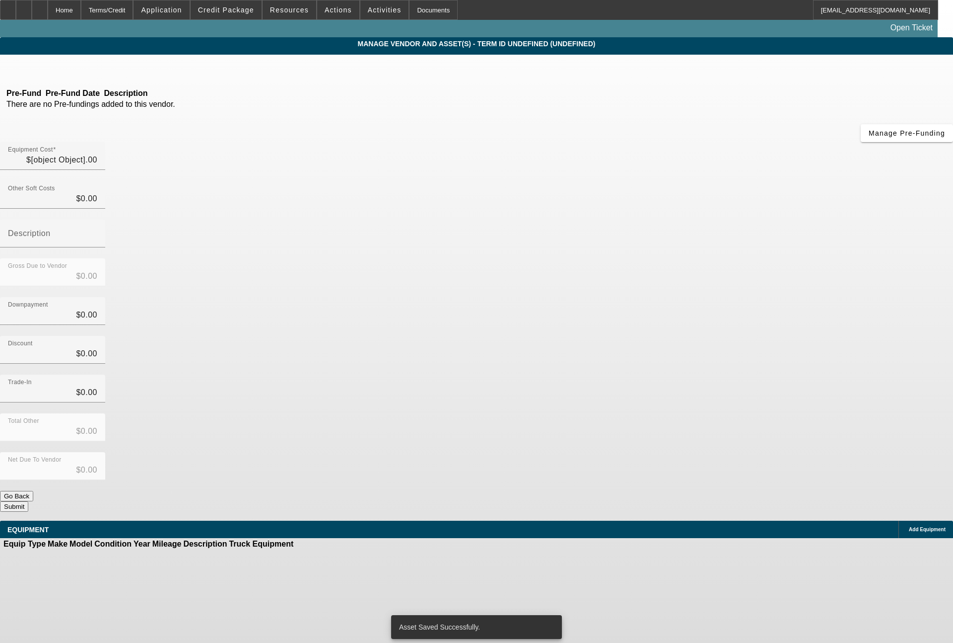
type input "$25,300.00"
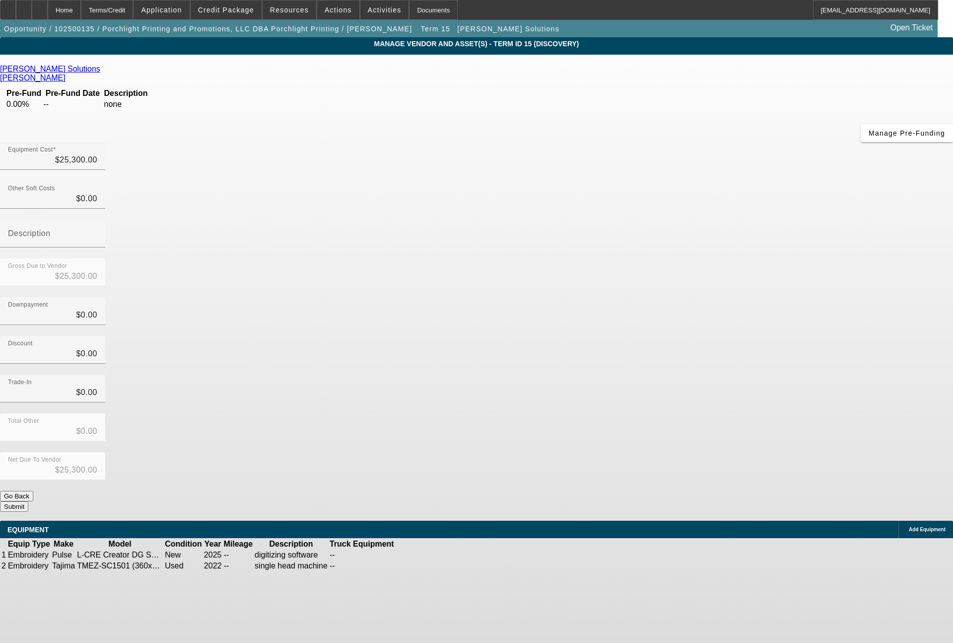
click at [28, 501] on button "Submit" at bounding box center [14, 506] width 28 height 10
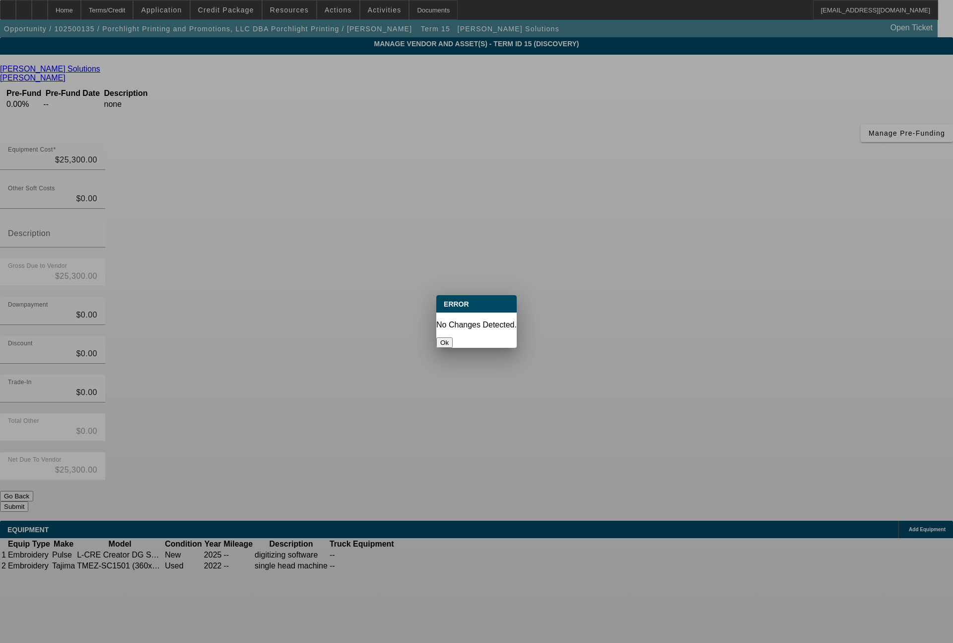
click at [453, 337] on button "Ok" at bounding box center [444, 342] width 16 height 10
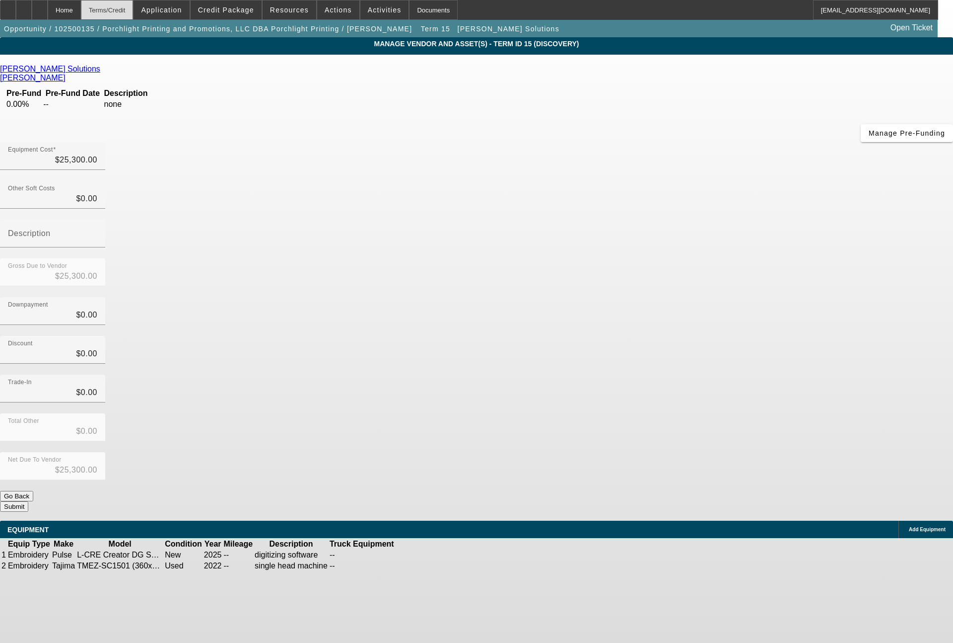
click at [129, 9] on div "Terms/Credit" at bounding box center [107, 10] width 53 height 20
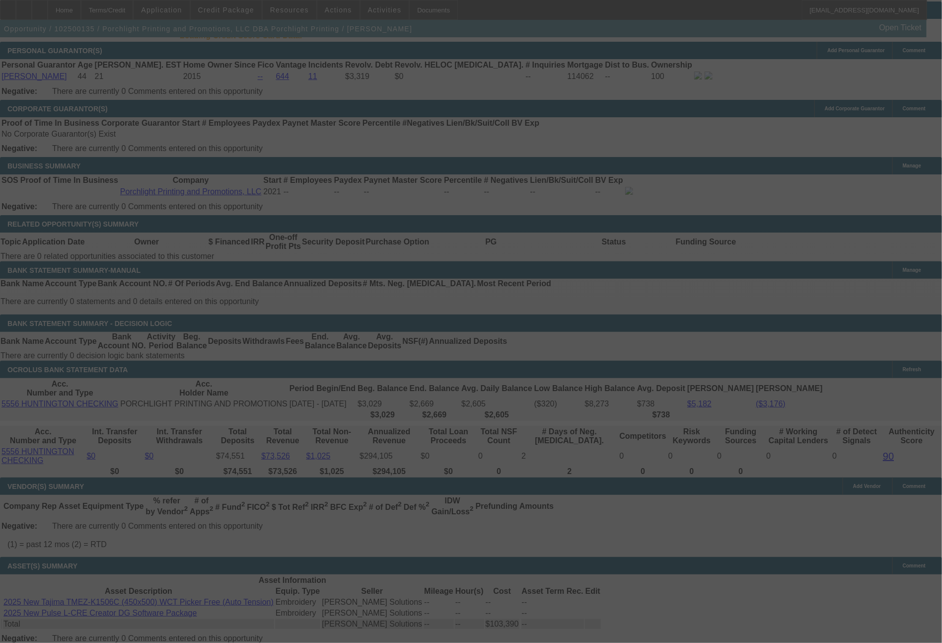
scroll to position [1488, 0]
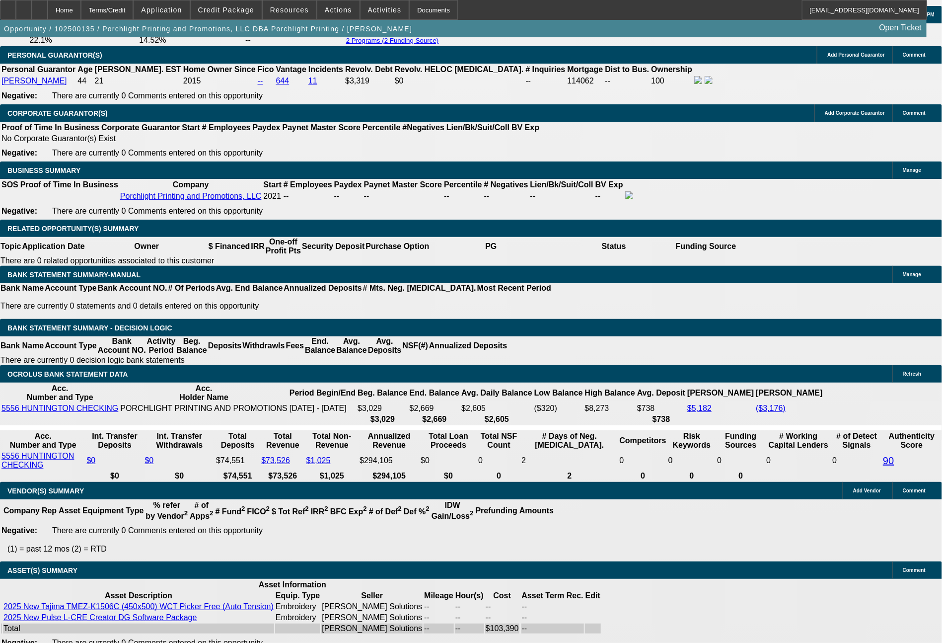
select select "0"
select select "2"
select select "0.1"
select select "4"
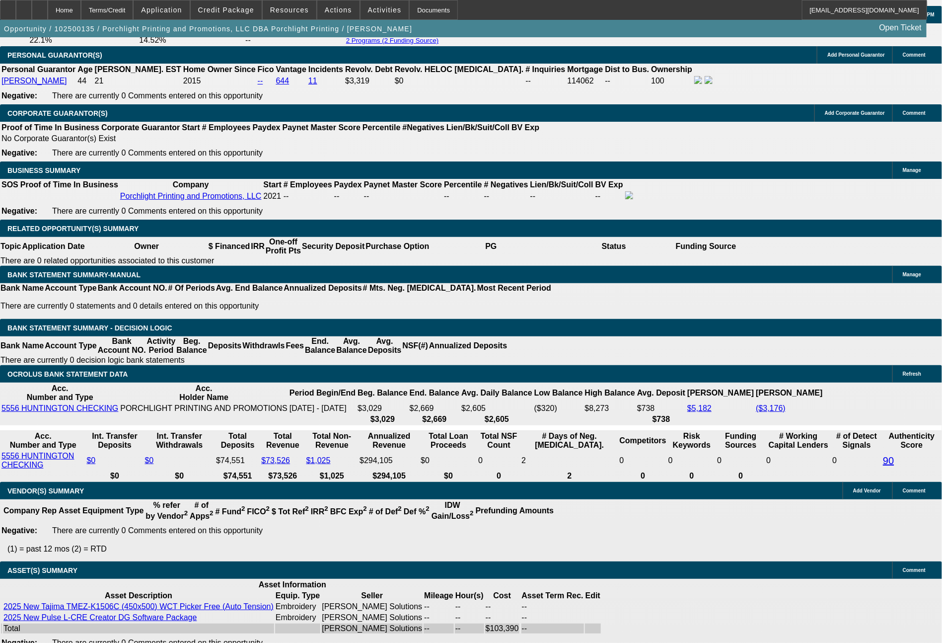
select select "0"
select select "2"
select select "0.1"
select select "4"
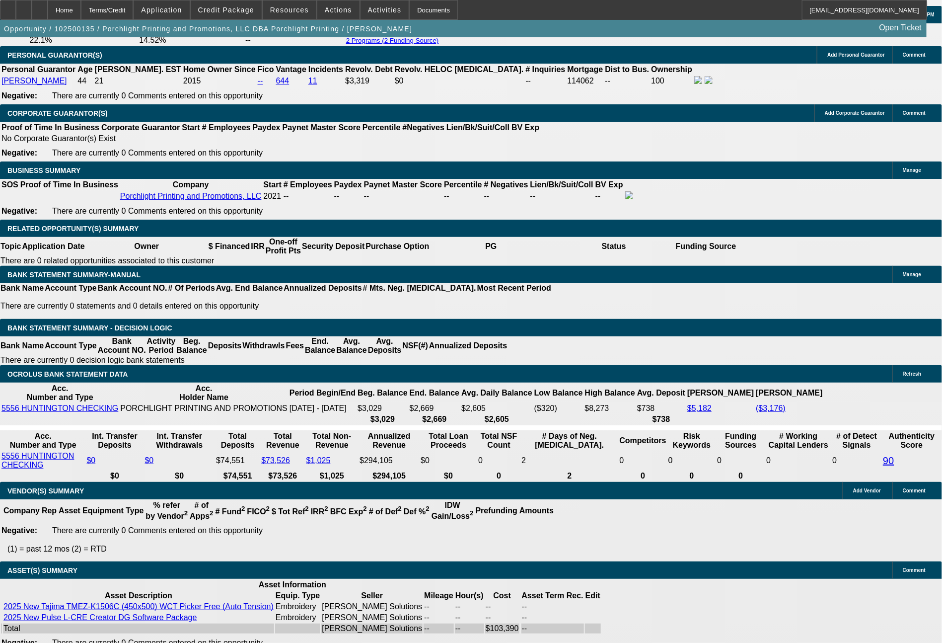
select select "0"
select select "2"
select select "0"
select select "6"
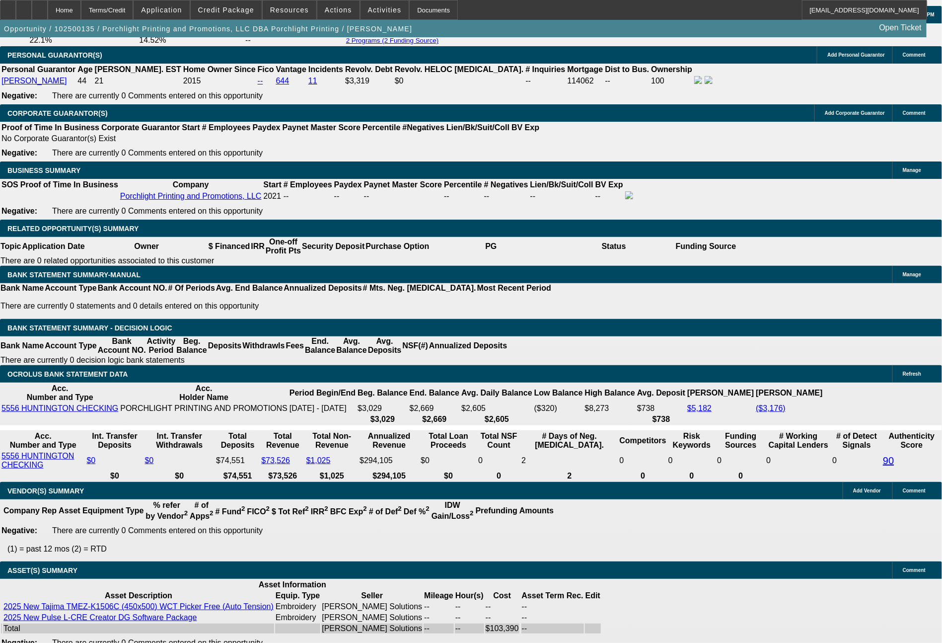
select select "0"
select select "2"
select select "0.1"
select select "4"
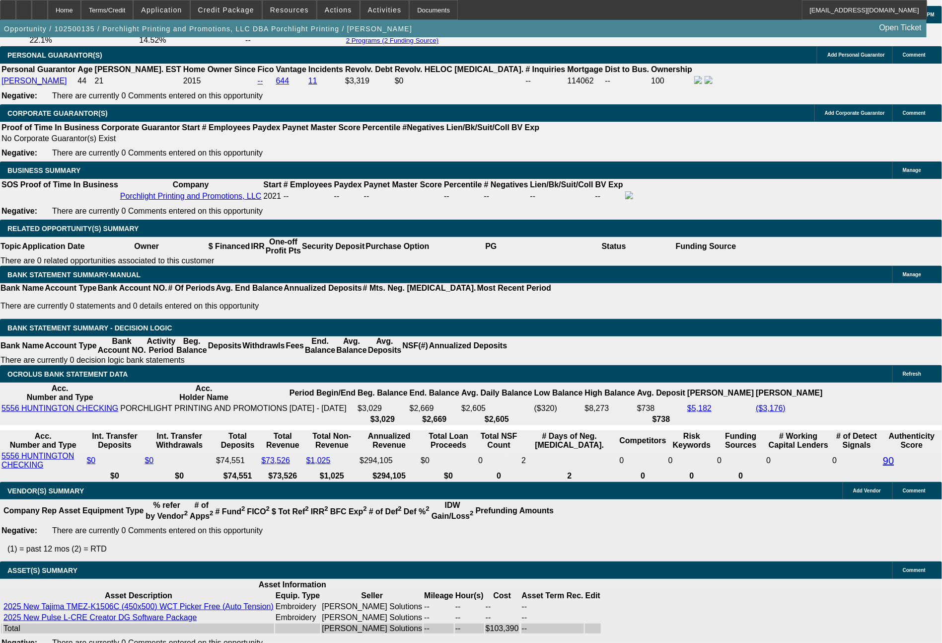
drag, startPoint x: 175, startPoint y: 239, endPoint x: 231, endPoint y: 237, distance: 56.1
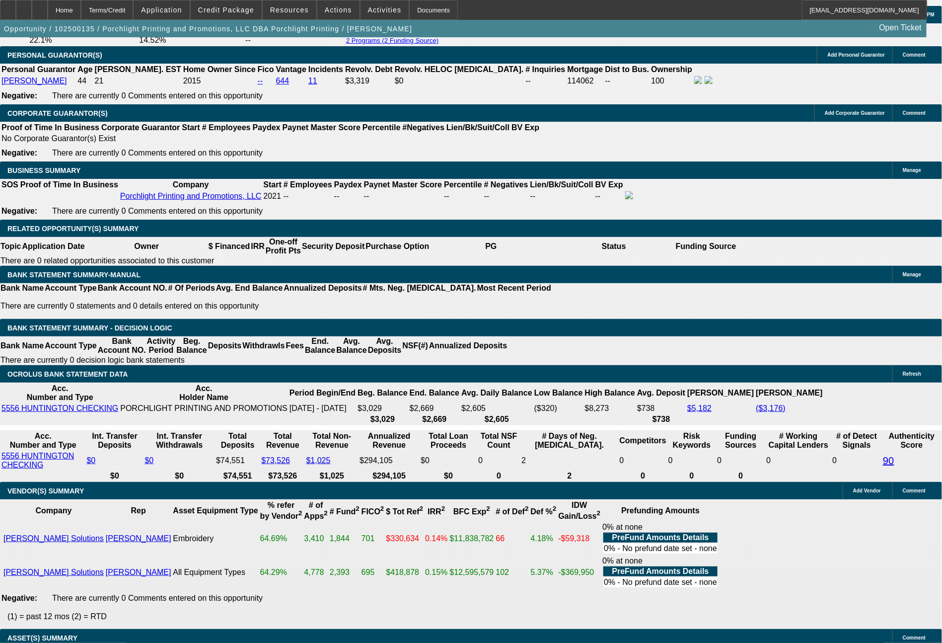
scroll to position [1546, 0]
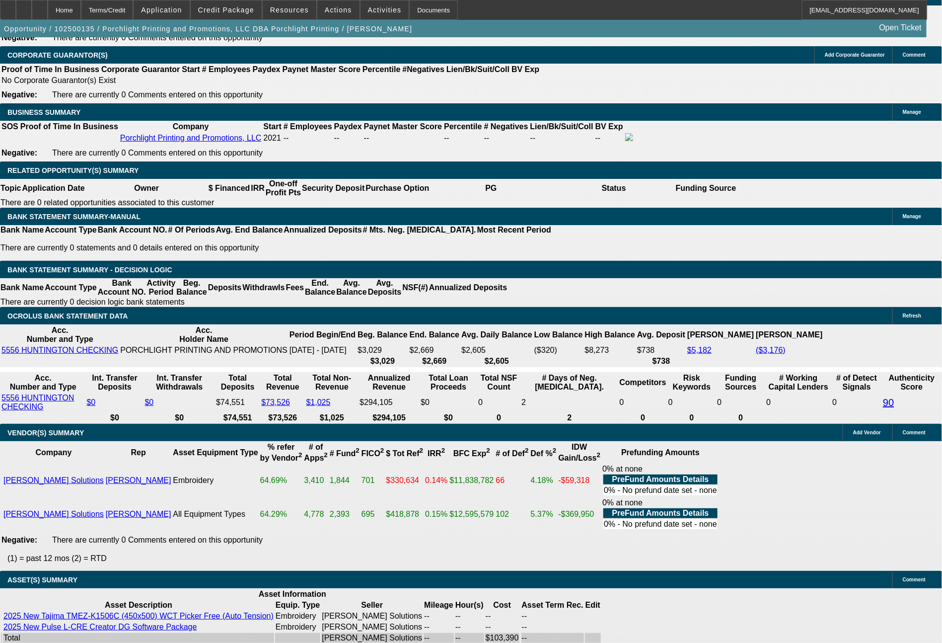
type input "$1,250.00"
type input "UNKNOWN"
type input "$625.35"
type input "$1,250.70"
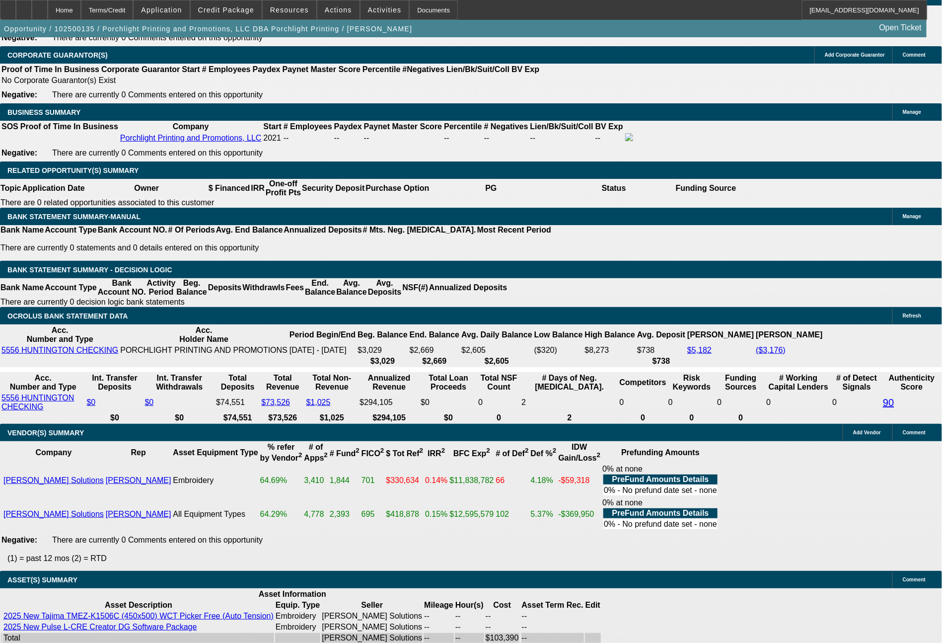
drag, startPoint x: 152, startPoint y: 310, endPoint x: 186, endPoint y: 310, distance: 34.3
type input "61"
type input "$12.00"
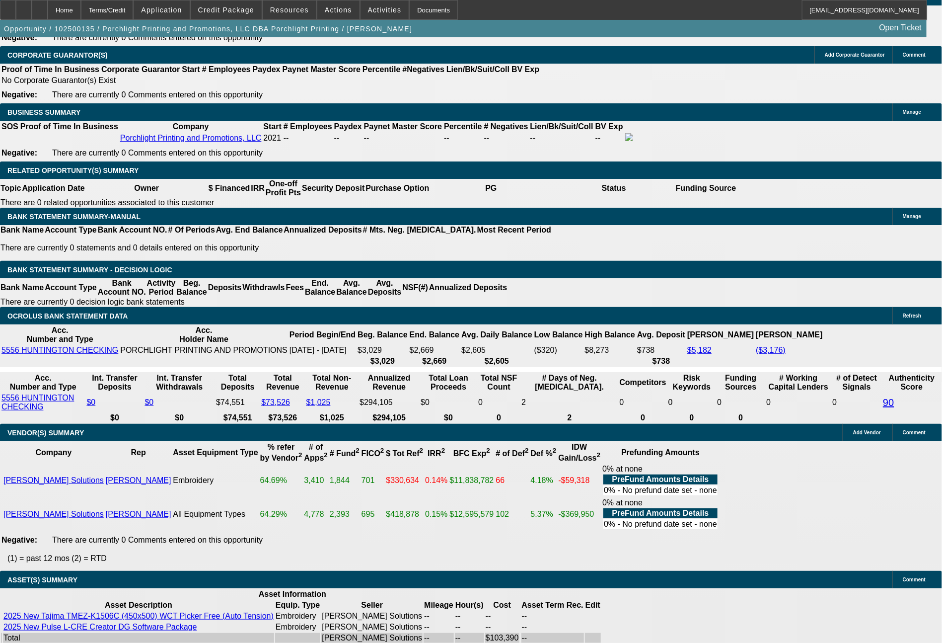
type input "616"
type input "18.4"
type input "$1,232.00"
type input "$616.00"
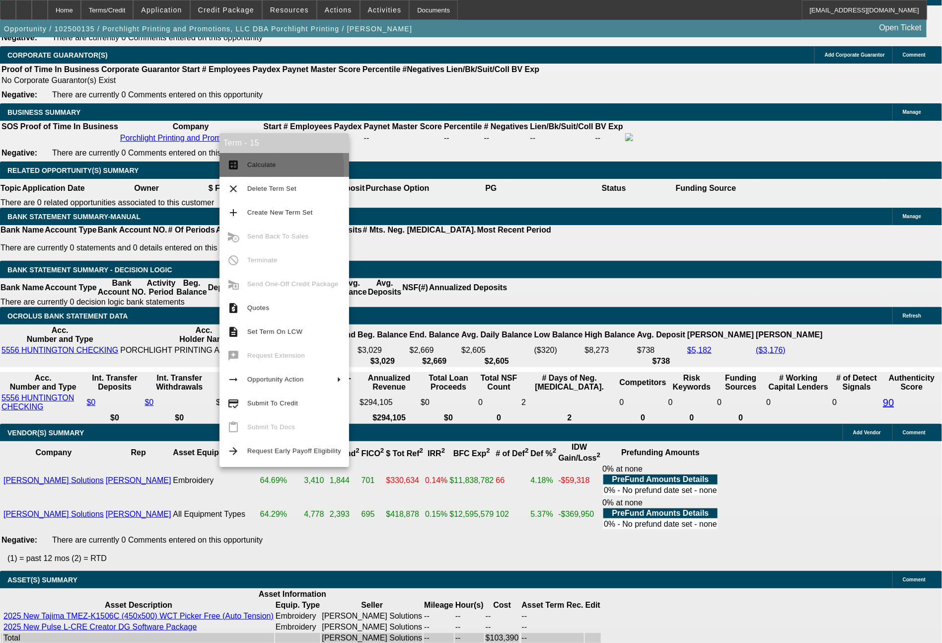
click at [268, 168] on span "Calculate" at bounding box center [261, 164] width 29 height 7
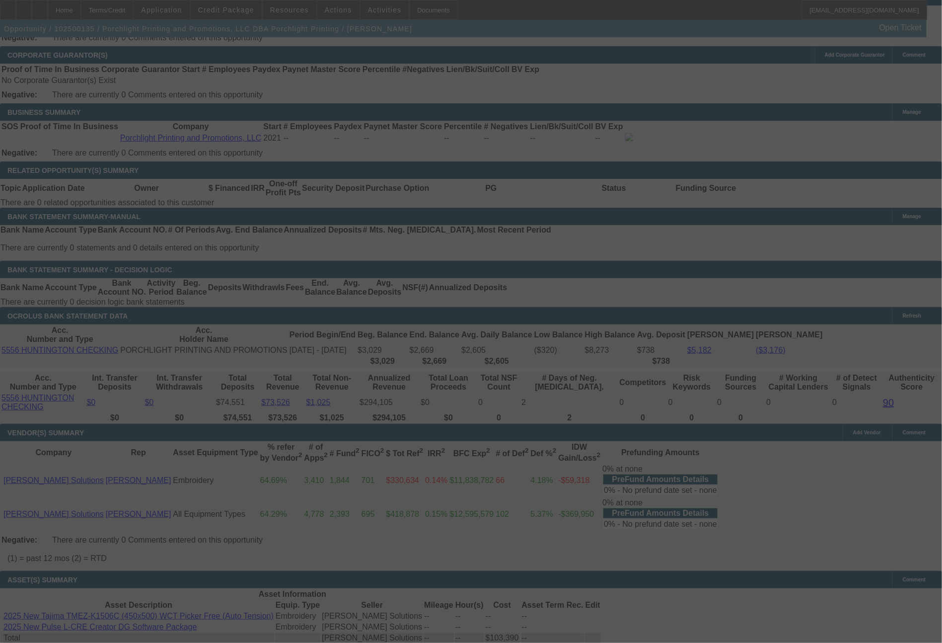
select select "0"
select select "2"
select select "0.1"
select select "4"
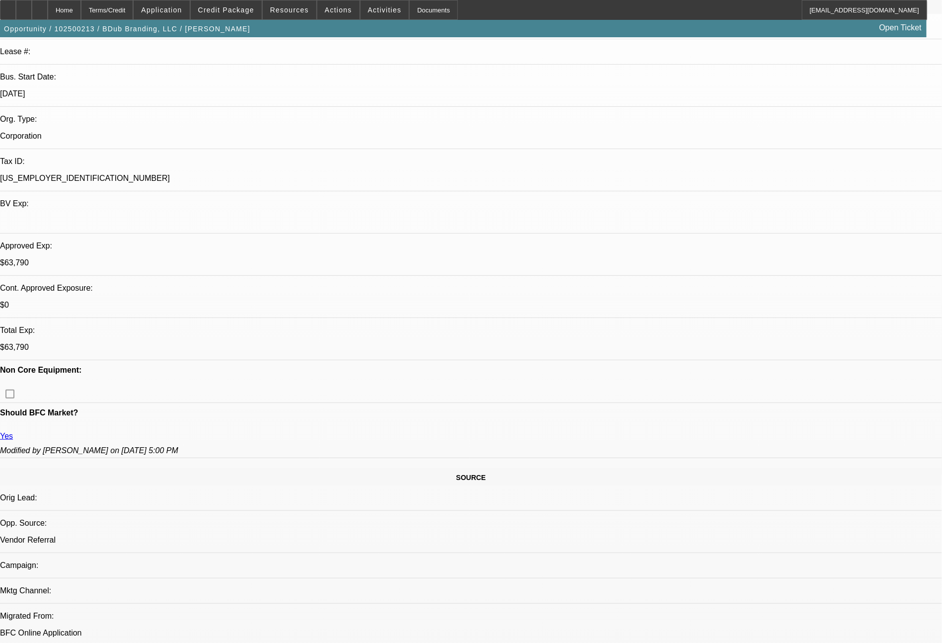
select select "0"
select select "2"
select select "0"
select select "6"
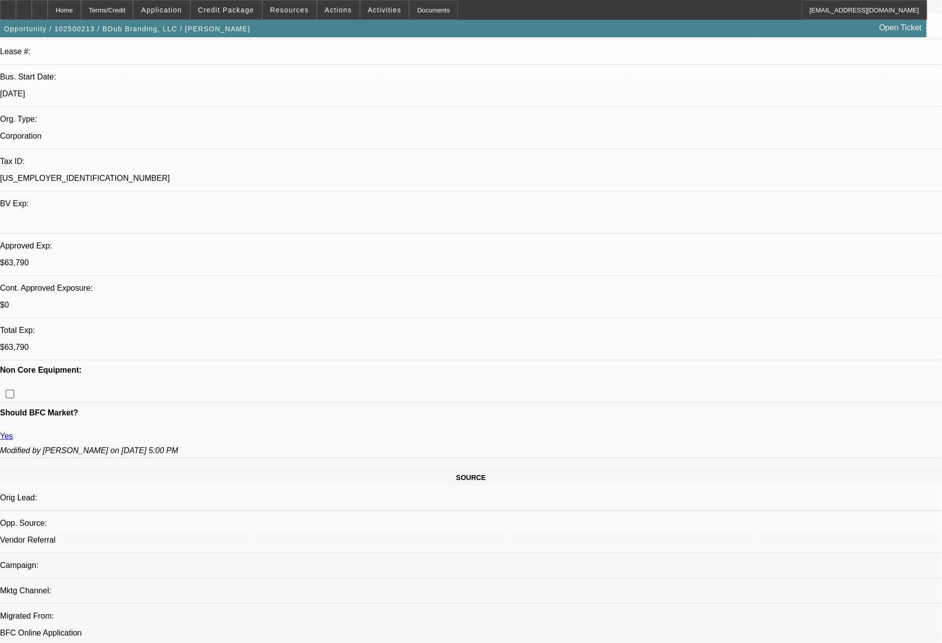
select select "0"
select select "2"
select select "0"
select select "6"
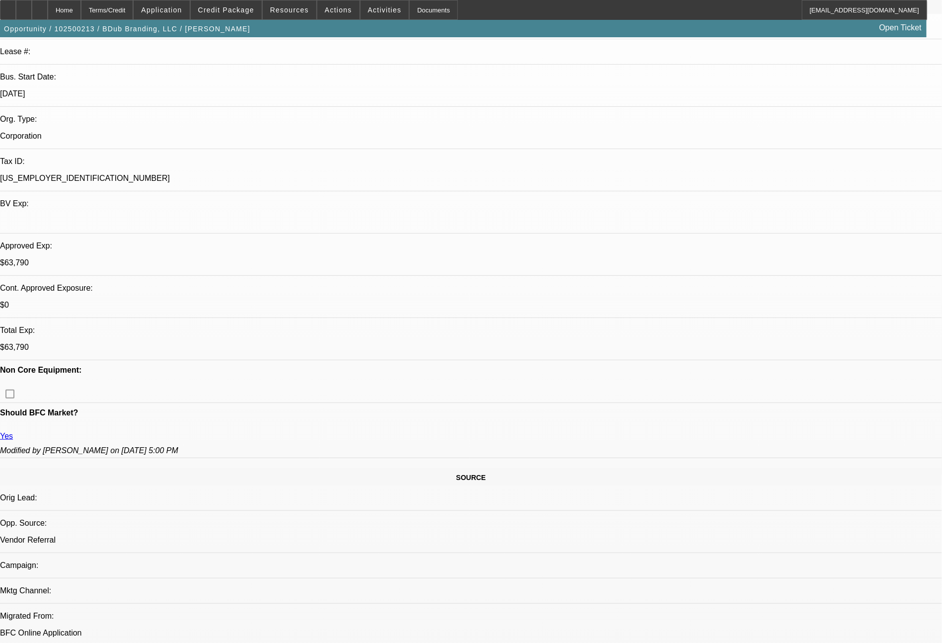
select select "0"
select select "2"
select select "0"
select select "6"
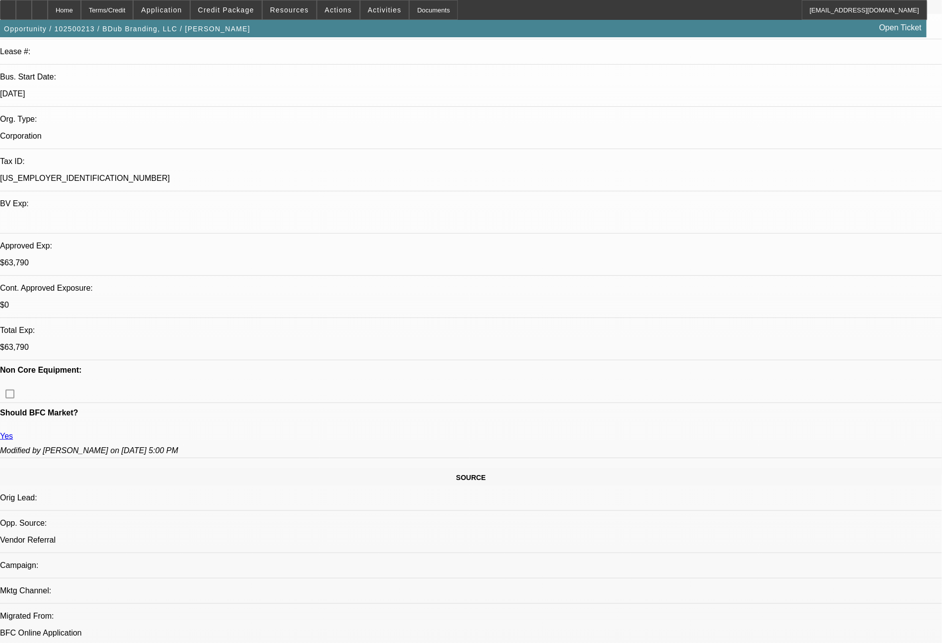
select select "0"
select select "2"
select select "0"
select select "6"
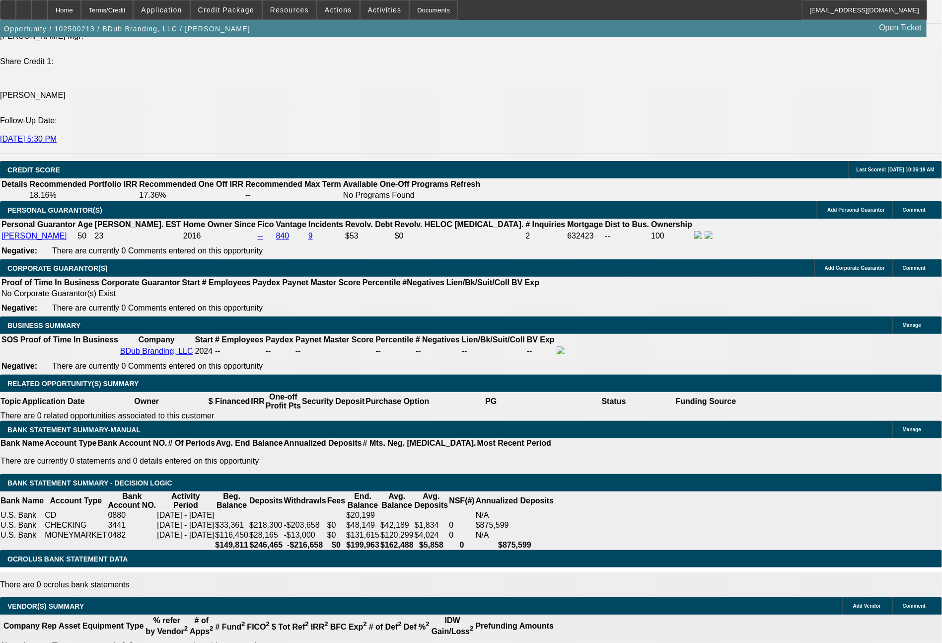
scroll to position [1397, 0]
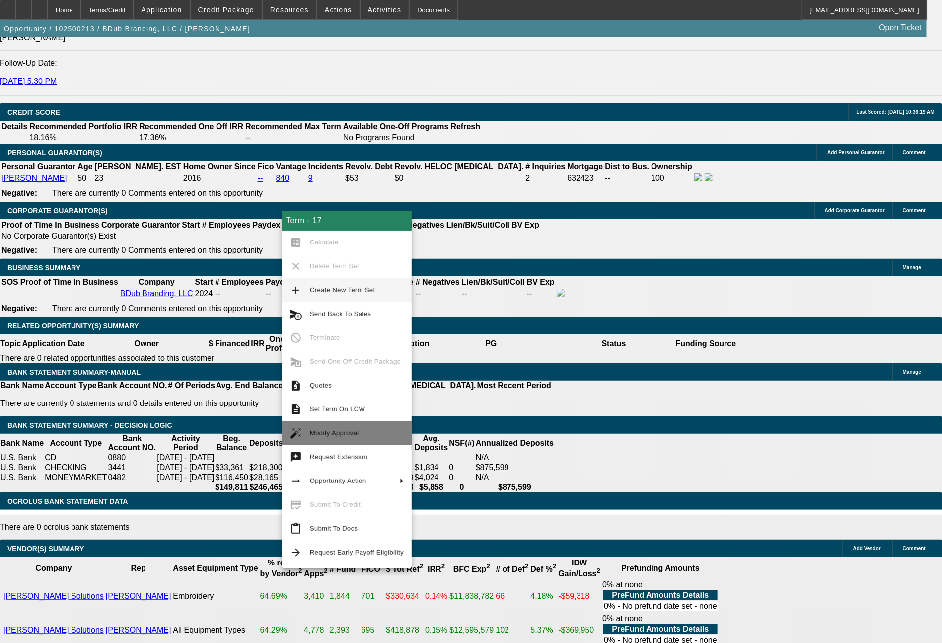
click at [333, 428] on span "Modify Approval" at bounding box center [357, 433] width 94 height 12
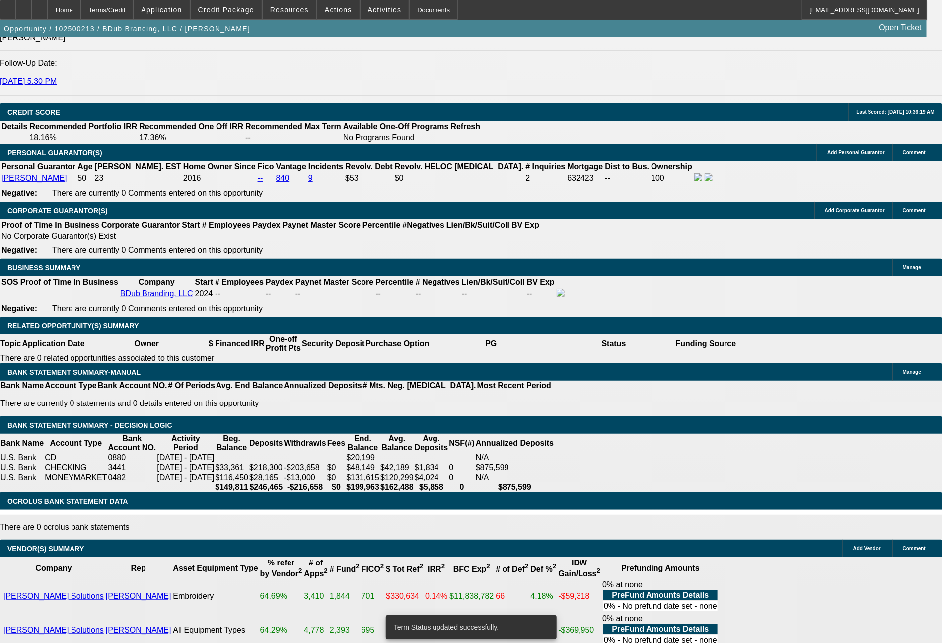
select select "0"
select select "2"
select select "0"
select select "6"
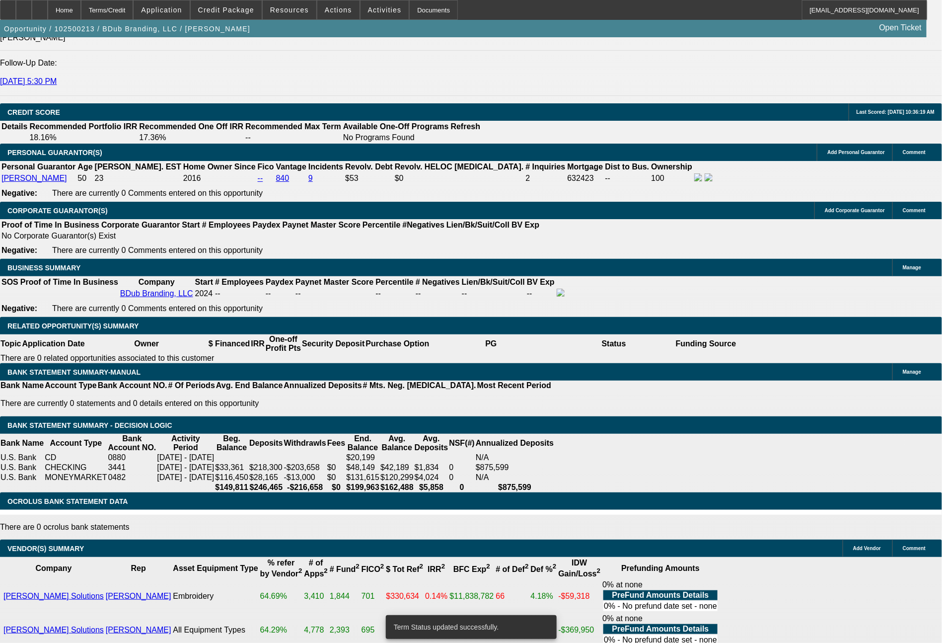
select select "0"
select select "2"
select select "0"
select select "6"
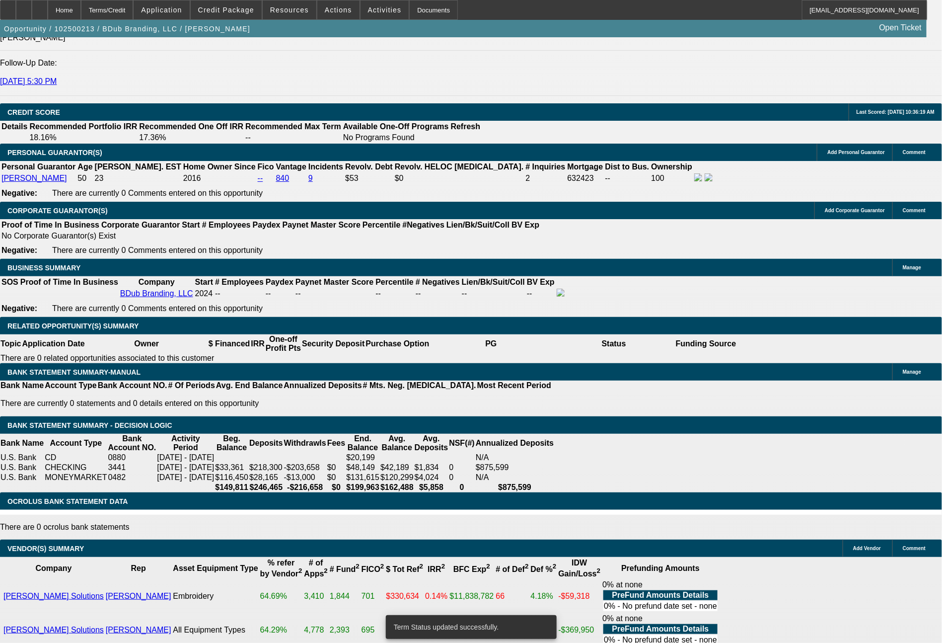
select select "0"
select select "2"
select select "0"
select select "6"
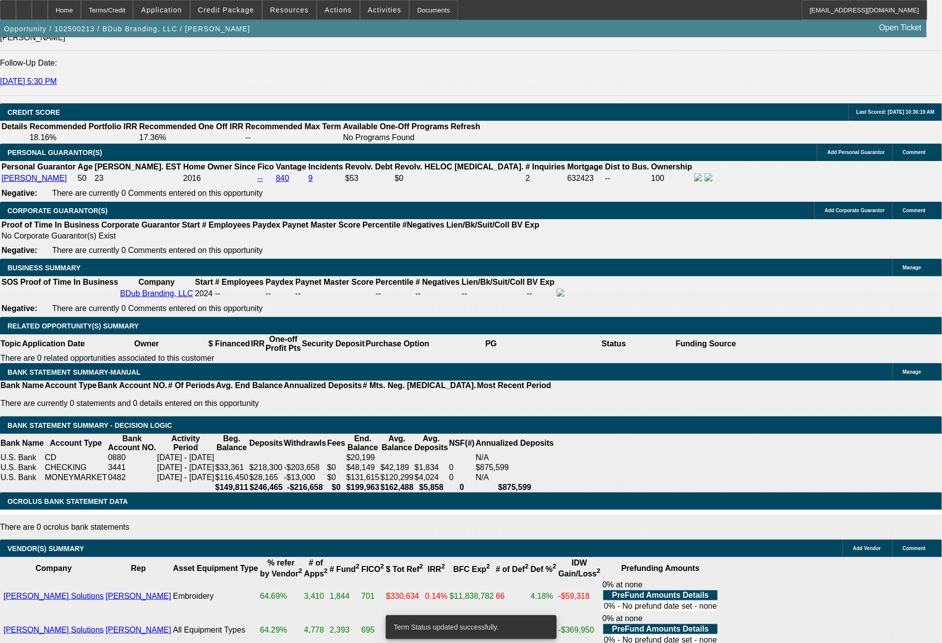
select select "0"
select select "2"
select select "0"
select select "6"
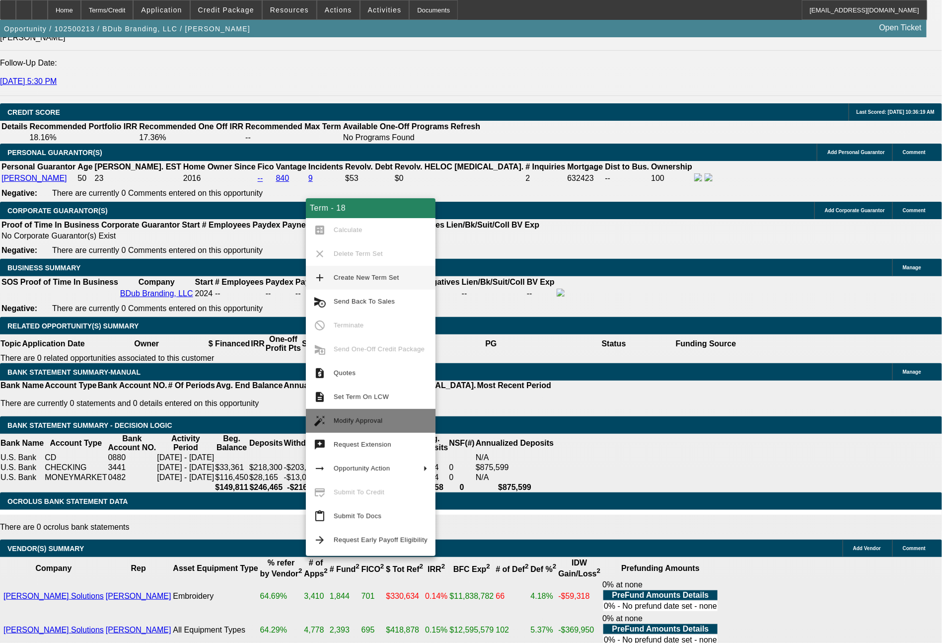
click at [355, 422] on span "Modify Approval" at bounding box center [358, 420] width 49 height 7
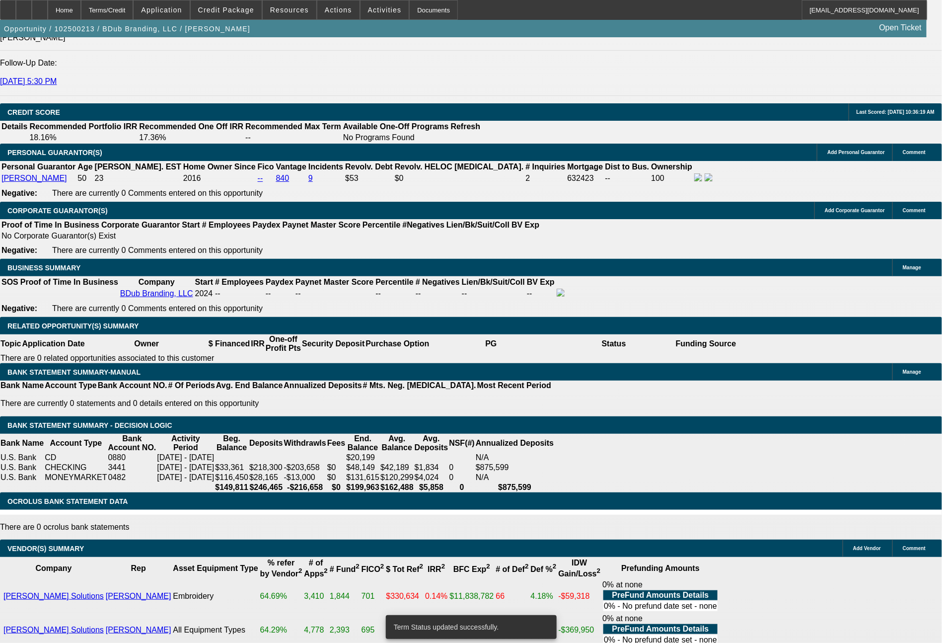
select select "0"
select select "2"
select select "0"
select select "6"
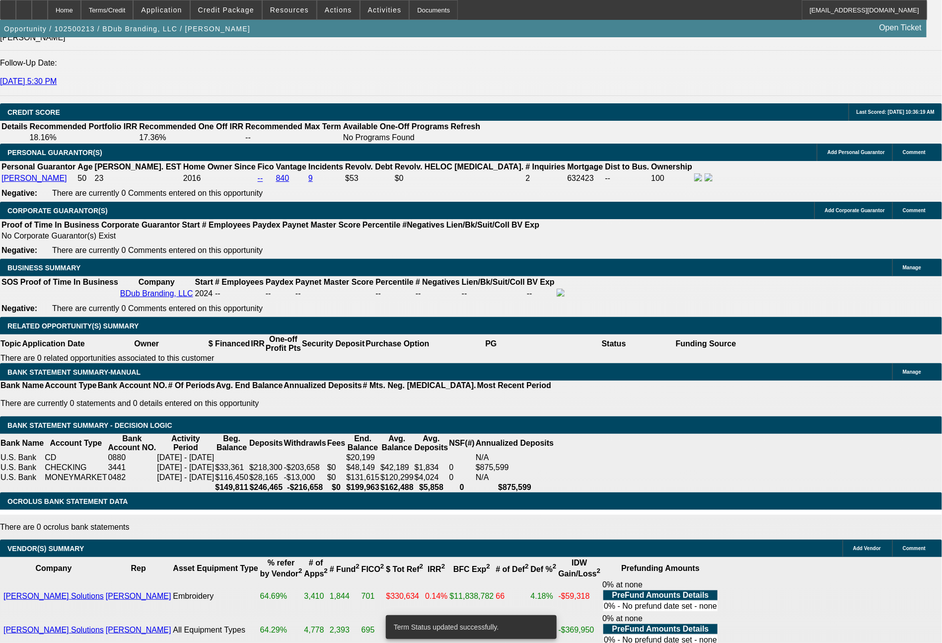
select select "0"
select select "2"
select select "0"
select select "6"
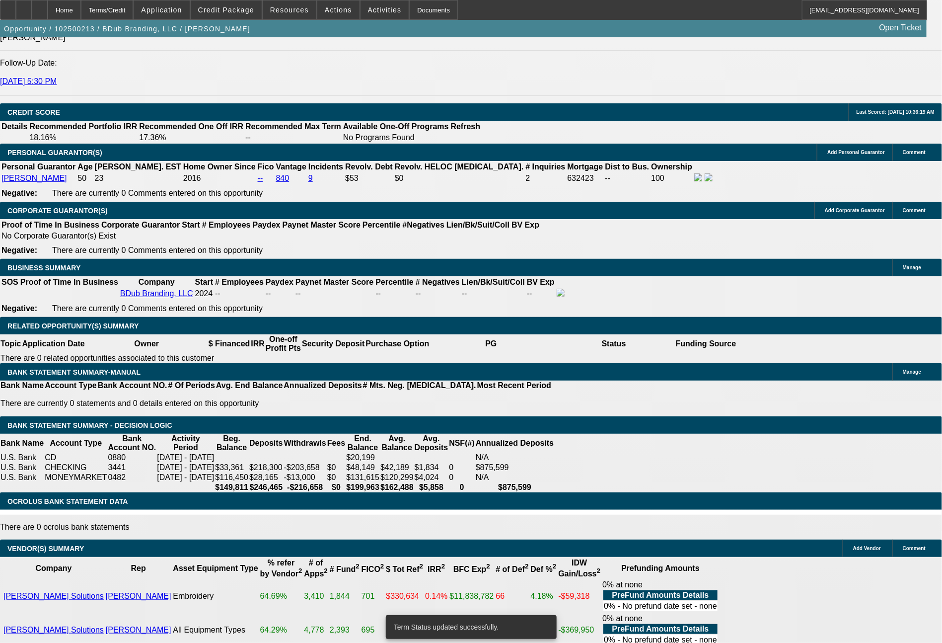
select select "0"
select select "2"
select select "0"
select select "6"
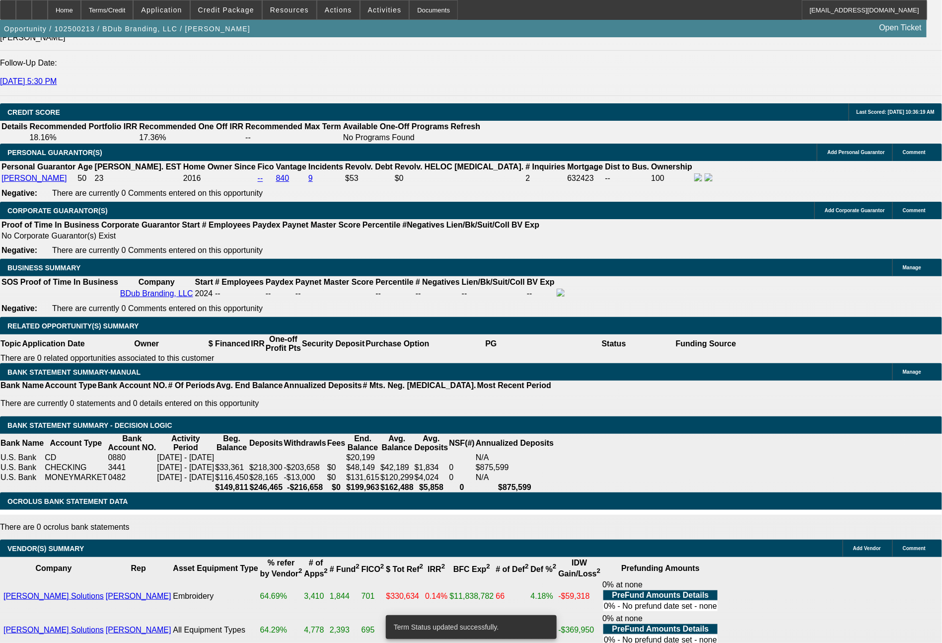
select select "0"
select select "2"
select select "0"
select select "6"
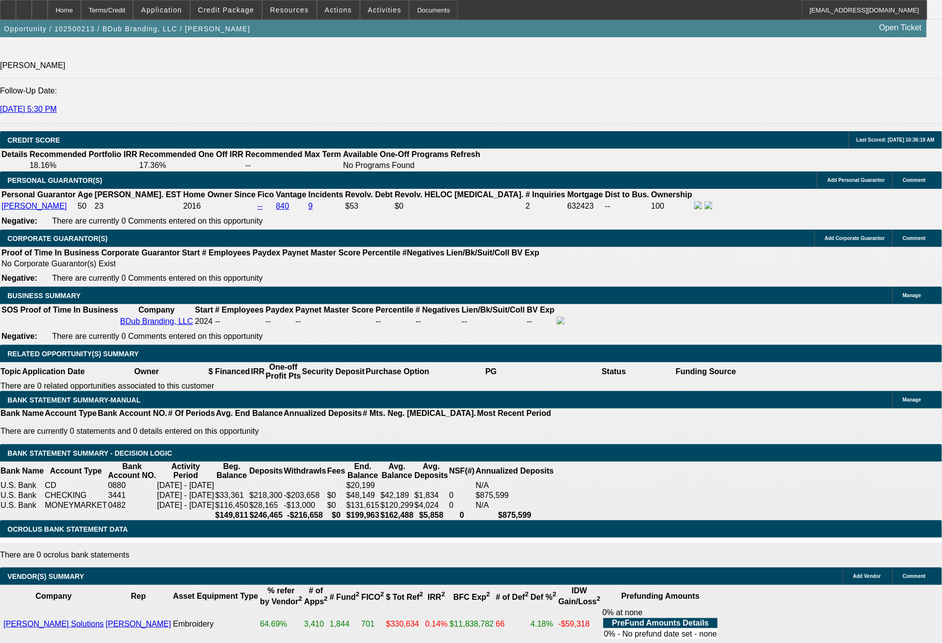
scroll to position [1338, 0]
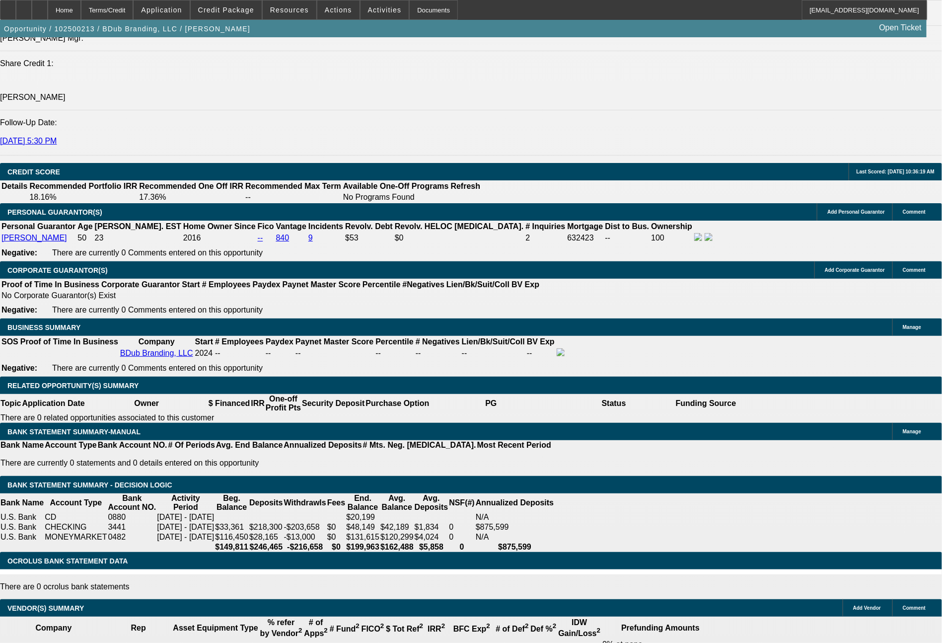
select select "0"
select select "2"
select select "0"
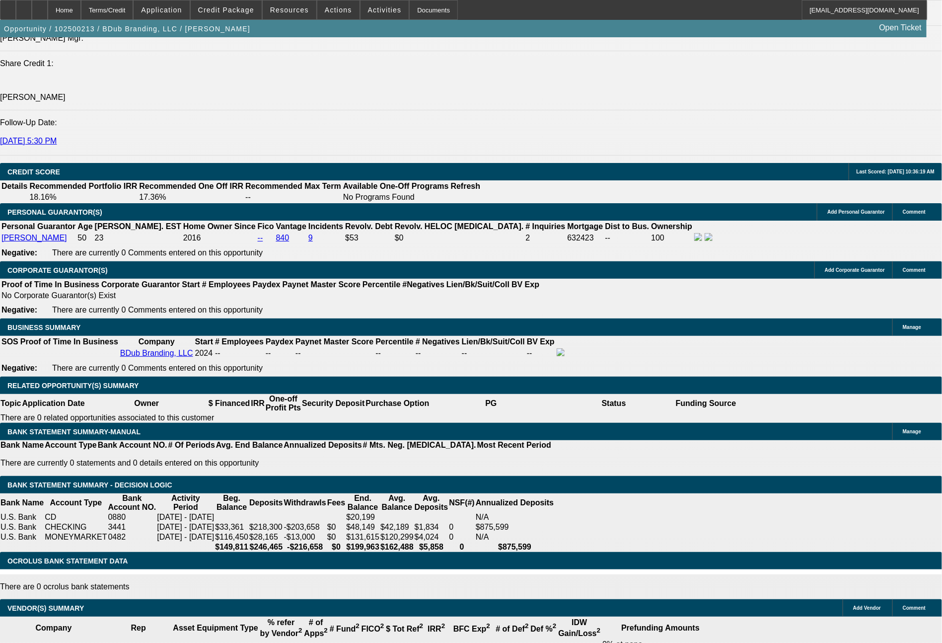
select select "6"
select select "0"
select select "2"
select select "0"
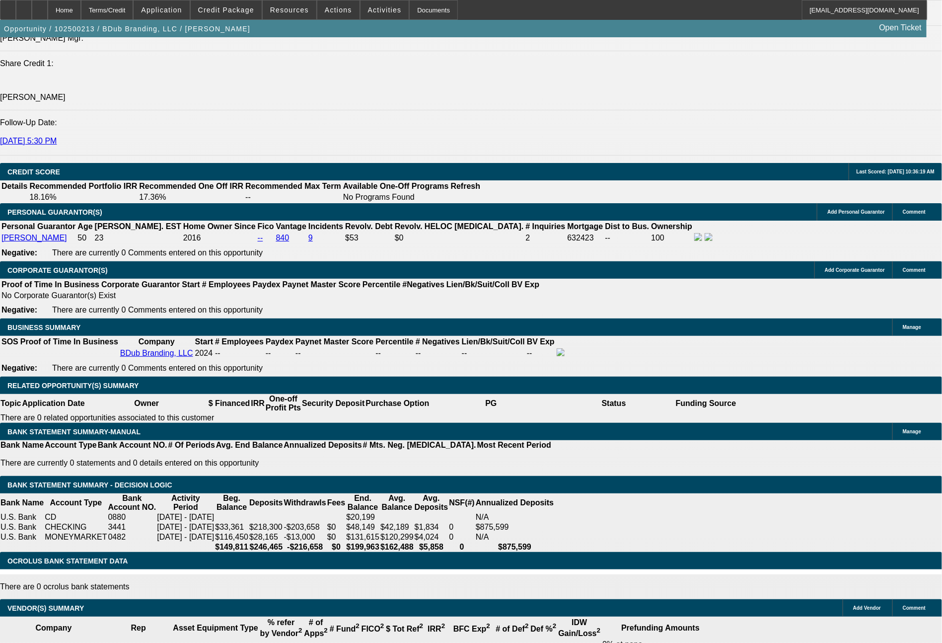
select select "6"
select select "0"
select select "2"
select select "0"
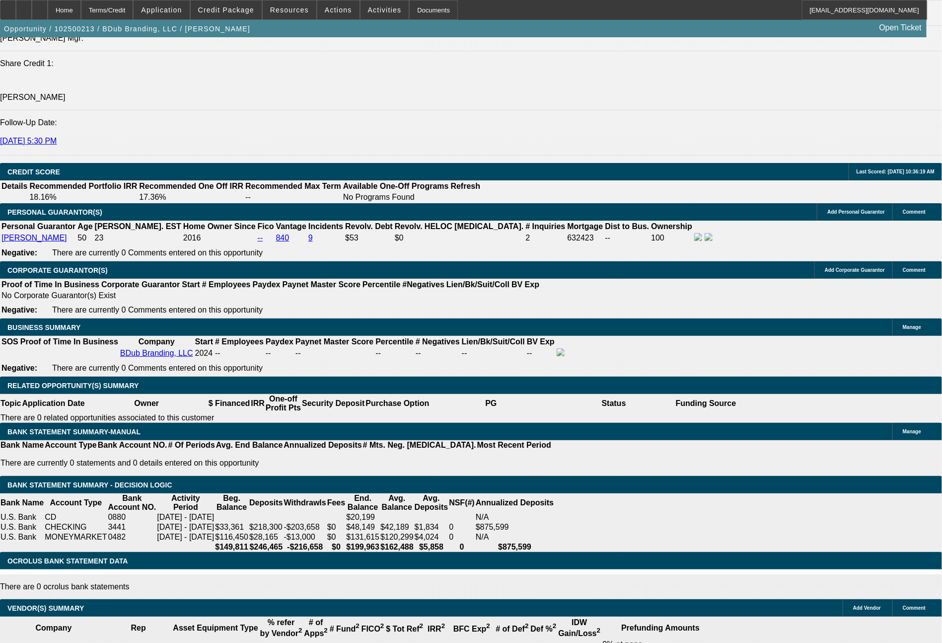
select select "6"
select select "0"
select select "2"
select select "0"
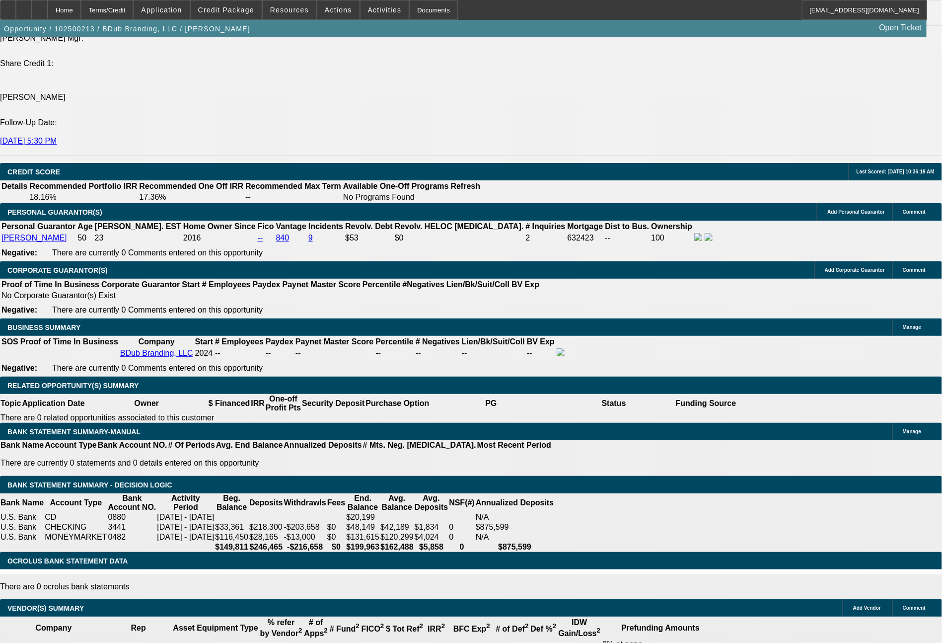
select select "6"
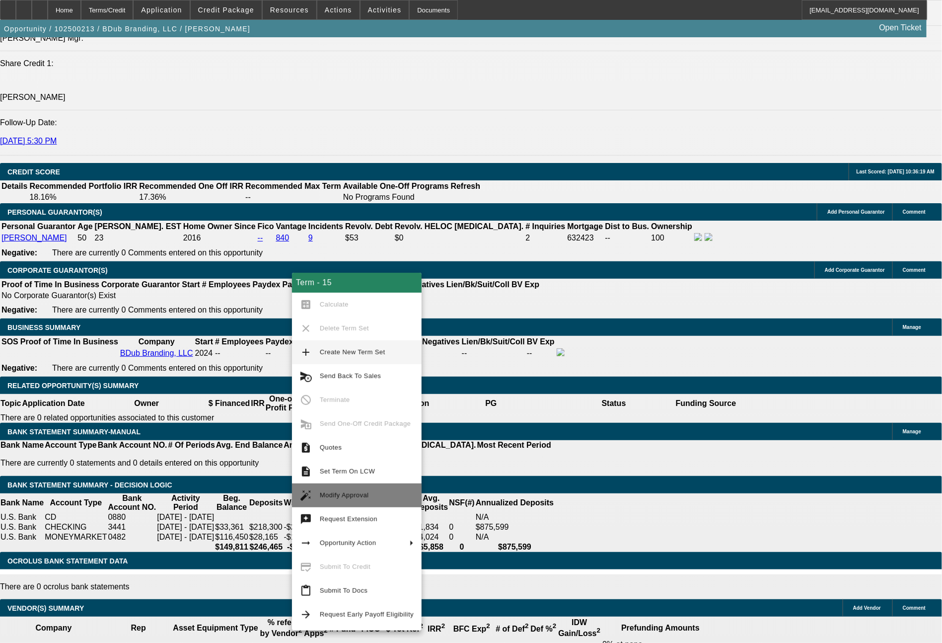
click at [331, 489] on span "Modify Approval" at bounding box center [367, 495] width 94 height 12
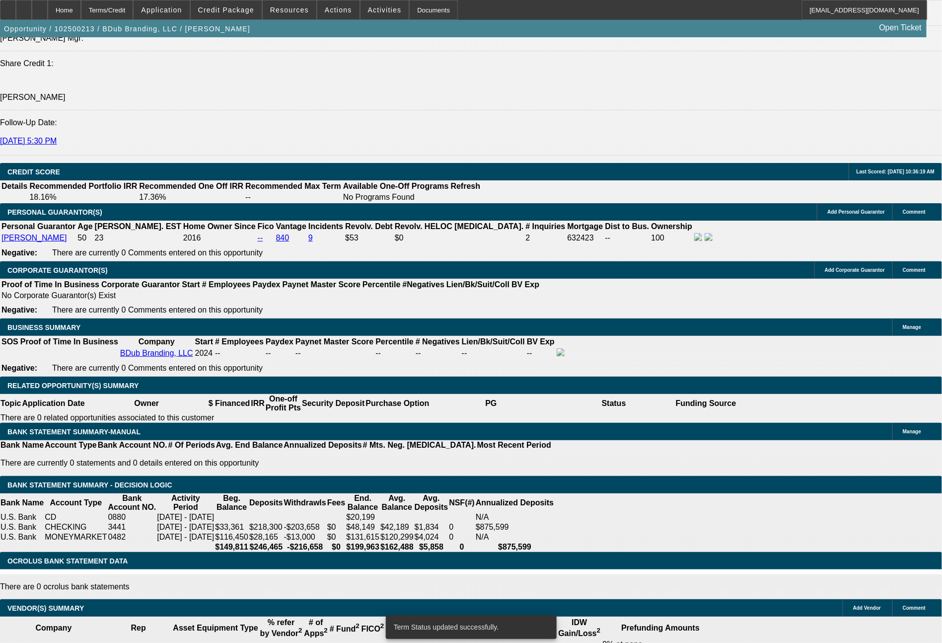
select select "0"
select select "2"
select select "0"
select select "6"
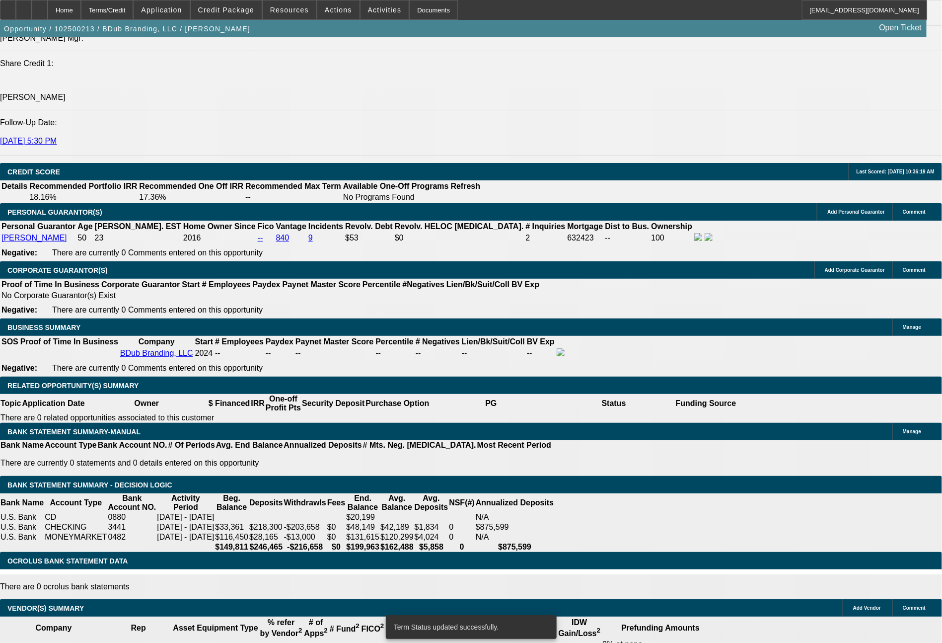
select select "0"
select select "2"
select select "0"
select select "6"
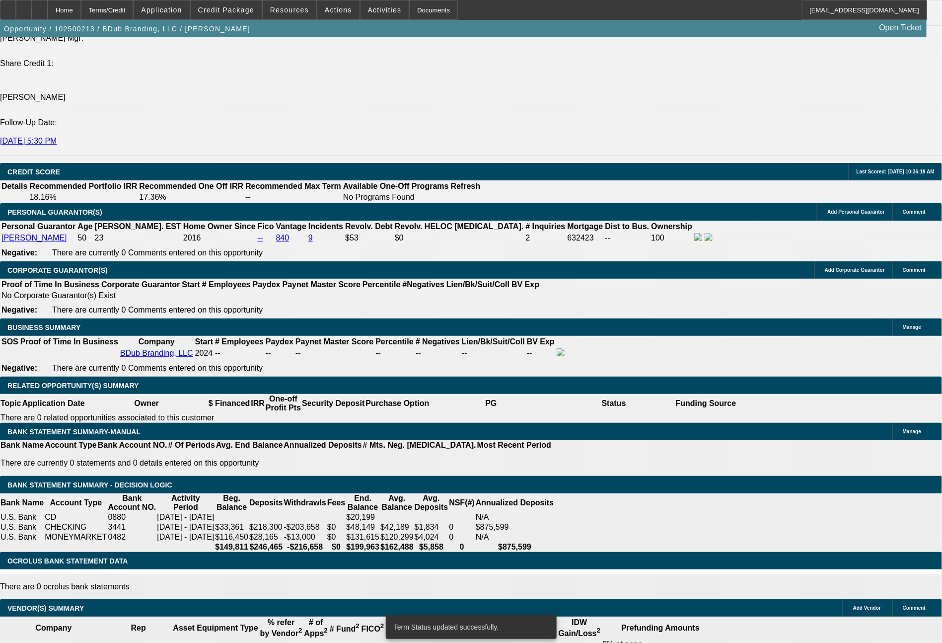
select select "0"
select select "2"
select select "0"
select select "6"
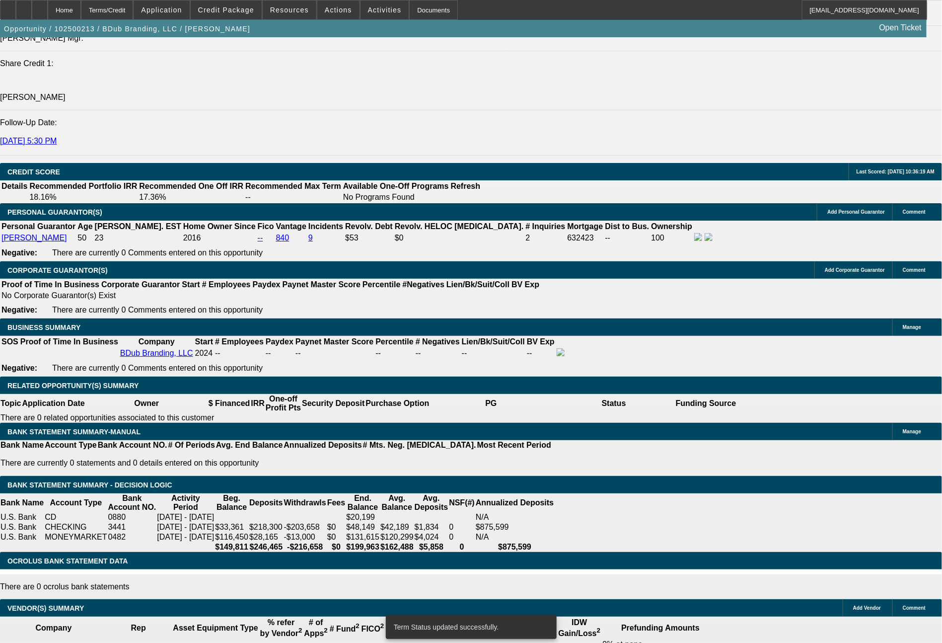
select select "0"
select select "2"
select select "0"
select select "6"
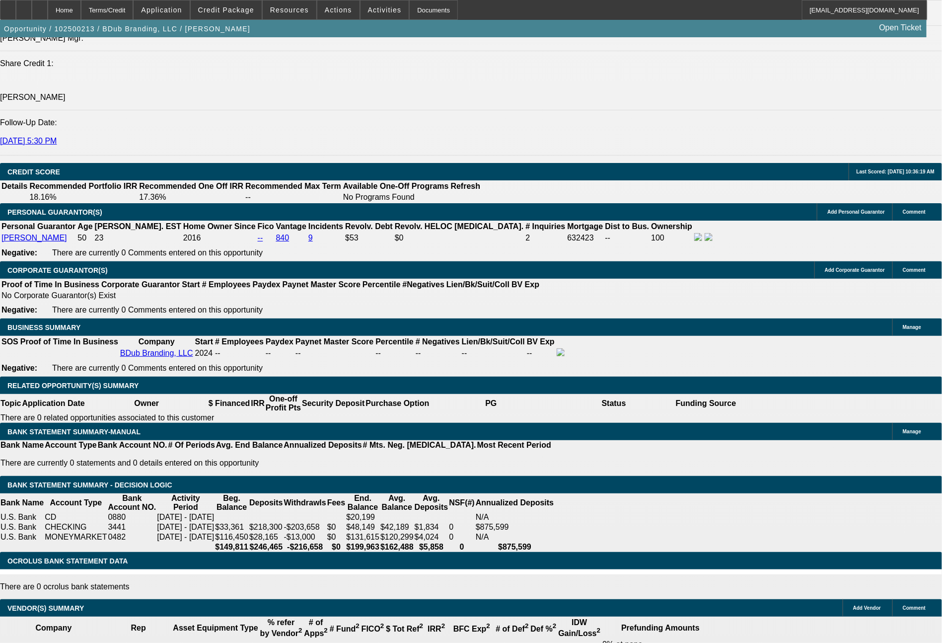
select select "0"
select select "2"
select select "0"
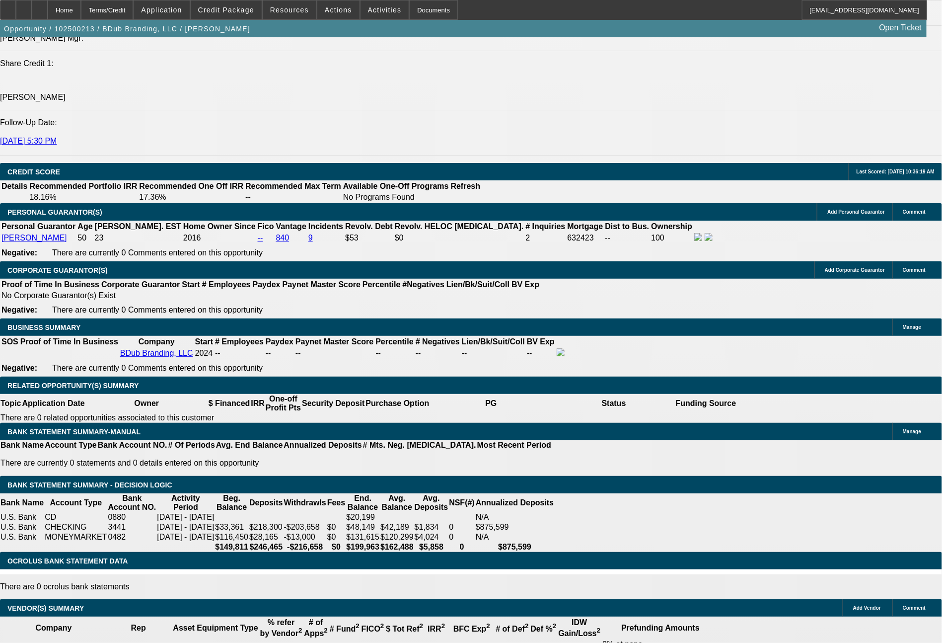
select select "6"
select select "0"
select select "2"
select select "0"
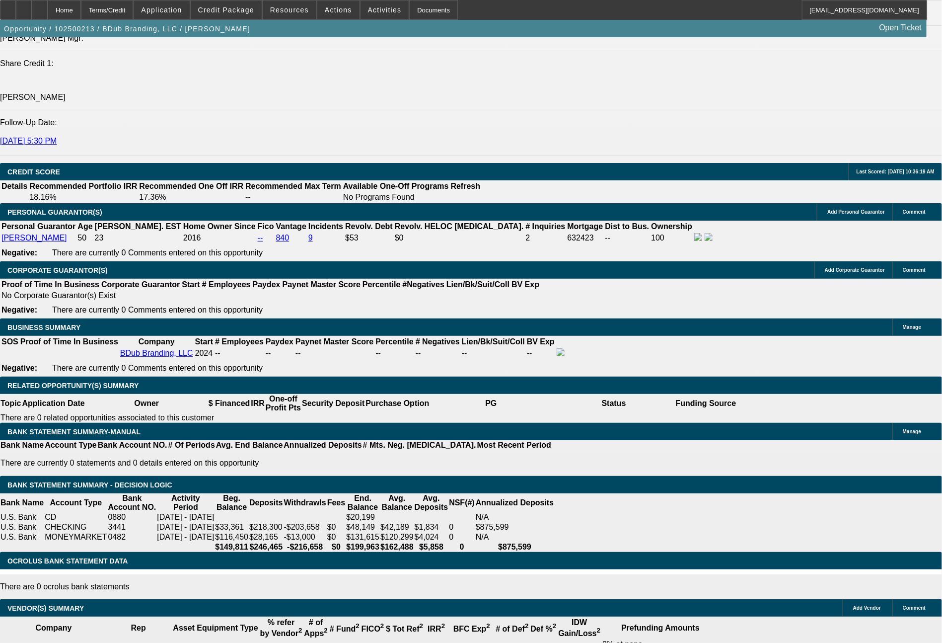
select select "6"
select select "0"
select select "2"
select select "0"
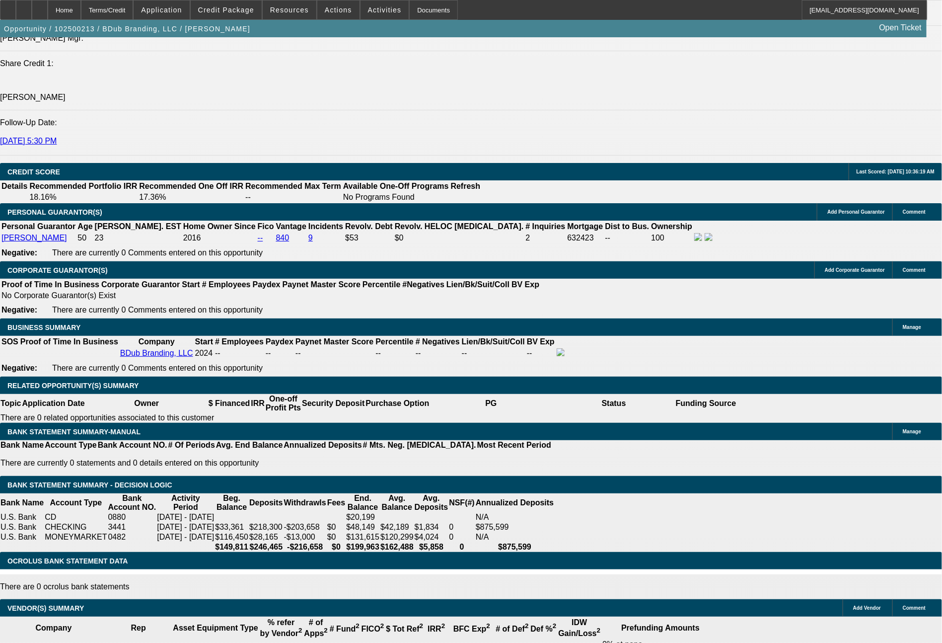
select select "6"
select select "0"
select select "2"
select select "0"
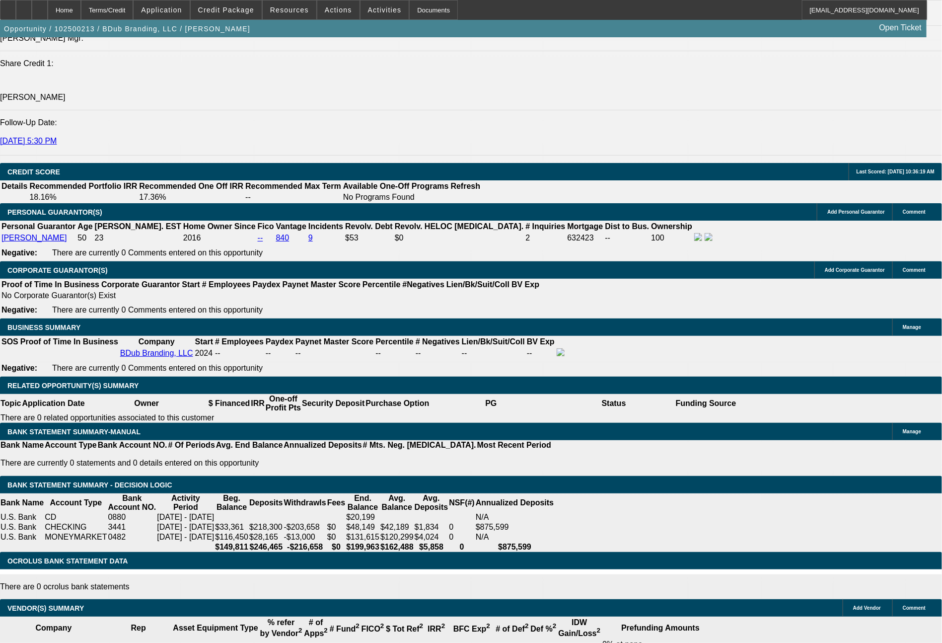
select select "6"
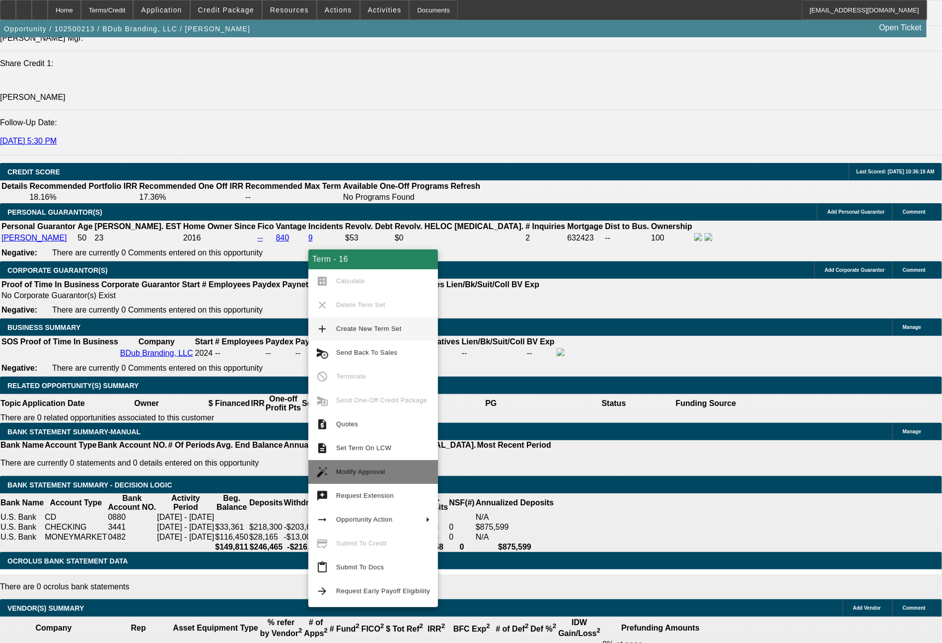
click at [375, 467] on span "Modify Approval" at bounding box center [383, 472] width 94 height 12
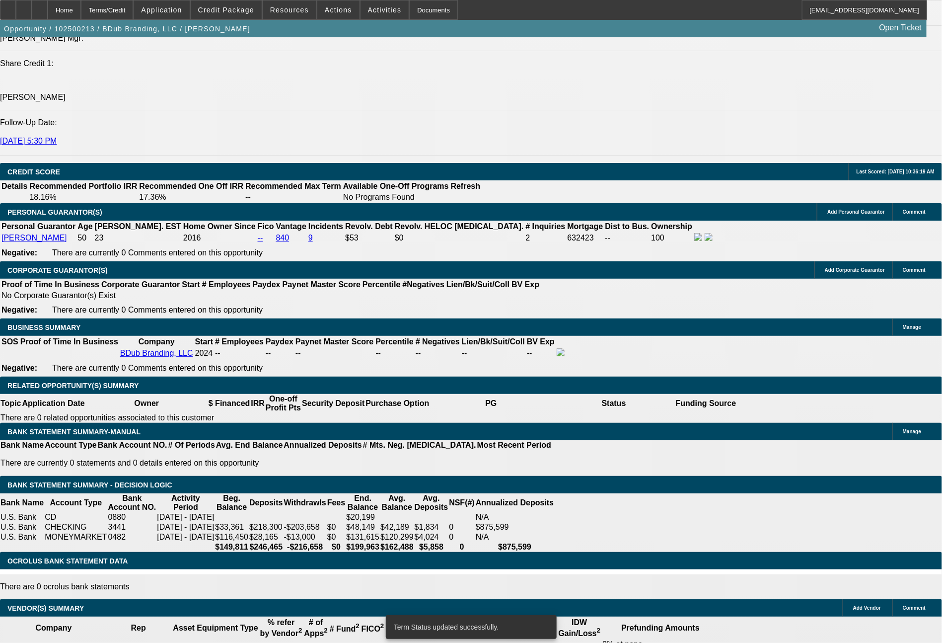
select select "0"
select select "2"
select select "0"
select select "6"
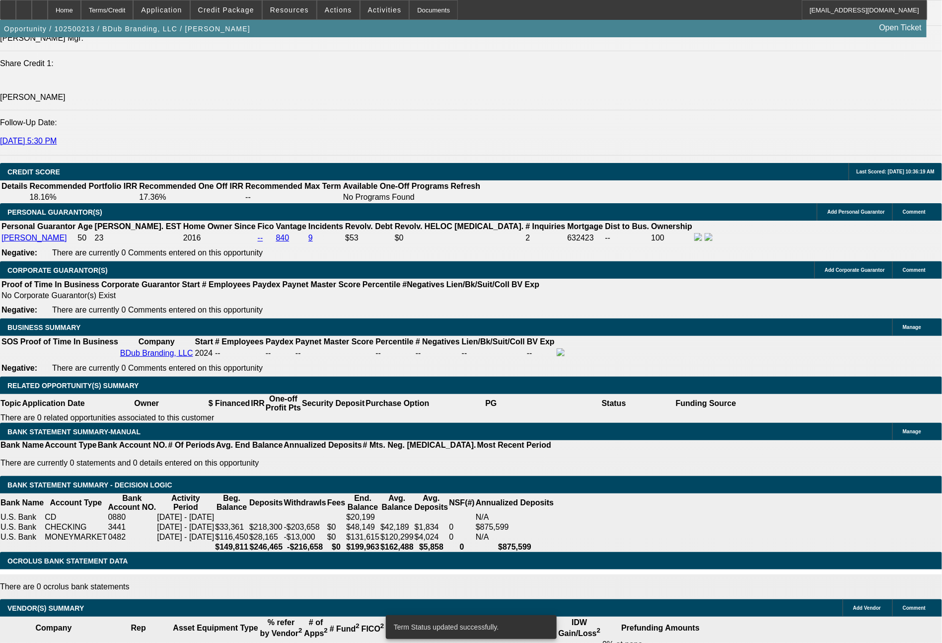
select select "0"
select select "2"
select select "0"
select select "6"
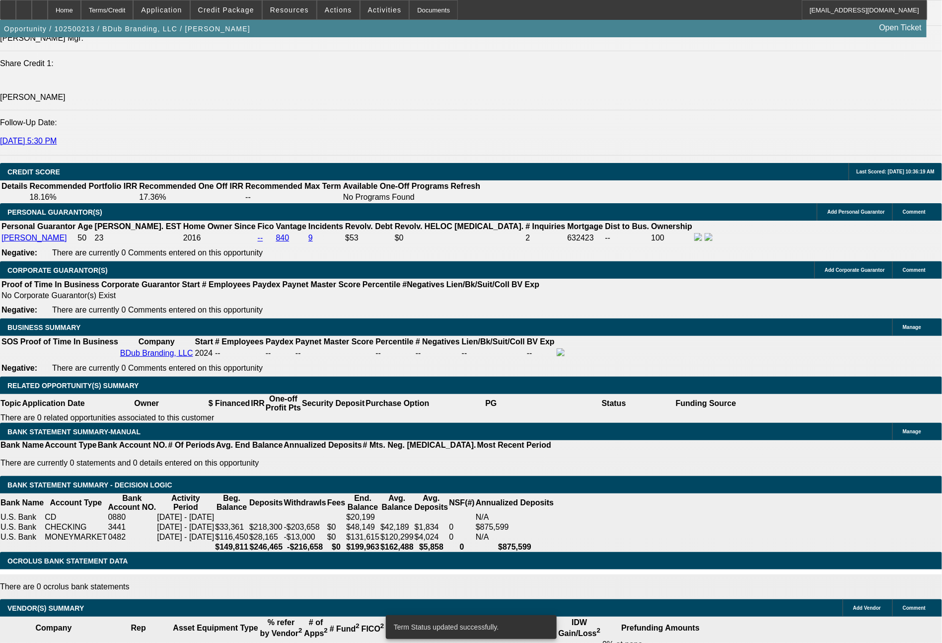
select select "0"
select select "2"
select select "0"
select select "6"
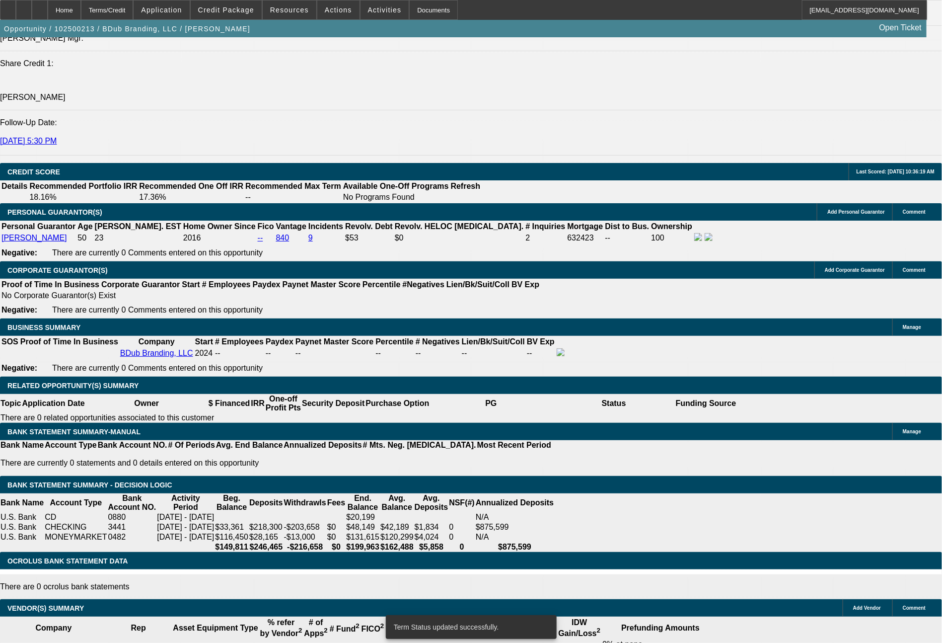
select select "0"
select select "2"
select select "0"
select select "6"
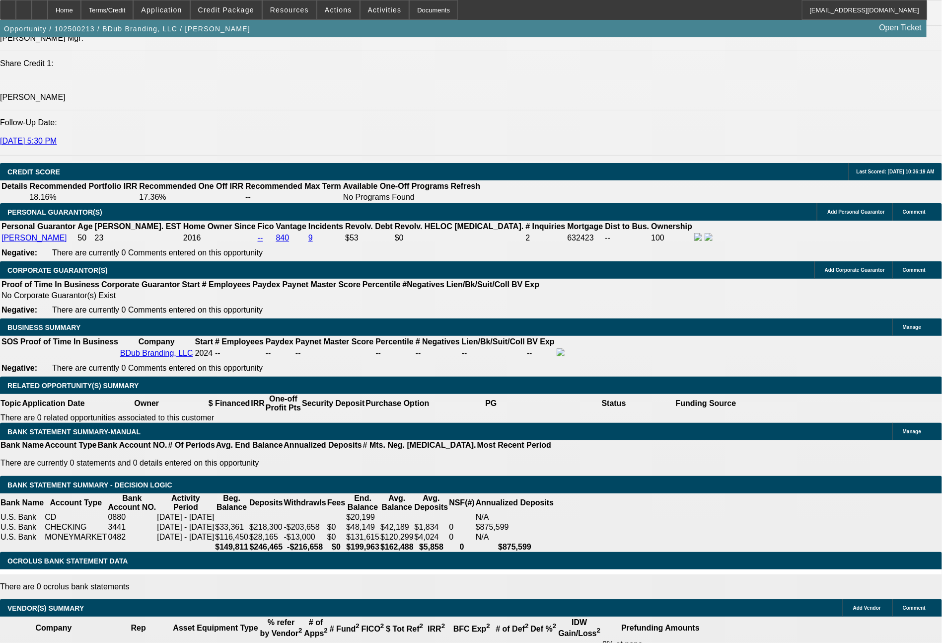
select select "0"
select select "2"
select select "0"
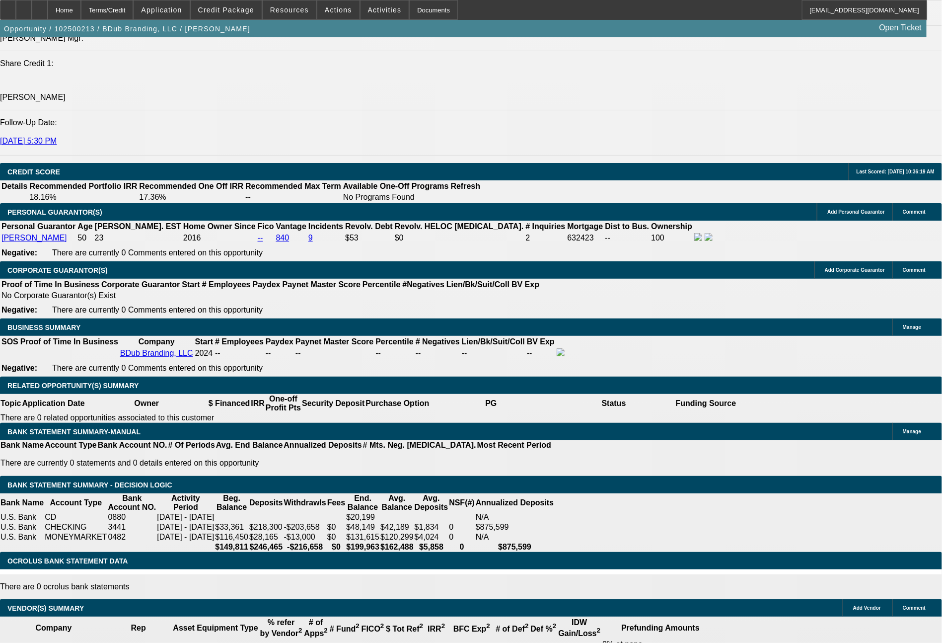
select select "6"
select select "0"
select select "2"
select select "0"
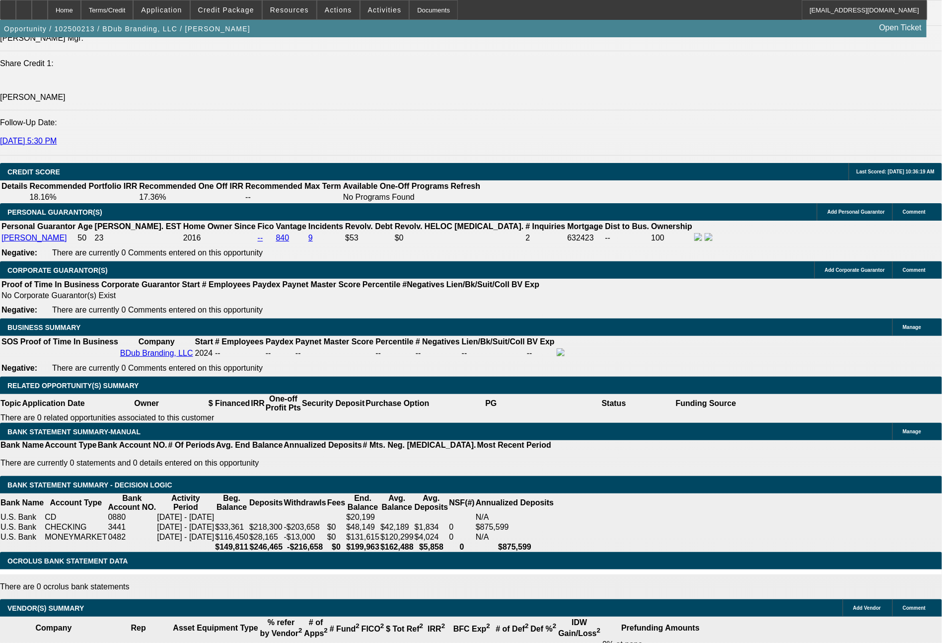
select select "6"
select select "0"
select select "2"
select select "0"
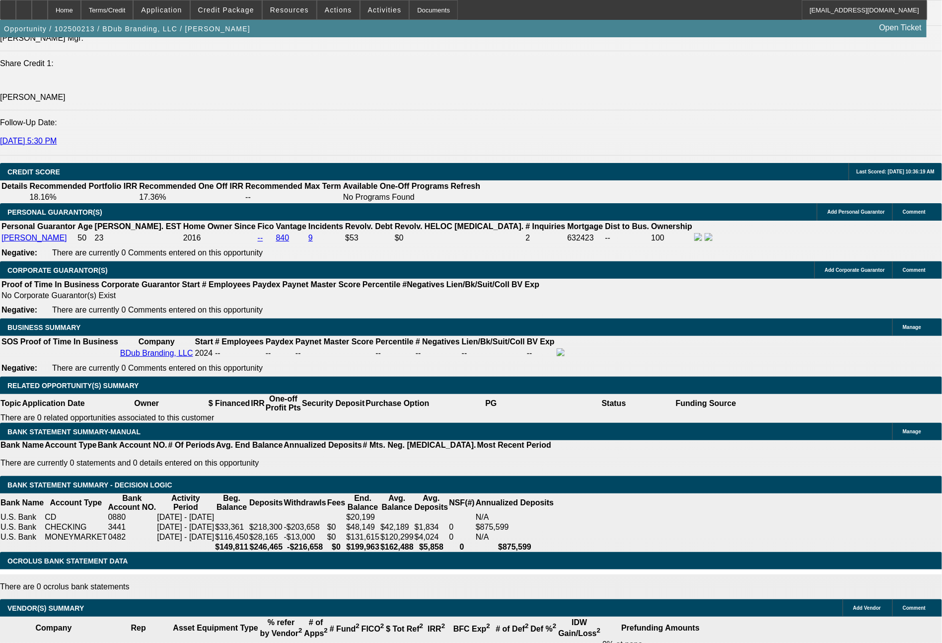
select select "6"
select select "0"
select select "2"
select select "0"
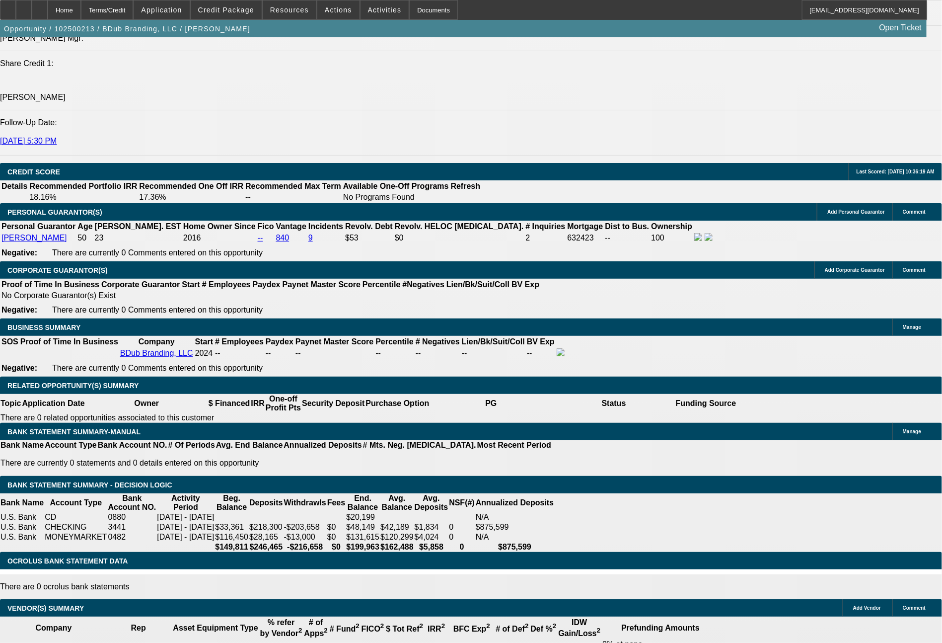
select select "6"
select select "0"
select select "2"
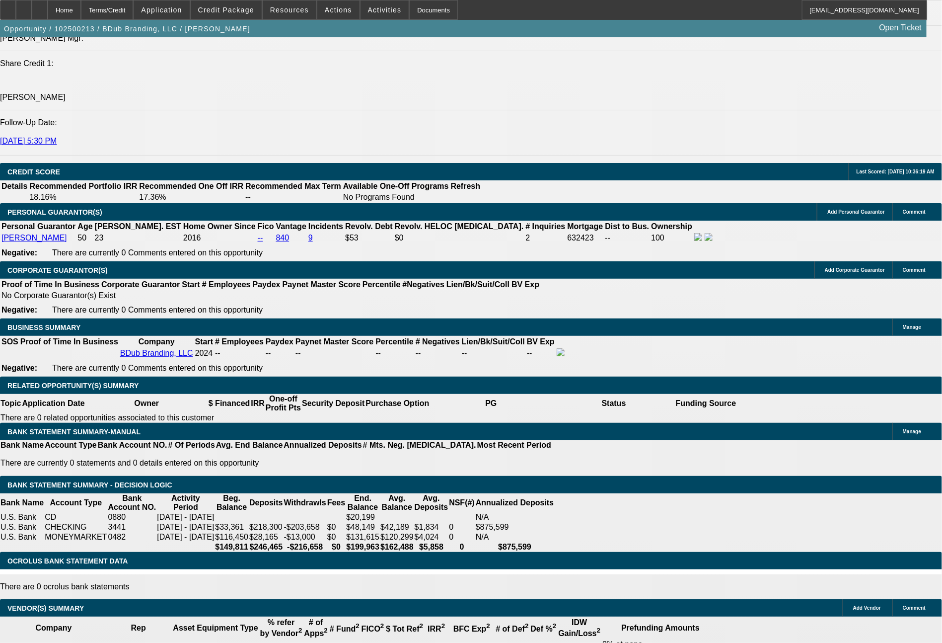
select select "0"
select select "6"
select select "0"
select select "2"
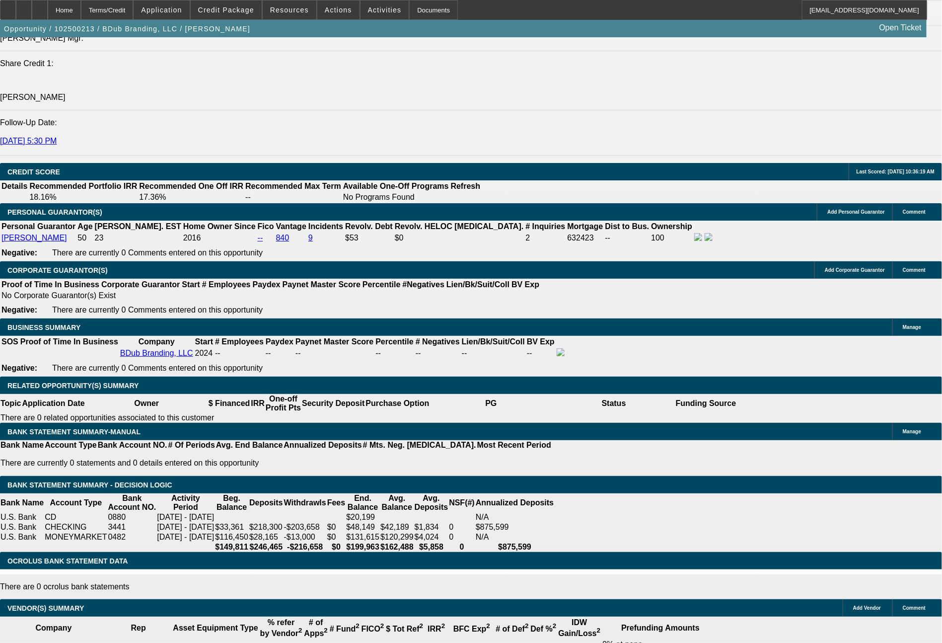
select select "0"
select select "6"
select select "0"
select select "2"
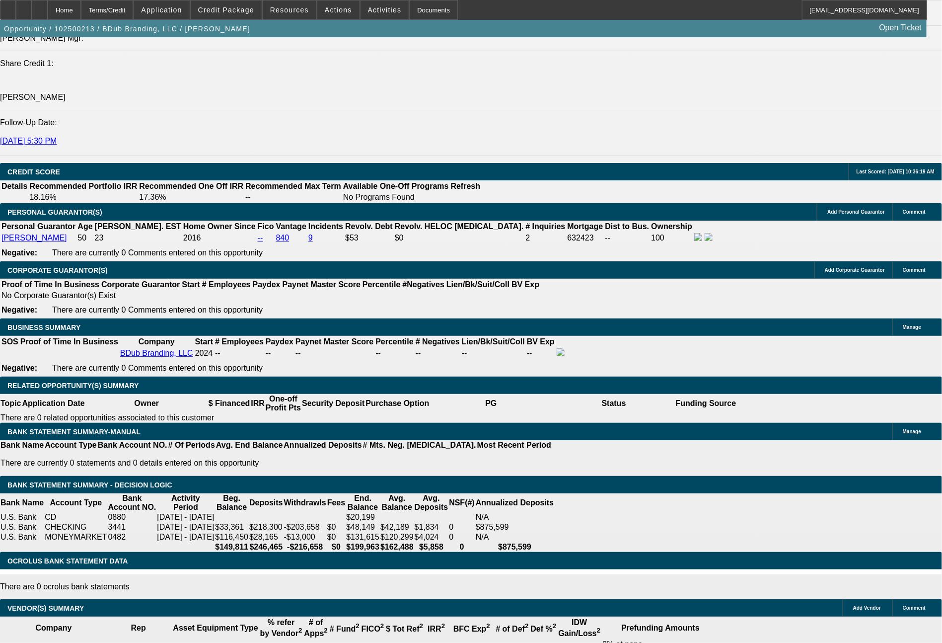
select select "0"
select select "6"
select select "0"
select select "2"
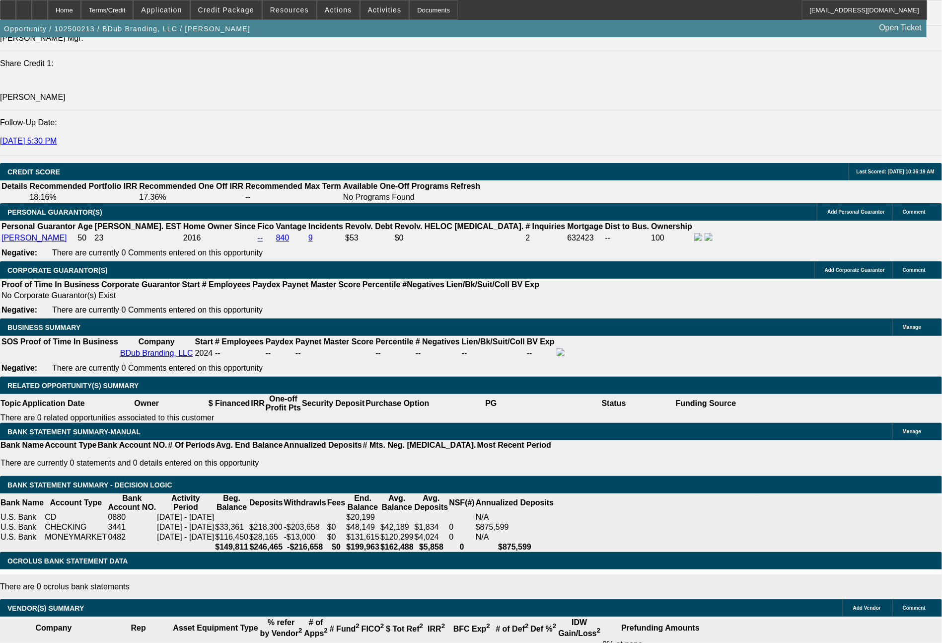
select select "0"
select select "6"
drag, startPoint x: 527, startPoint y: 305, endPoint x: 631, endPoint y: 305, distance: 103.3
click at [631, 305] on div "APPLICATION INFORMATION Manage Topic: 102500213 / $63,790.00 / Tajima TMAR-K150…" at bounding box center [471, 623] width 942 height 3846
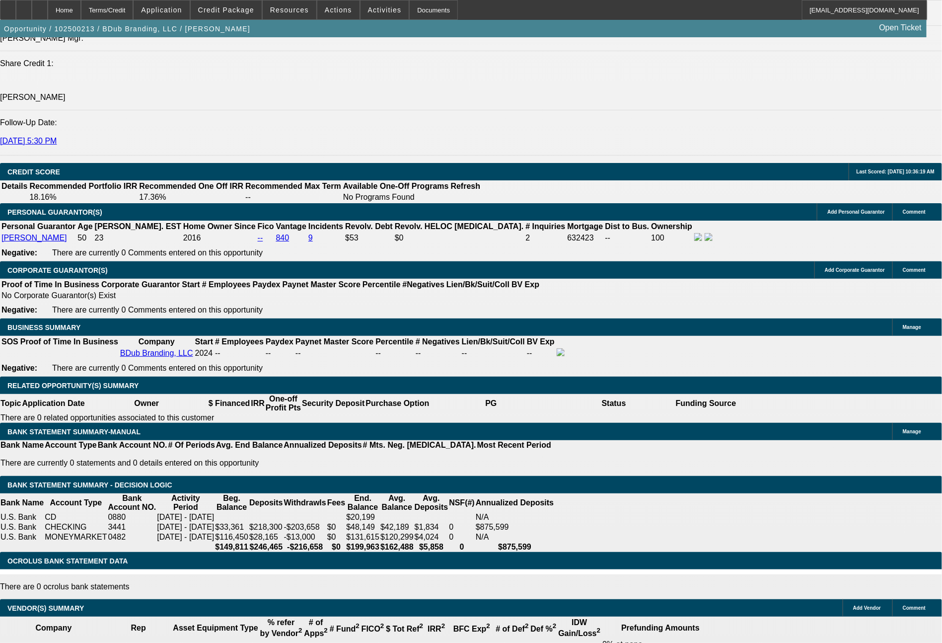
type input "$20,000.00"
type input "UNKNOWN"
type input "2945.31"
type input "$5,331.60"
drag, startPoint x: 398, startPoint y: 378, endPoint x: 435, endPoint y: 379, distance: 37.7
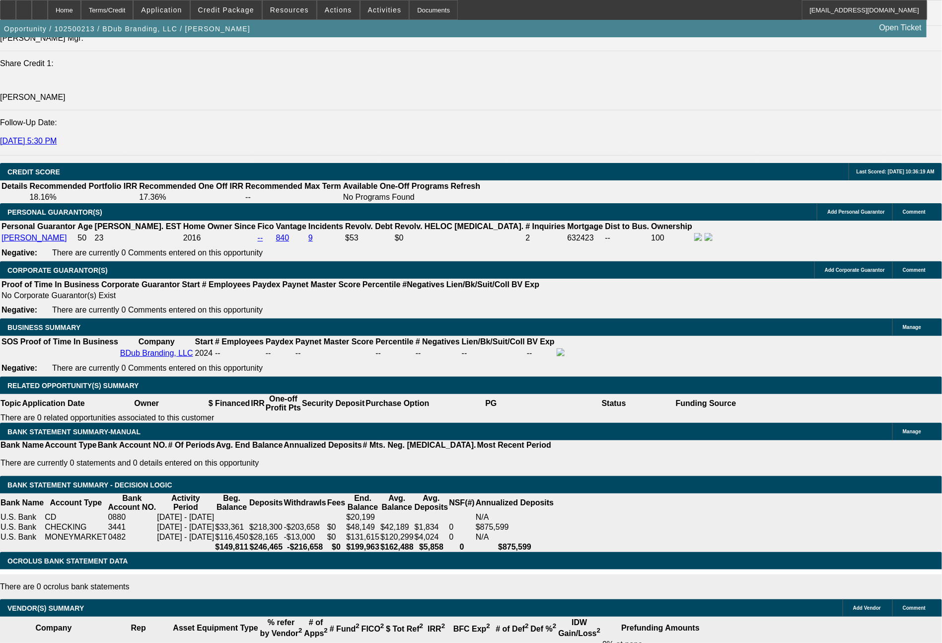
drag, startPoint x: 404, startPoint y: 381, endPoint x: 444, endPoint y: 381, distance: 40.2
type input "2"
type input "$4.00"
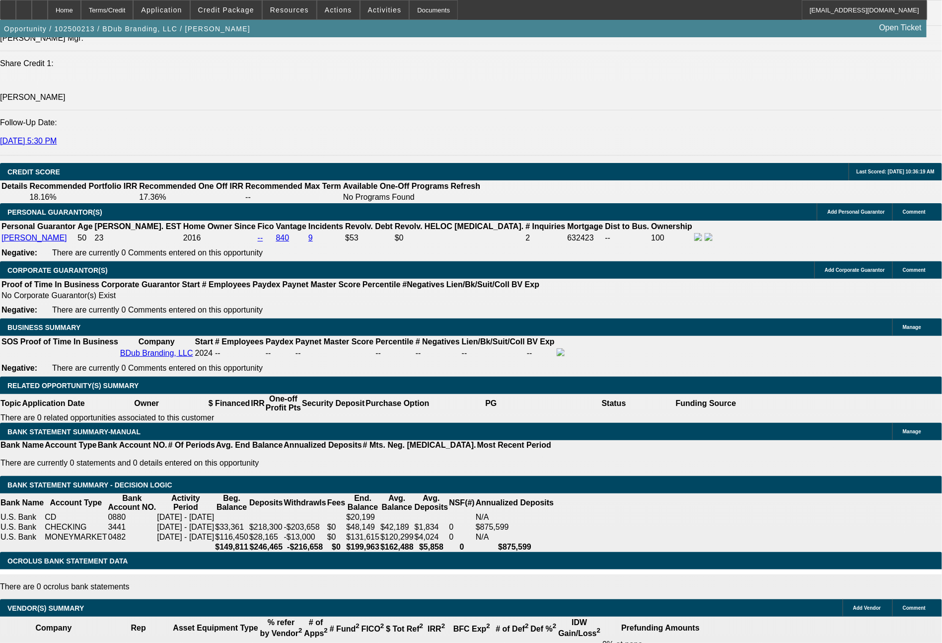
type input "2562"
type input "$5,124.00"
type input "9.5"
type input "2562.6"
type input "$5,125.20"
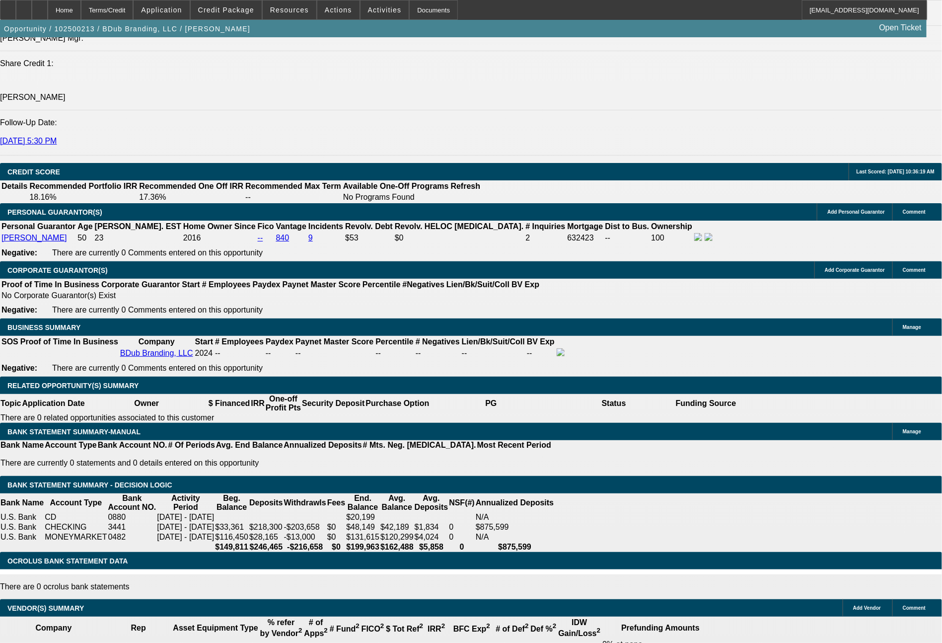
type input "2562.63"
type input "$5,125.26"
type input "$2,562.63"
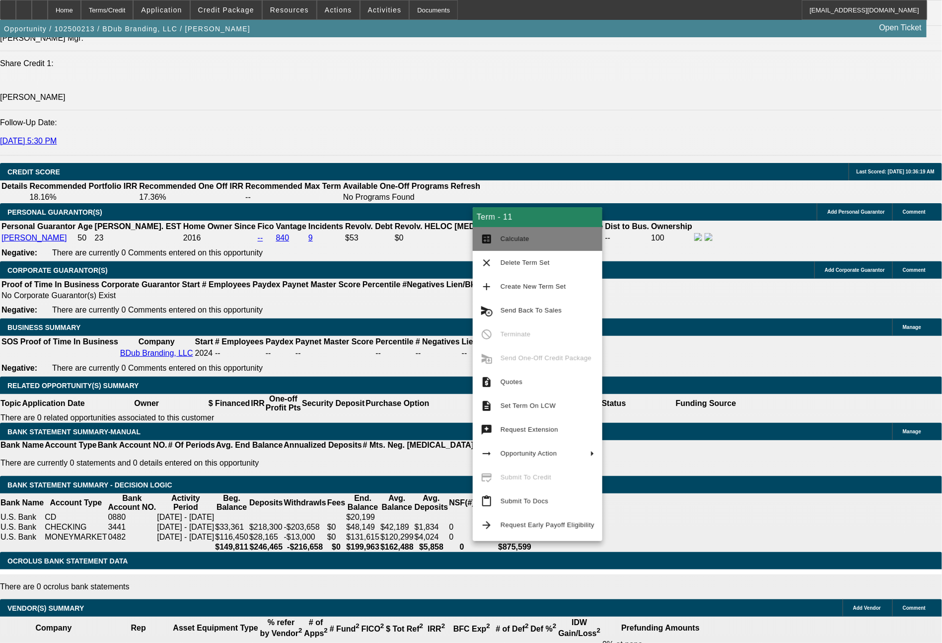
click at [498, 237] on button "calculate Calculate" at bounding box center [538, 239] width 130 height 24
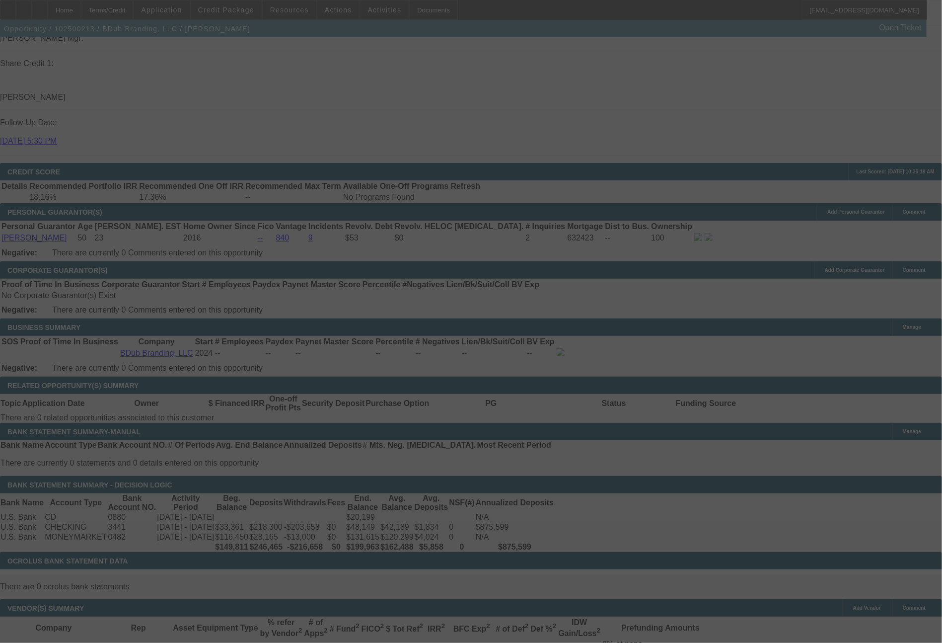
select select "0"
select select "2"
select select "0"
select select "6"
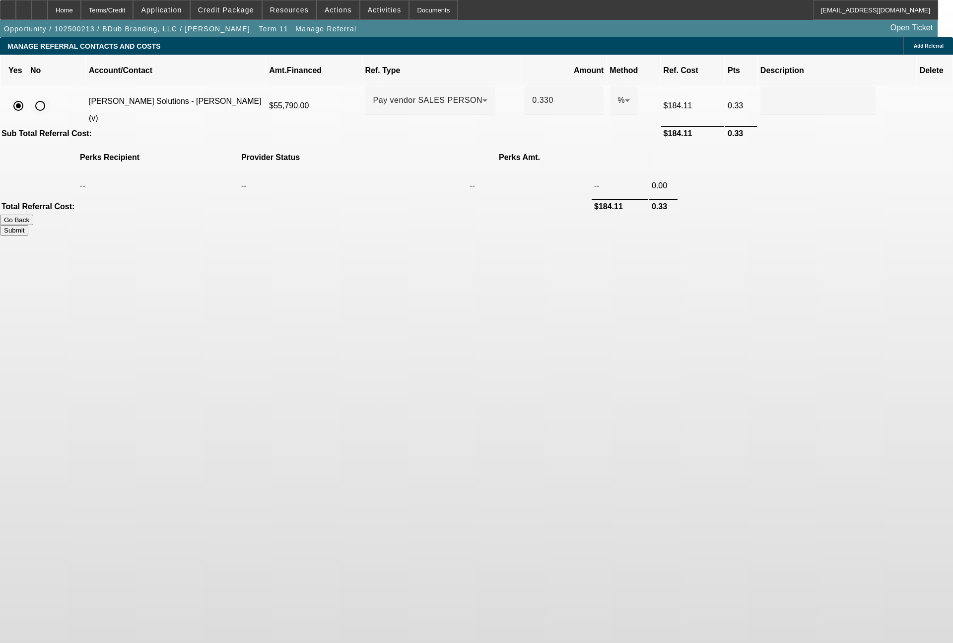
click at [50, 96] on input "radio" at bounding box center [40, 106] width 20 height 20
click at [28, 225] on button "Submit" at bounding box center [14, 230] width 28 height 10
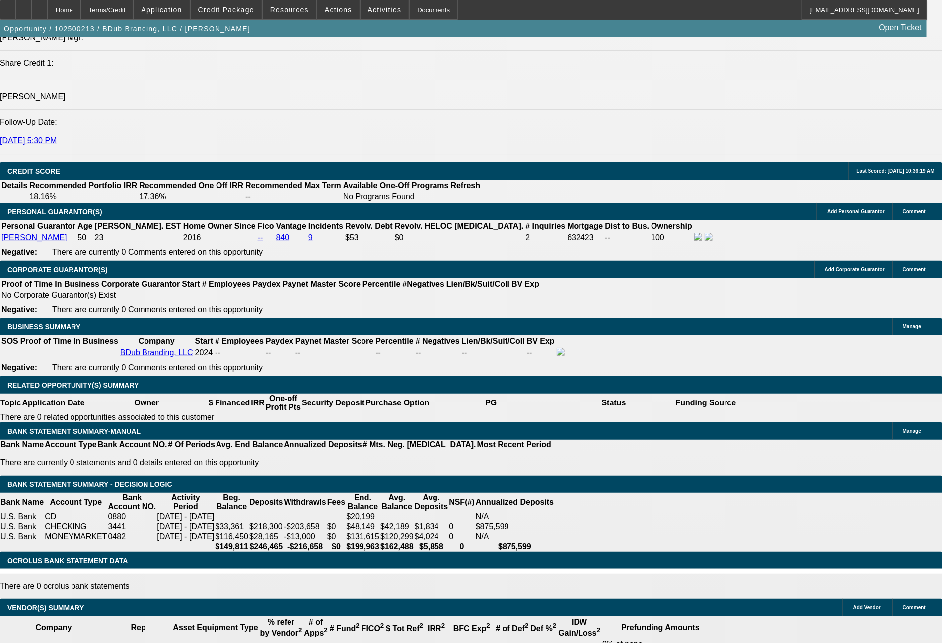
scroll to position [1337, 0]
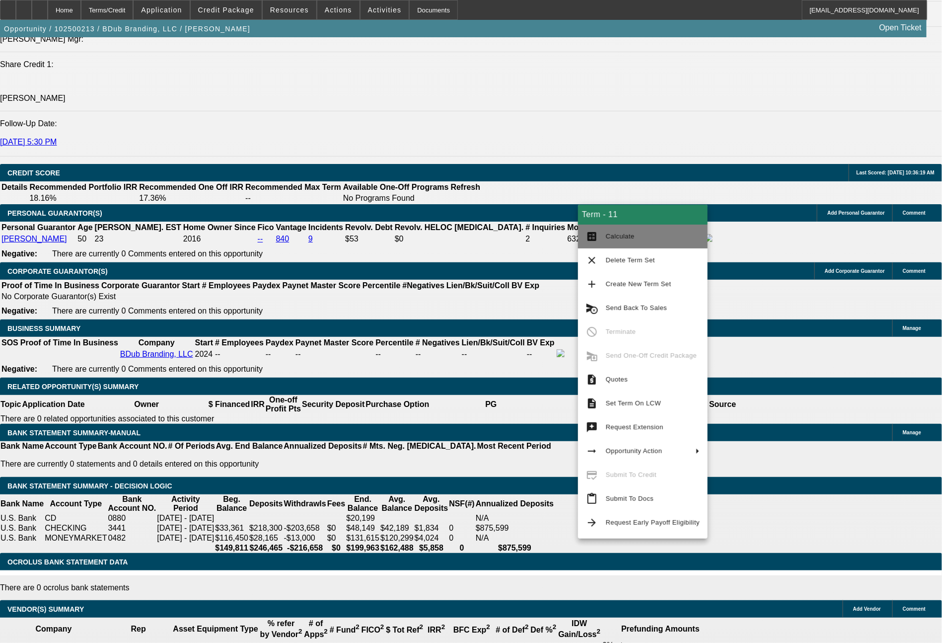
click at [623, 237] on span "Calculate" at bounding box center [620, 235] width 29 height 7
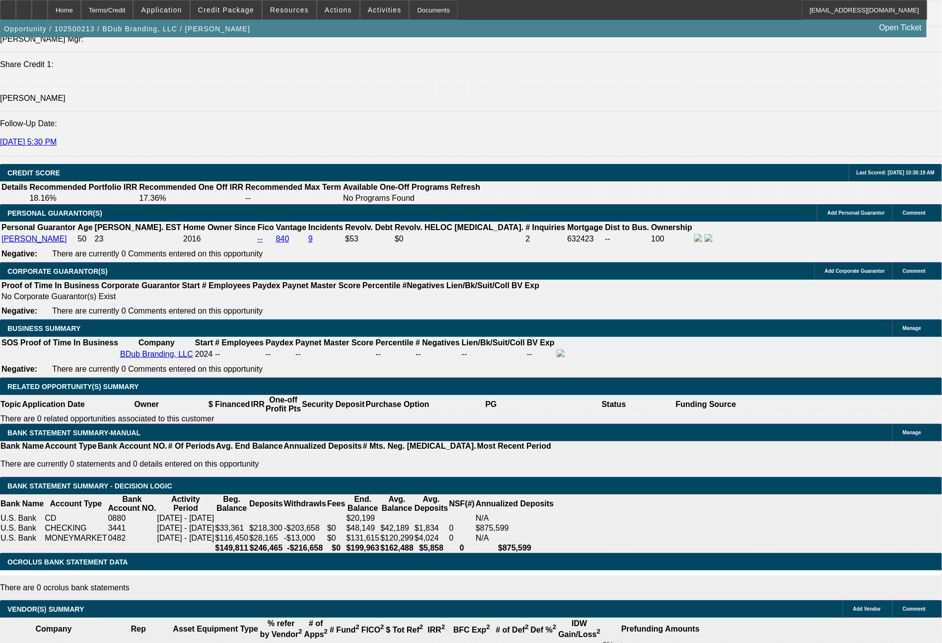
drag, startPoint x: 520, startPoint y: 380, endPoint x: 555, endPoint y: 383, distance: 34.8
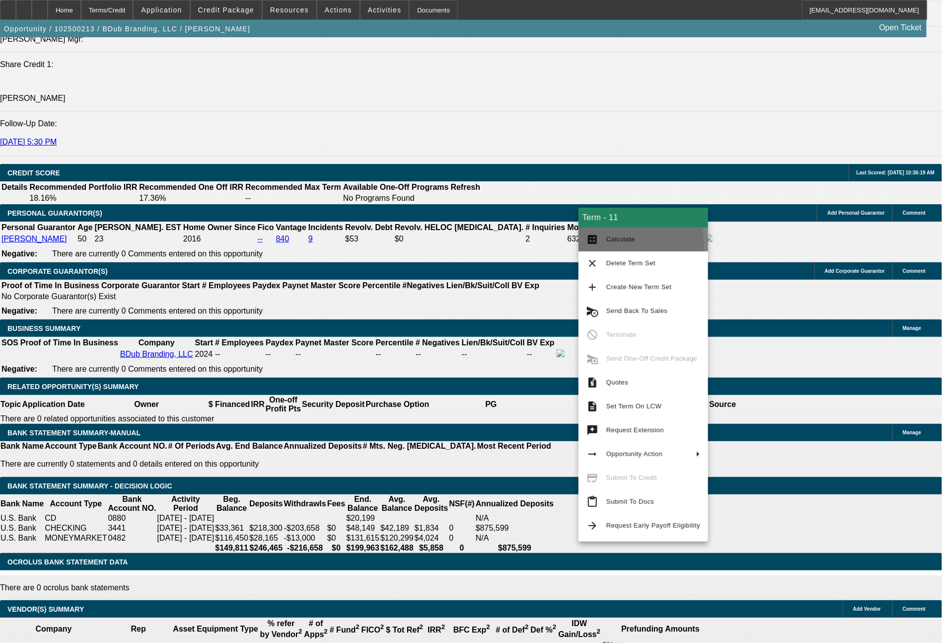
click at [640, 246] on button "calculate Calculate" at bounding box center [643, 239] width 130 height 24
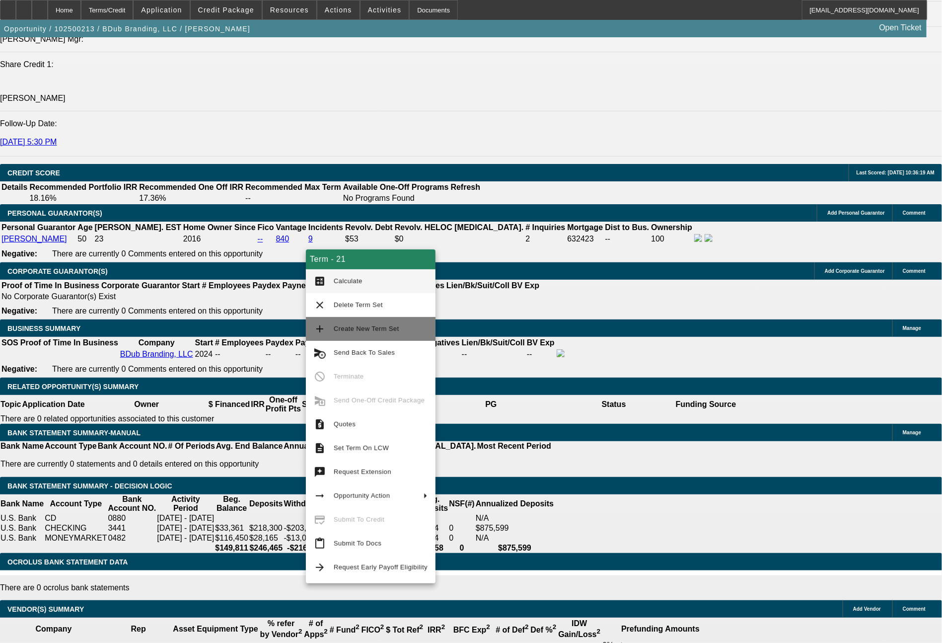
click at [374, 330] on span "Create New Term Set" at bounding box center [367, 328] width 66 height 7
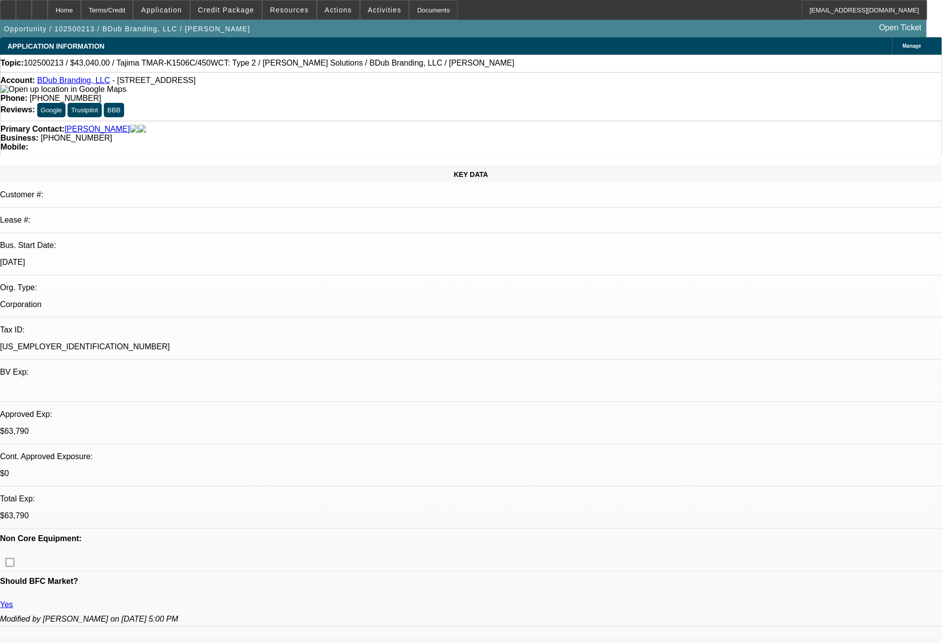
select select "0"
select select "2"
select select "0"
select select "6"
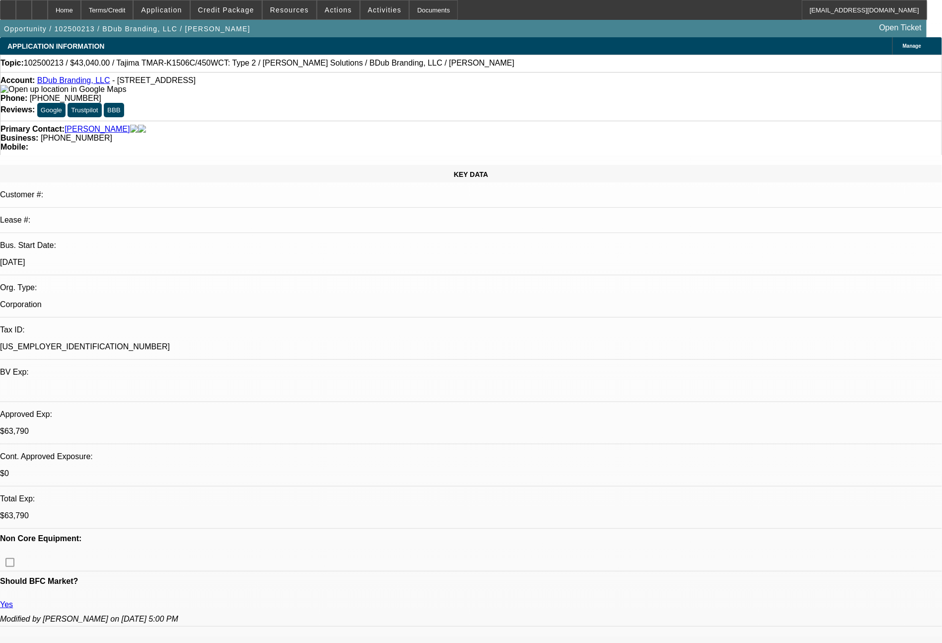
select select "0"
select select "2"
select select "0"
select select "6"
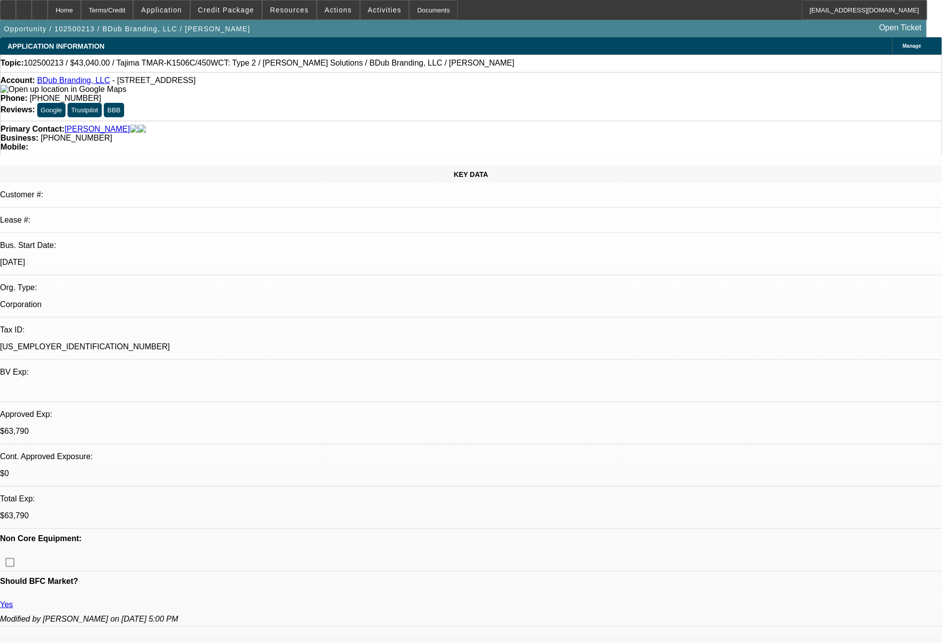
select select "0"
select select "2"
select select "0"
select select "6"
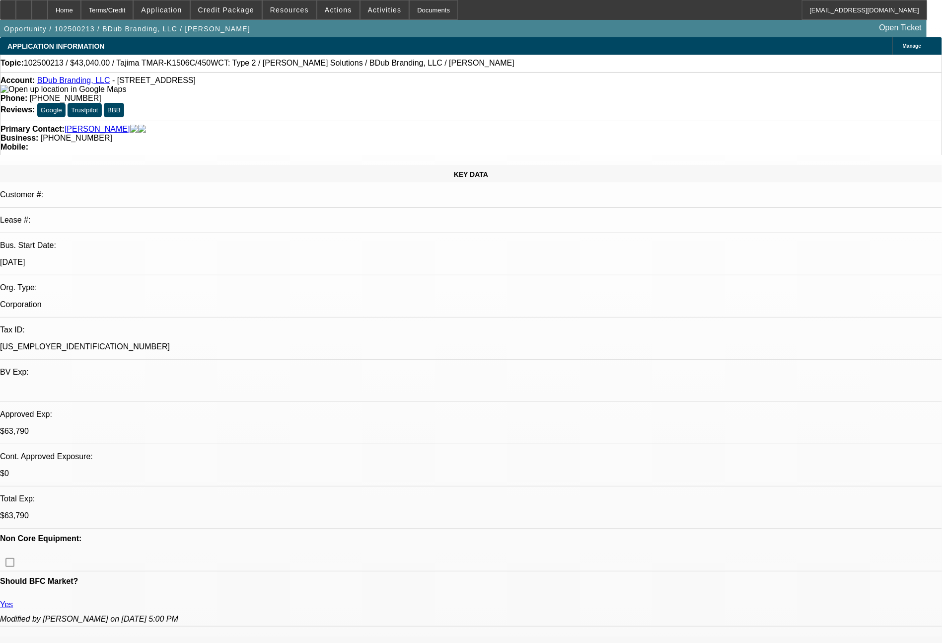
select select "0"
select select "2"
select select "0"
select select "6"
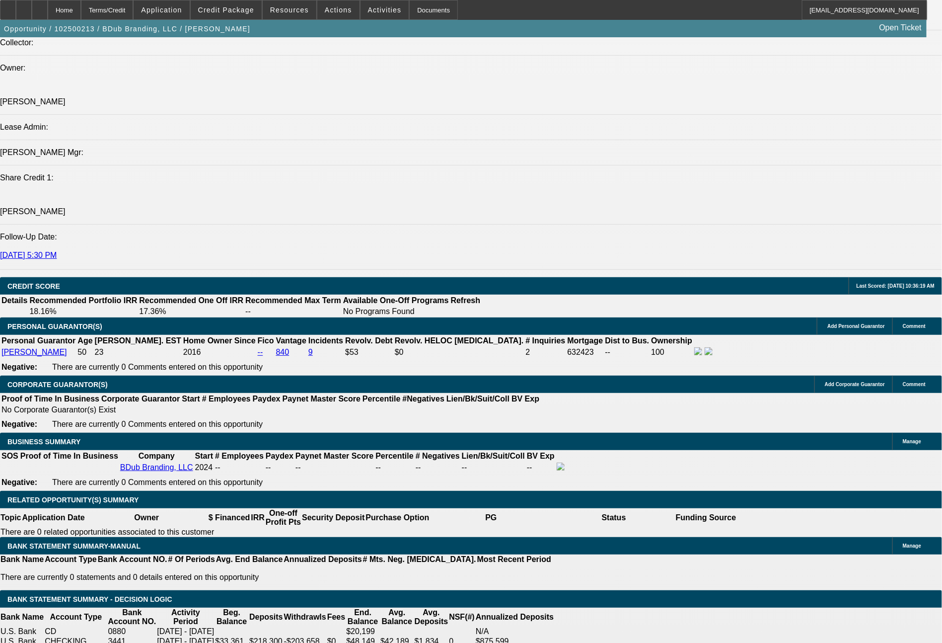
scroll to position [1343, 0]
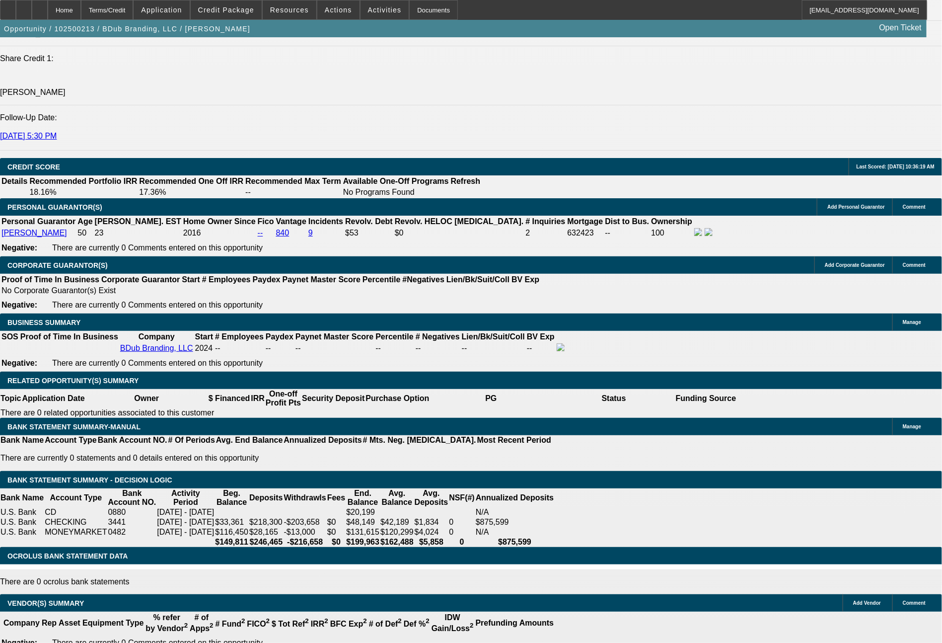
drag, startPoint x: 170, startPoint y: 244, endPoint x: 219, endPoint y: 246, distance: 49.7
type input "$20,000.00"
type input "UNKNOWN"
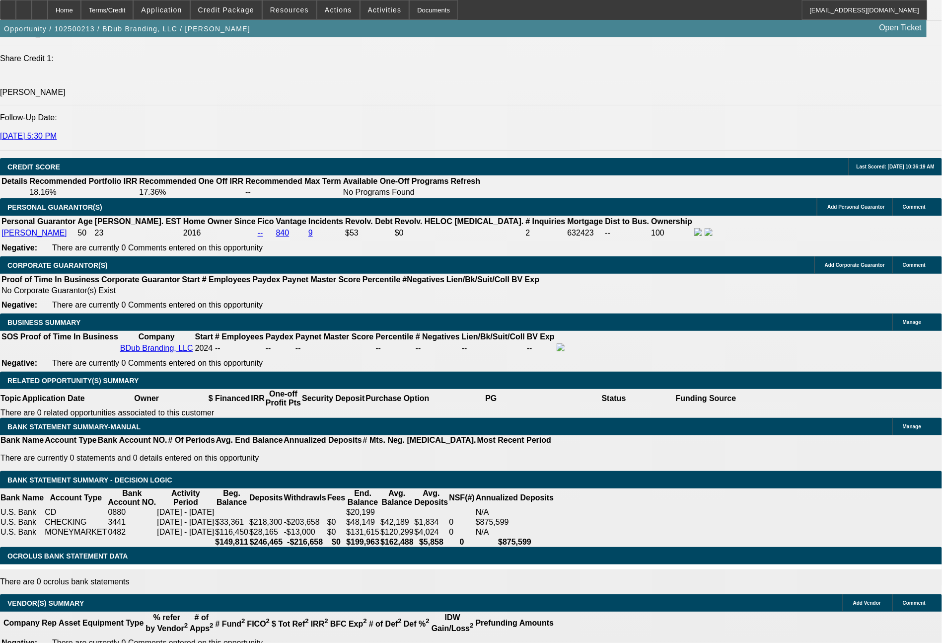
type input "$2,596.60"
type input "$5,193.20"
select select "1"
type input "$2,596.60"
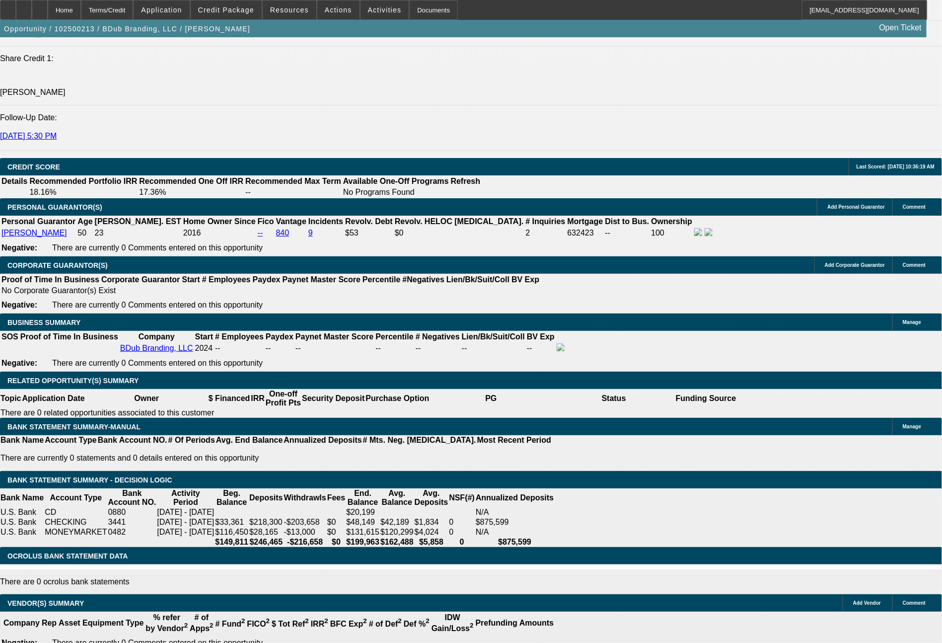
drag, startPoint x: 156, startPoint y: 315, endPoint x: 188, endPoint y: 317, distance: 31.9
type input "2"
type input "$2.00"
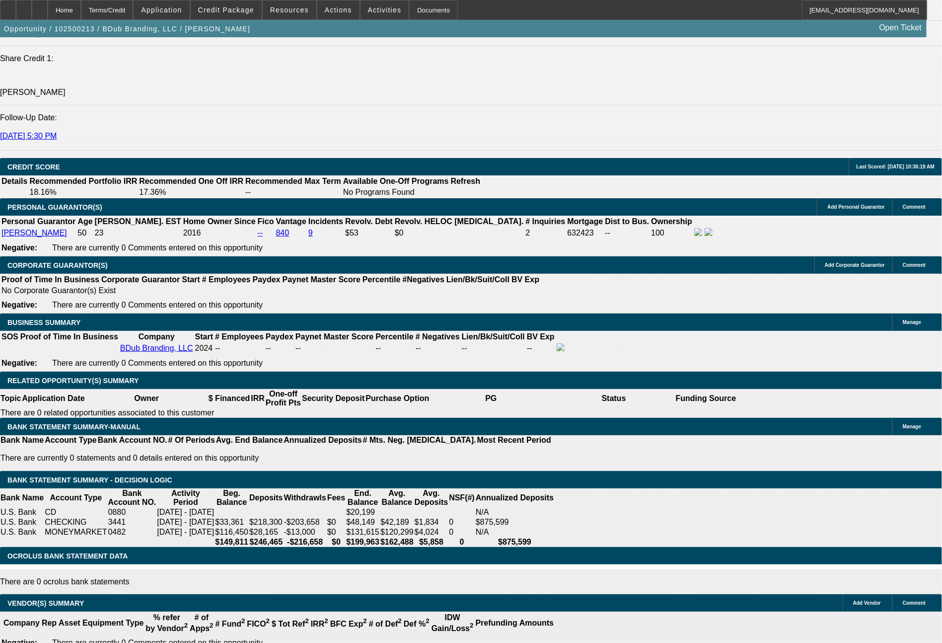
type input "2571"
type input "9.9"
type input "$2,571.00"
type input "2571.8"
type input "$2,571.80"
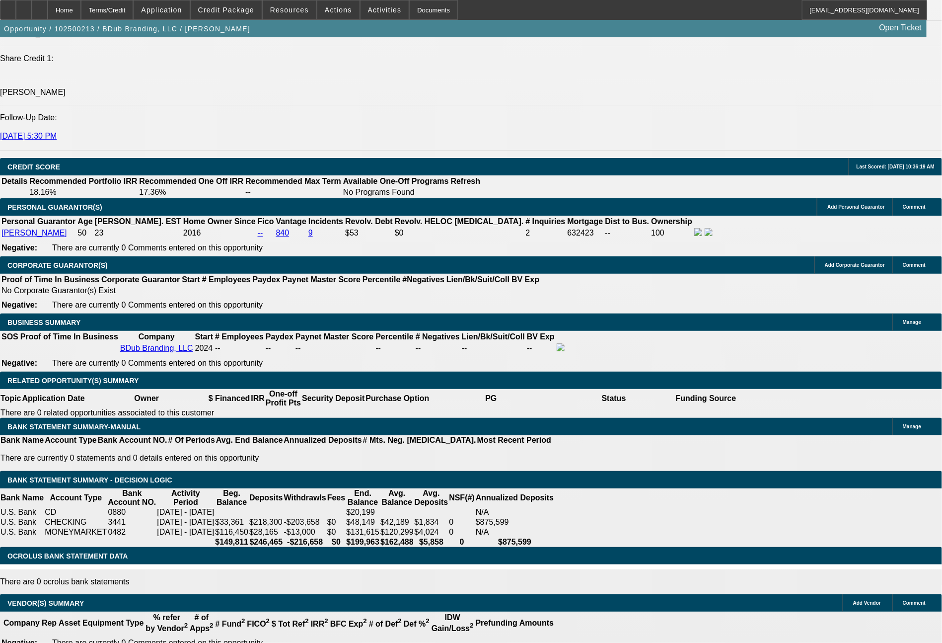
type input "2571.85"
type input "$2,571.85"
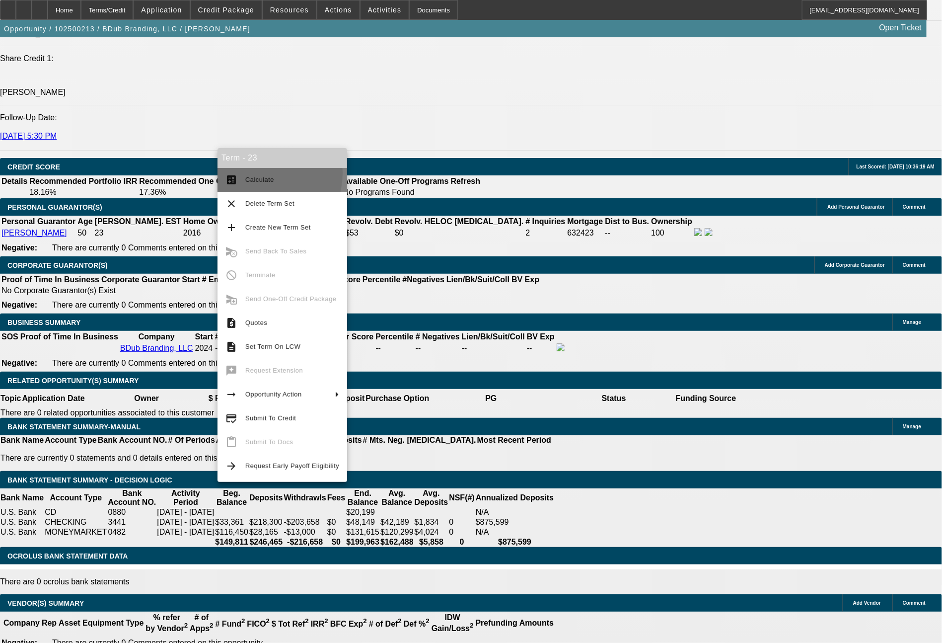
click at [258, 174] on span "Calculate" at bounding box center [292, 180] width 94 height 12
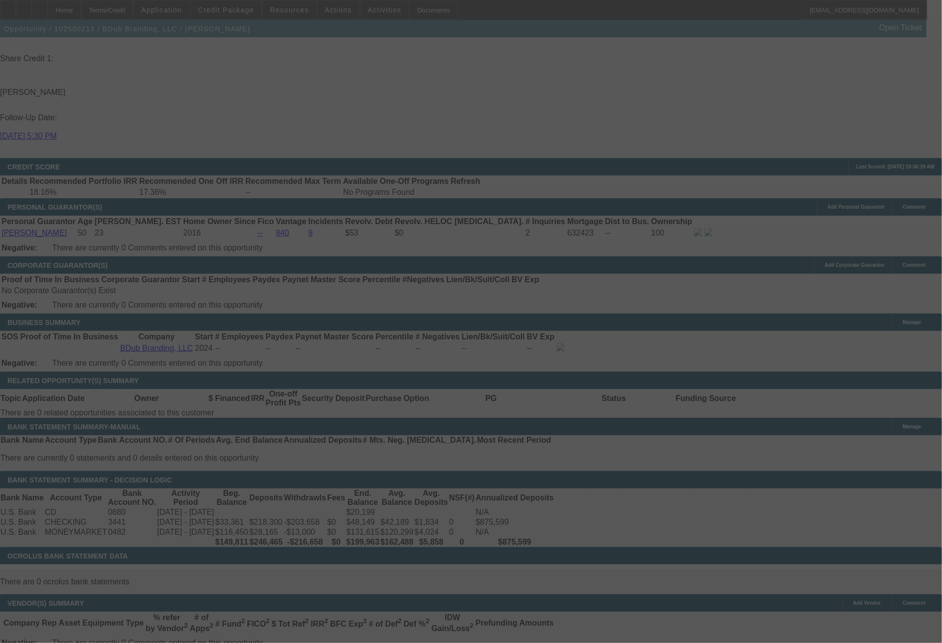
select select "0"
select select "2"
select select "0"
select select "6"
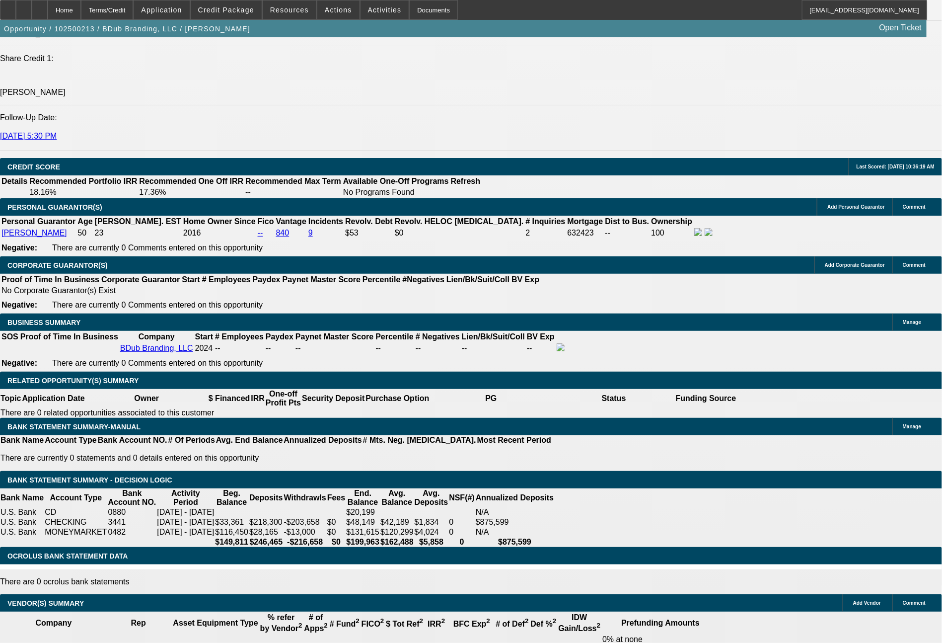
scroll to position [1400, 0]
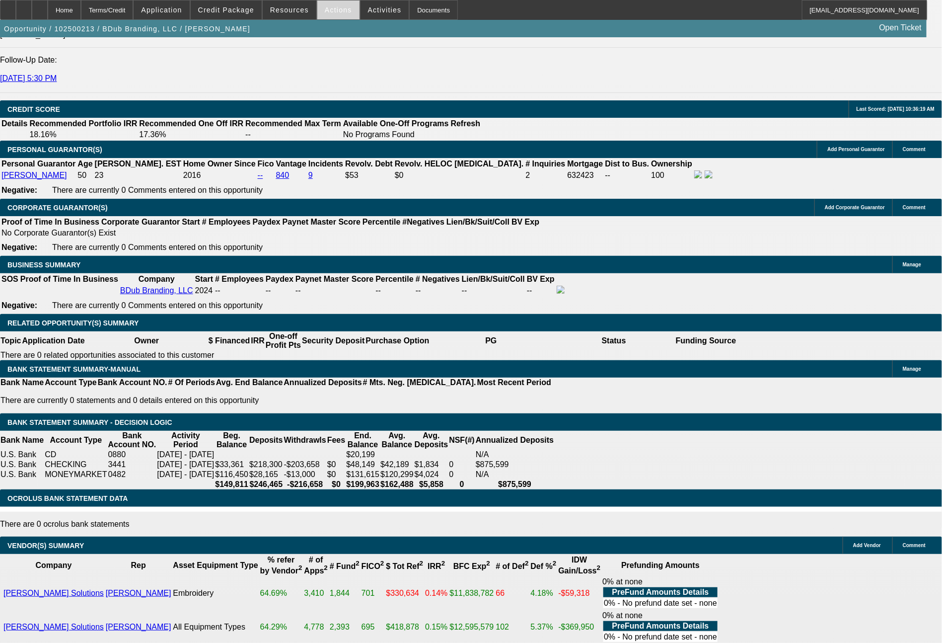
click at [335, 6] on span "Actions" at bounding box center [338, 10] width 27 height 8
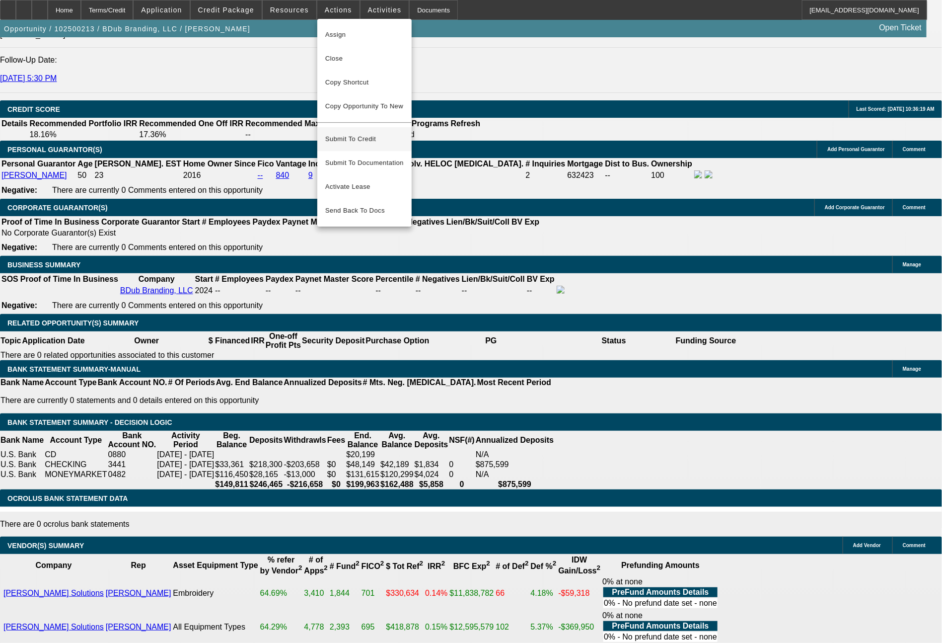
click at [356, 133] on span "Submit To Credit" at bounding box center [364, 139] width 78 height 12
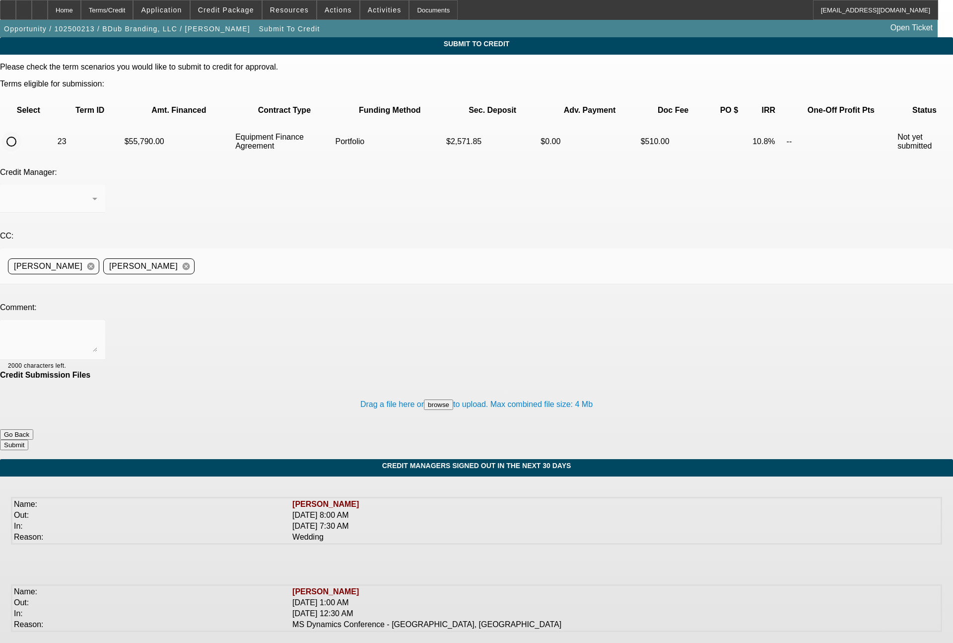
click at [21, 132] on input "radio" at bounding box center [11, 142] width 20 height 20
radio input "true"
click at [97, 185] on div "[PERSON_NAME]" at bounding box center [52, 199] width 89 height 28
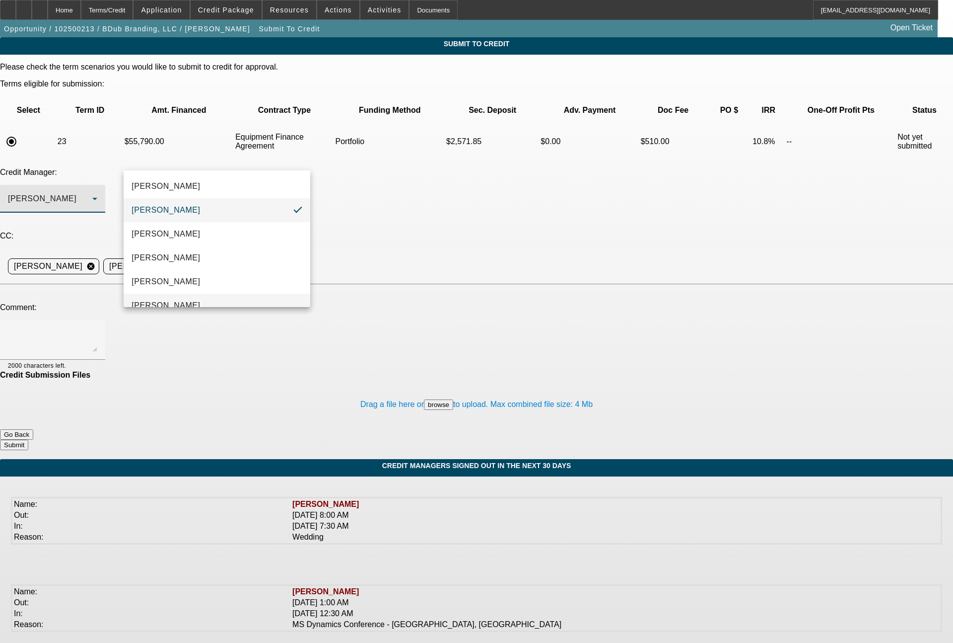
click at [179, 297] on mat-option "[PERSON_NAME]" at bounding box center [217, 305] width 187 height 24
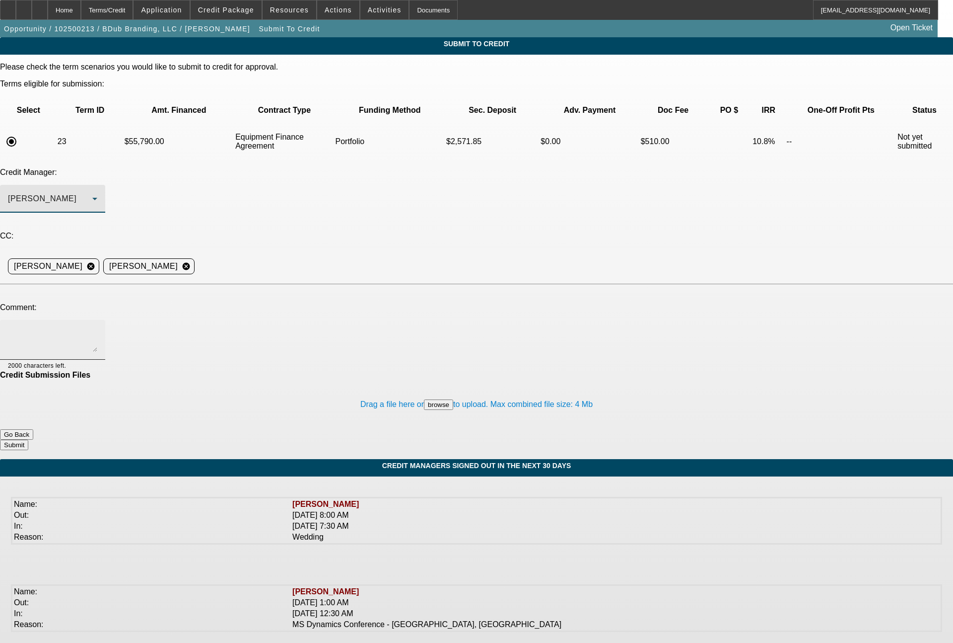
click at [97, 328] on textarea at bounding box center [52, 340] width 89 height 24
click at [97, 328] on textarea "[PERSON_NAME] - this pricing is exactly what Geneva is offering him (he finance…" at bounding box center [52, 340] width 89 height 24
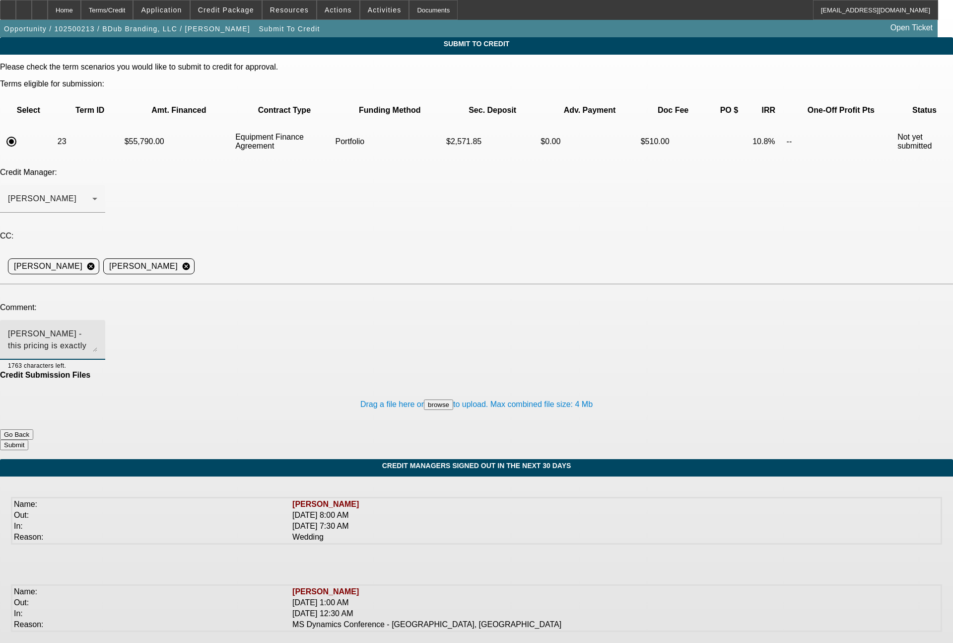
click at [97, 328] on textarea "[PERSON_NAME] - this pricing is exactly what Geneva is offering him (he finance…" at bounding box center [52, 340] width 89 height 24
type textarea "[PERSON_NAME] - this pricing is exactly what Geneva is offering him (he finance…"
click at [28, 439] on button "Submit" at bounding box center [14, 444] width 28 height 10
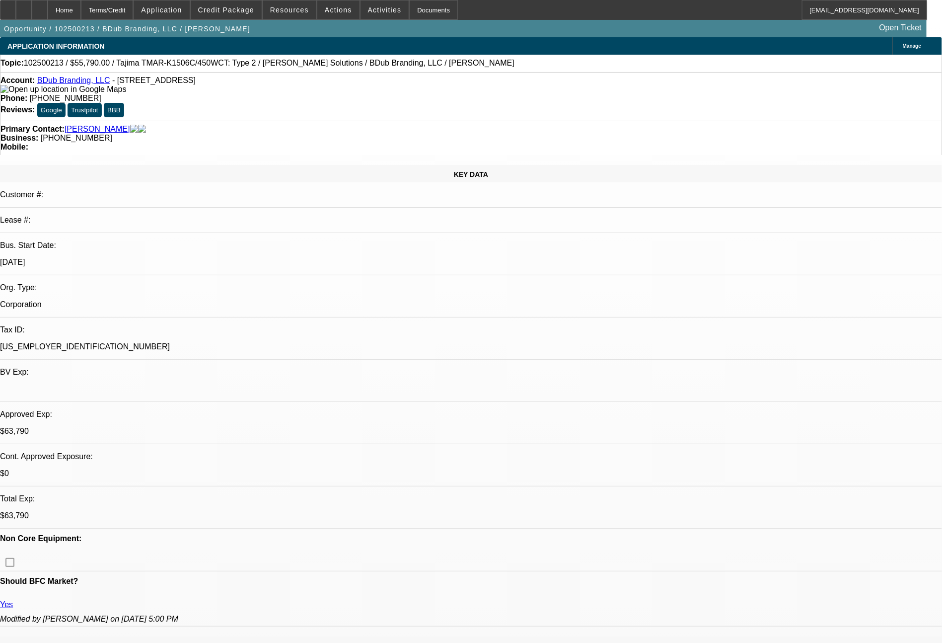
select select "0"
select select "2"
select select "0"
select select "6"
select select "0"
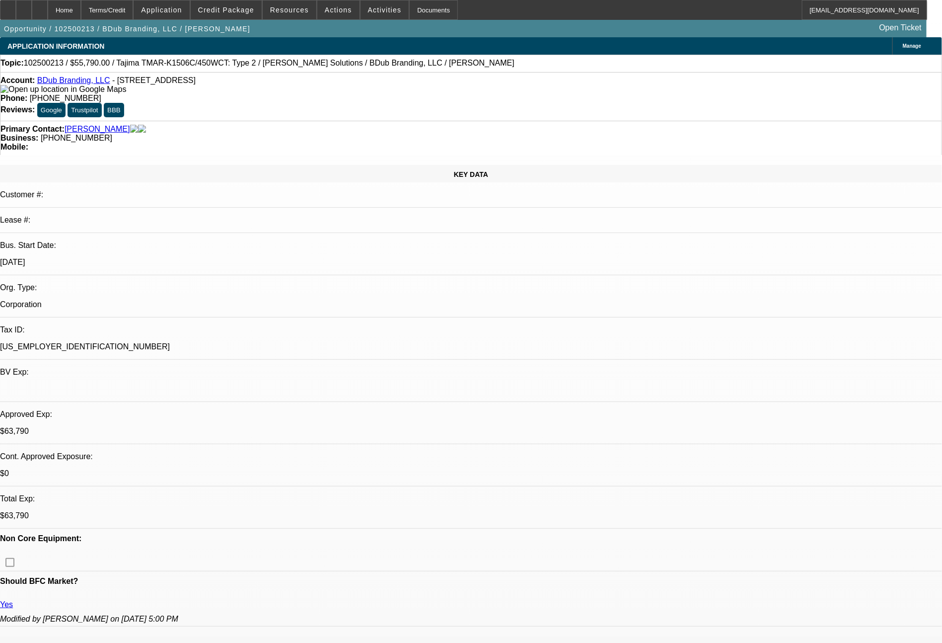
select select "2"
select select "0"
select select "6"
select select "0"
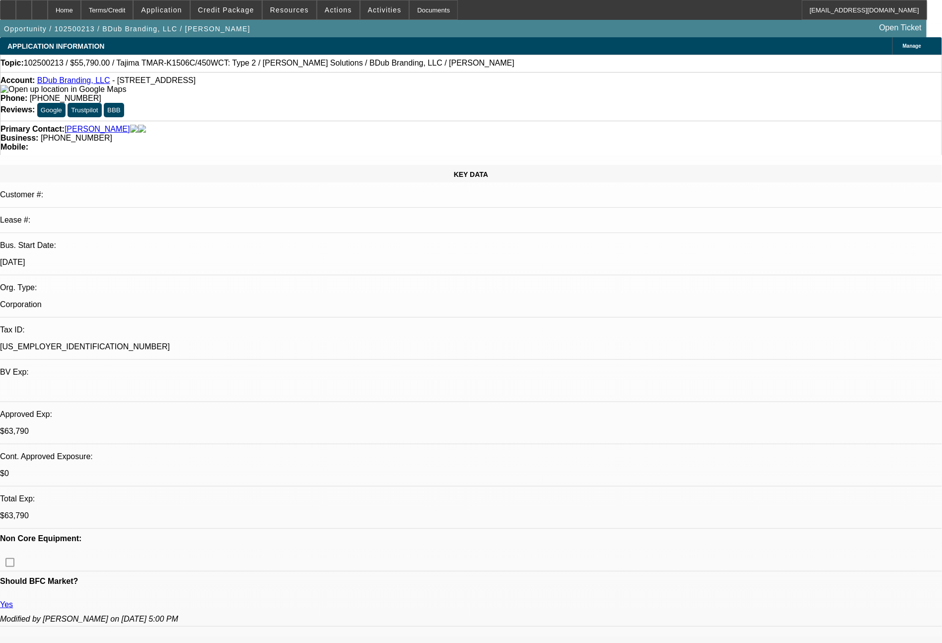
select select "2"
select select "0"
select select "6"
select select "0"
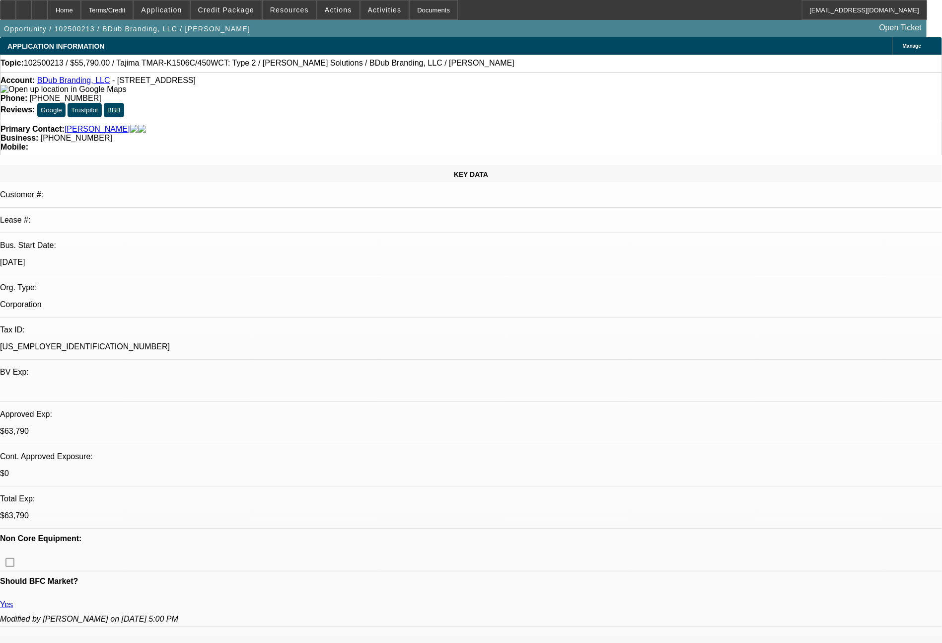
select select "2"
select select "0"
select select "6"
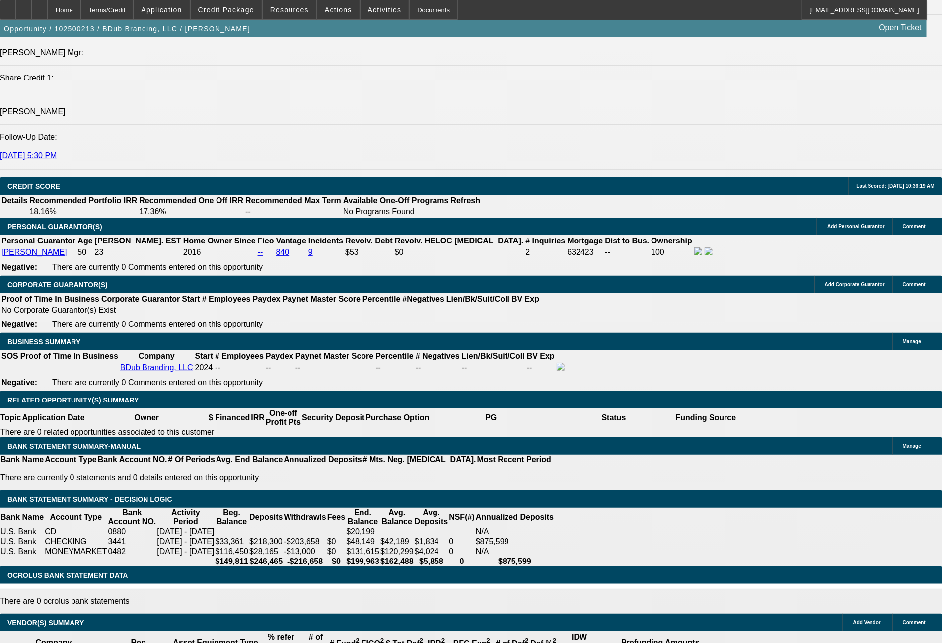
scroll to position [1381, 0]
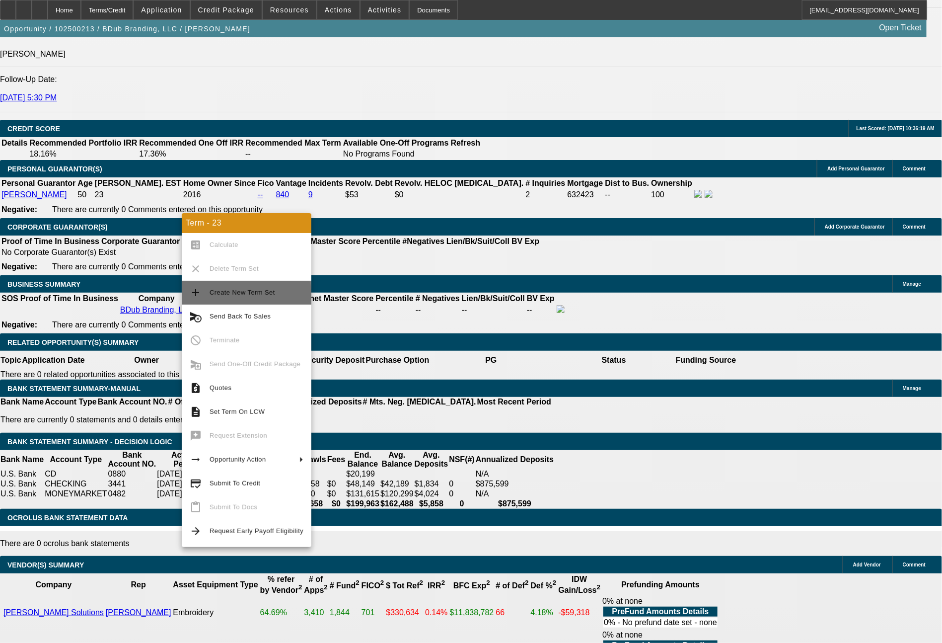
click at [246, 297] on span "Create New Term Set" at bounding box center [257, 293] width 94 height 12
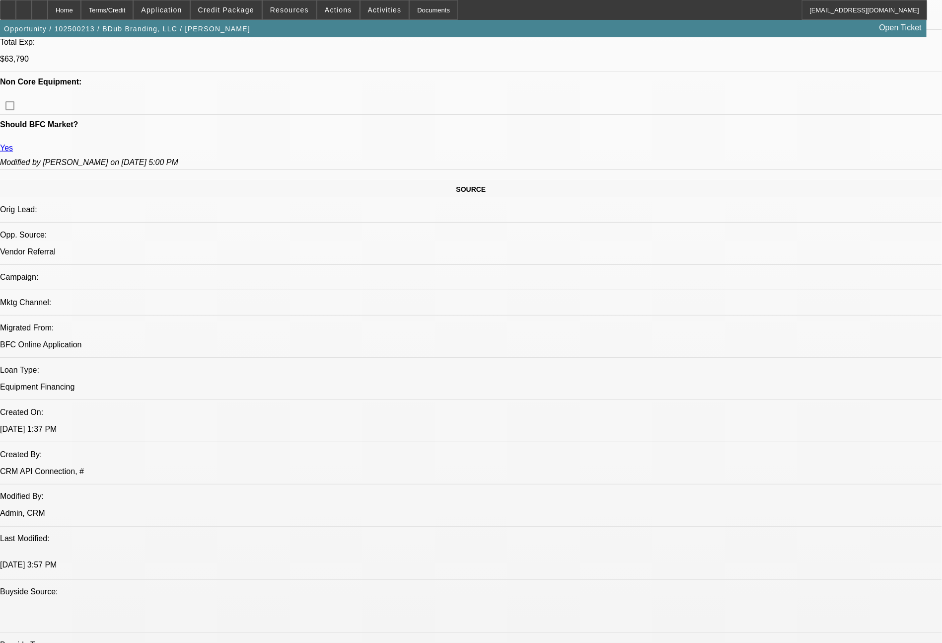
select select "0"
select select "2"
select select "0"
select select "6"
select select "0"
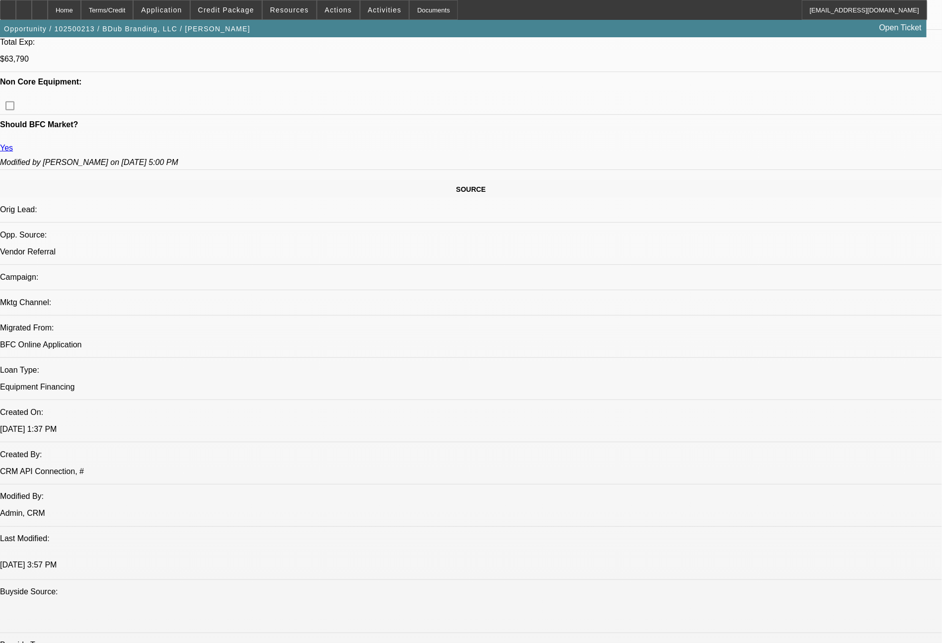
select select "2"
select select "0"
select select "6"
select select "0"
select select "2"
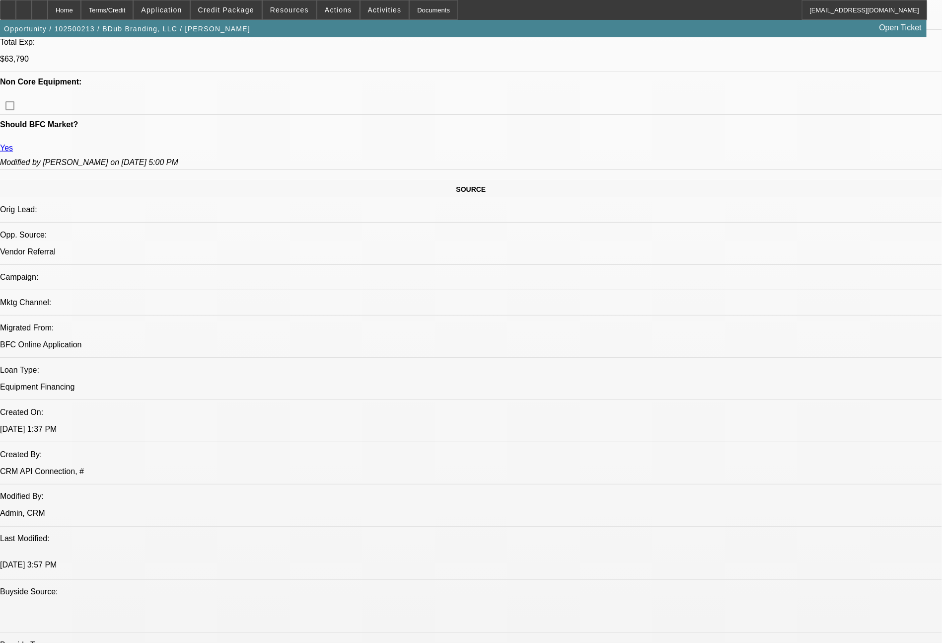
select select "2"
select select "0"
select select "6"
select select "0"
select select "2"
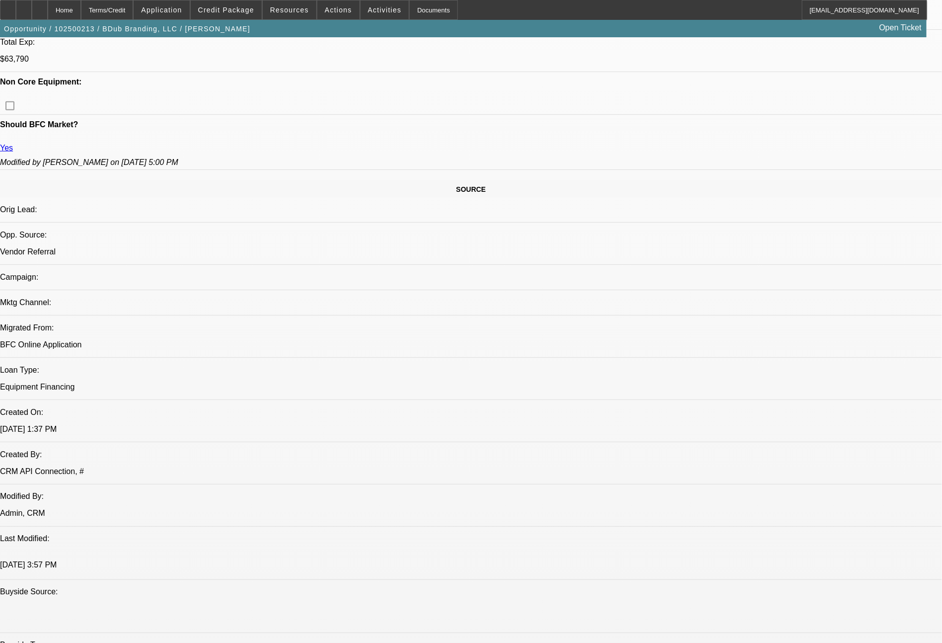
select select "2"
select select "0"
select select "6"
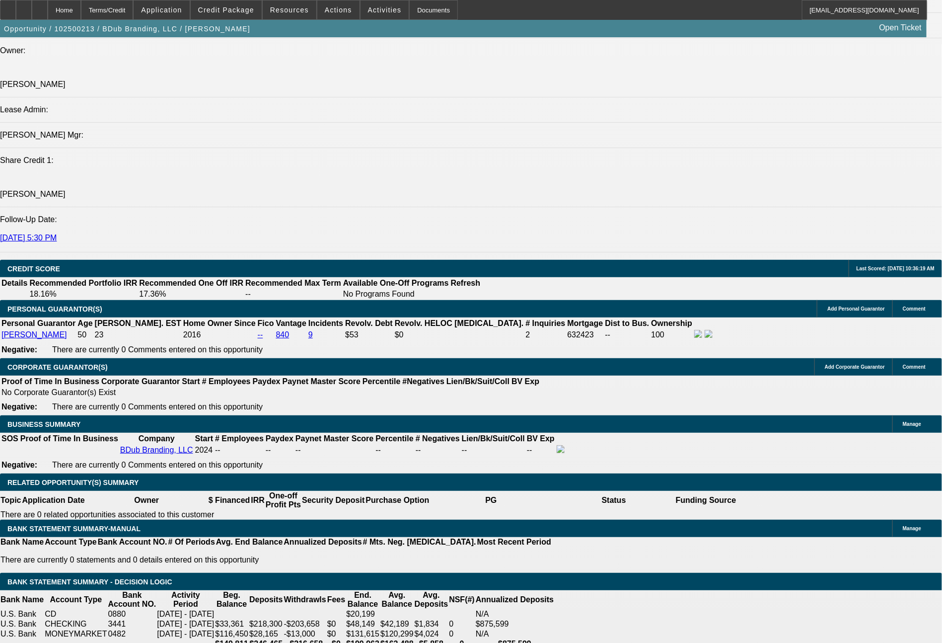
scroll to position [1360, 0]
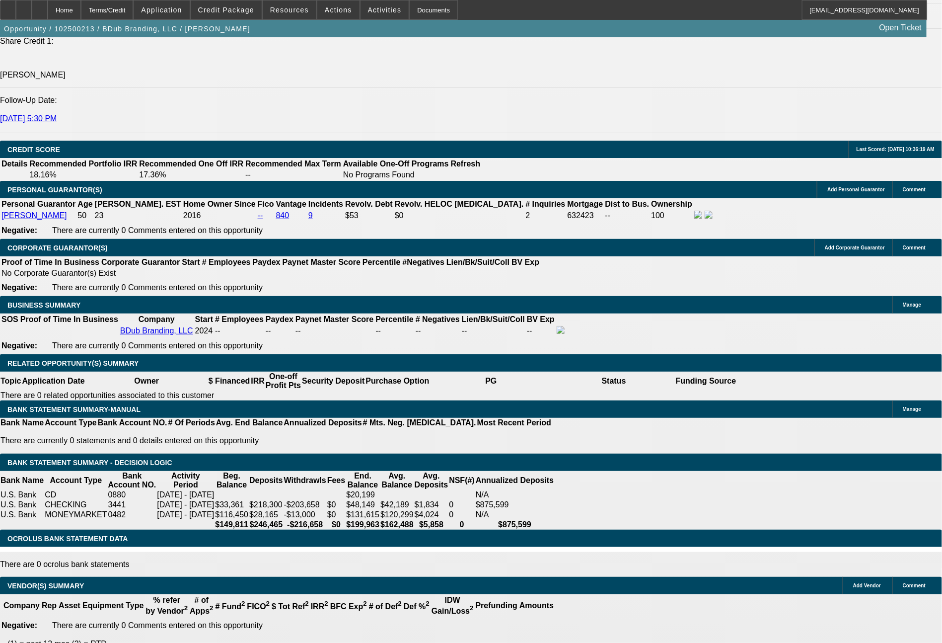
drag, startPoint x: 152, startPoint y: 306, endPoint x: 207, endPoint y: 310, distance: 55.3
type input "2"
type input "$2.00"
type input "UNKNOWN"
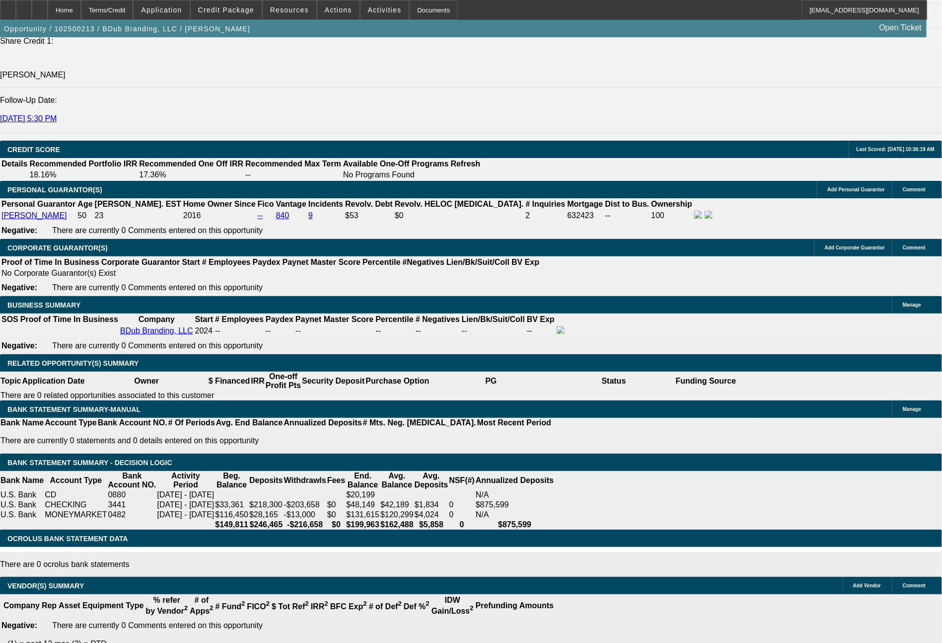
type input "2575"
type input "10"
type input "$2,575.00"
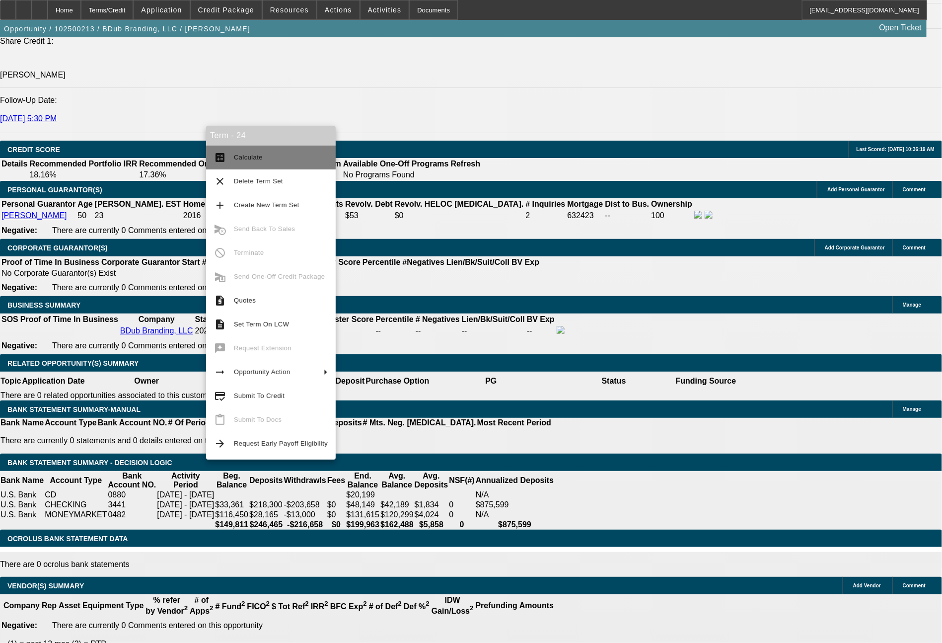
click at [266, 149] on button "calculate Calculate" at bounding box center [271, 157] width 130 height 24
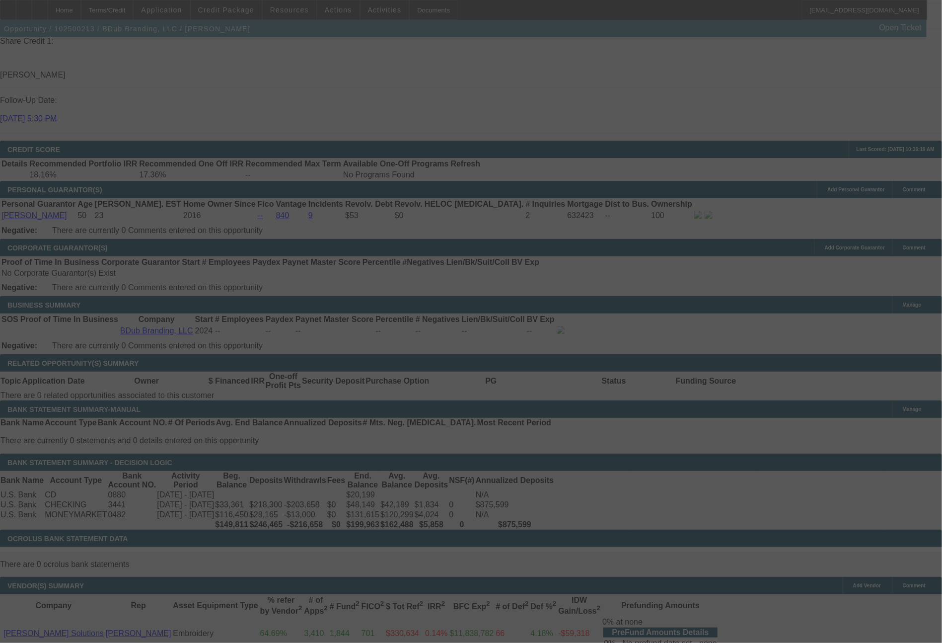
scroll to position [1417, 0]
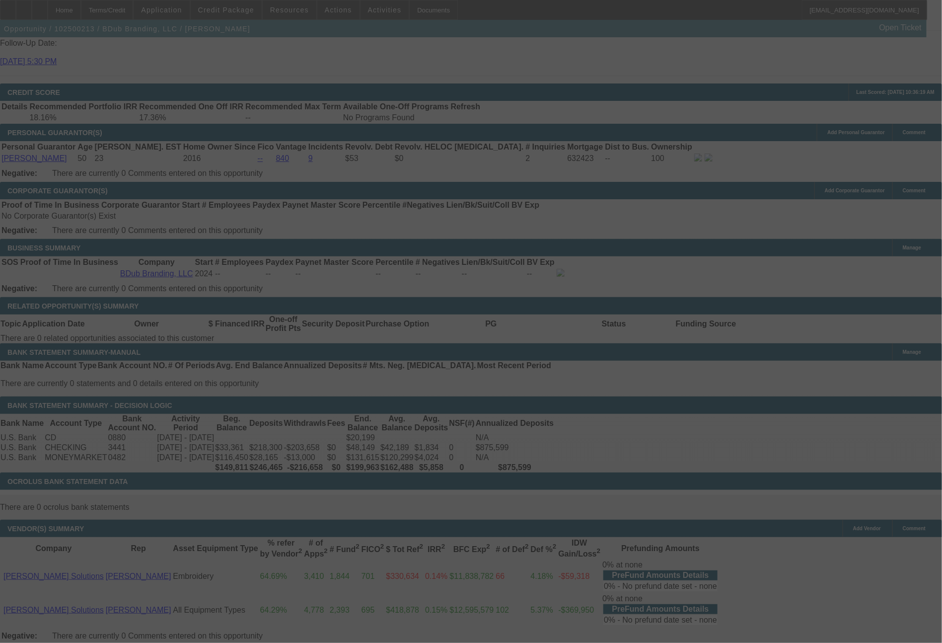
select select "0"
select select "2"
select select "0"
select select "6"
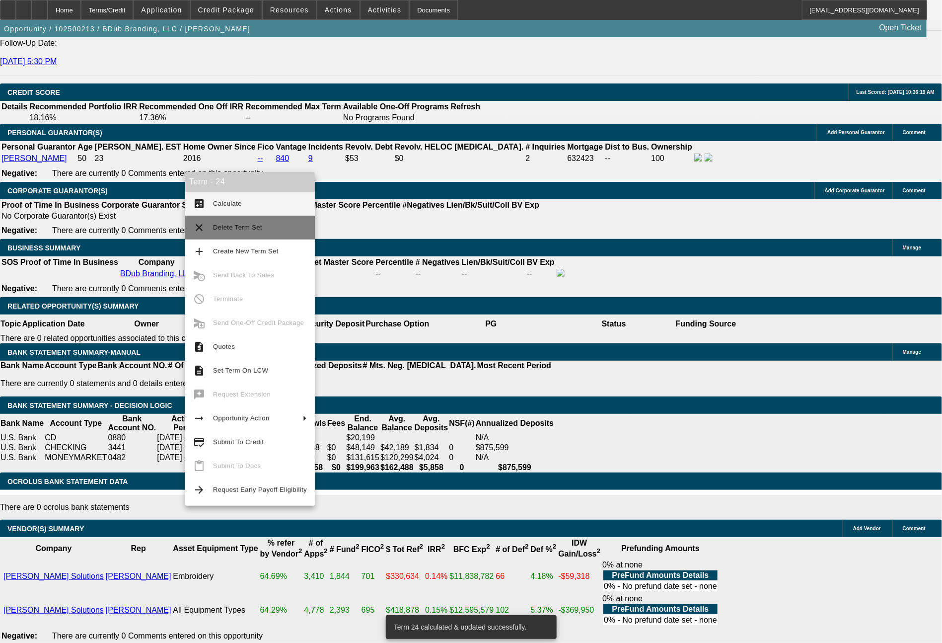
click at [226, 225] on span "Delete Term Set" at bounding box center [237, 226] width 49 height 7
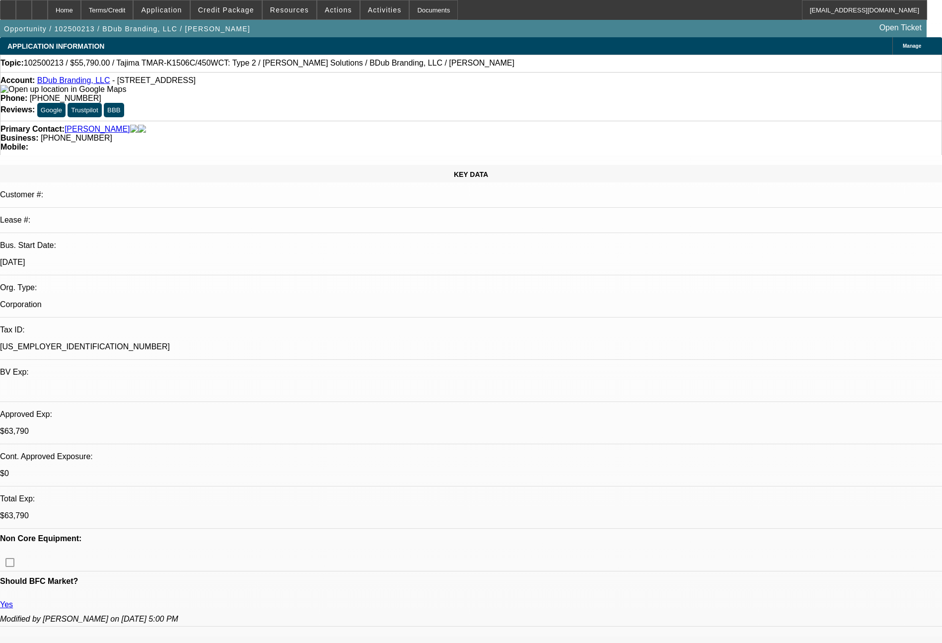
select select "0"
select select "2"
select select "0"
select select "6"
select select "0"
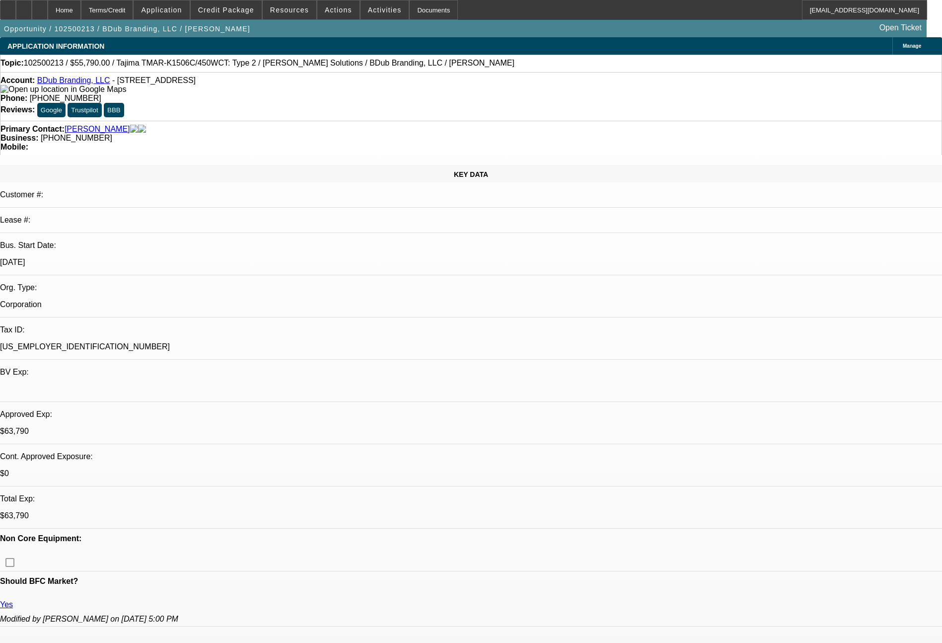
select select "2"
select select "0"
select select "6"
select select "0"
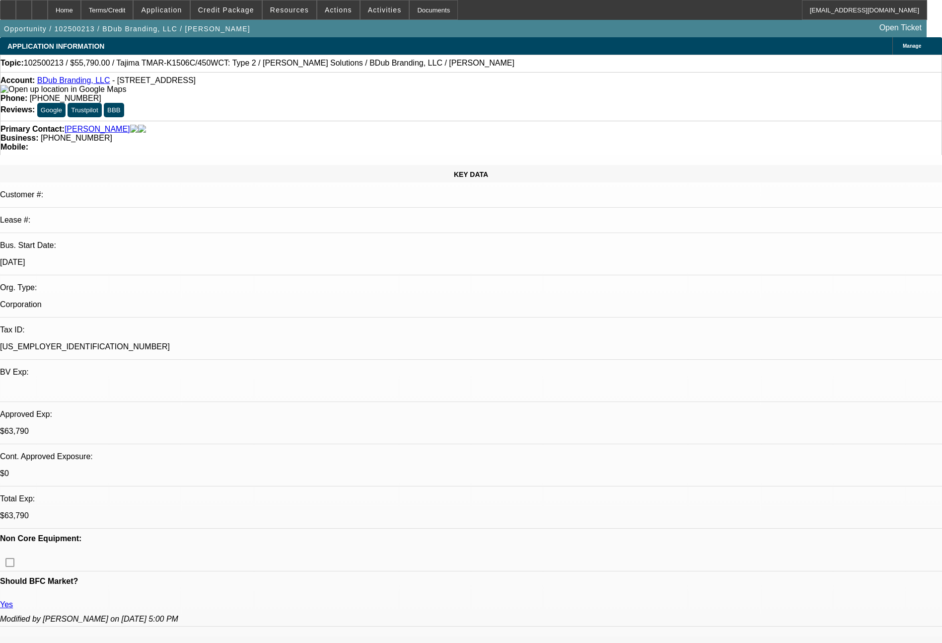
select select "2"
select select "0"
select select "6"
select select "0"
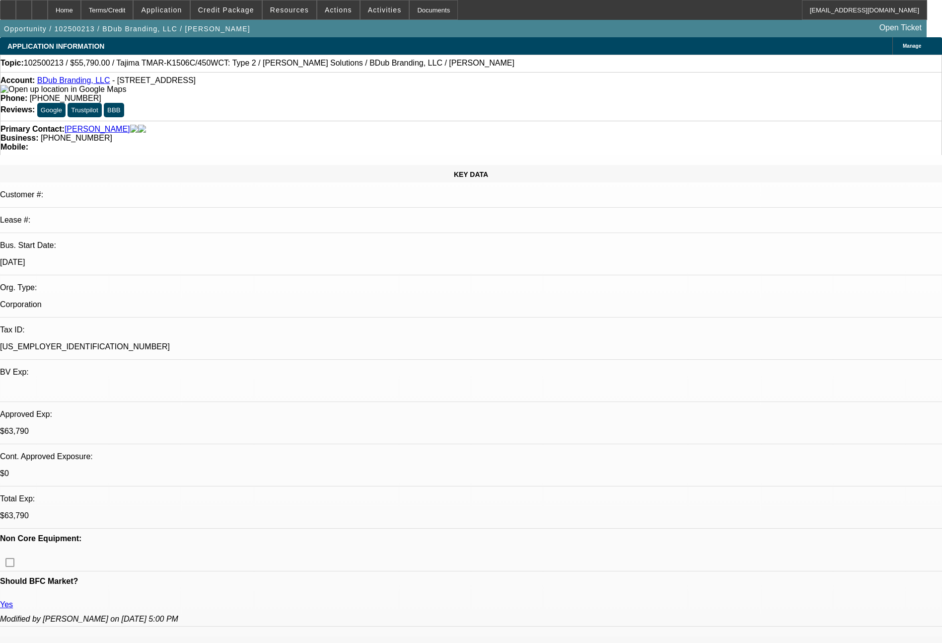
select select "2"
select select "0"
select select "6"
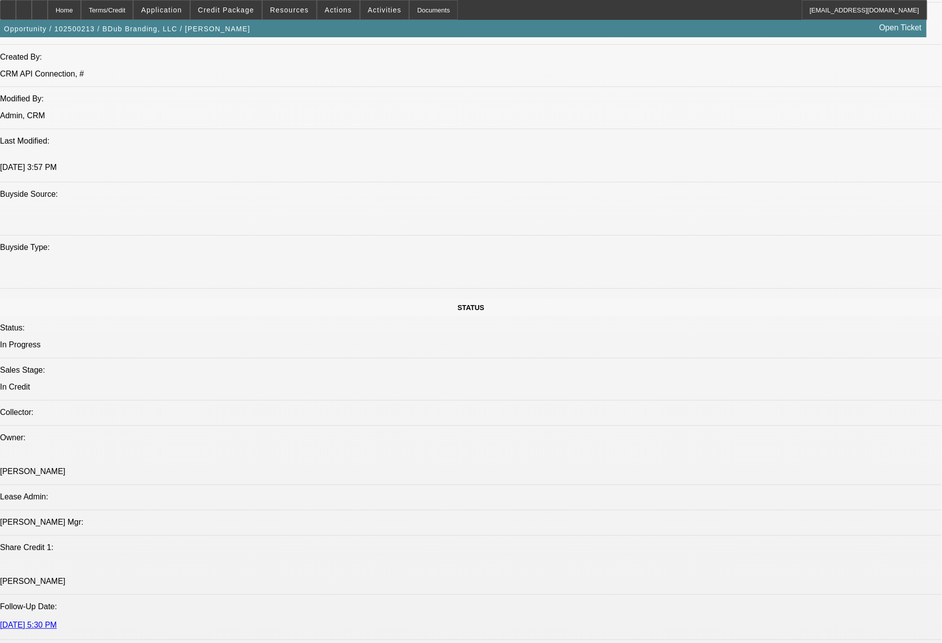
scroll to position [913, 0]
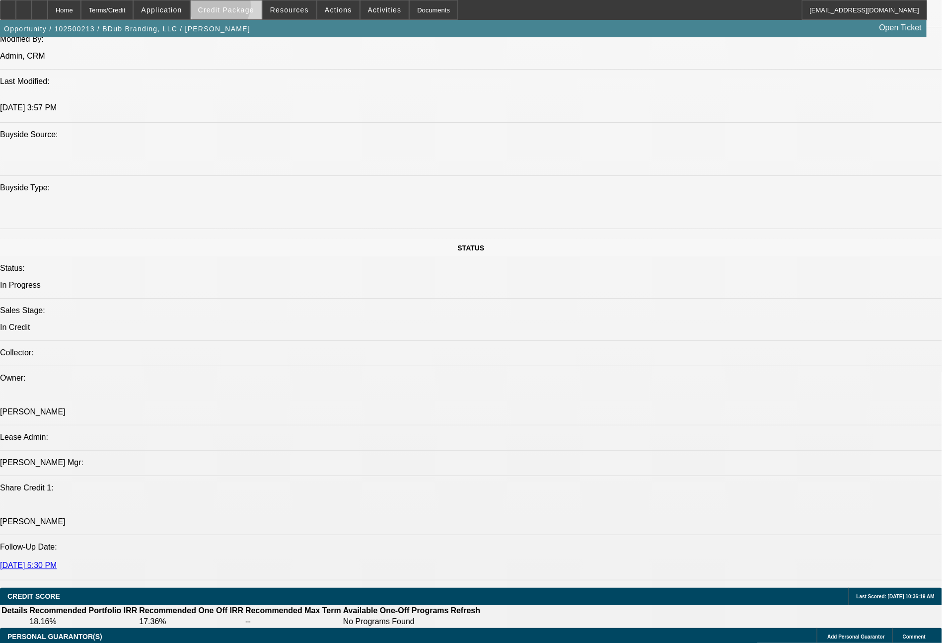
click at [239, 8] on span "Credit Package" at bounding box center [226, 10] width 56 height 8
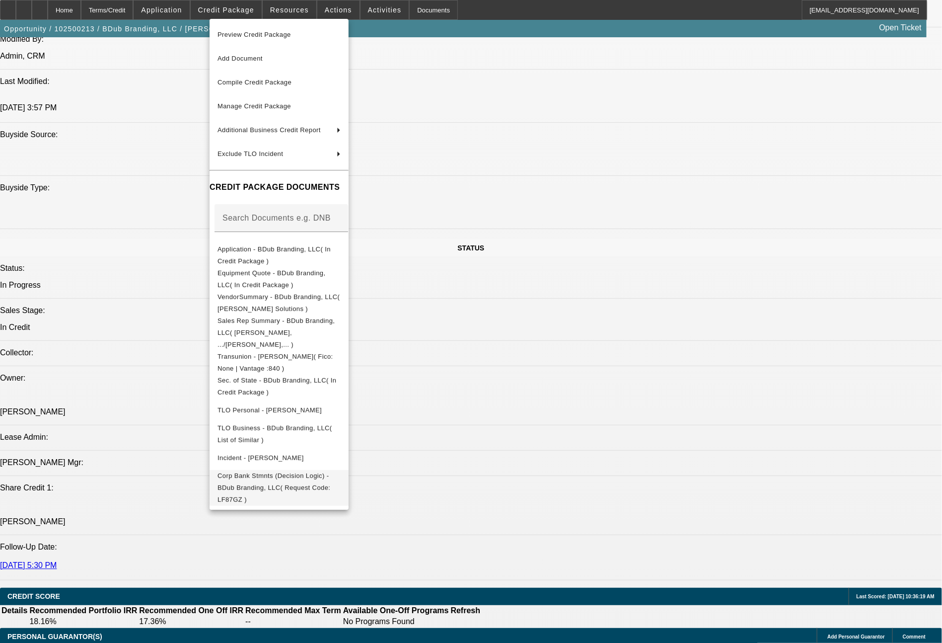
click at [322, 472] on span "Corp Bank Stmnts (Decision Logic) - BDub Branding, LLC( Request Code: LF87GZ )" at bounding box center [273, 487] width 113 height 31
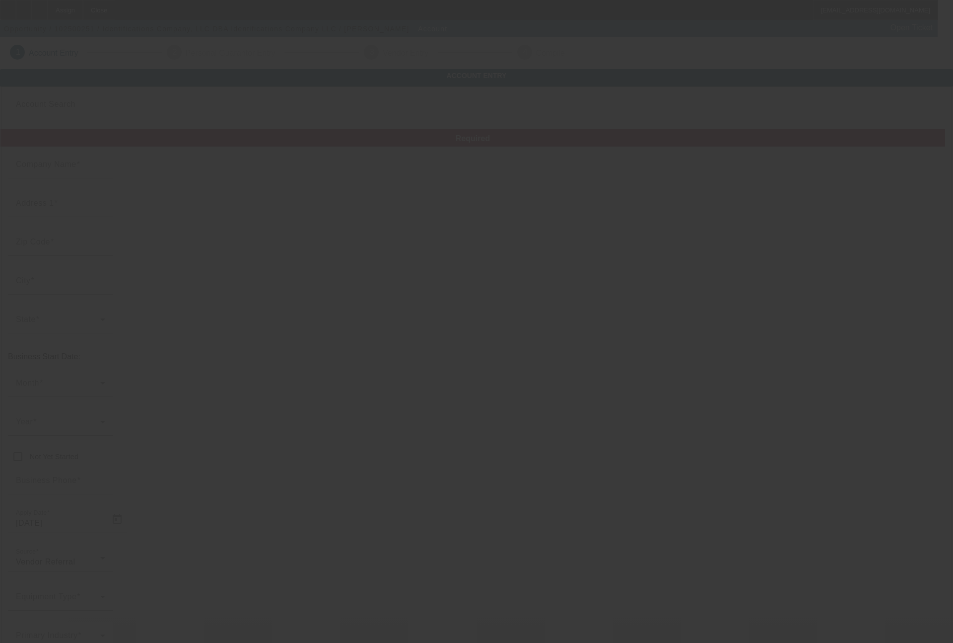
type input "Identifications Company, LLC"
type input "[STREET_ADDRESS]"
type input "67530"
type input "[GEOGRAPHIC_DATA]"
type input "[PHONE_NUMBER]"
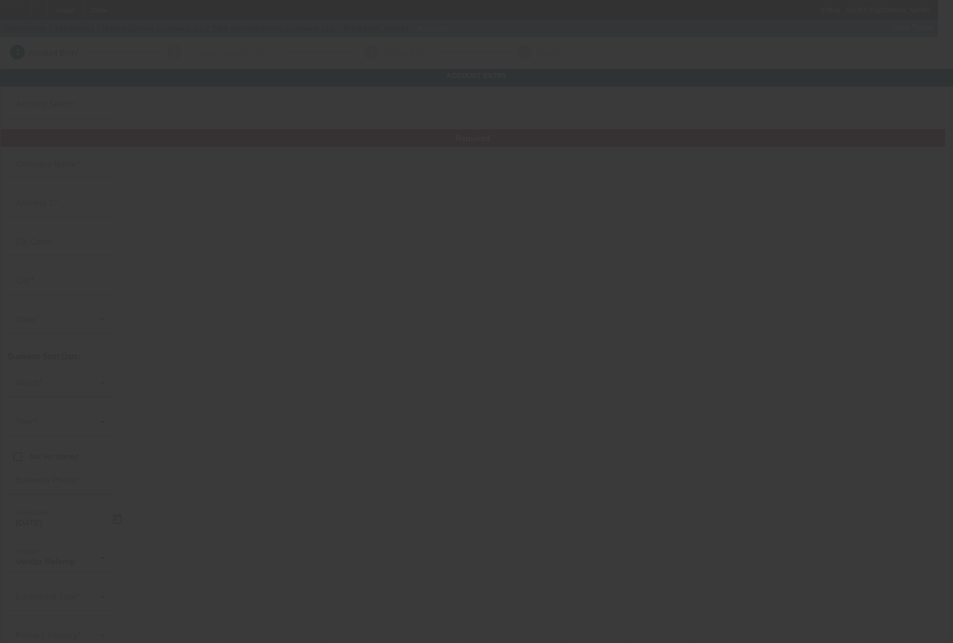
type input "Identifications Company LLC"
type input "[EMAIL_ADDRESS][DOMAIN_NAME]"
type input "[US_EMPLOYER_IDENTIFICATION_NUMBER]"
type input "[URL][DOMAIN_NAME]"
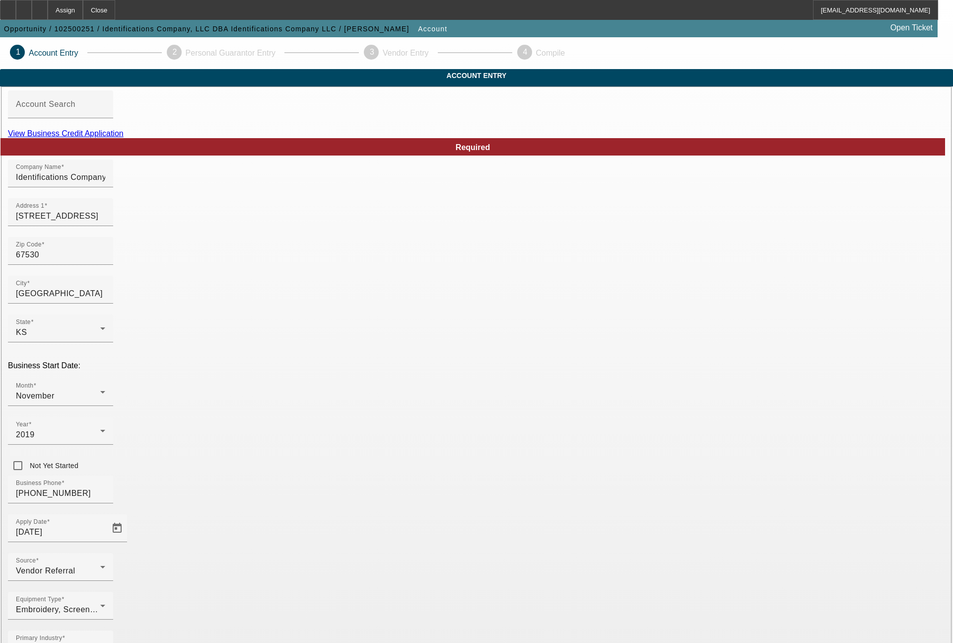
click at [124, 138] on link "View Business Credit Application" at bounding box center [66, 133] width 116 height 8
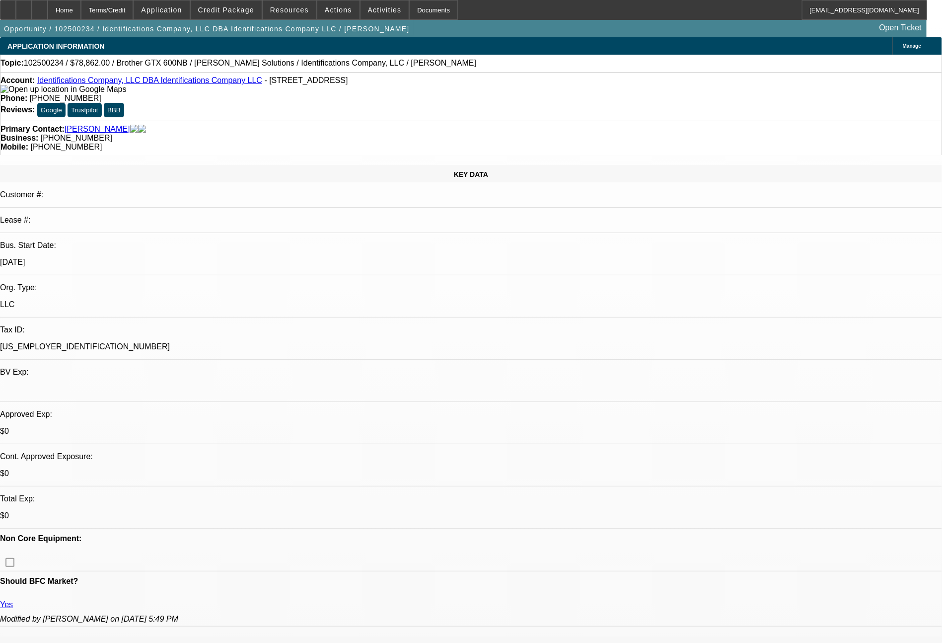
select select "0"
select select "2"
select select "0.1"
select select "4"
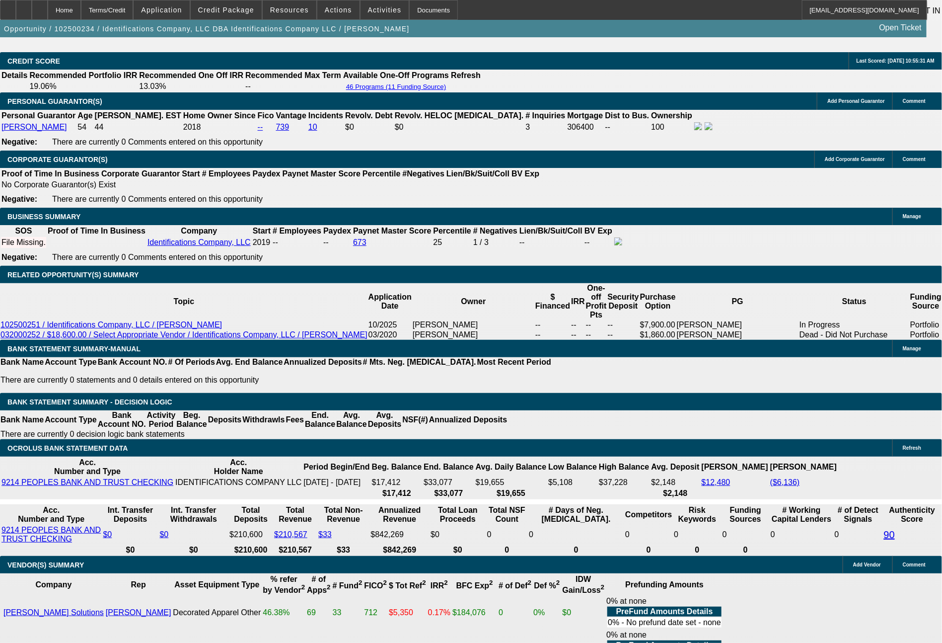
scroll to position [1620, 0]
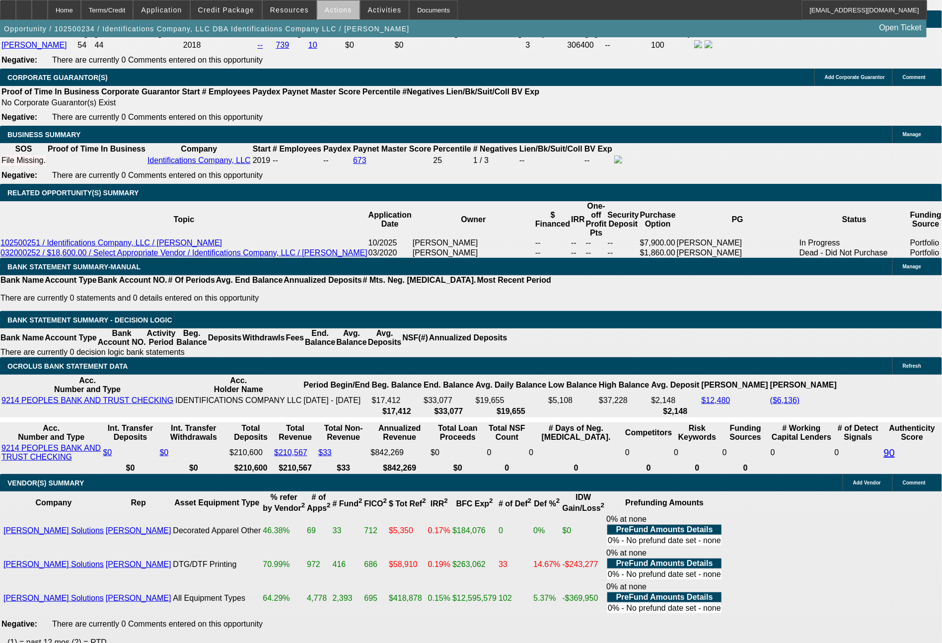
click at [347, 11] on span at bounding box center [338, 10] width 42 height 24
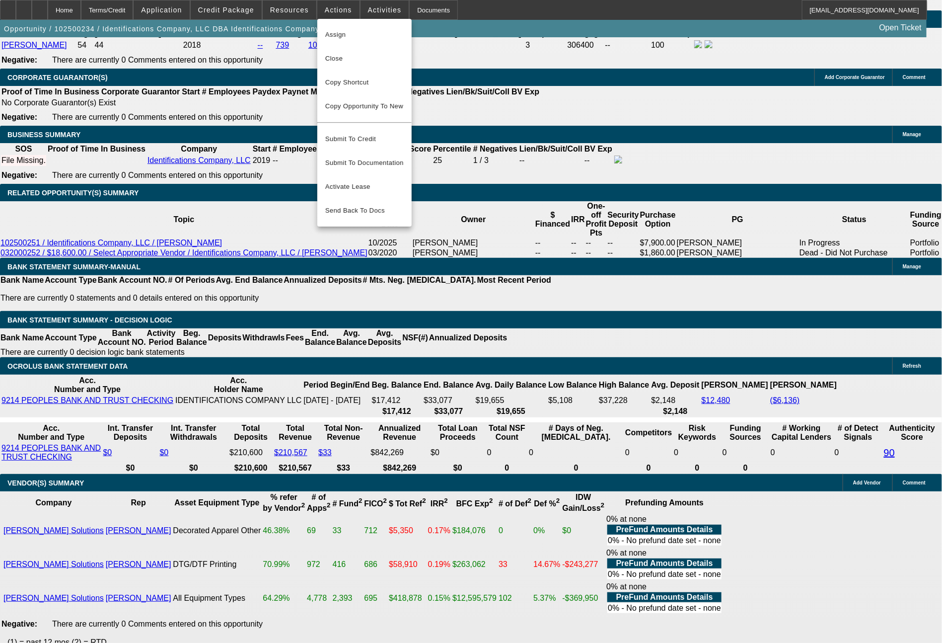
click at [663, 418] on div at bounding box center [471, 321] width 942 height 643
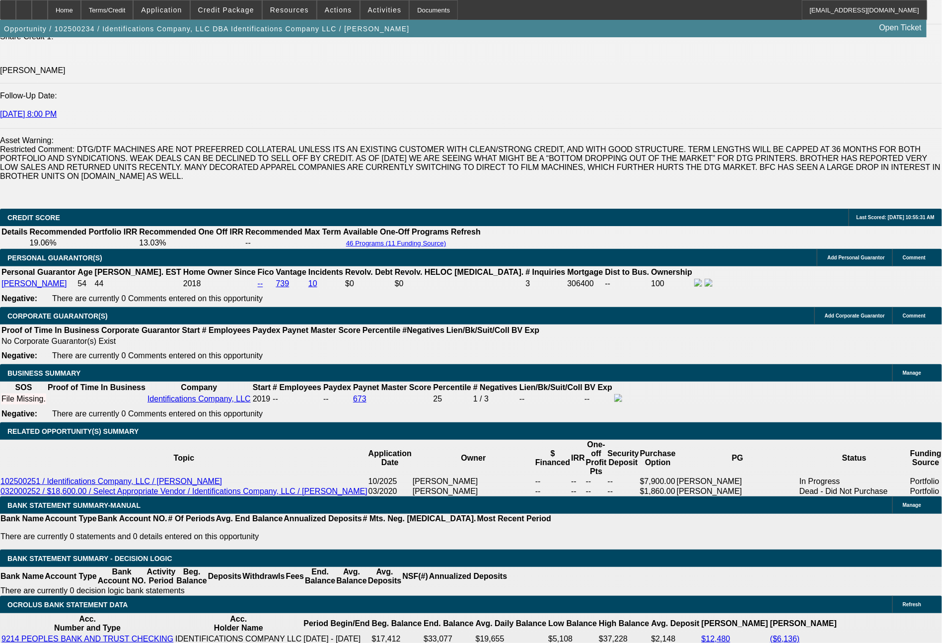
scroll to position [1332, 0]
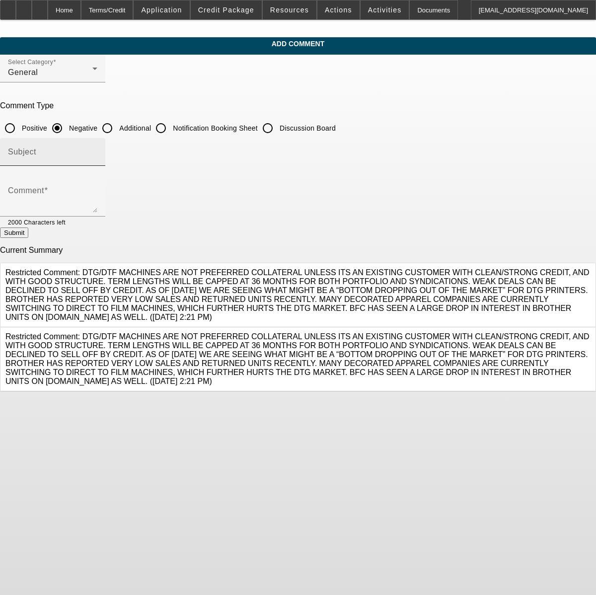
drag, startPoint x: 219, startPoint y: 131, endPoint x: 215, endPoint y: 162, distance: 31.6
click at [117, 131] on input "Additional" at bounding box center [107, 128] width 20 height 20
radio input "true"
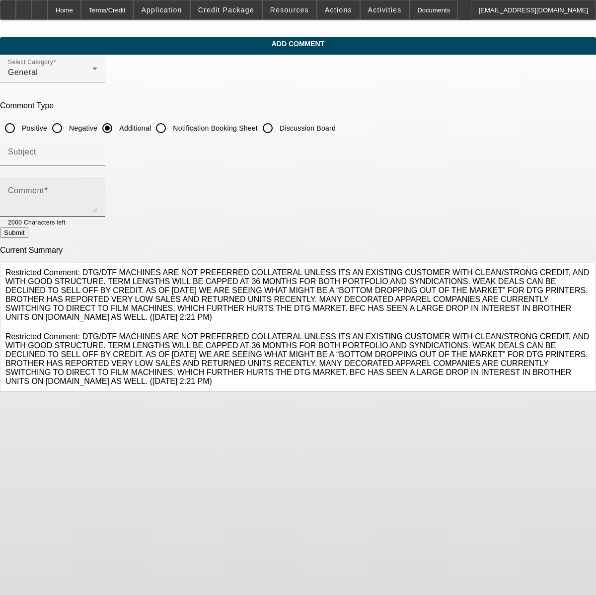
click at [97, 207] on textarea "Comment" at bounding box center [52, 201] width 89 height 24
type textarea "this is a long time family owned business that was started by [PERSON_NAME] & […"
click at [28, 238] on button "Submit" at bounding box center [14, 232] width 28 height 10
radio input "true"
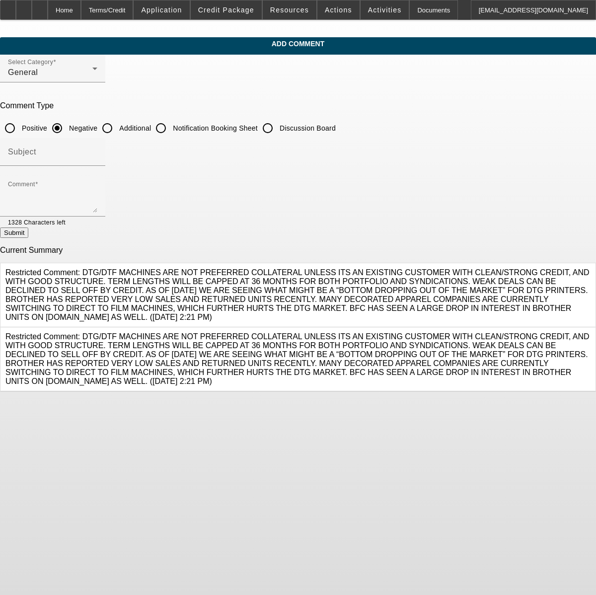
scroll to position [0, 0]
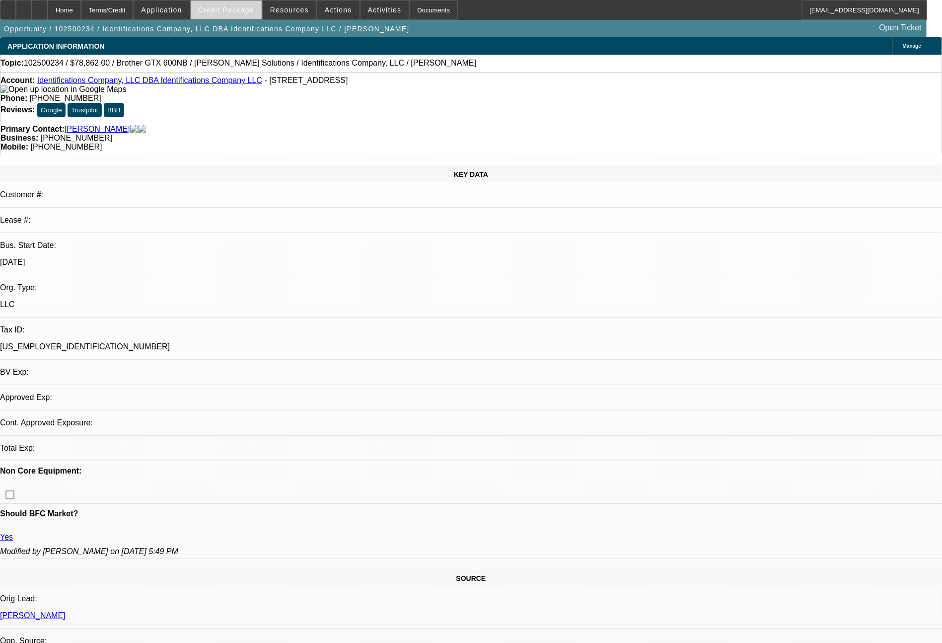
select select "0"
select select "2"
select select "0.1"
select select "4"
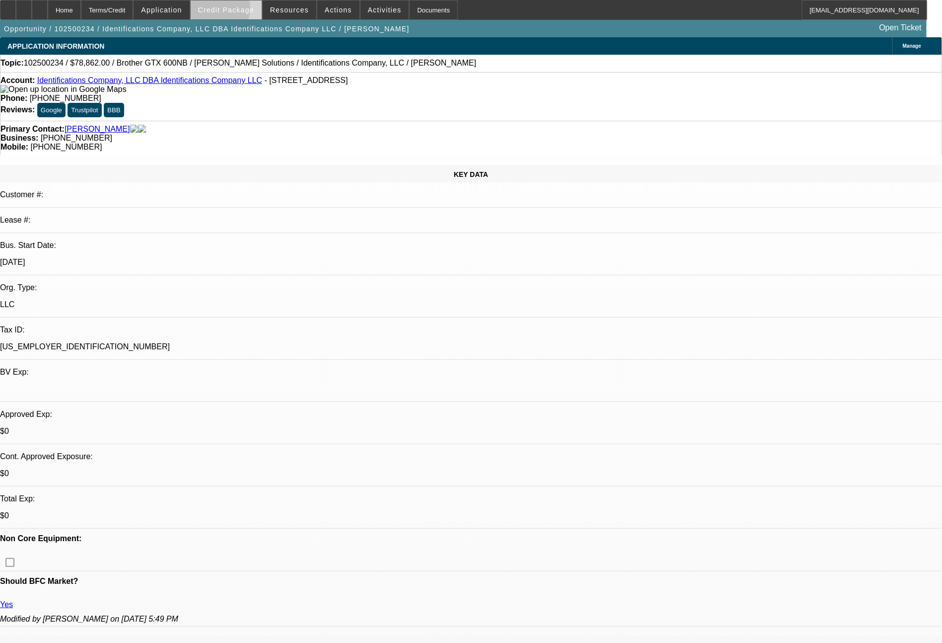
click at [234, 10] on span "Credit Package" at bounding box center [226, 10] width 56 height 8
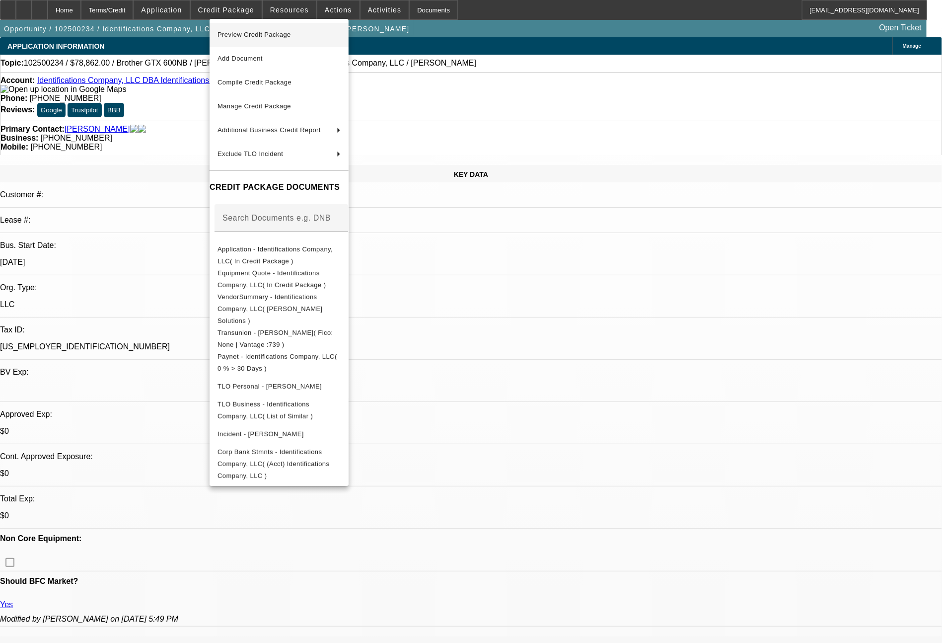
click at [273, 36] on span "Preview Credit Package" at bounding box center [253, 34] width 73 height 7
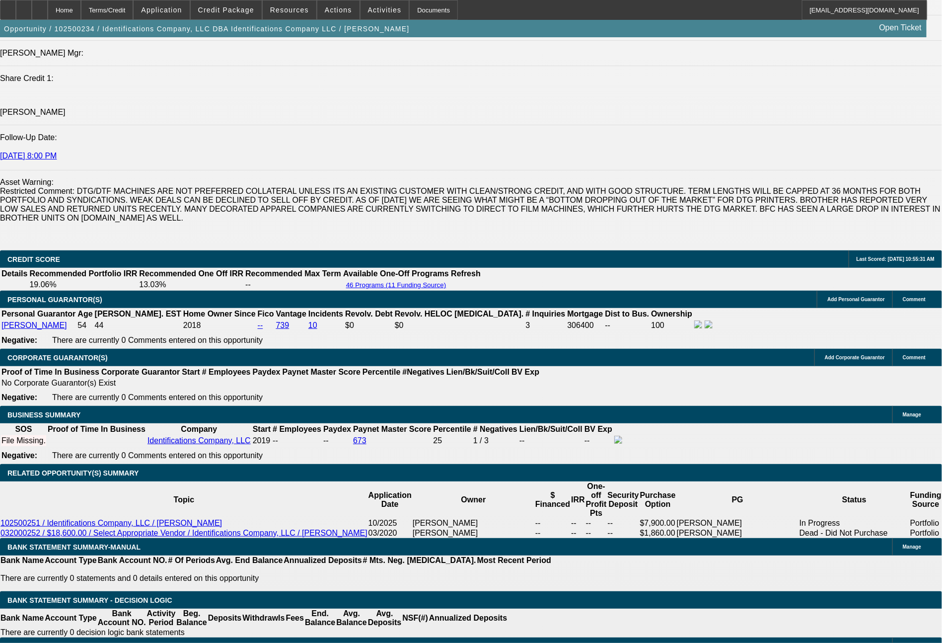
scroll to position [1380, 0]
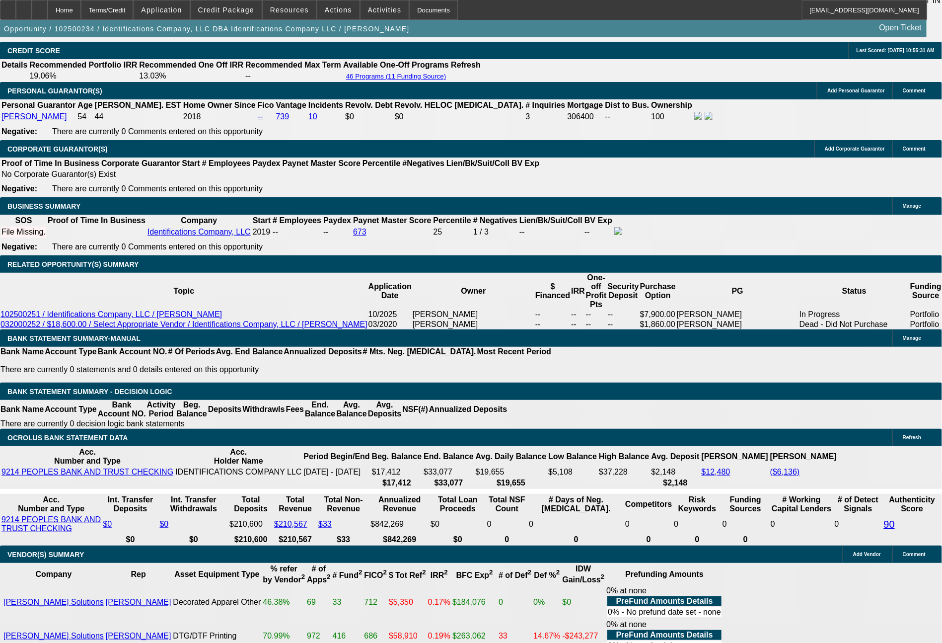
scroll to position [1618, 0]
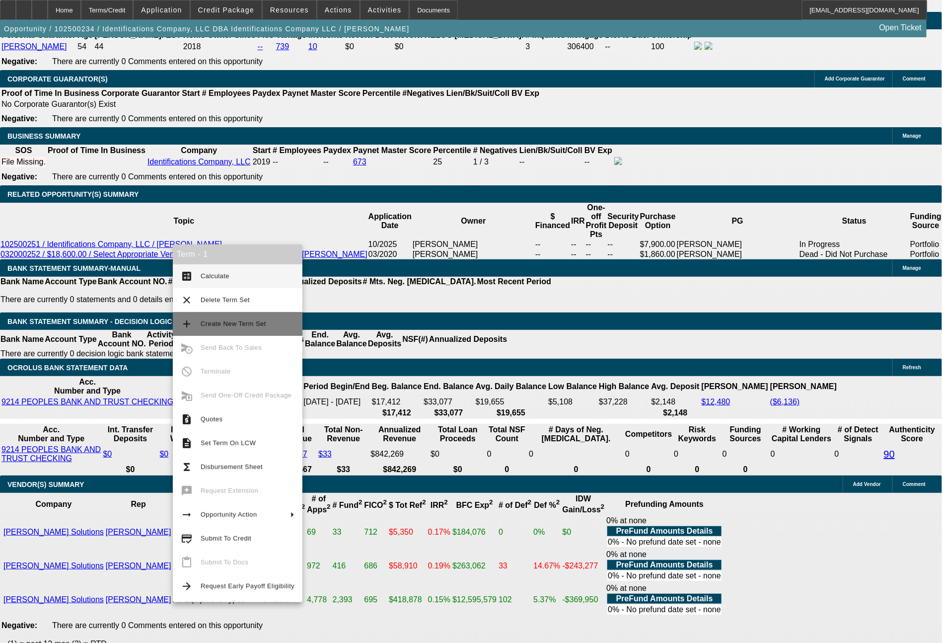
click at [206, 324] on span "Create New Term Set" at bounding box center [234, 323] width 66 height 7
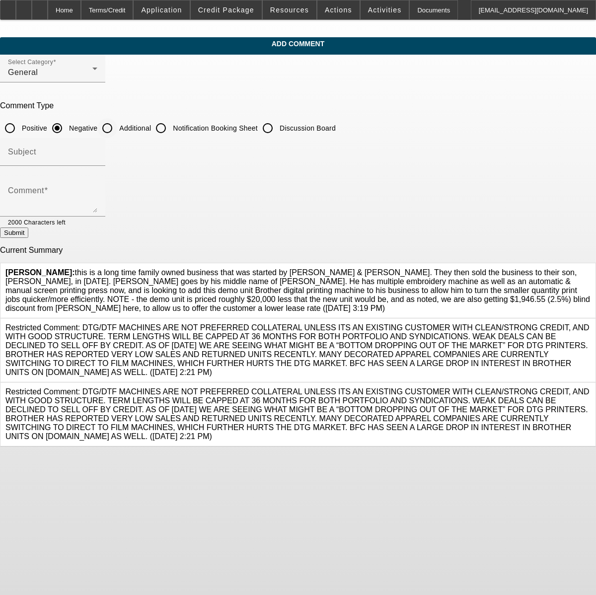
click at [117, 133] on input "Additional" at bounding box center [107, 128] width 20 height 20
radio input "true"
click at [97, 196] on textarea "Comment" at bounding box center [52, 201] width 89 height 24
type textarea "d"
type textarea "s"
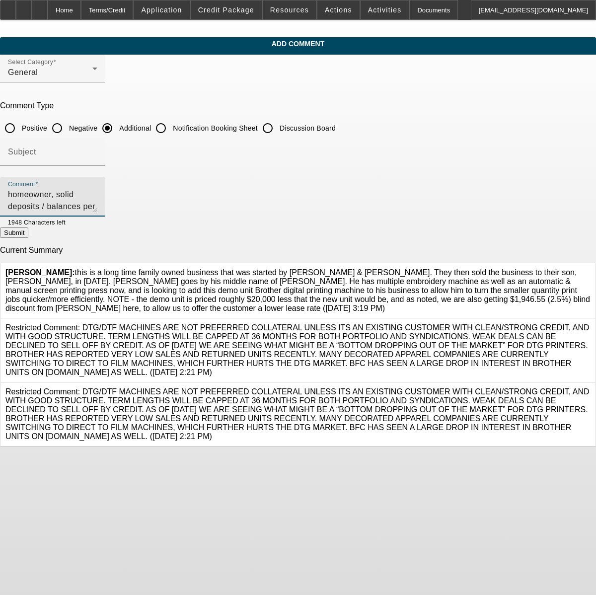
type textarea "homeowner, solid deposits / balances per bank stmts."
click at [28, 238] on button "Submit" at bounding box center [14, 232] width 28 height 10
radio input "true"
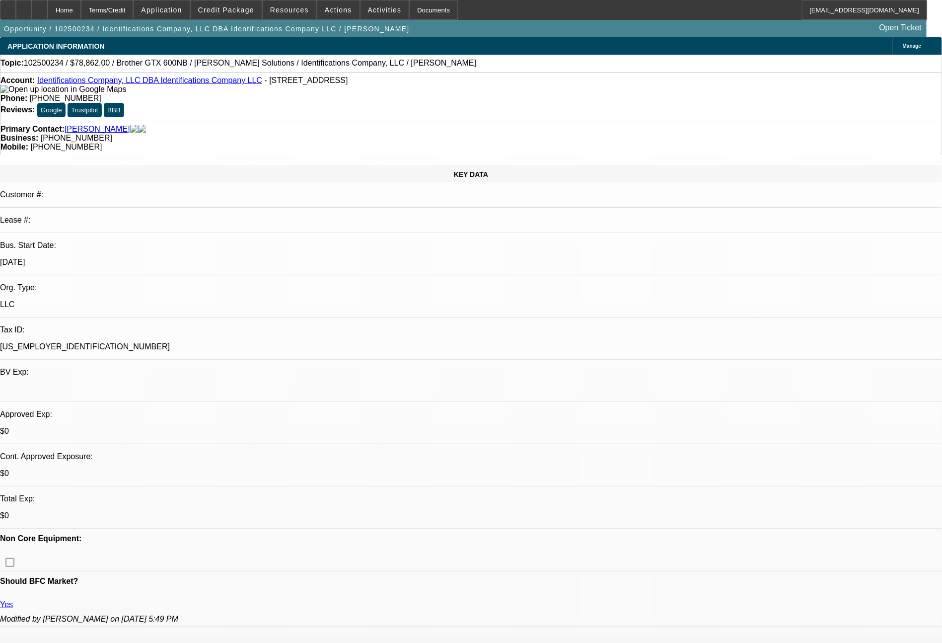
select select "0"
select select "2"
select select "0.1"
select select "4"
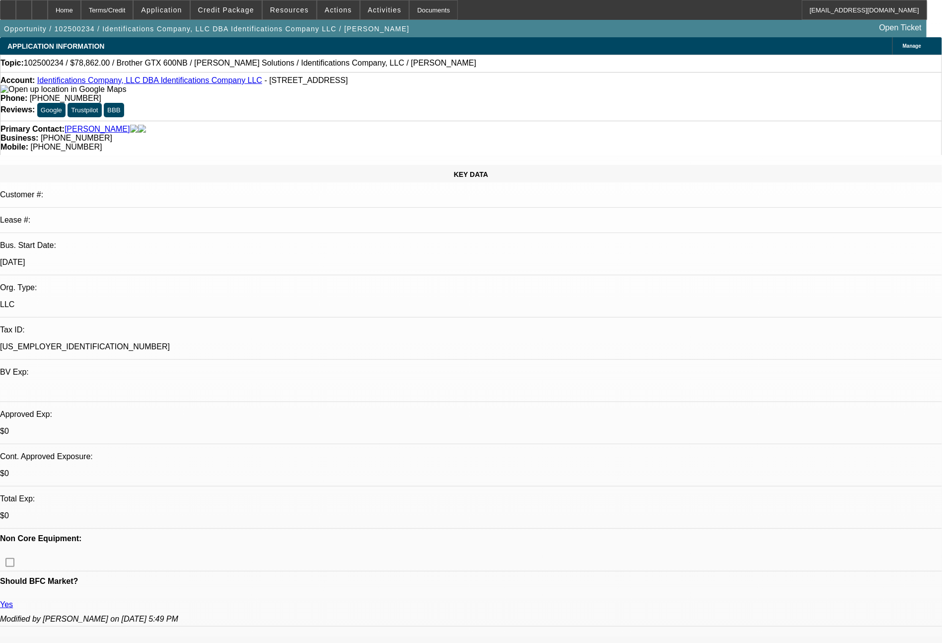
select select "0"
select select "2"
select select "0.1"
select select "4"
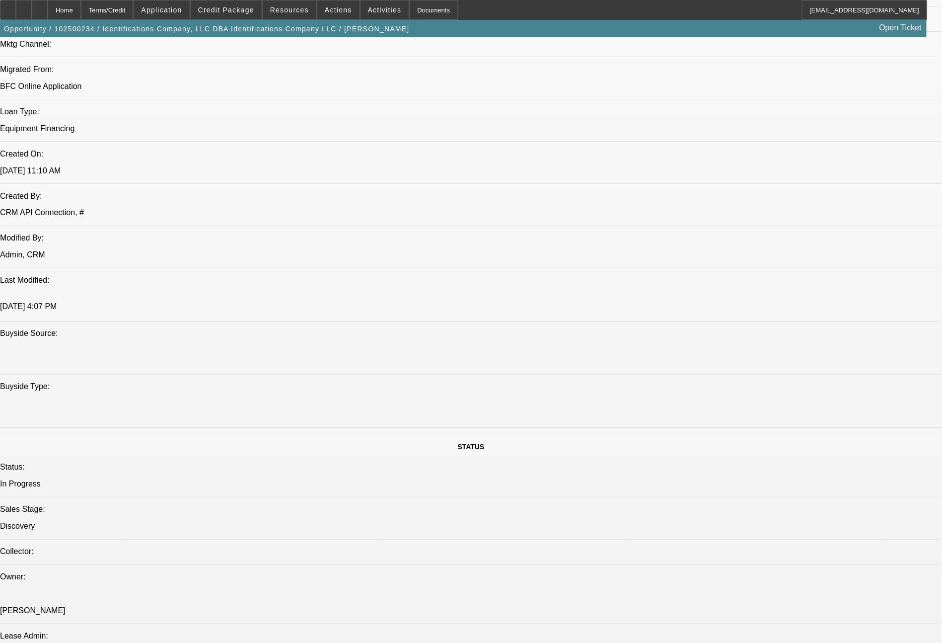
scroll to position [840, 0]
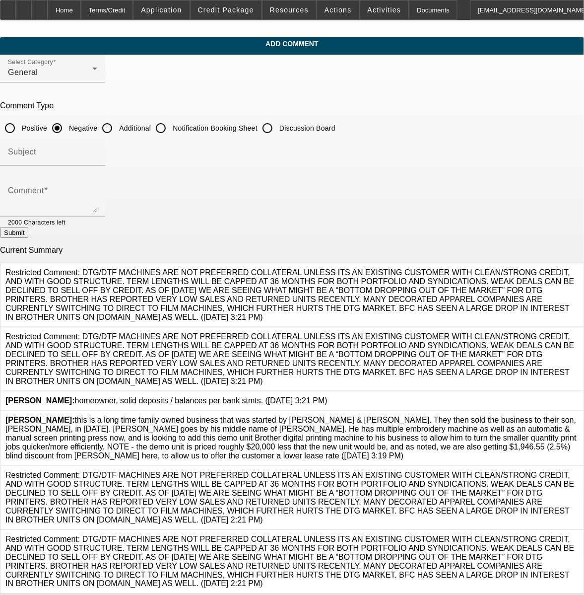
click at [117, 129] on input "Additional" at bounding box center [107, 128] width 20 height 20
radio input "true"
click at [97, 188] on div "Comment" at bounding box center [52, 197] width 89 height 40
click at [97, 196] on textarea "had a home forclosure [DATE] d uring economic downturn of 2009" at bounding box center [52, 201] width 89 height 24
click at [97, 195] on textarea "had a home foreclosure [DATE] d uring economic downturn of 2009" at bounding box center [52, 201] width 89 height 24
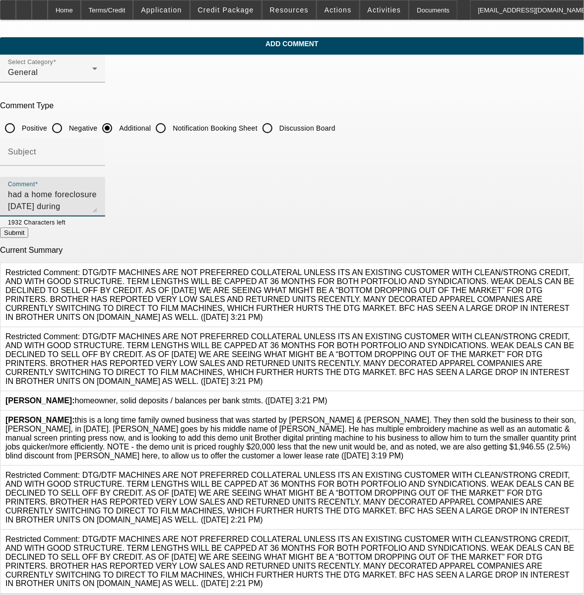
click at [97, 191] on textarea "had a home foreclosure [DATE] during economic downturn of 2009" at bounding box center [52, 201] width 89 height 24
click at [97, 193] on textarea "had a home foreclosure [DATE] during economic downturn of 2009, and he ultimate…" at bounding box center [52, 201] width 89 height 24
type textarea "had a home foreclosure [DATE] during economic downturn of 2009, and he ultimate…"
click at [28, 231] on button "Submit" at bounding box center [14, 232] width 28 height 10
radio input "true"
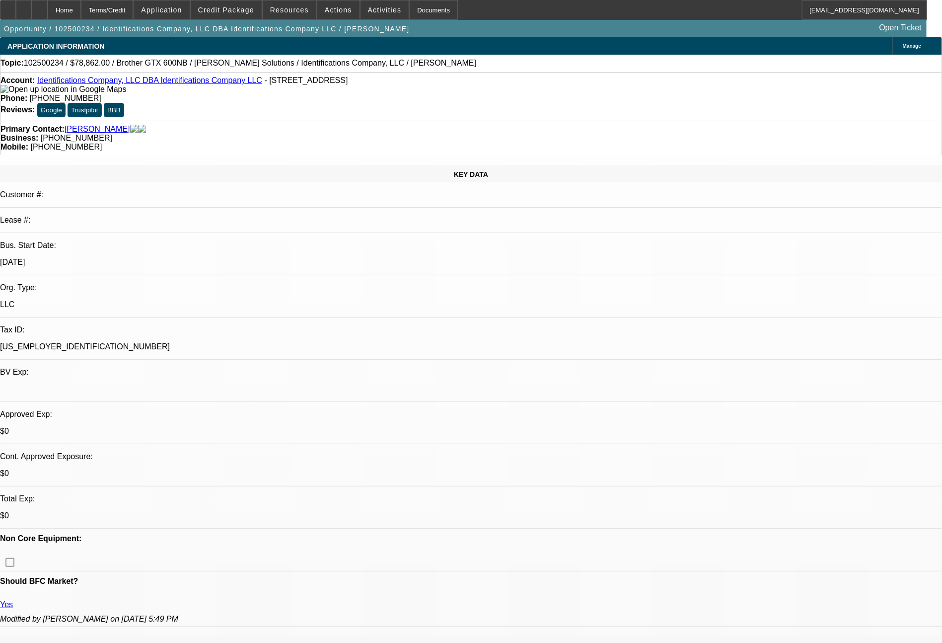
select select "0"
select select "2"
select select "0.1"
select select "4"
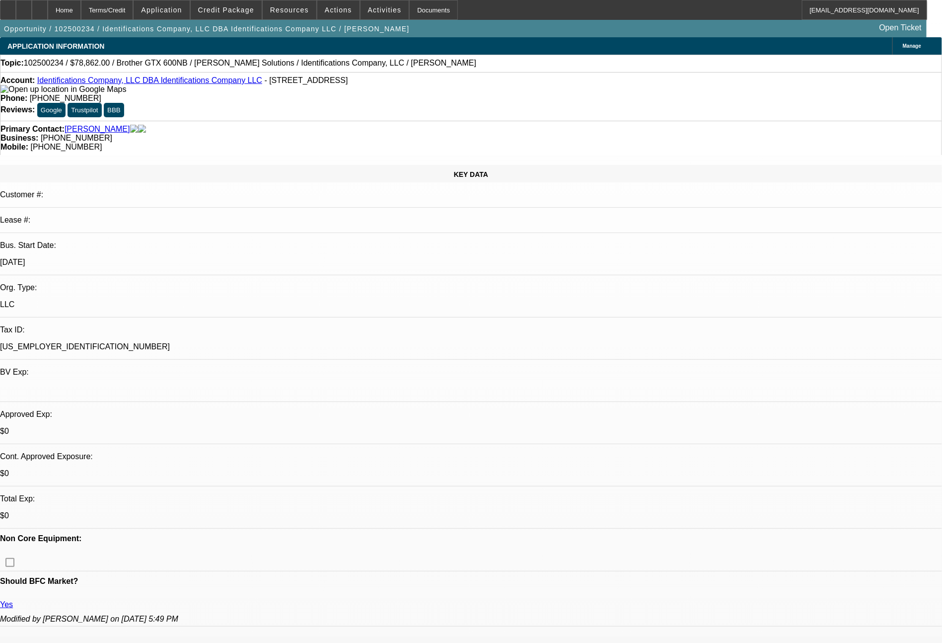
select select "0"
select select "2"
select select "0.1"
select select "4"
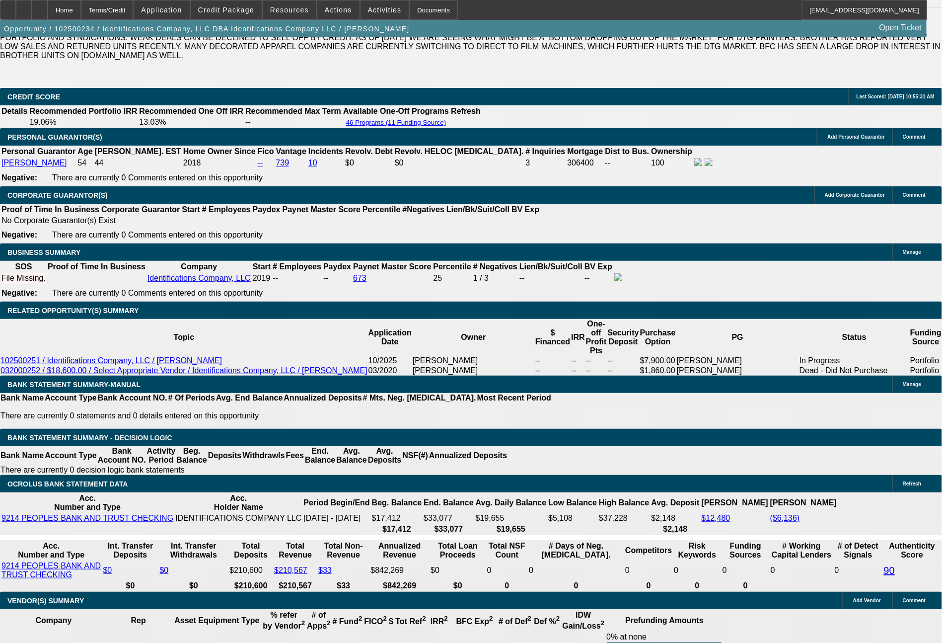
scroll to position [1584, 0]
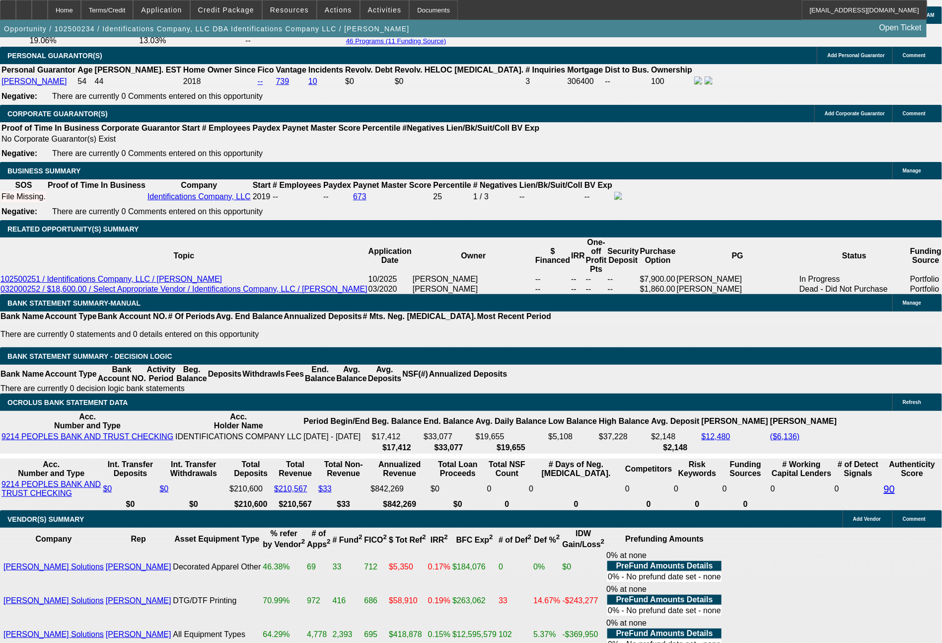
drag, startPoint x: 194, startPoint y: 399, endPoint x: 215, endPoint y: 401, distance: 20.9
type input "3"
type input "UNKNOWN"
type input "$26,503.53"
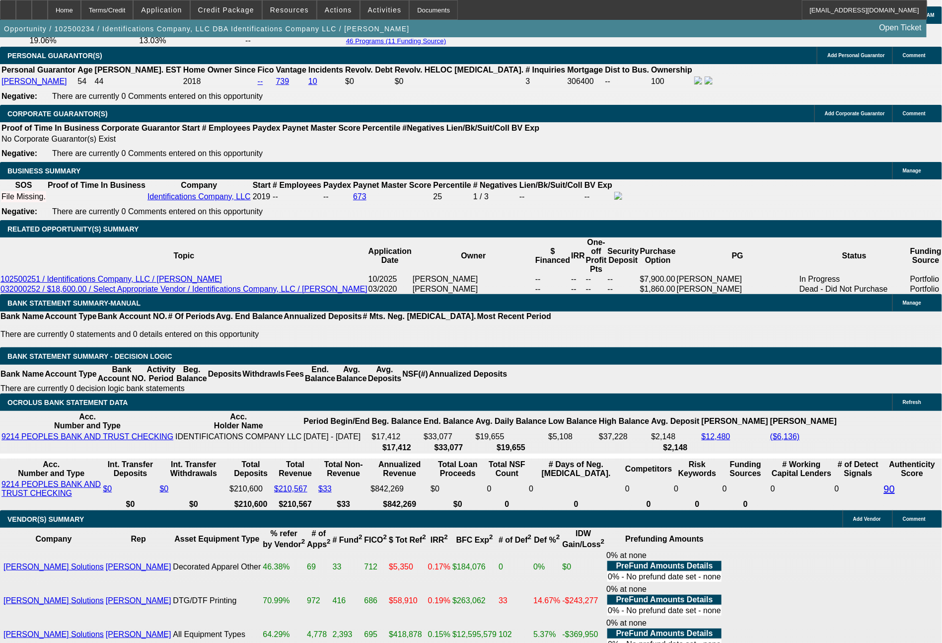
type input "$53,007.06"
type input "36"
type input "$2,361.02"
type input "$4,722.04"
type input "36"
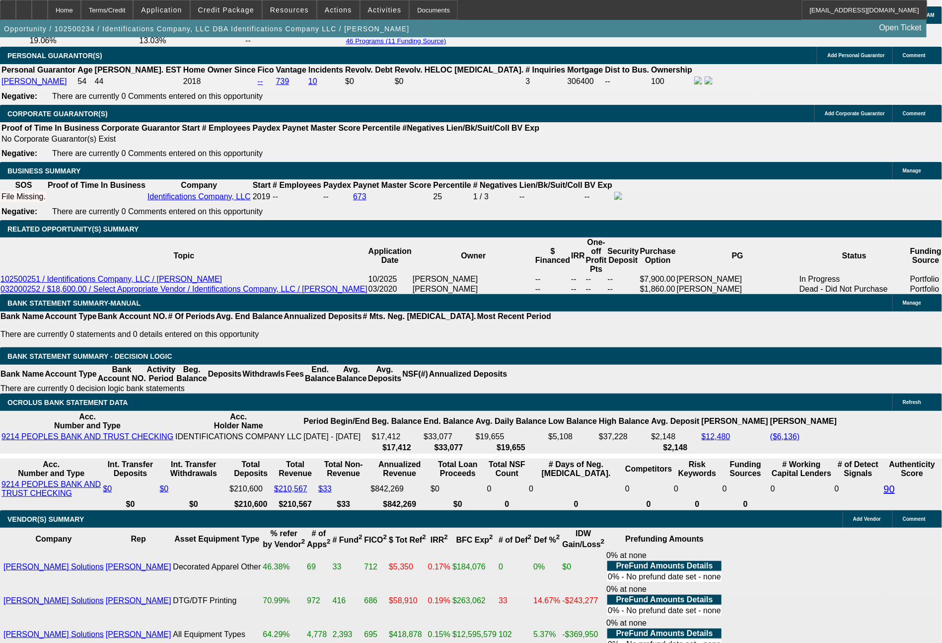
drag, startPoint x: 146, startPoint y: 406, endPoint x: 211, endPoint y: 406, distance: 64.6
type input "23"
type input "$46.00"
type input "2361"
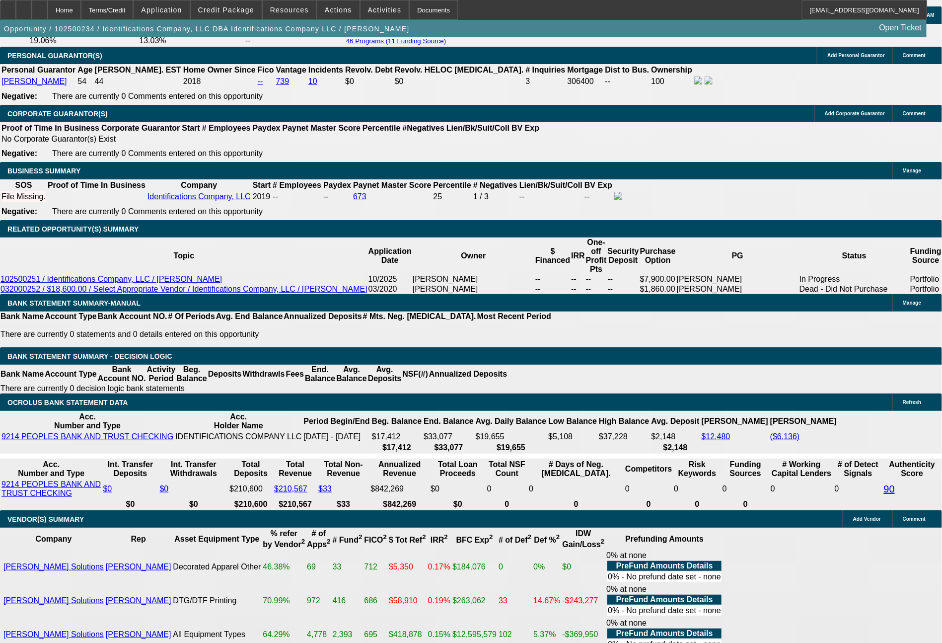
type input "4.9"
type input "$4,722.00"
type input "$2,361.00"
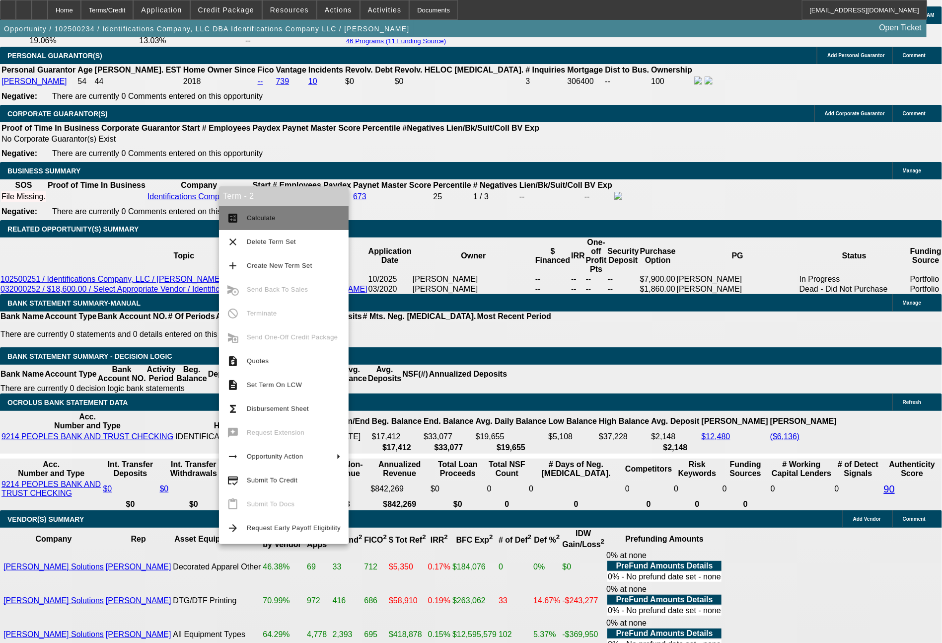
click at [258, 220] on span "Calculate" at bounding box center [261, 217] width 29 height 7
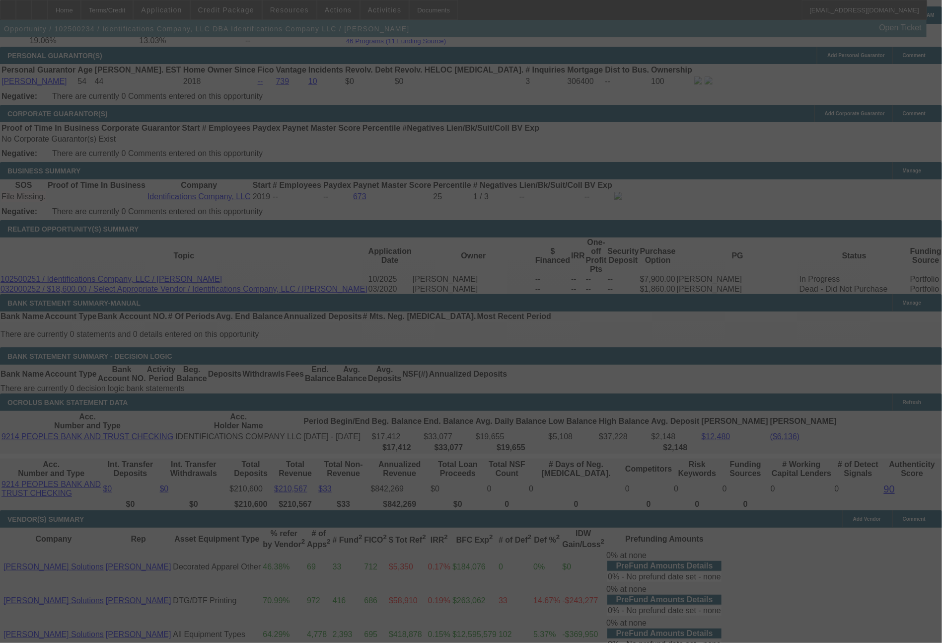
select select "0"
select select "2"
select select "0.1"
select select "4"
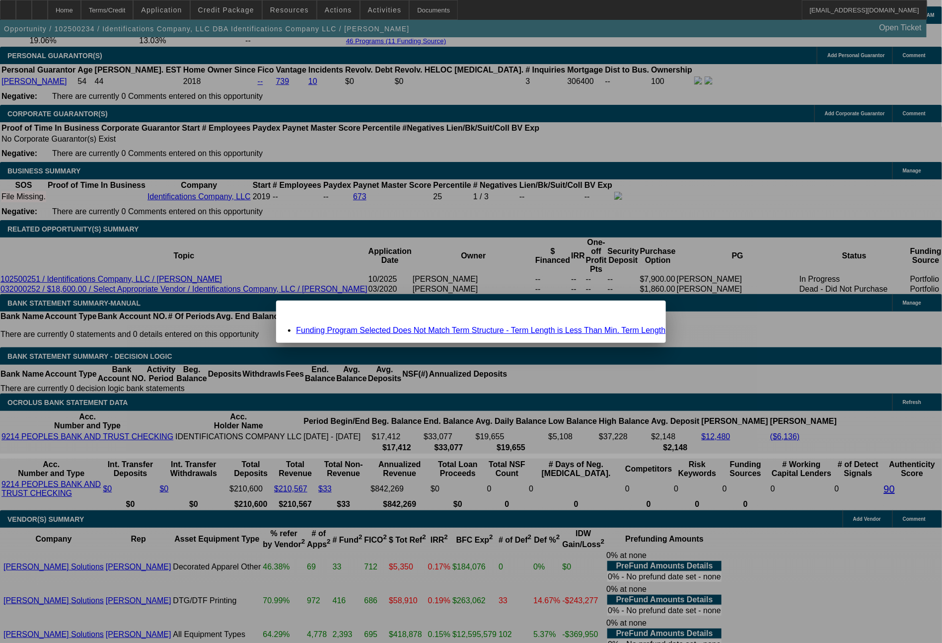
scroll to position [0, 0]
click at [644, 311] on div "Close" at bounding box center [655, 305] width 22 height 11
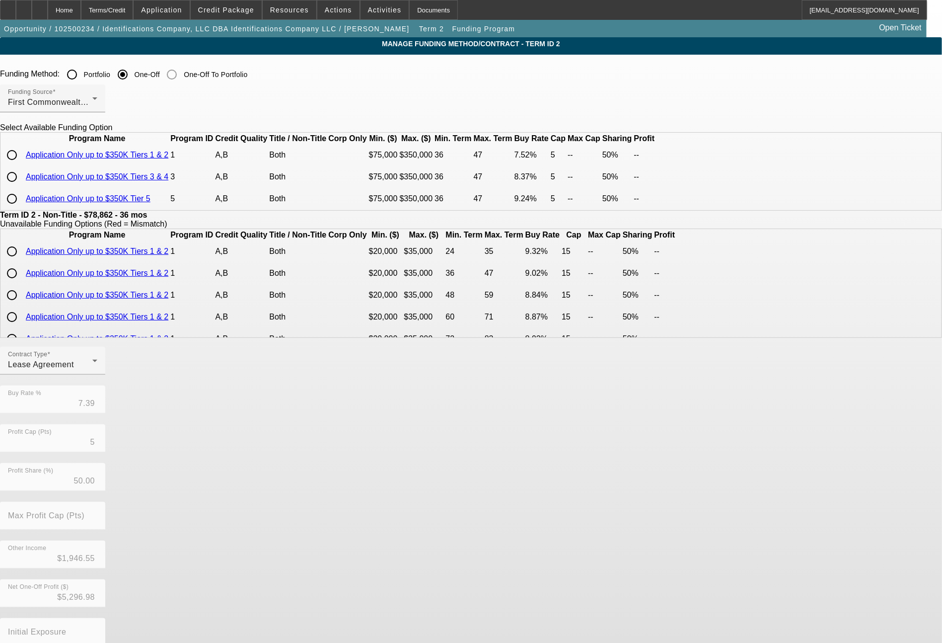
click at [22, 165] on input "radio" at bounding box center [12, 155] width 20 height 20
radio input "true"
type input "7.52"
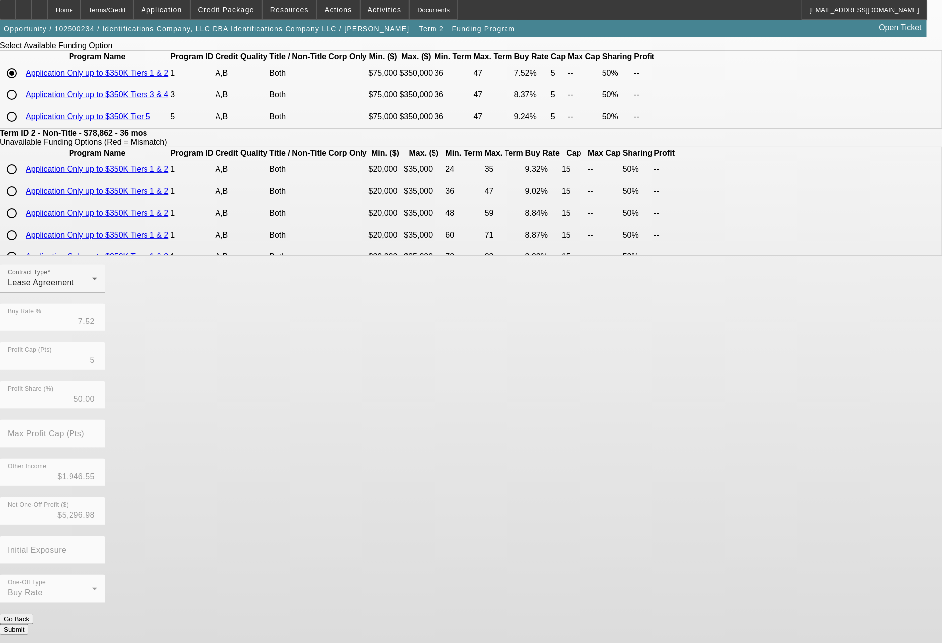
click at [431, 613] on div "Contract Type Lease Agreement Buy Rate % 7.52 Profit Cap (Pts) 5 Profit Share (…" at bounding box center [471, 439] width 942 height 349
click at [28, 624] on button "Submit" at bounding box center [14, 629] width 28 height 10
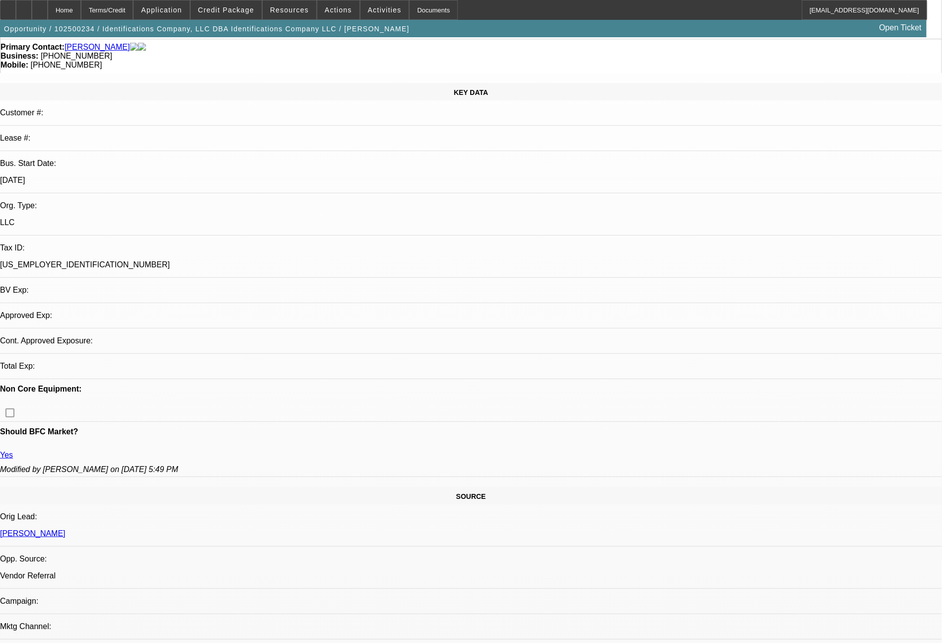
select select "0"
select select "2"
select select "0.1"
select select "4"
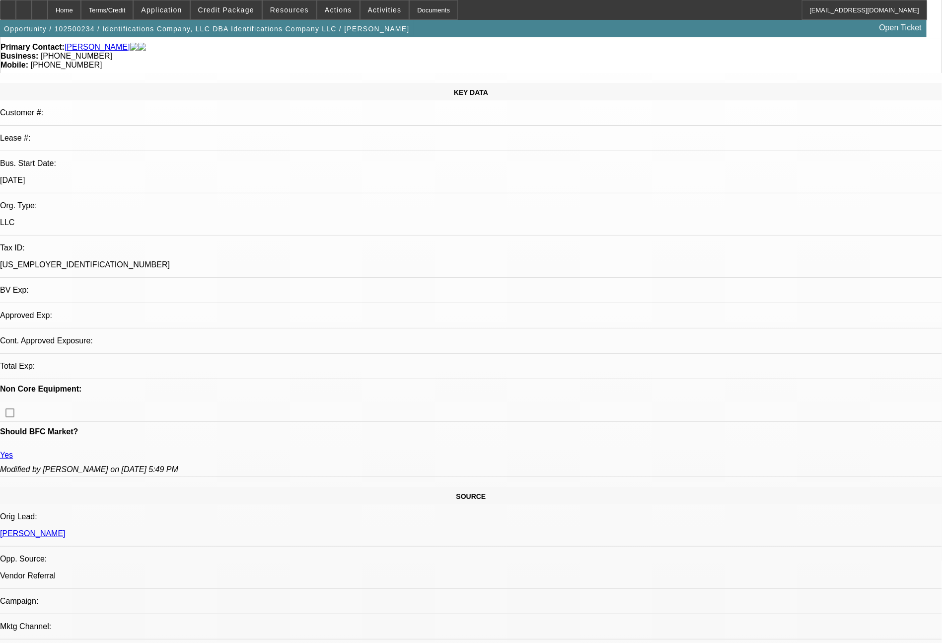
select select "0"
select select "2"
select select "0.1"
select select "4"
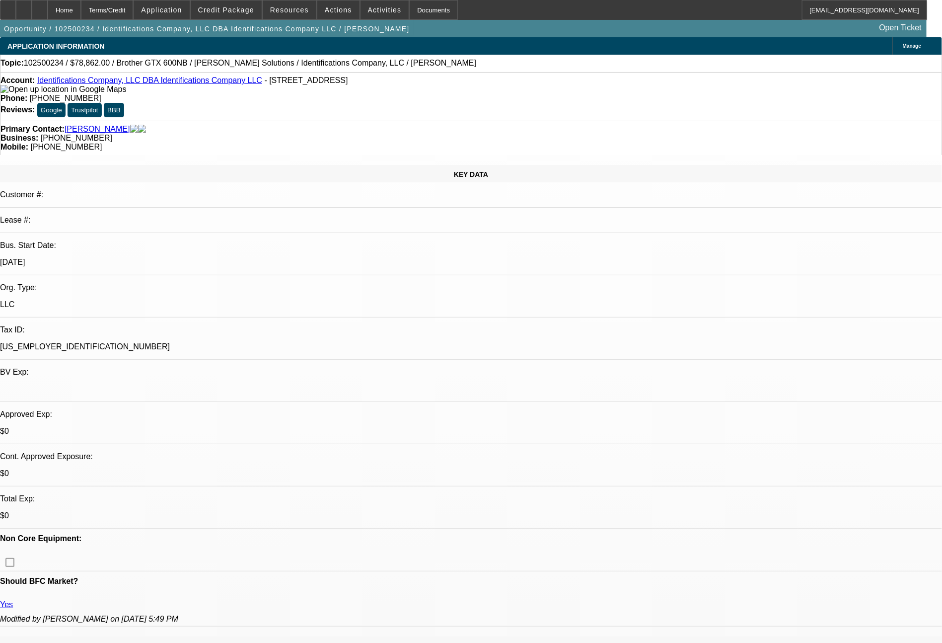
click at [159, 83] on link "Identifications Company, LLC DBA Identifications Company LLC" at bounding box center [149, 80] width 225 height 8
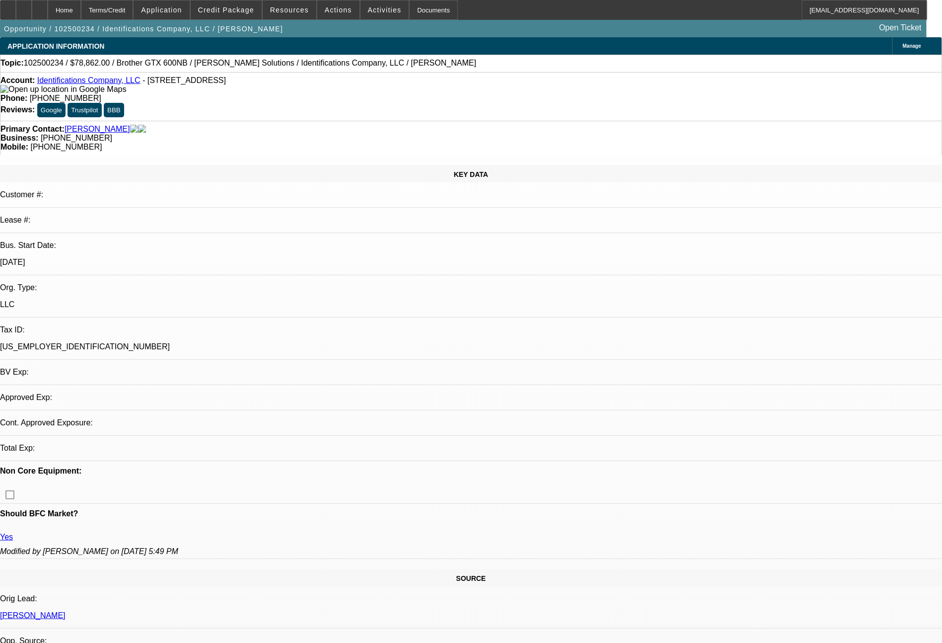
select select "0"
select select "2"
select select "0.1"
select select "4"
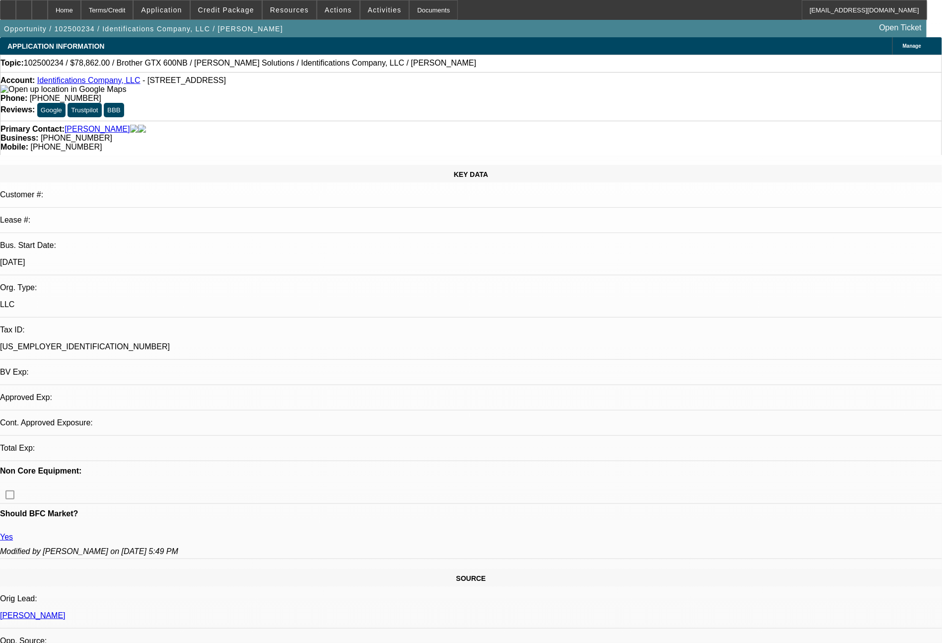
select select "0"
select select "2"
select select "0.1"
select select "4"
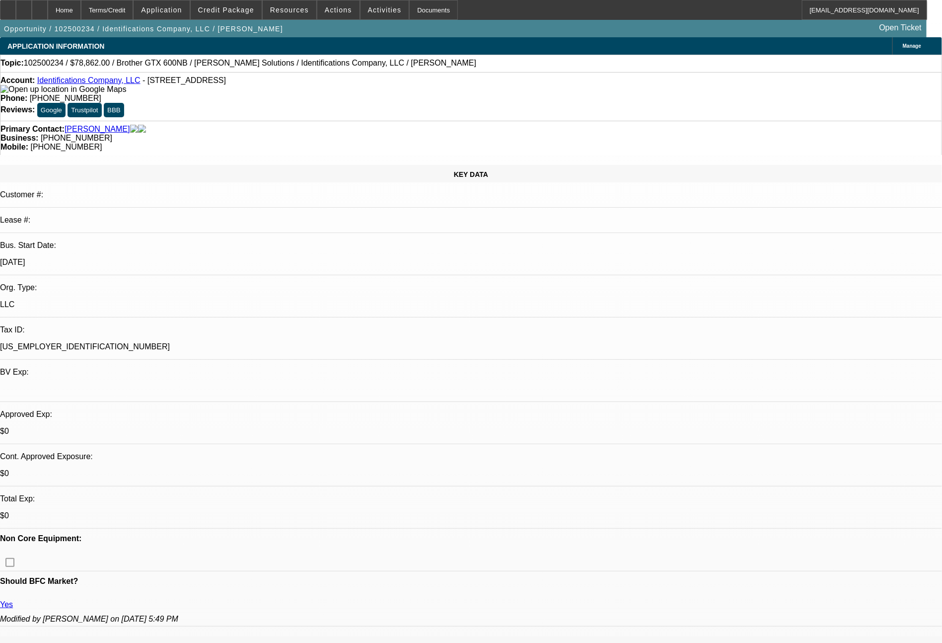
click at [91, 125] on link "[PERSON_NAME]" at bounding box center [98, 129] width 66 height 9
select select "0"
select select "2"
select select "0.1"
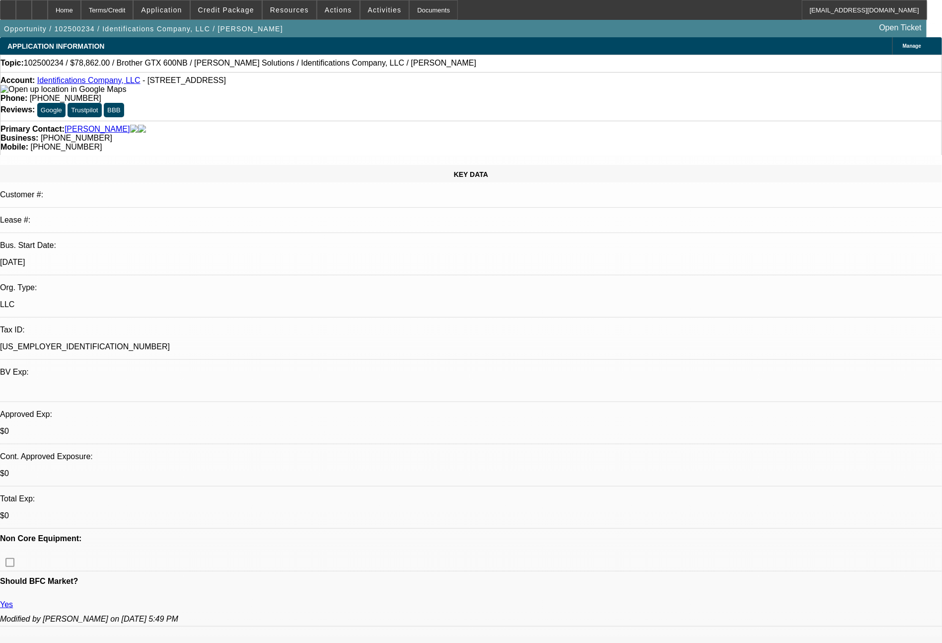
select select "4"
select select "0"
select select "2"
select select "0.1"
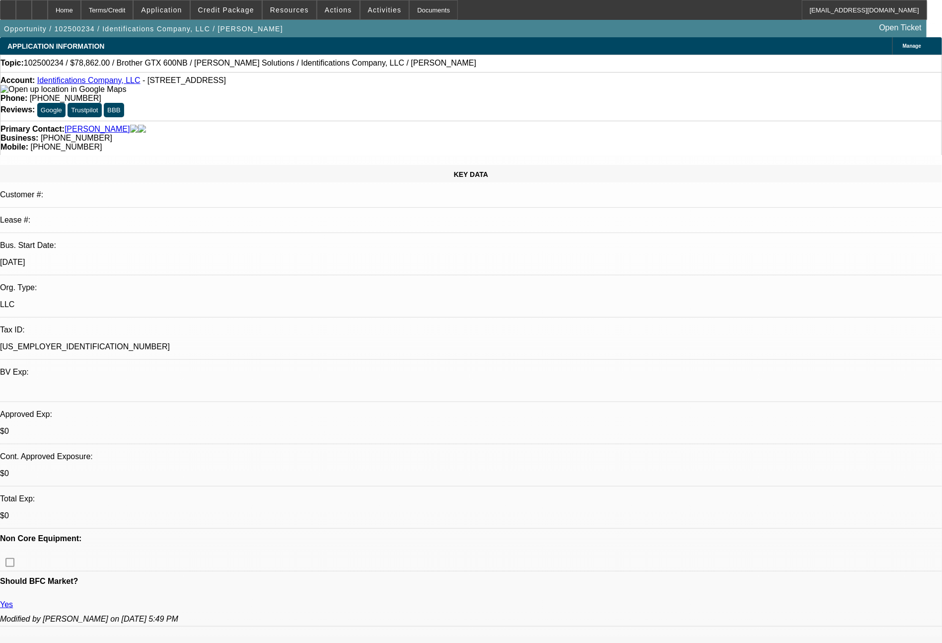
select select "4"
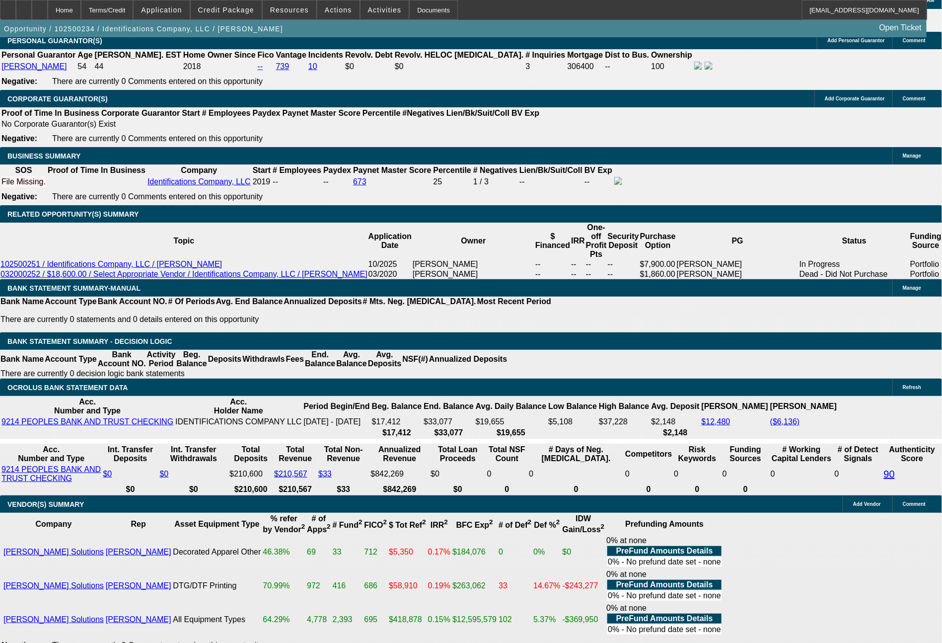
scroll to position [1608, 0]
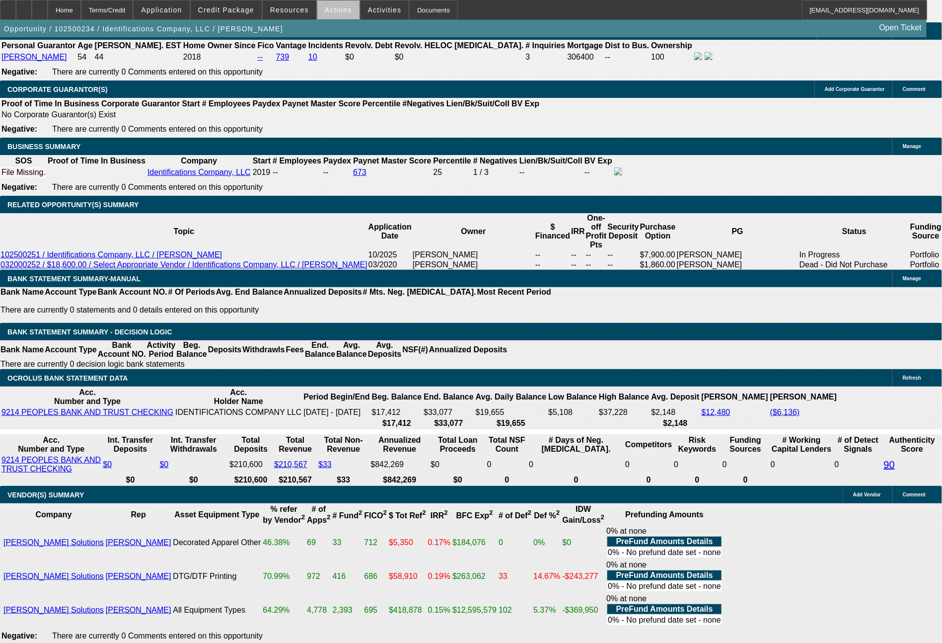
click at [346, 15] on span at bounding box center [338, 10] width 42 height 24
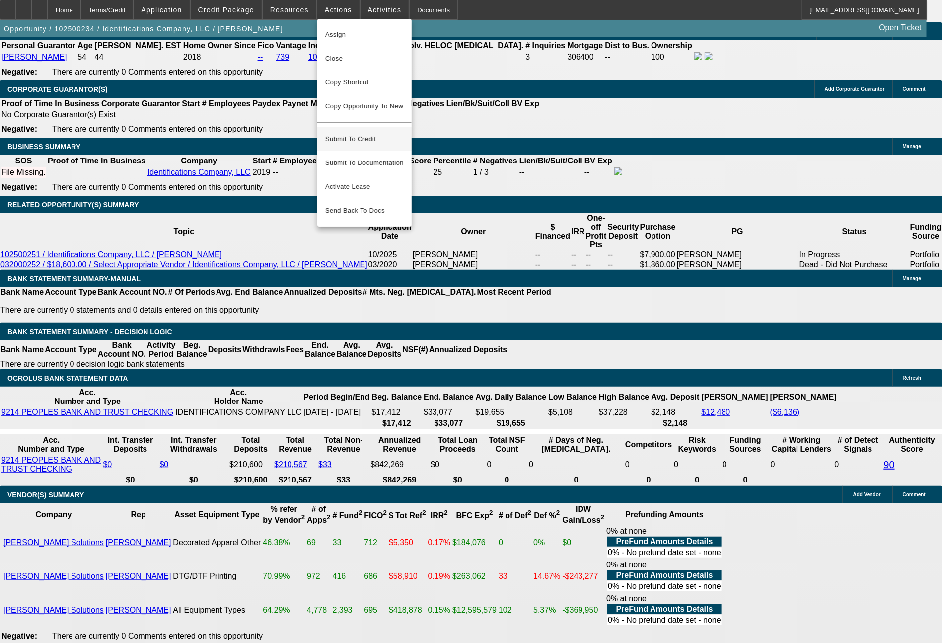
click at [380, 136] on span "Submit To Credit" at bounding box center [364, 139] width 78 height 12
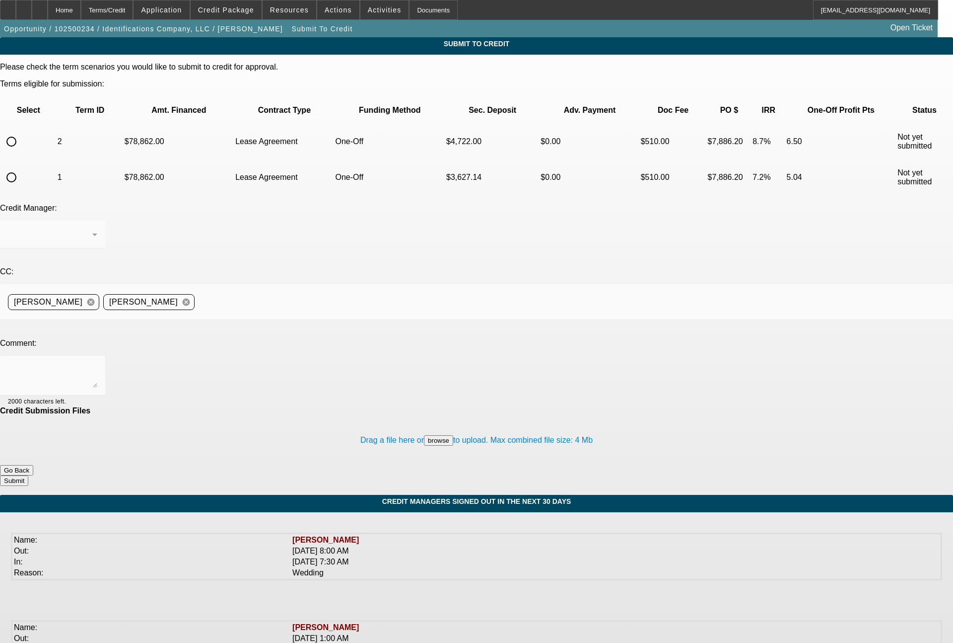
click at [21, 167] on input "radio" at bounding box center [11, 177] width 20 height 20
radio input "true"
click at [97, 363] on textarea at bounding box center [52, 375] width 89 height 24
type textarea "Up against Geneva Capital here, so need a 48 month & 36 month term set approved…"
click at [28, 475] on button "Submit" at bounding box center [14, 480] width 28 height 10
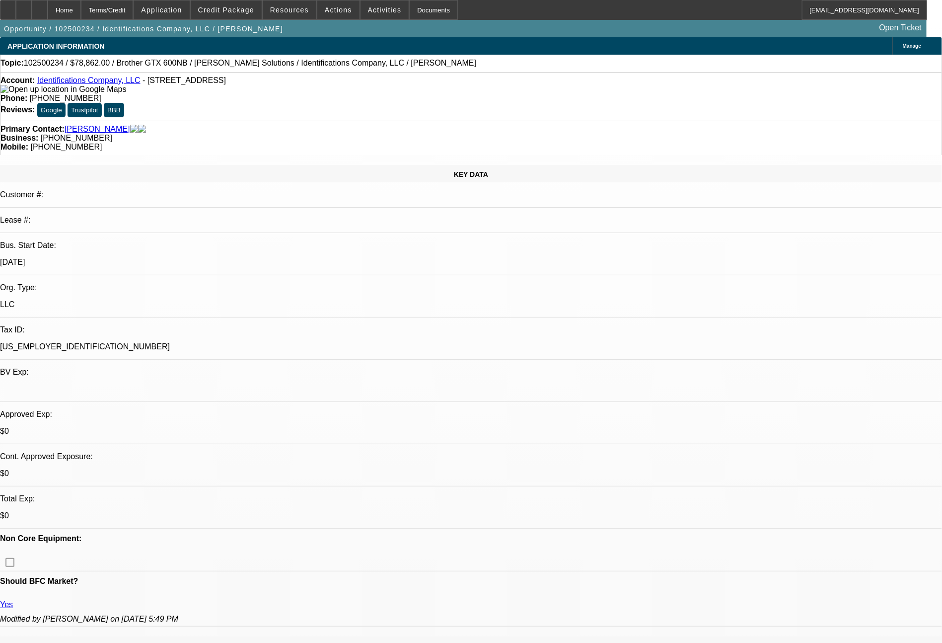
select select "0"
select select "2"
select select "0.1"
select select "4"
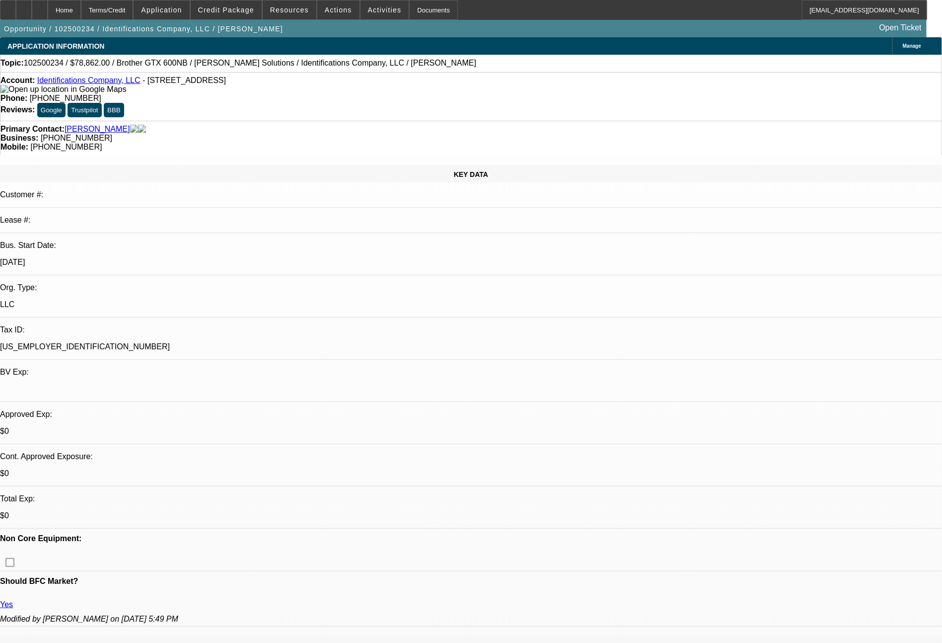
select select "0"
select select "2"
select select "0.1"
select select "4"
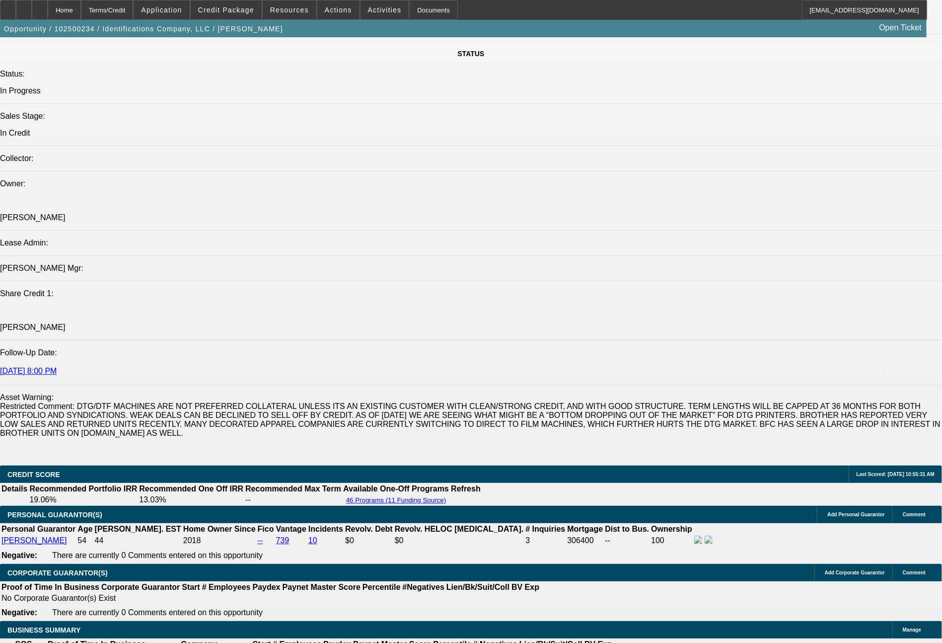
scroll to position [1687, 0]
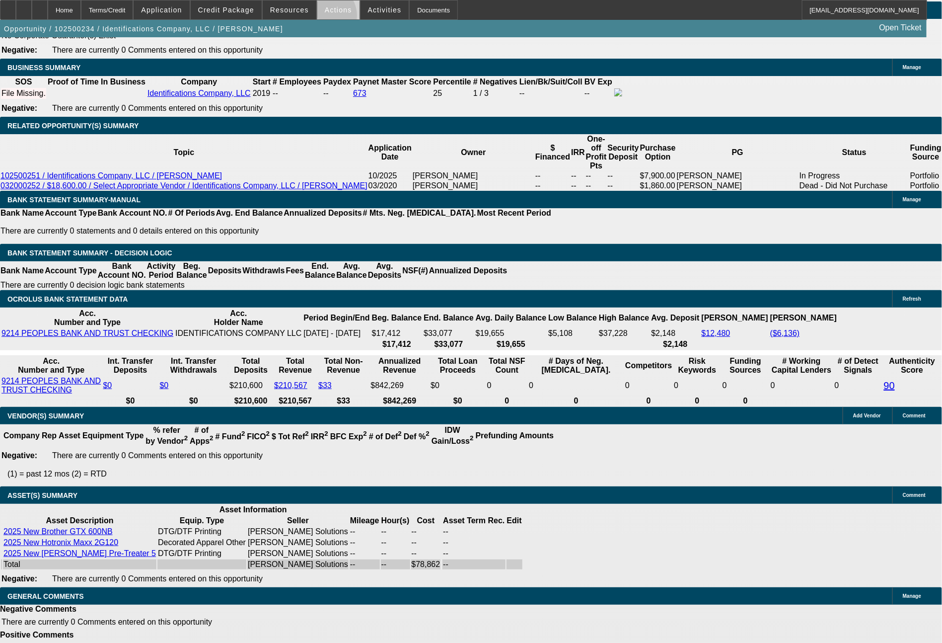
click at [325, 18] on span at bounding box center [338, 10] width 42 height 24
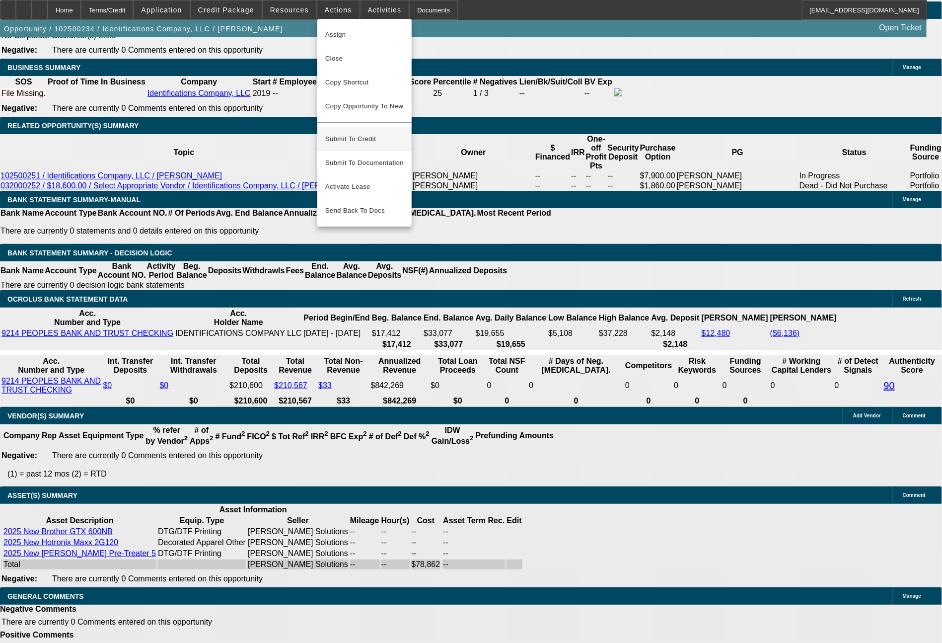
click at [374, 133] on span "Submit To Credit" at bounding box center [364, 139] width 78 height 12
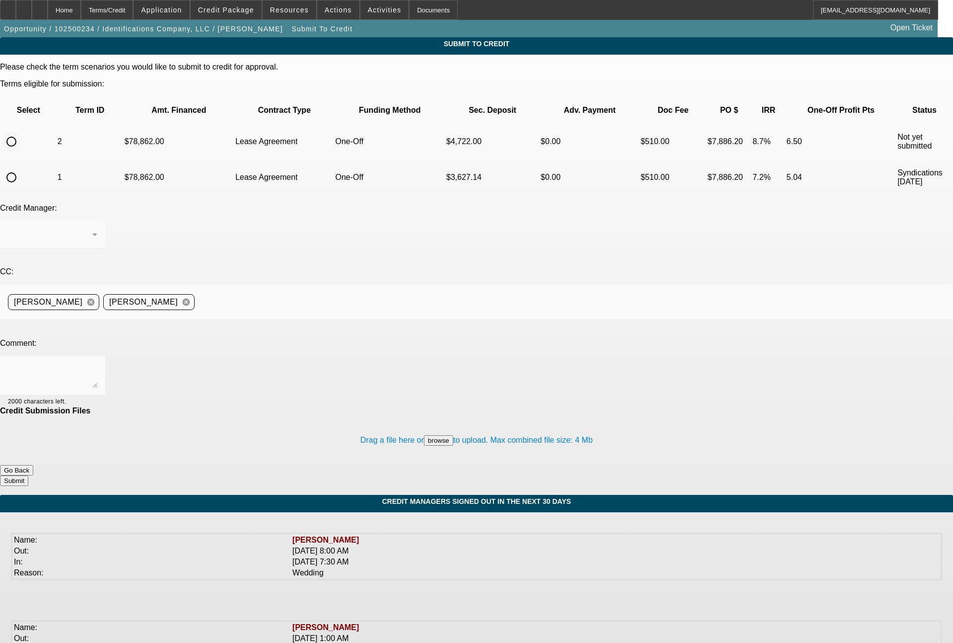
click at [21, 132] on input "radio" at bounding box center [11, 142] width 20 height 20
radio input "true"
click at [97, 363] on textarea at bounding box center [52, 375] width 89 height 24
type textarea "36 month term set for FCEF"
click at [28, 475] on button "Submit" at bounding box center [14, 480] width 28 height 10
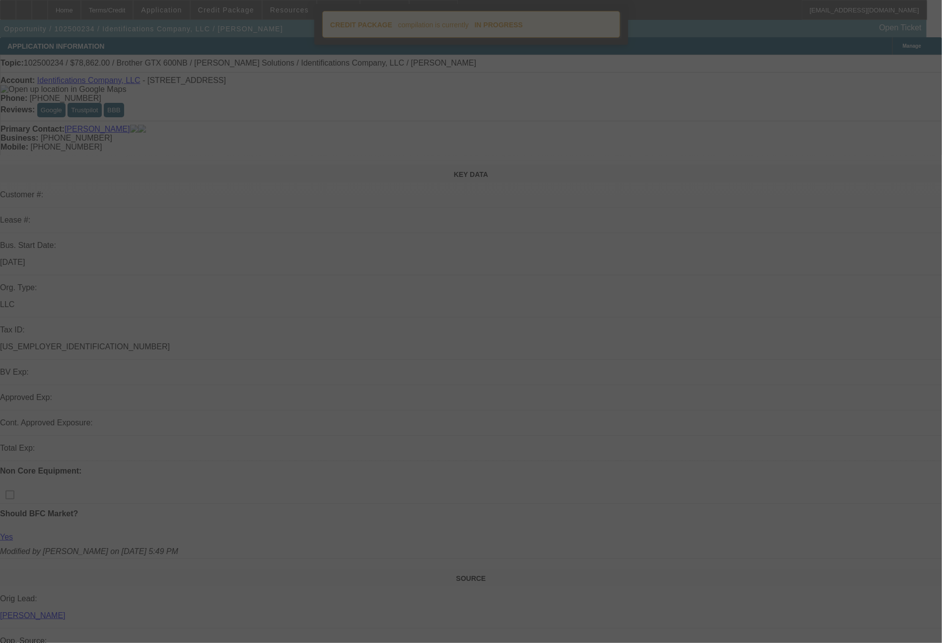
select select "0"
select select "2"
select select "0.1"
select select "4"
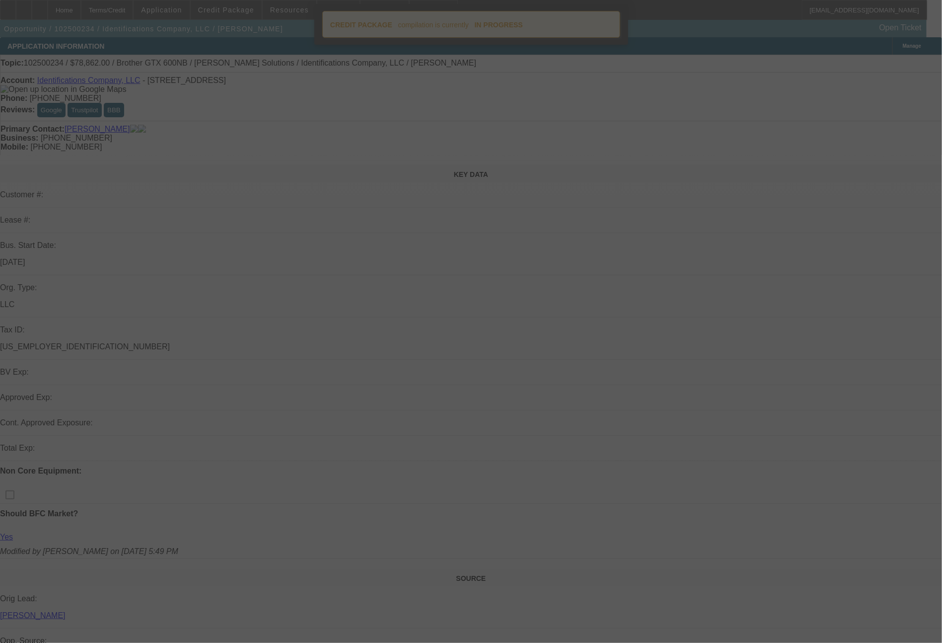
select select "0"
select select "2"
select select "0.1"
select select "4"
